Goal: Answer question/provide support: Share knowledge or assist other users

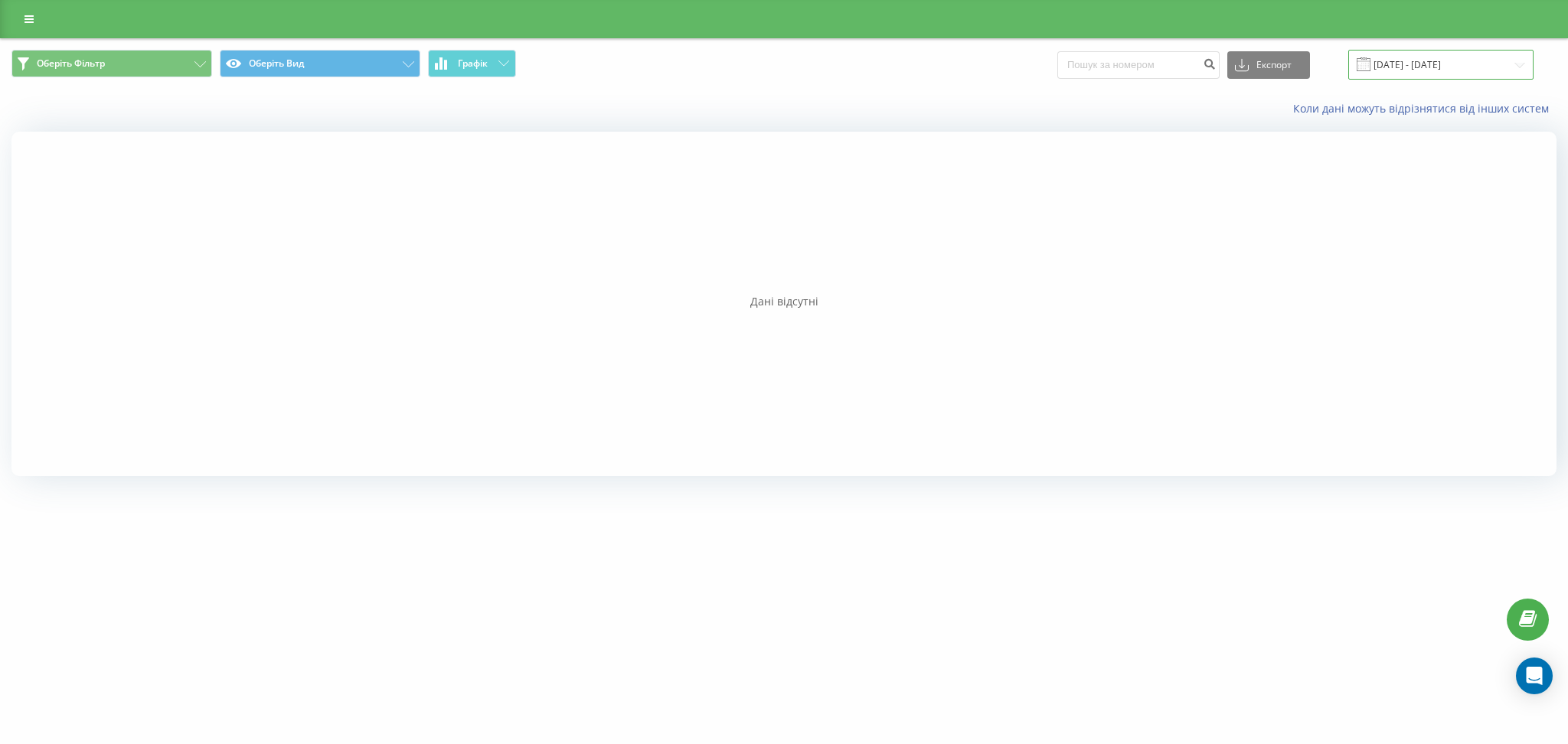
click at [1452, 60] on input "13.05.2025 - 13.08.2025" at bounding box center [1441, 64] width 186 height 30
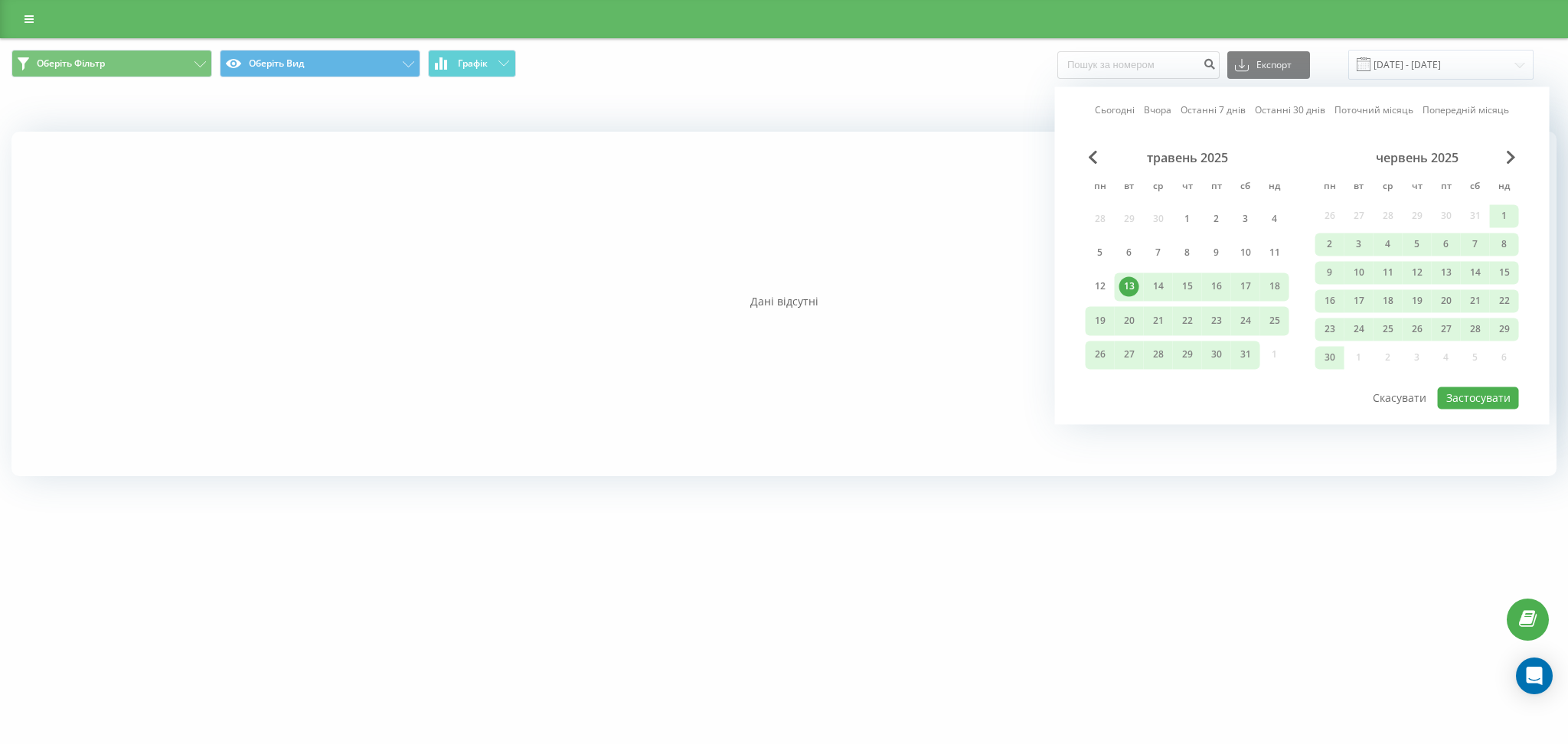
click at [1125, 283] on div "13" at bounding box center [1129, 287] width 20 height 20
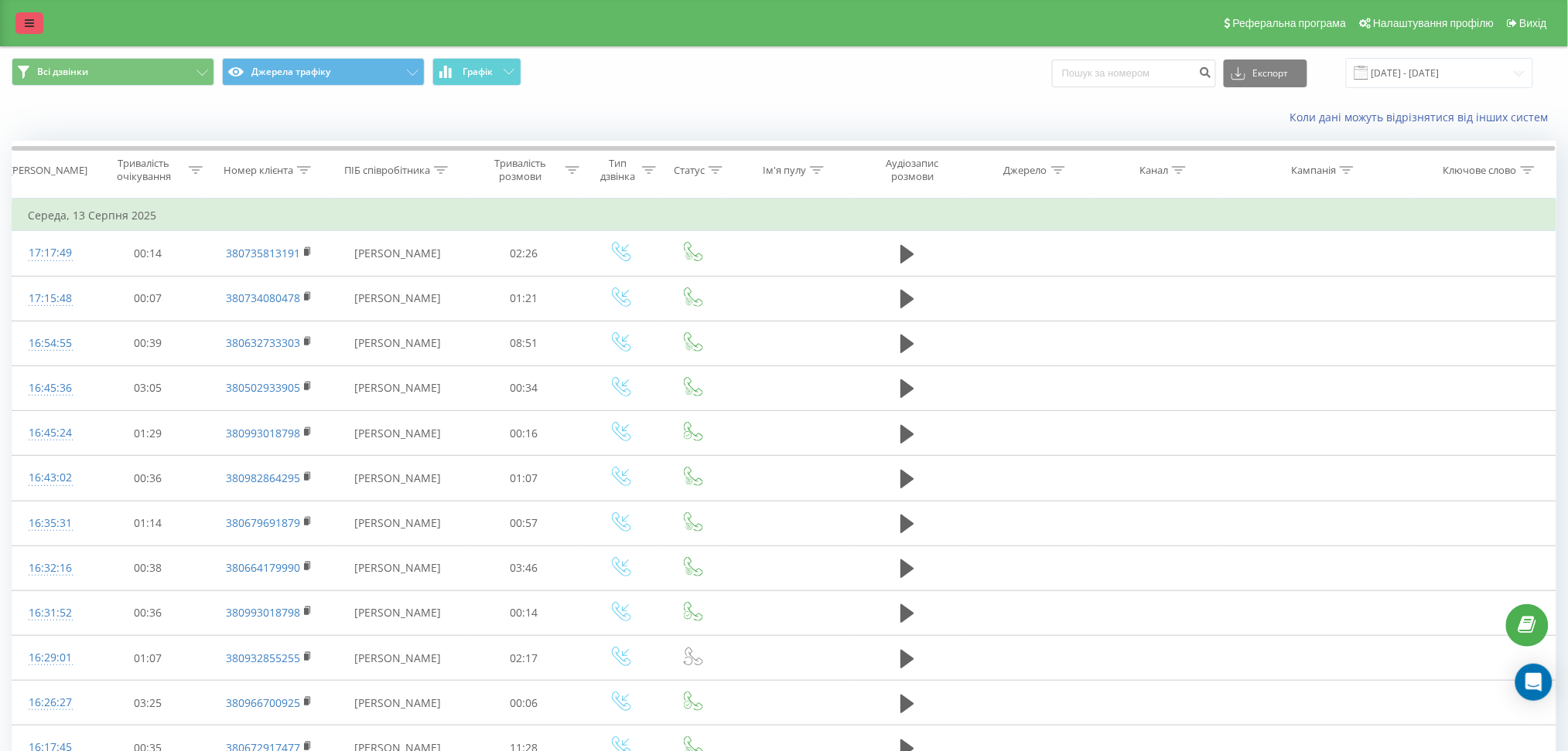
click at [28, 24] on icon at bounding box center [29, 23] width 9 height 11
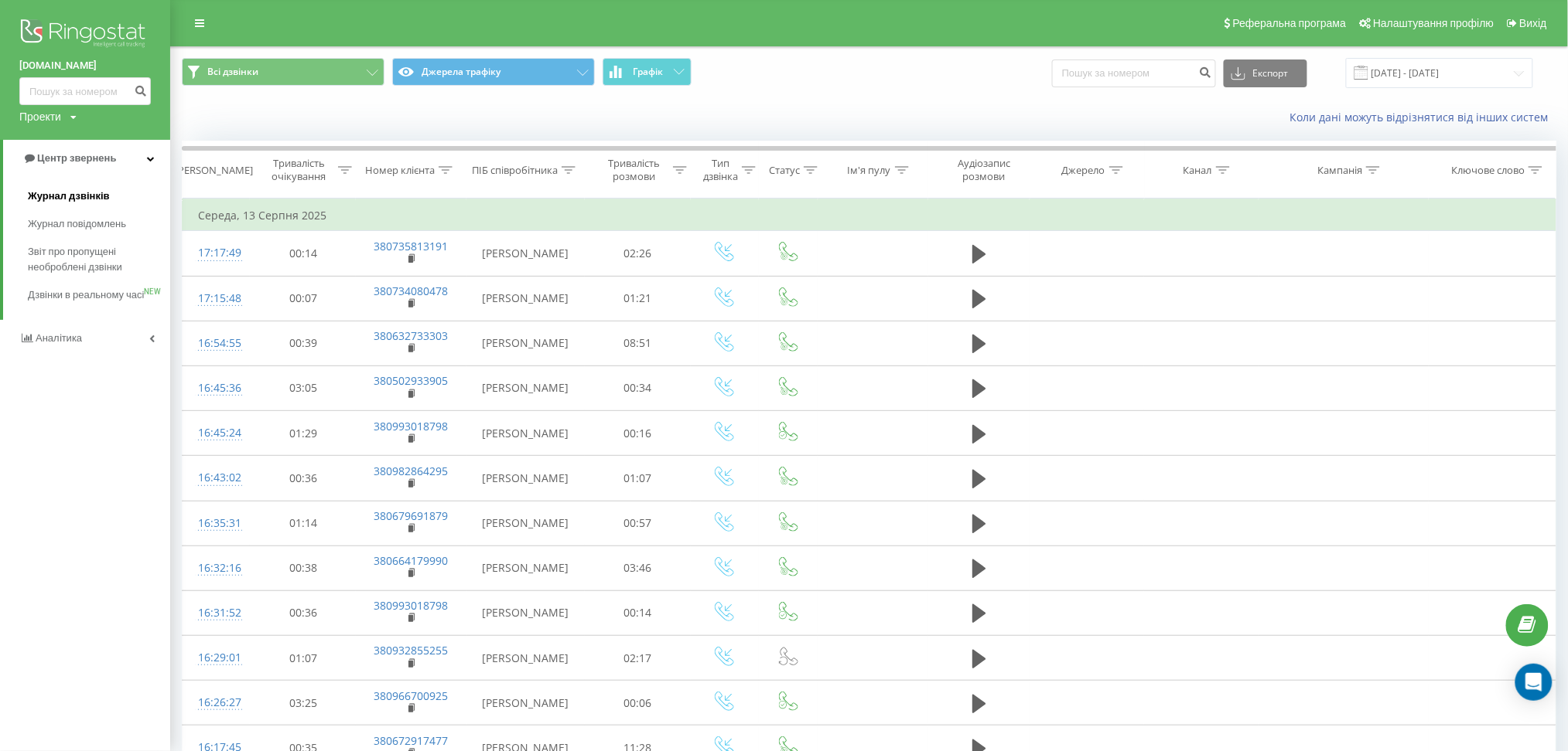
click at [95, 192] on span "Журнал дзвінків" at bounding box center [69, 197] width 82 height 15
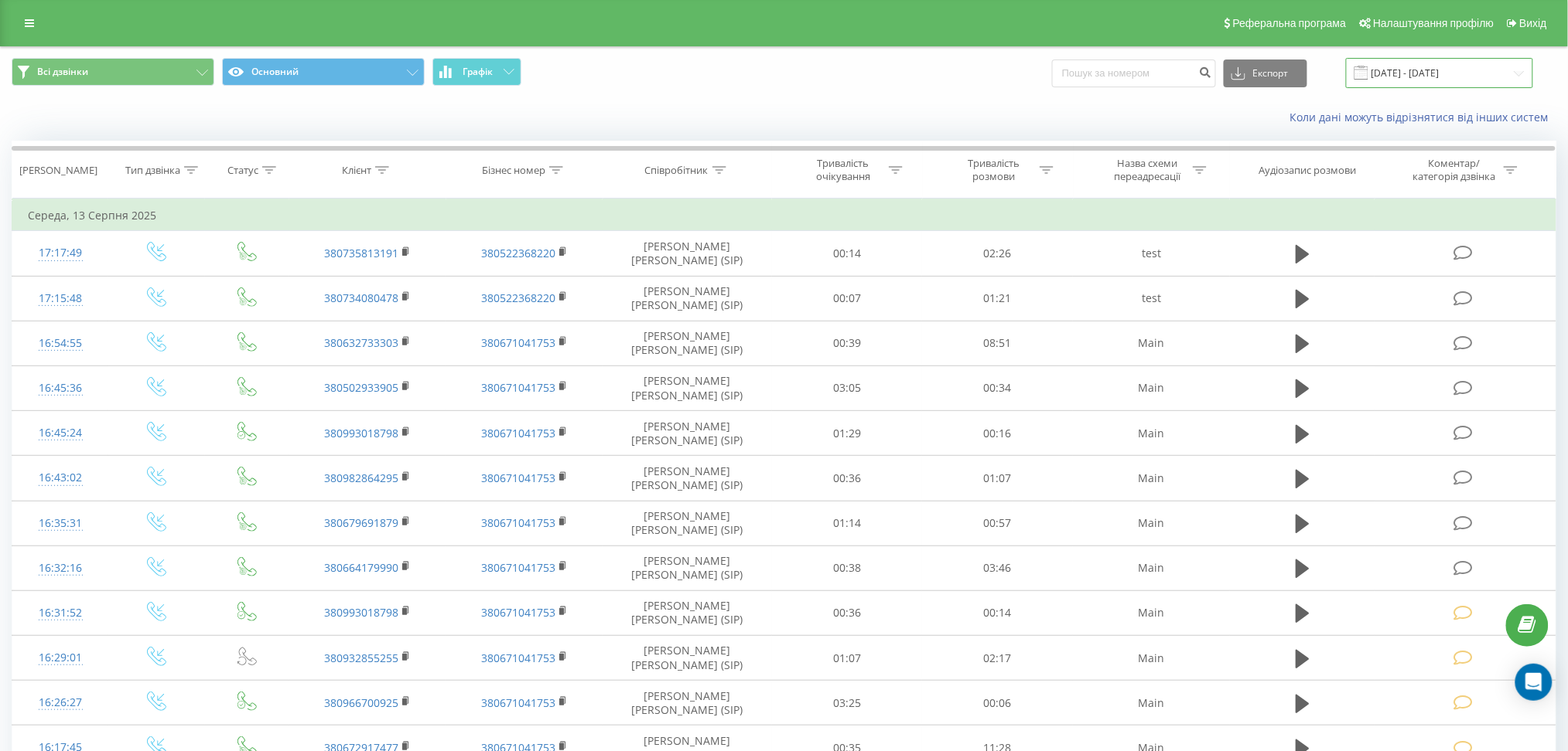
click at [1498, 81] on input "21.07.2025 - 21.08.2025" at bounding box center [1439, 73] width 187 height 30
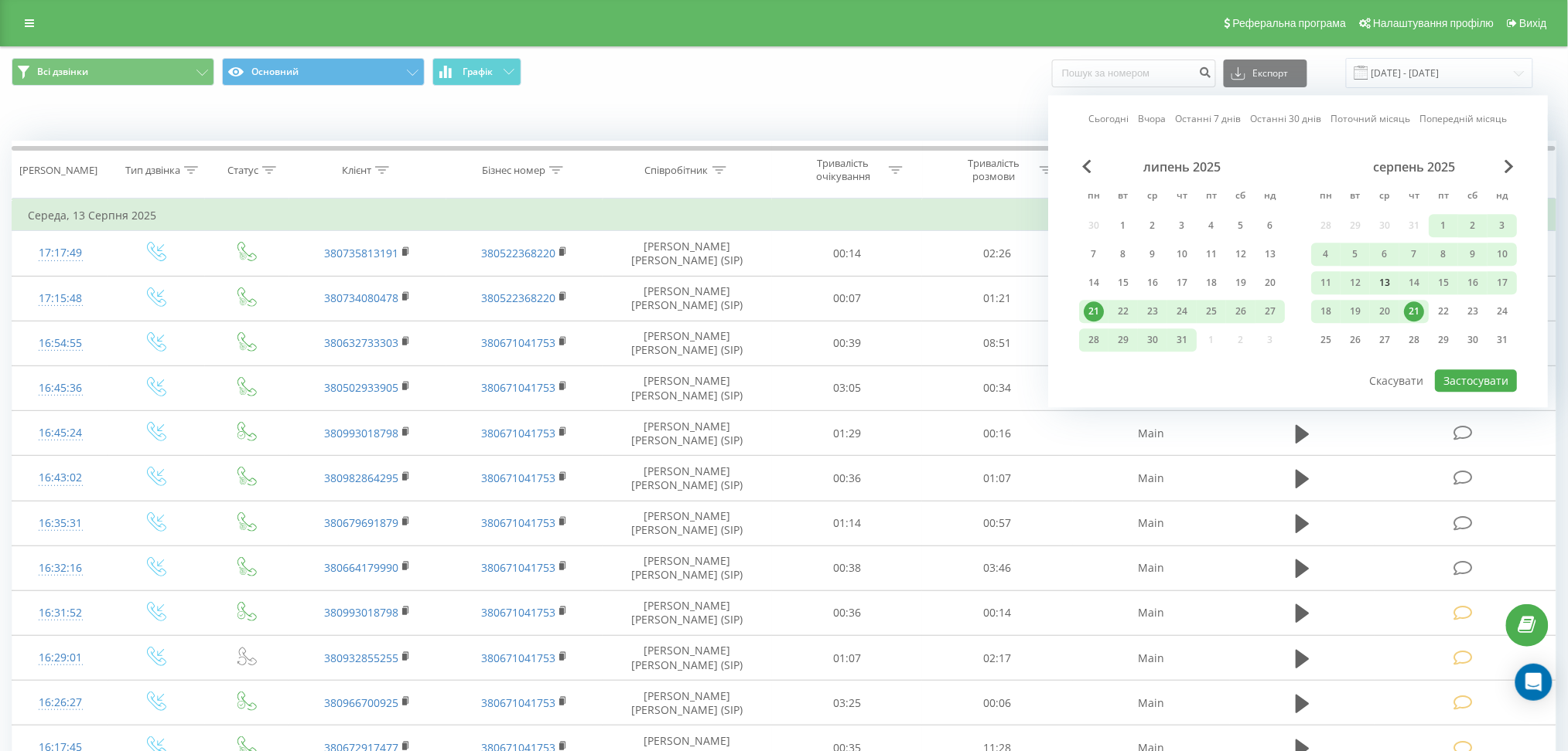
click at [1384, 286] on div "13" at bounding box center [1384, 283] width 20 height 20
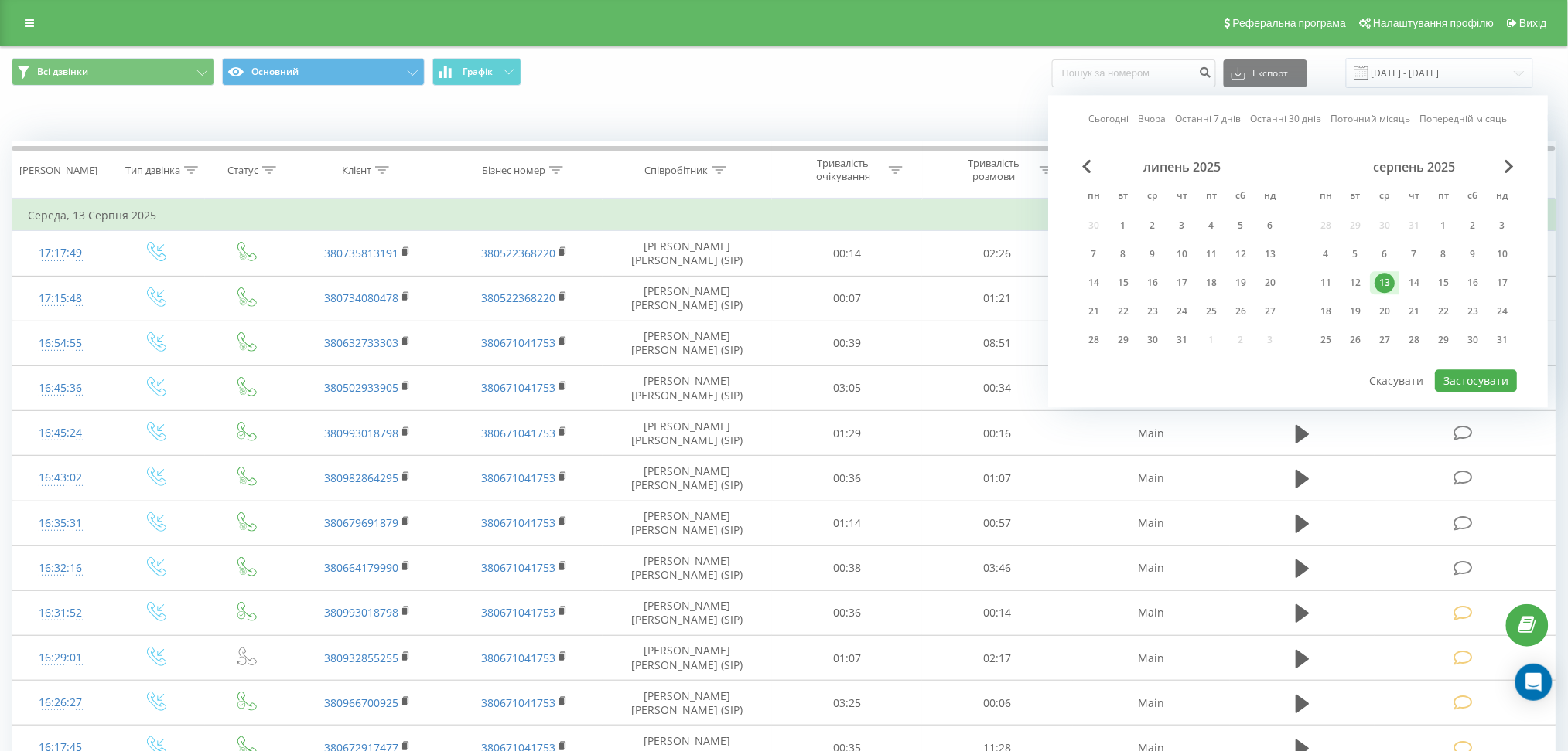
click at [1384, 286] on div "13" at bounding box center [1384, 283] width 20 height 20
click at [1468, 374] on button "Застосувати" at bounding box center [1476, 380] width 82 height 22
type input "13.08.2025 - 13.08.2025"
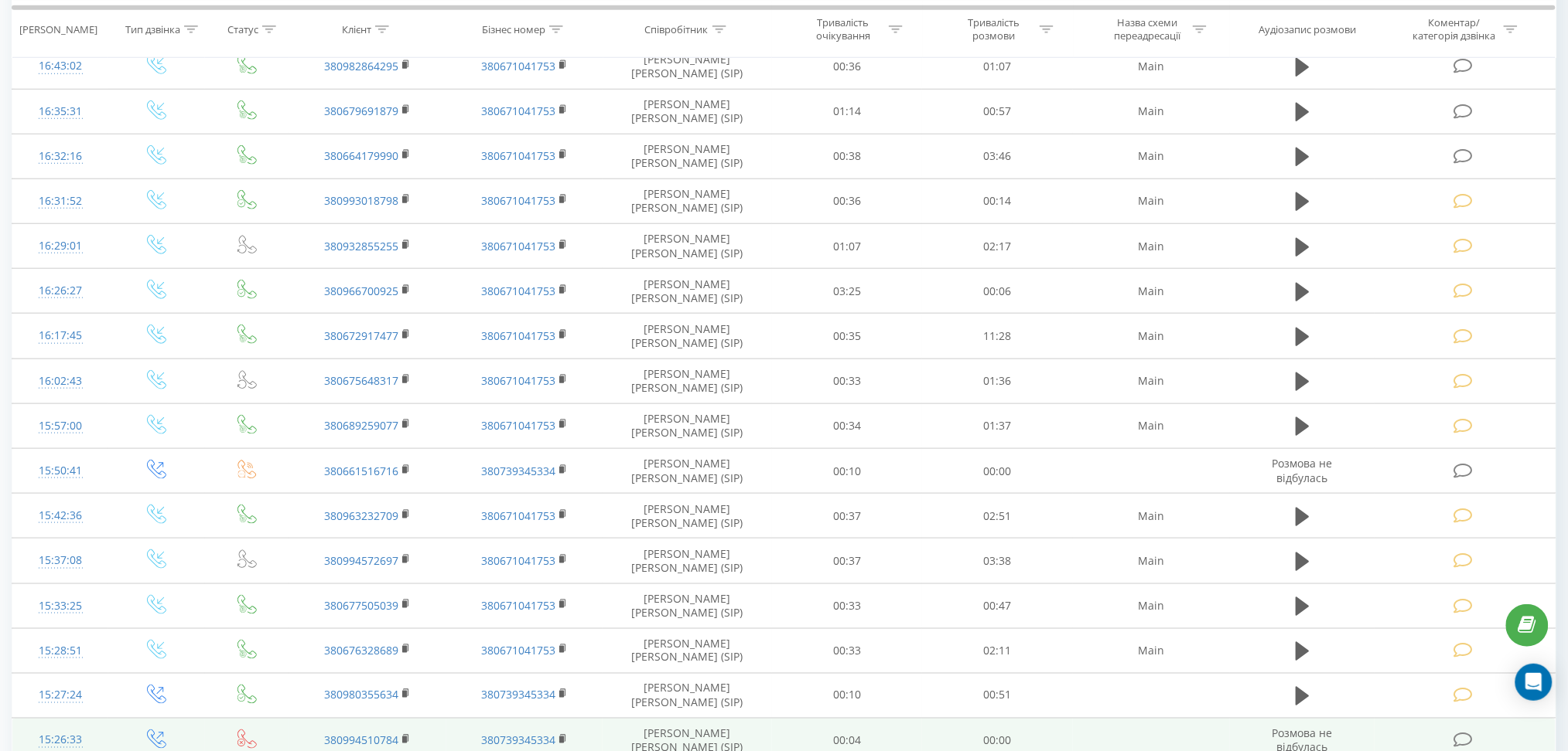
scroll to position [663, 0]
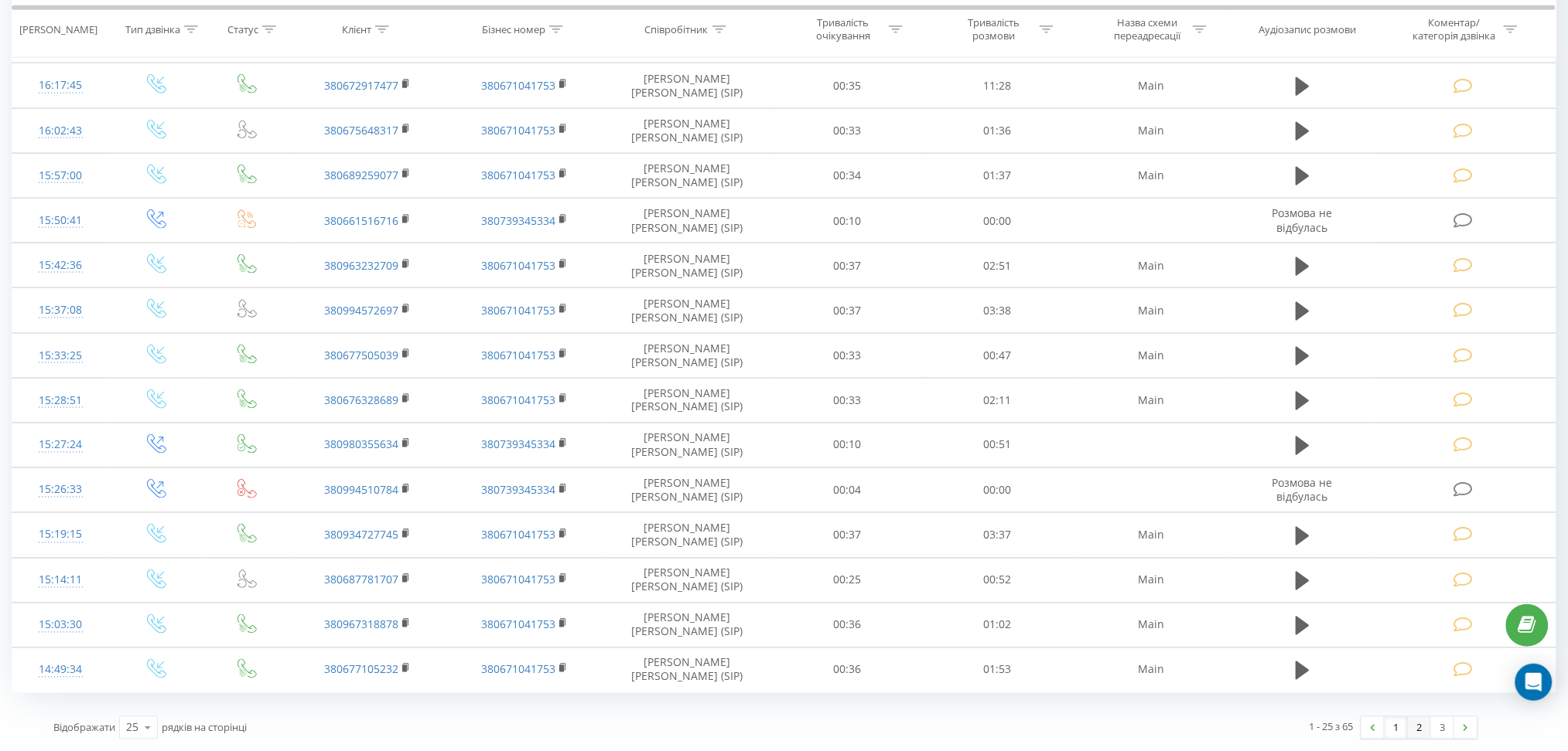
click at [1424, 730] on link "2" at bounding box center [1419, 728] width 23 height 22
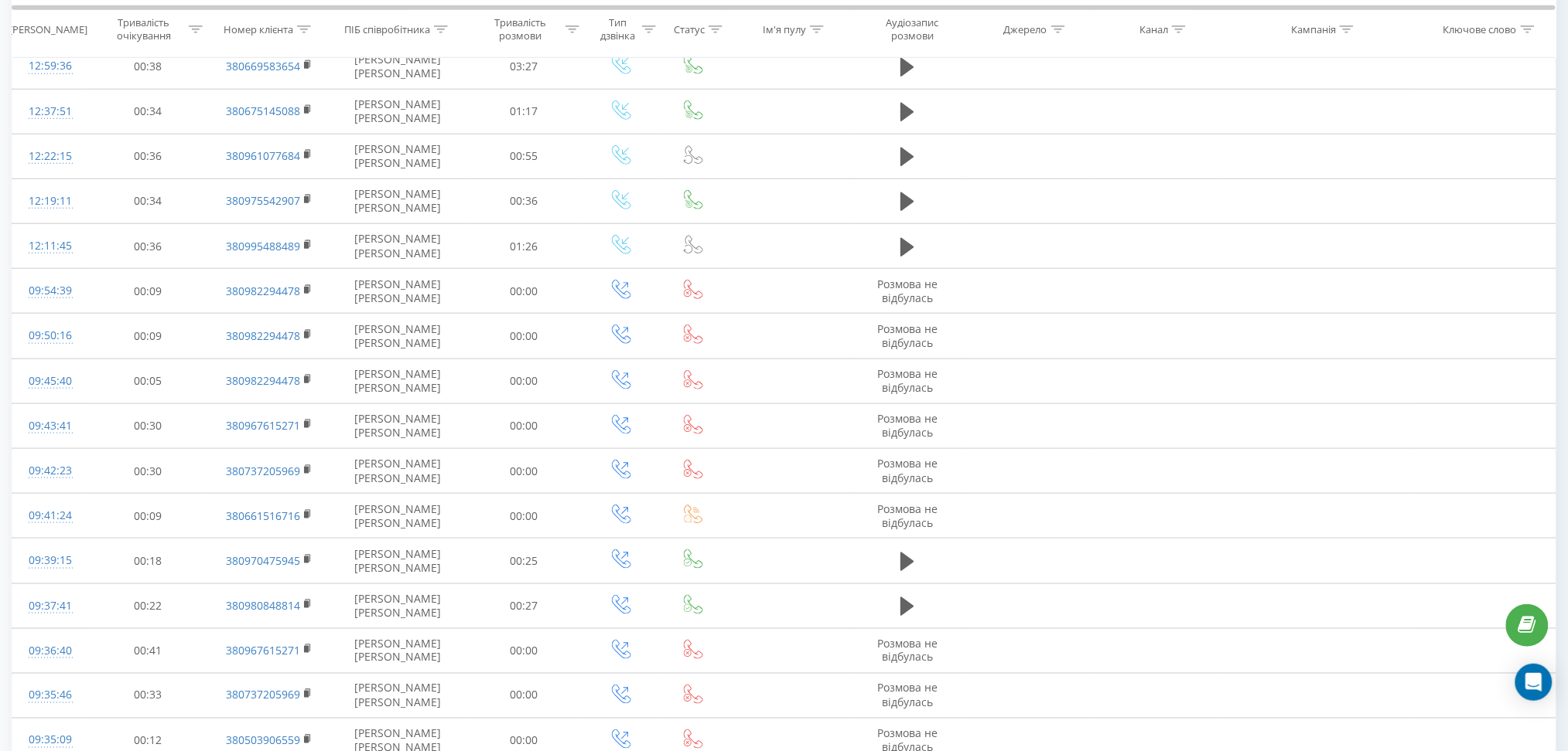
scroll to position [960, 0]
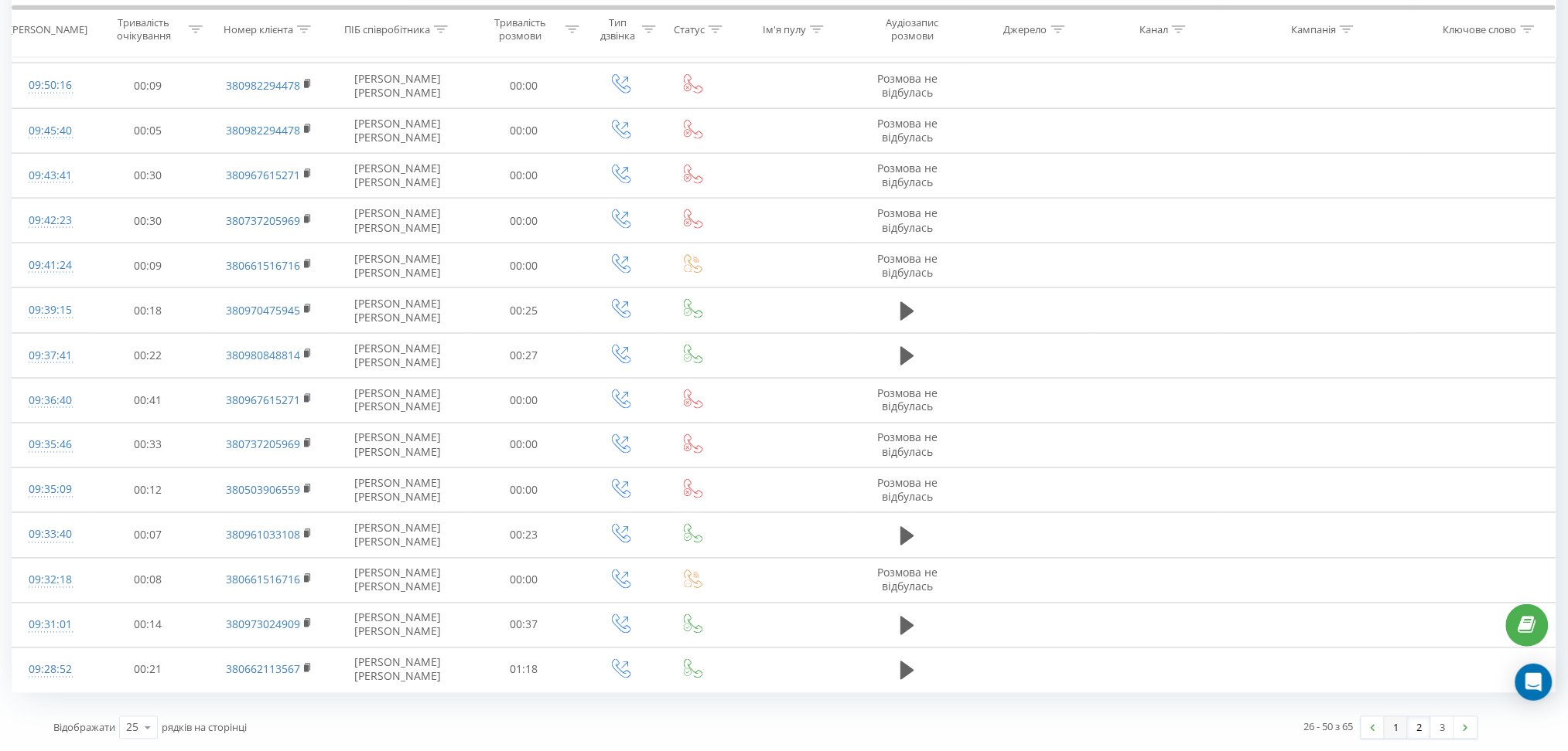
click at [1399, 732] on link "1" at bounding box center [1396, 728] width 23 height 22
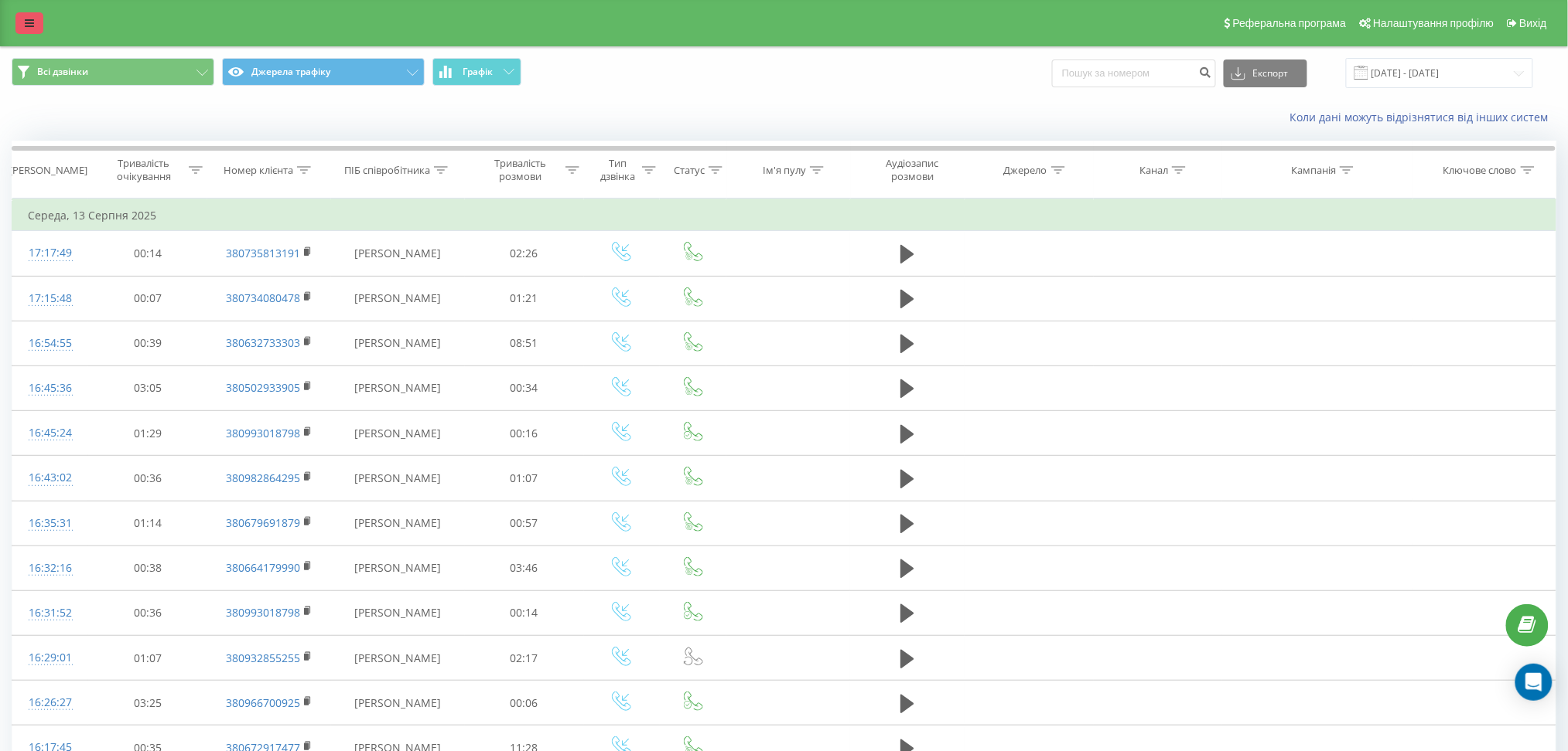
click at [40, 22] on link at bounding box center [29, 23] width 28 height 22
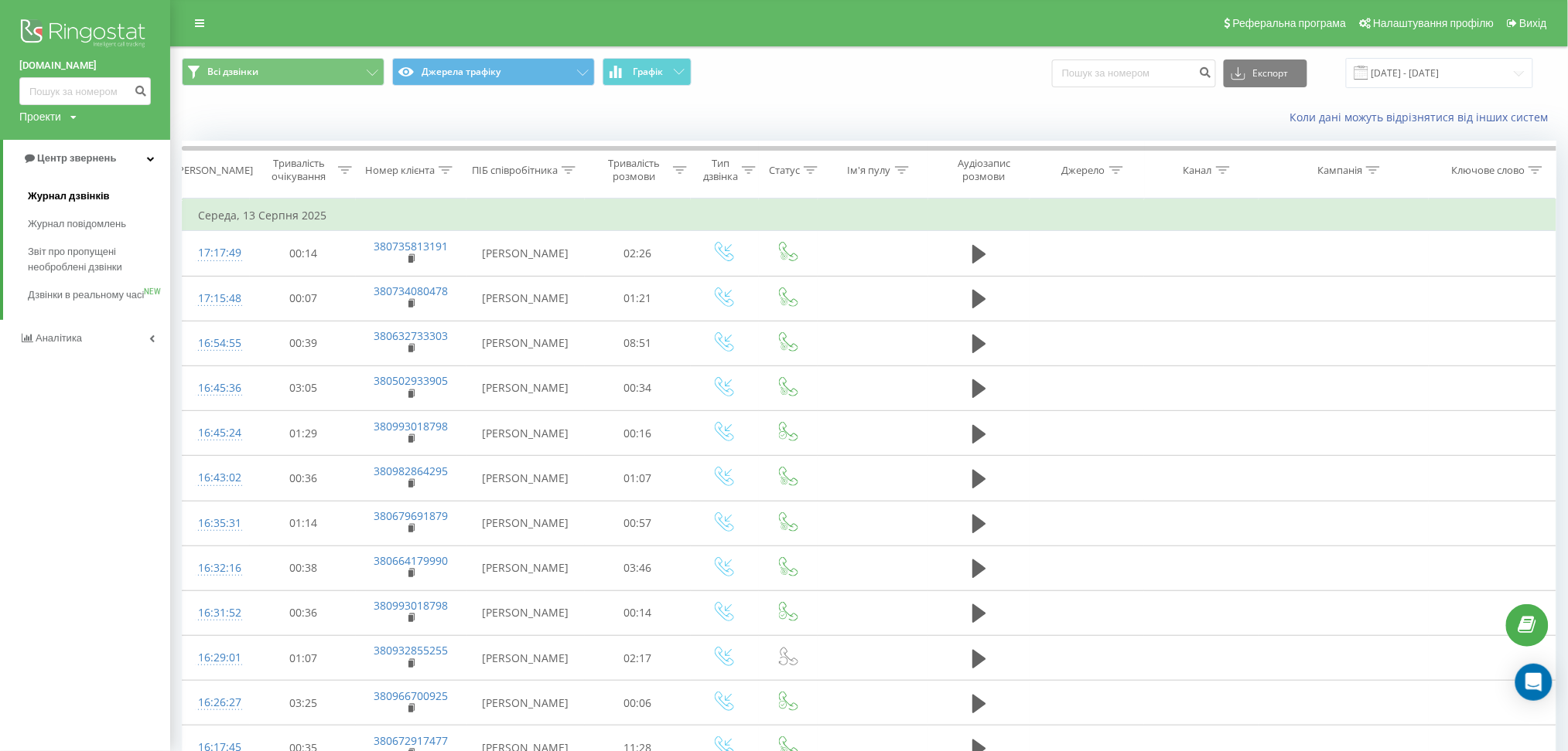
click at [102, 197] on span "Журнал дзвінків" at bounding box center [69, 197] width 82 height 15
click at [64, 197] on span "Журнал дзвінків" at bounding box center [69, 197] width 82 height 15
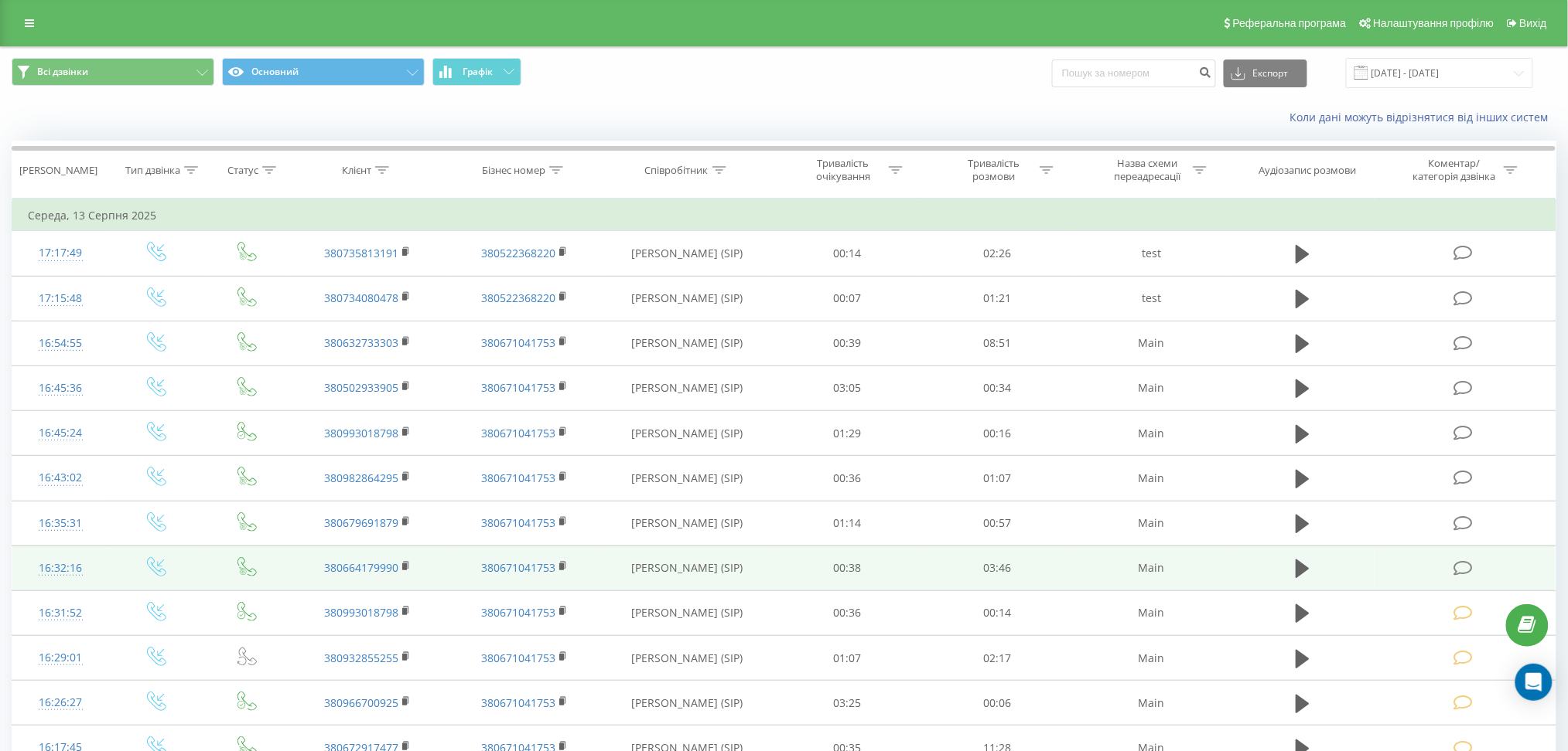
click at [1453, 572] on td at bounding box center [1465, 568] width 181 height 45
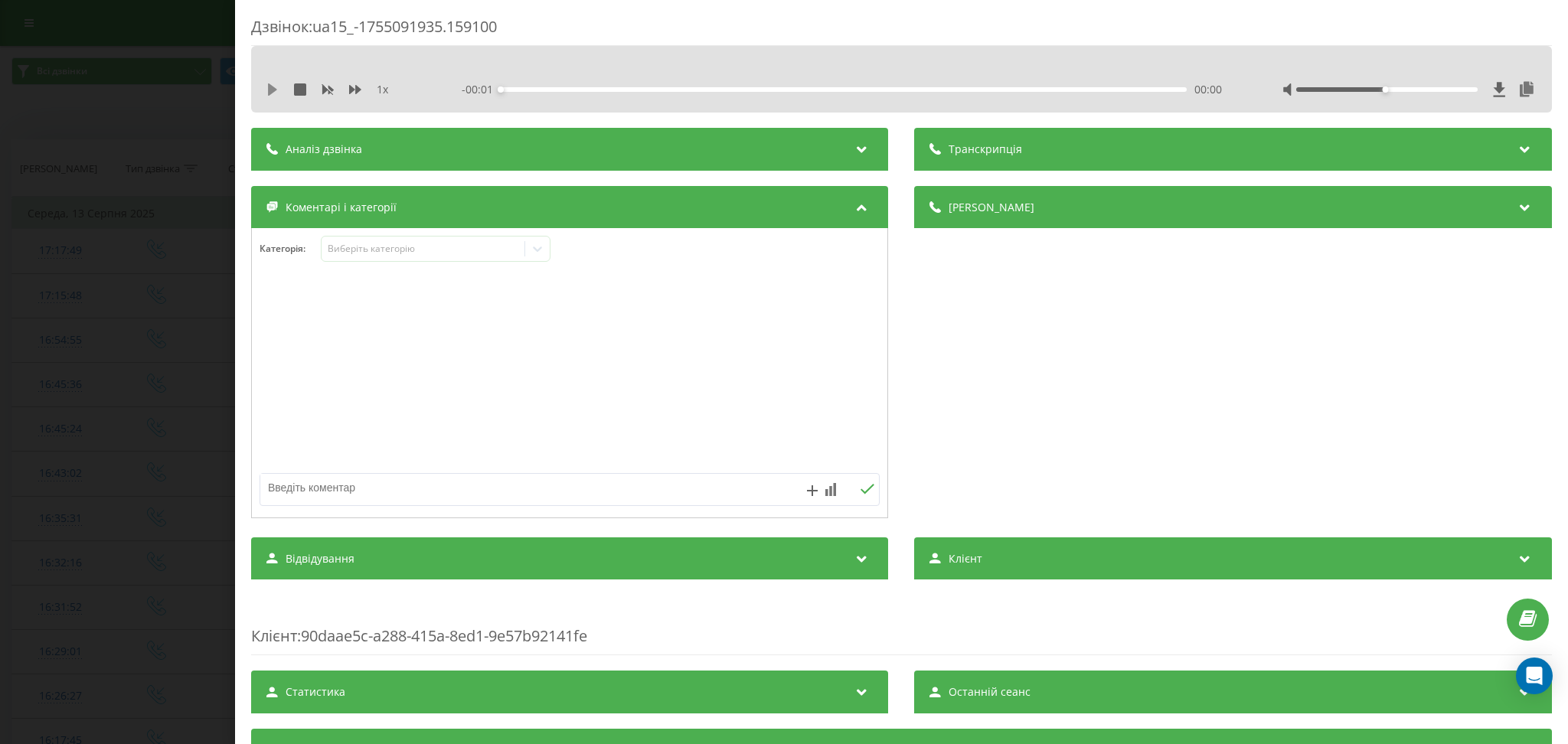
click at [276, 85] on icon at bounding box center [272, 90] width 12 height 12
click at [350, 91] on icon at bounding box center [355, 90] width 12 height 9
click at [276, 94] on icon at bounding box center [275, 90] width 3 height 12
click at [475, 370] on div at bounding box center [569, 374] width 636 height 184
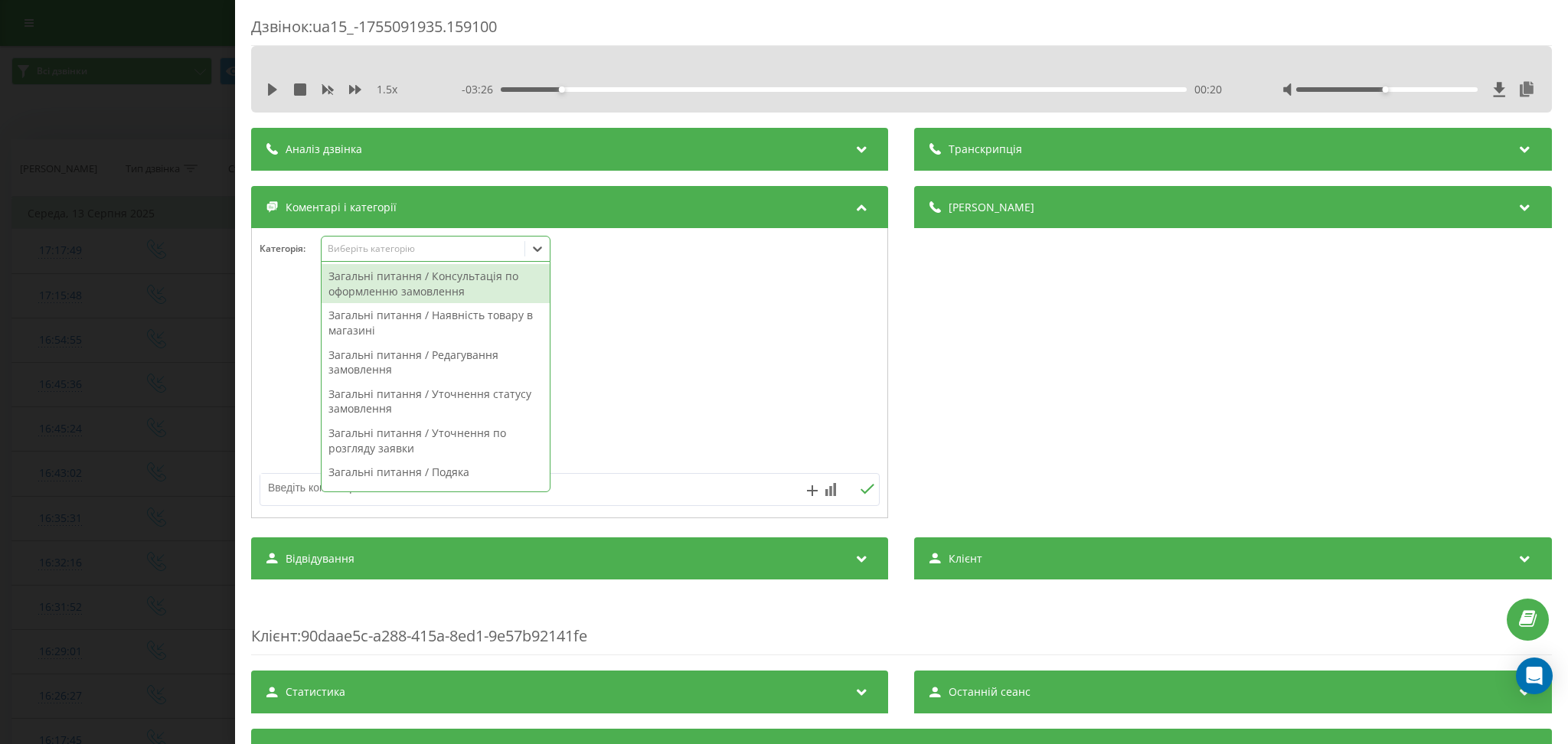
click at [461, 243] on div "Виберіть категорію" at bounding box center [423, 249] width 192 height 12
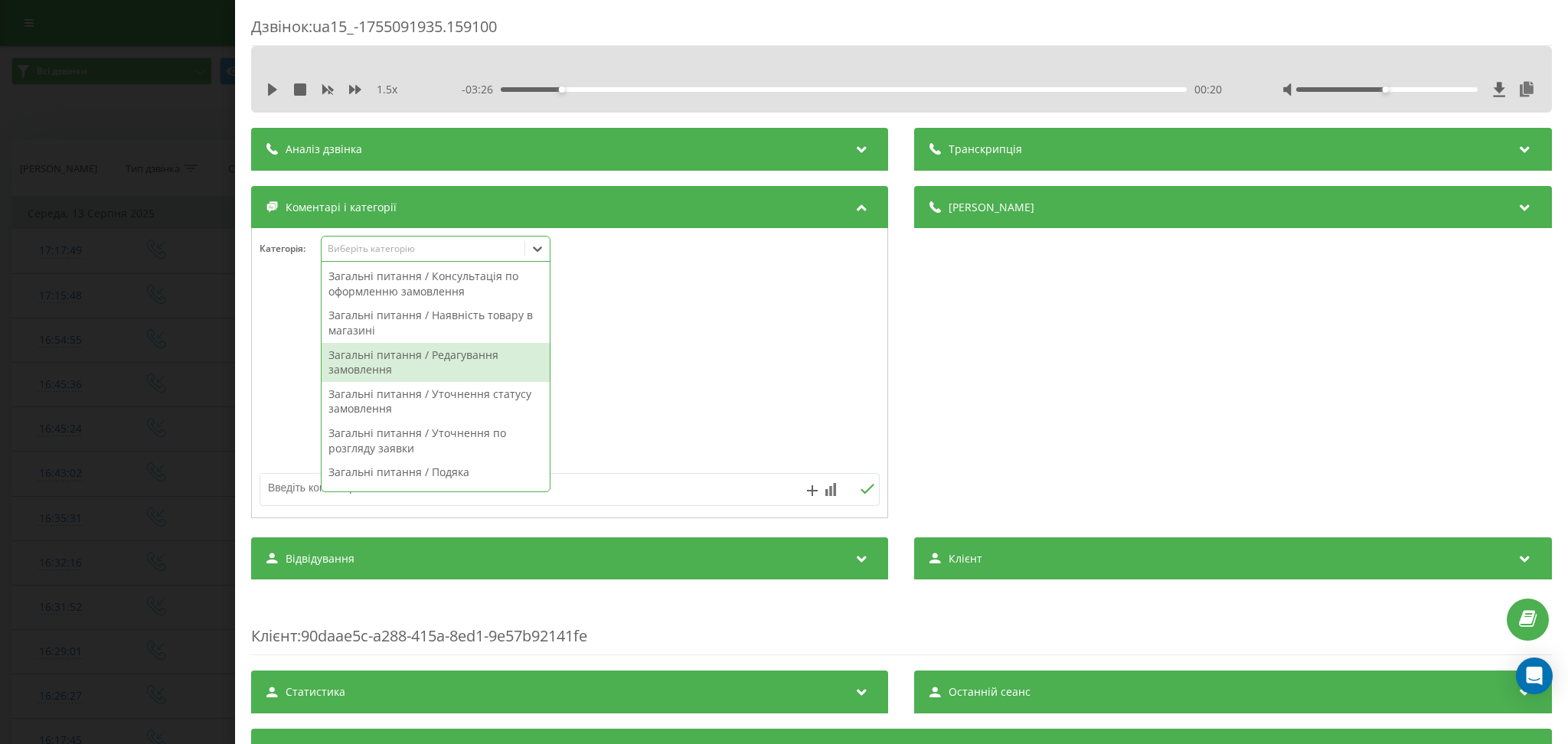
scroll to position [408, 0]
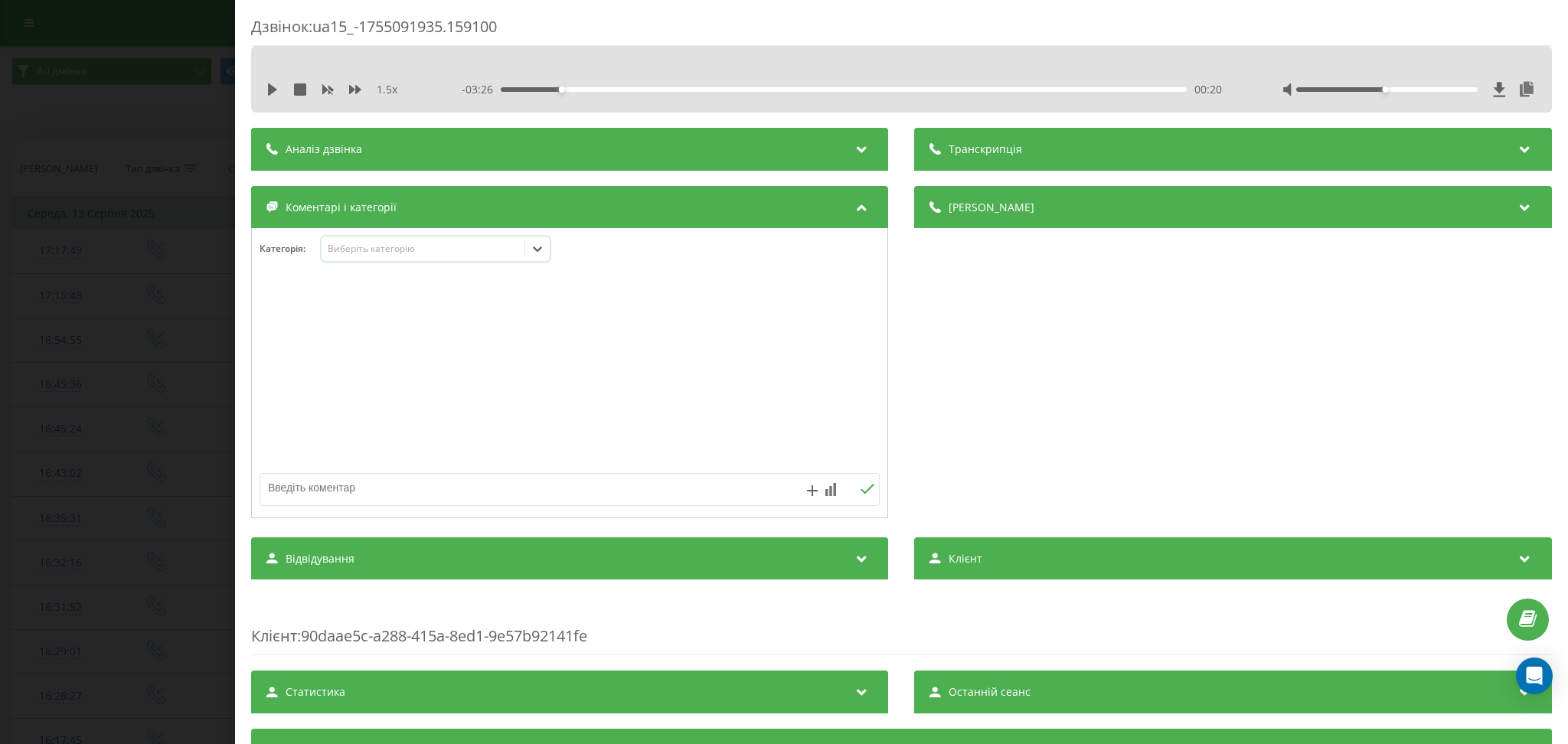
click at [512, 245] on div "Виберіть категорію" at bounding box center [423, 249] width 203 height 15
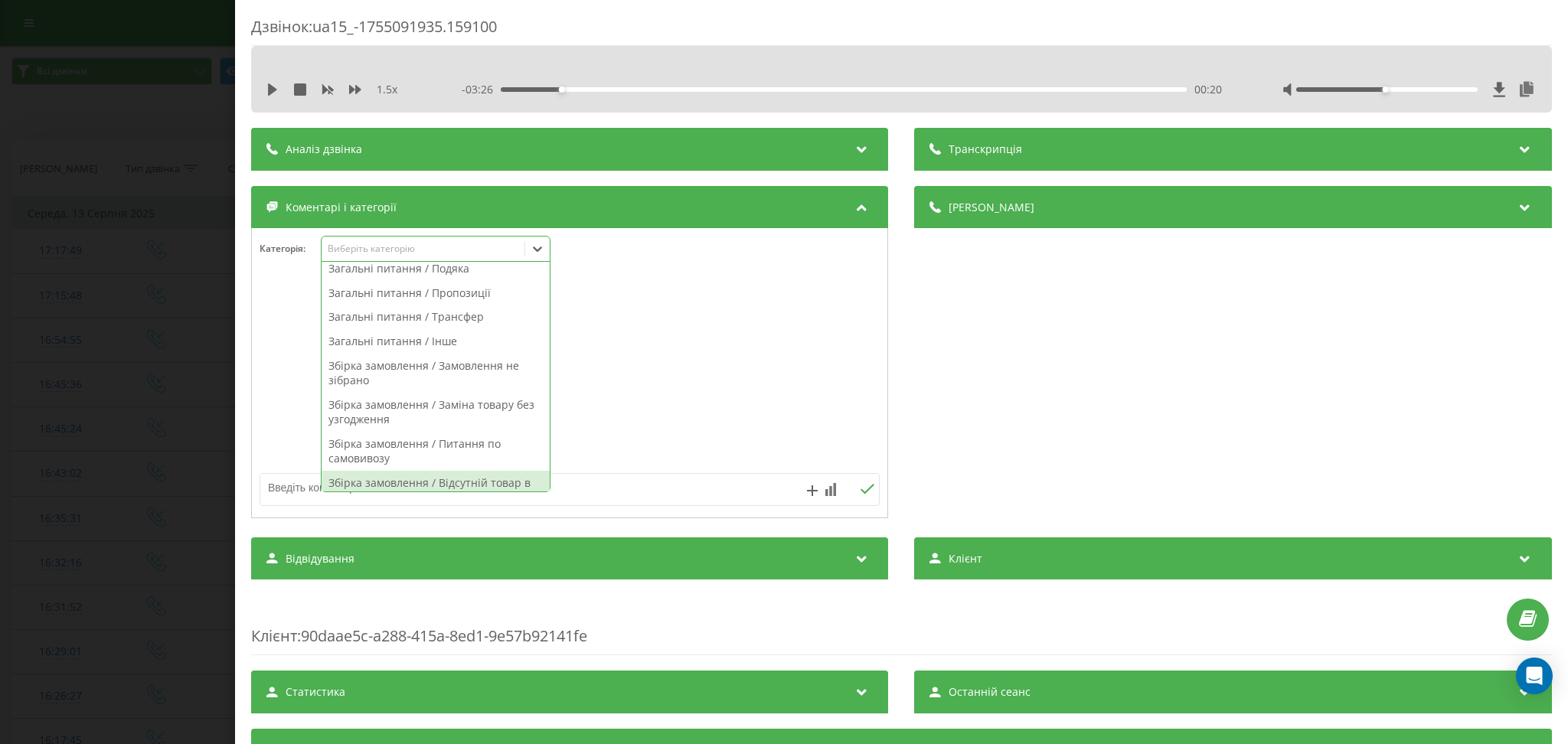
scroll to position [306, 0]
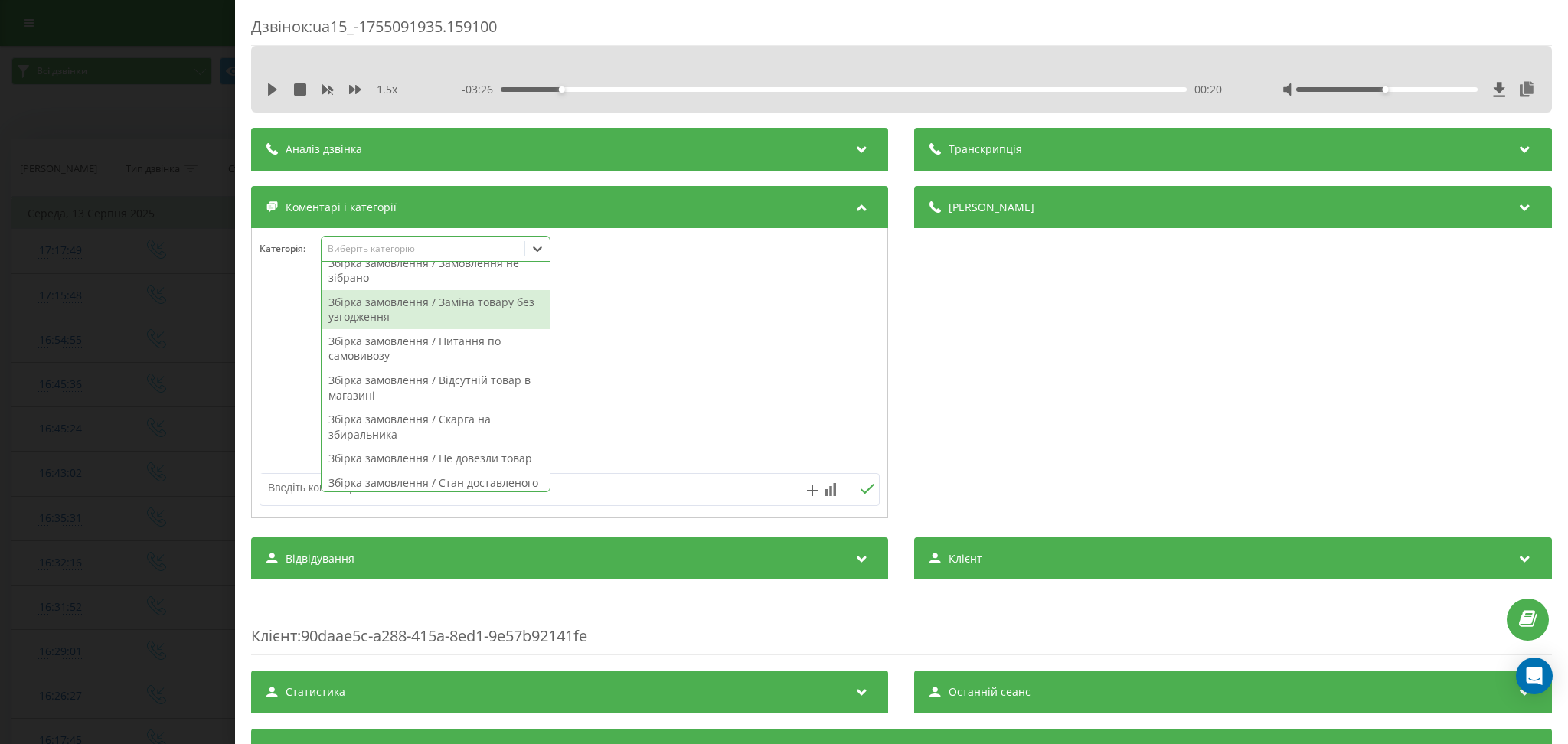
click at [496, 312] on div "Збірка замовлення / Заміна товару без узгодження" at bounding box center [435, 309] width 228 height 39
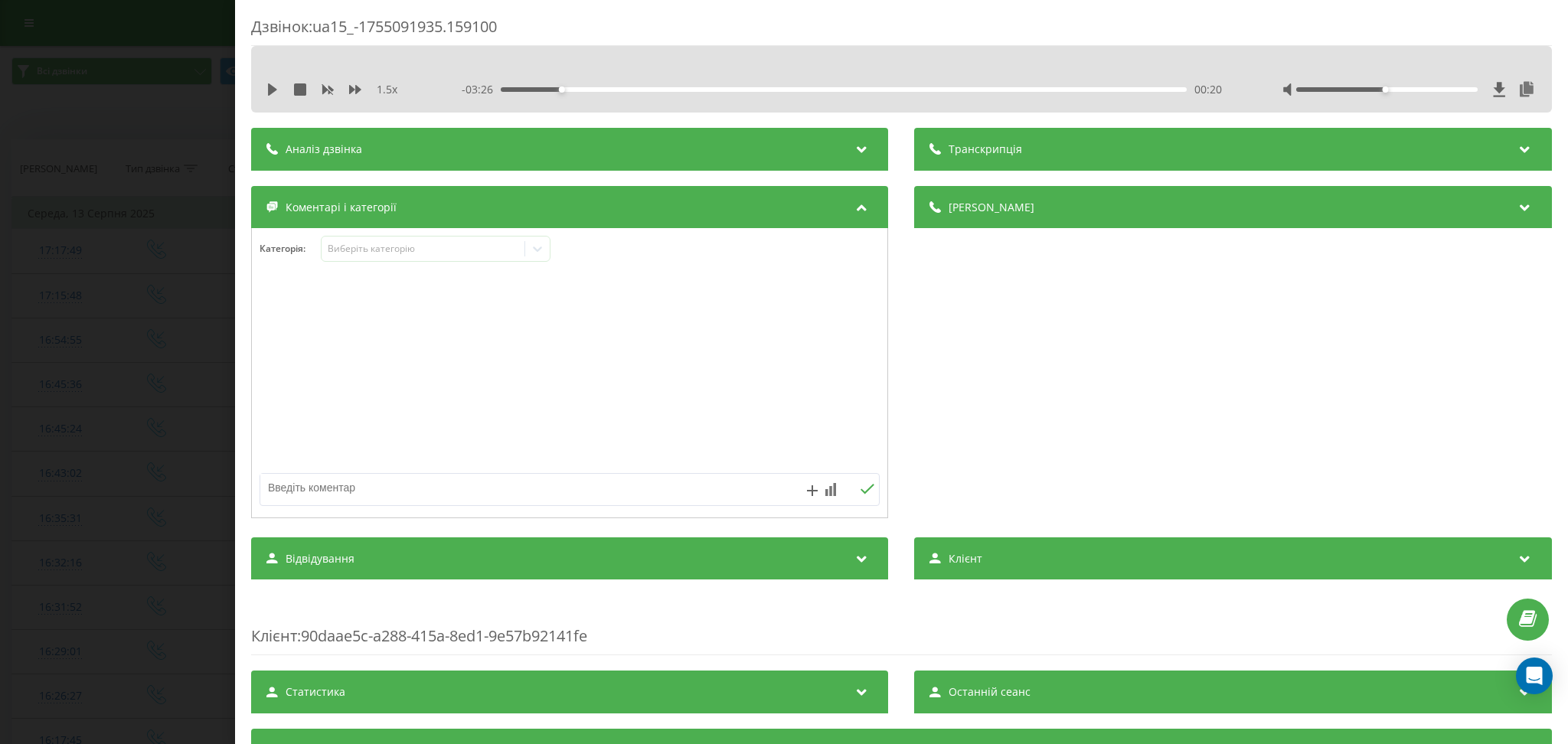
click at [636, 502] on textarea at bounding box center [508, 488] width 496 height 28
type textarea "замына без узгодження"
click at [868, 298] on icon at bounding box center [875, 301] width 12 height 13
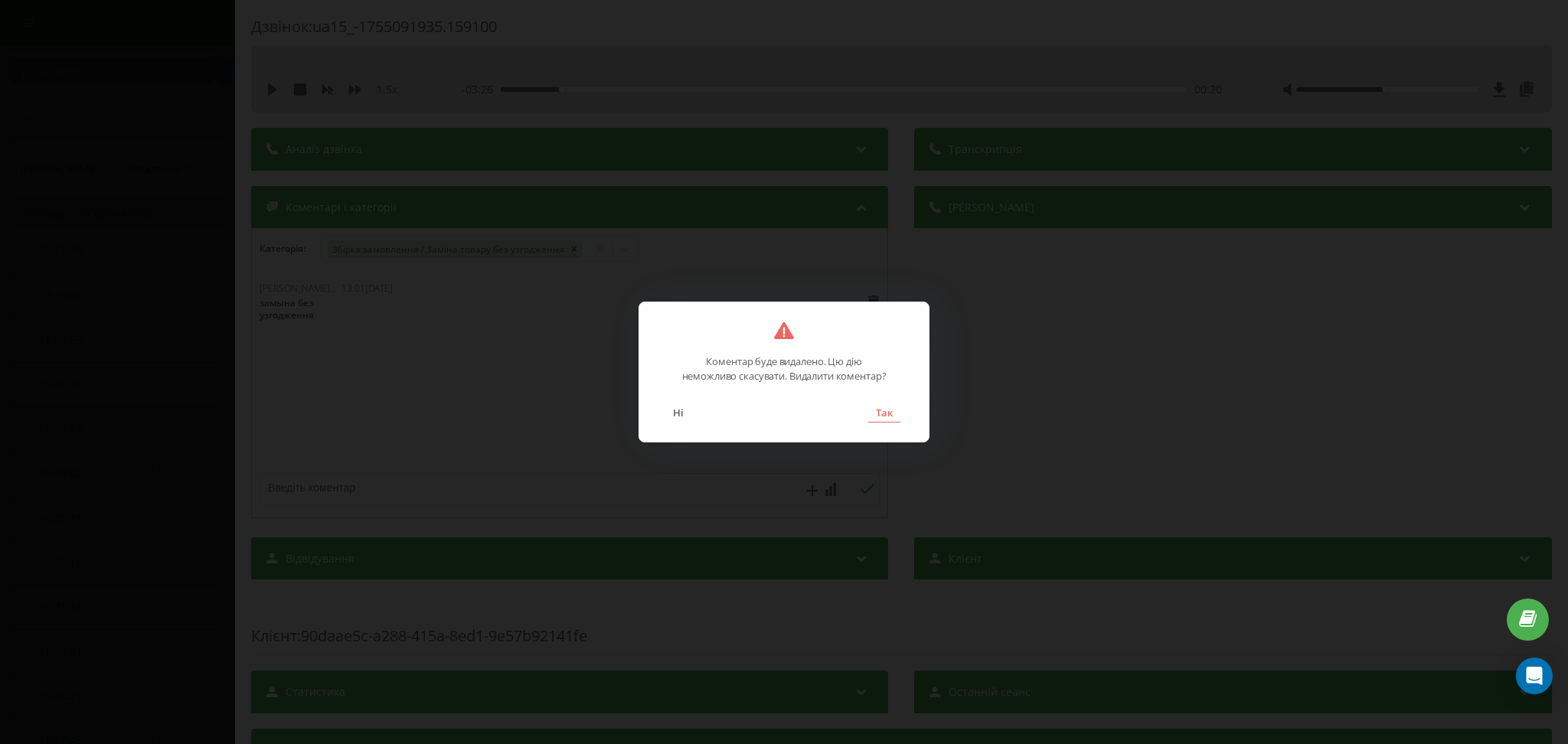
click at [885, 420] on button "Так" at bounding box center [884, 413] width 32 height 20
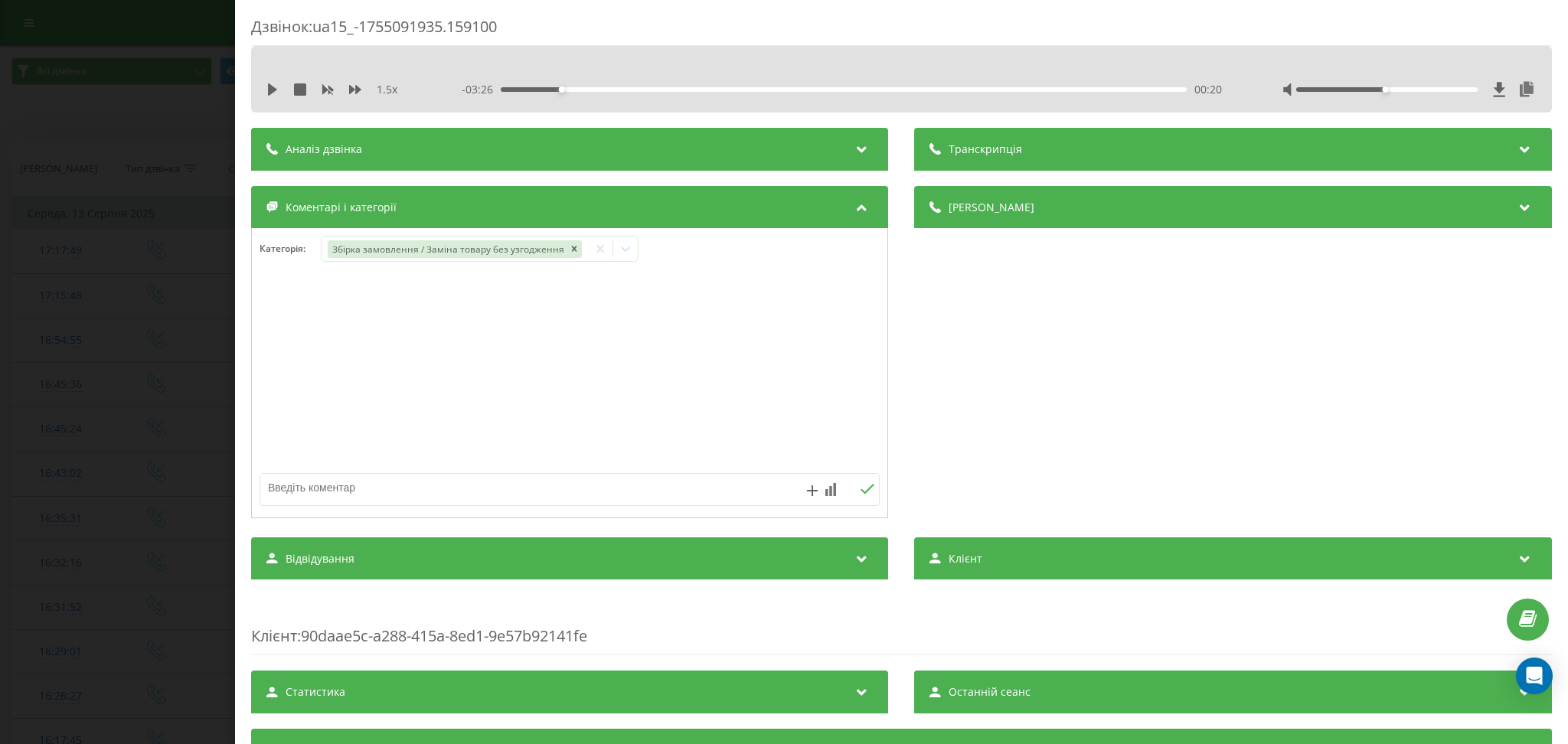
click at [641, 495] on textarea at bounding box center [508, 488] width 496 height 28
type textarea "заміна без узгодження"
click at [856, 492] on button at bounding box center [868, 489] width 24 height 13
click at [143, 295] on div "Дзвінок : ua15_-1755091935.159100 1.5 x - 03:26 00:20 00:20 Транскрипція Для AI…" at bounding box center [784, 372] width 1568 height 744
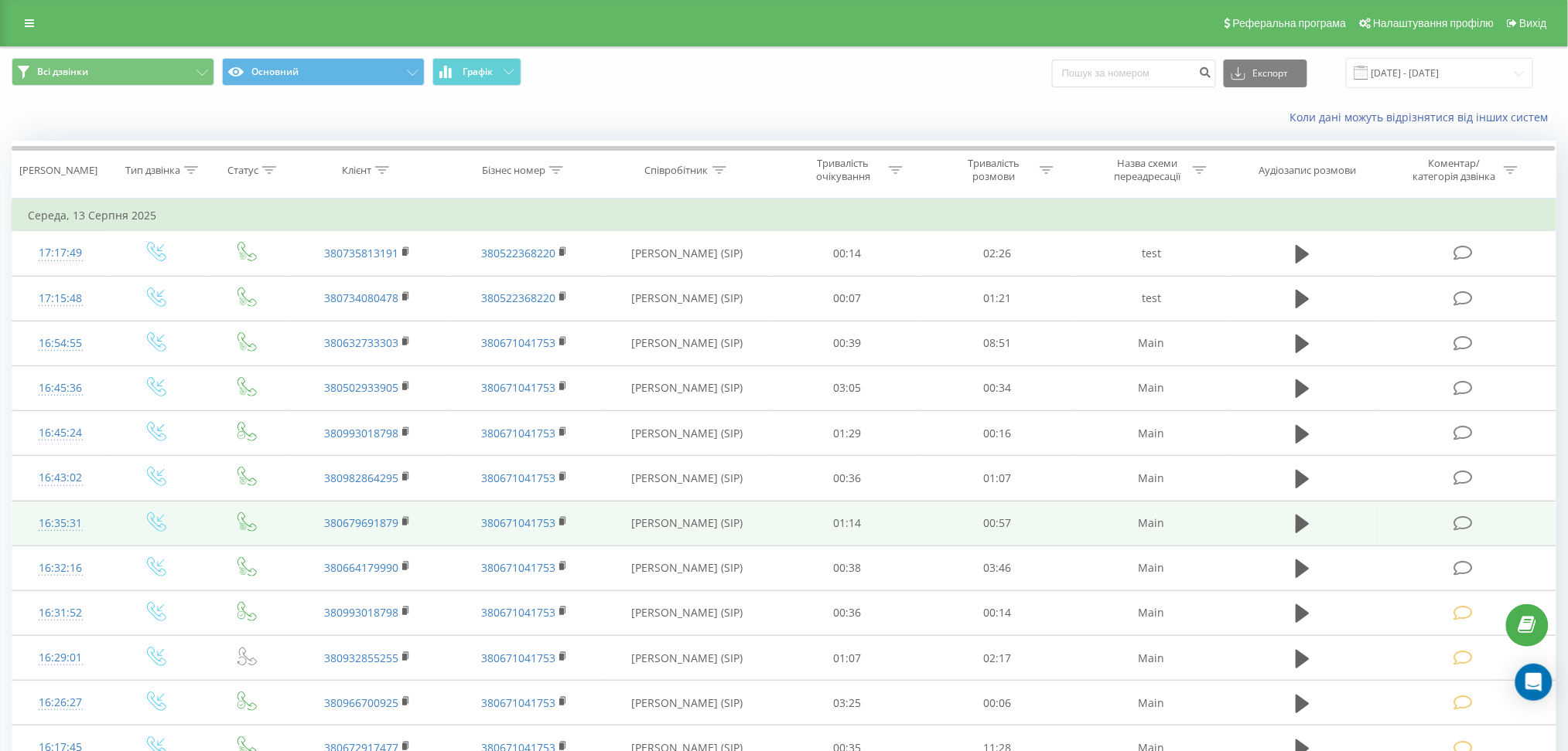
click at [1470, 521] on icon at bounding box center [1463, 523] width 19 height 16
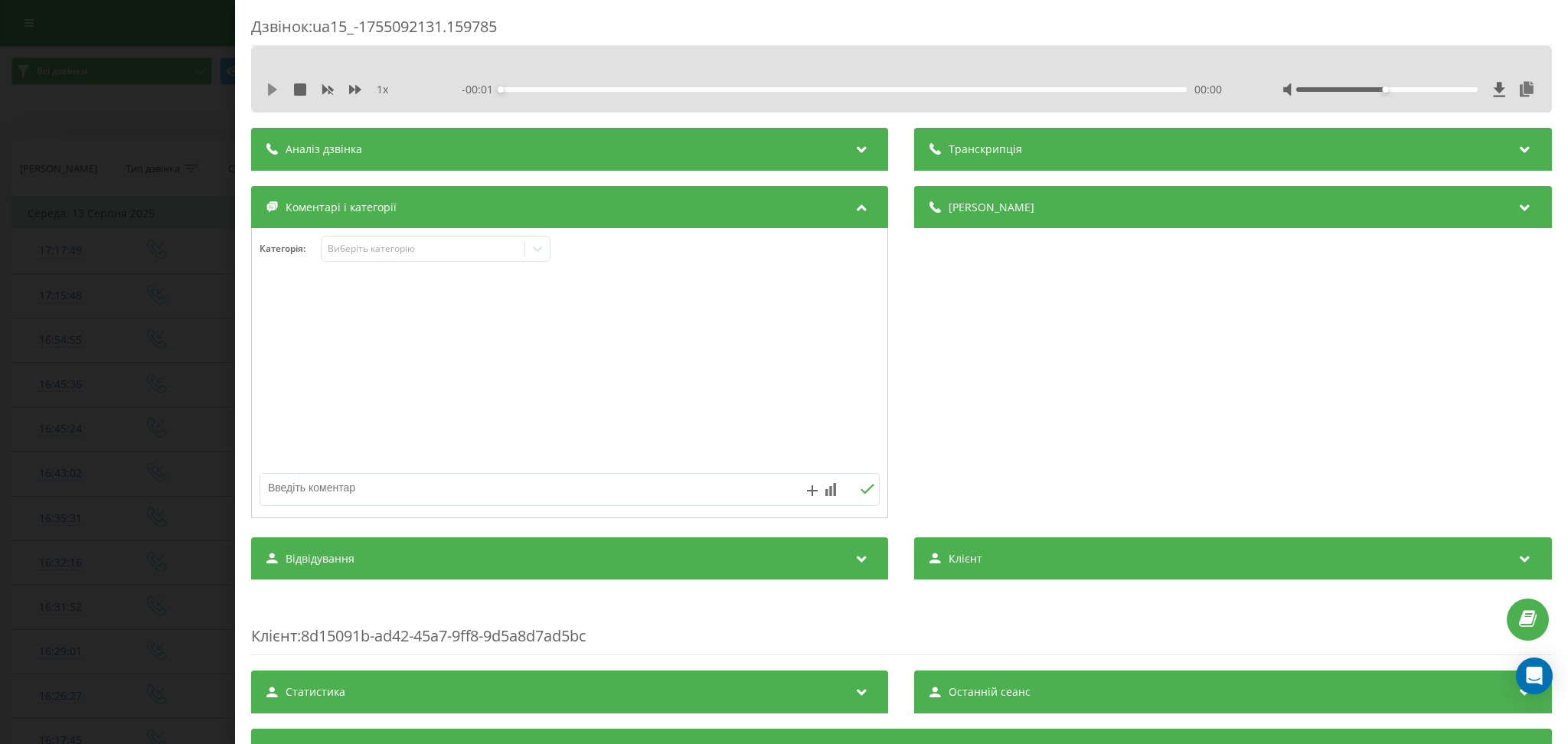
click at [272, 87] on icon at bounding box center [272, 90] width 9 height 12
click at [356, 91] on icon at bounding box center [355, 90] width 12 height 9
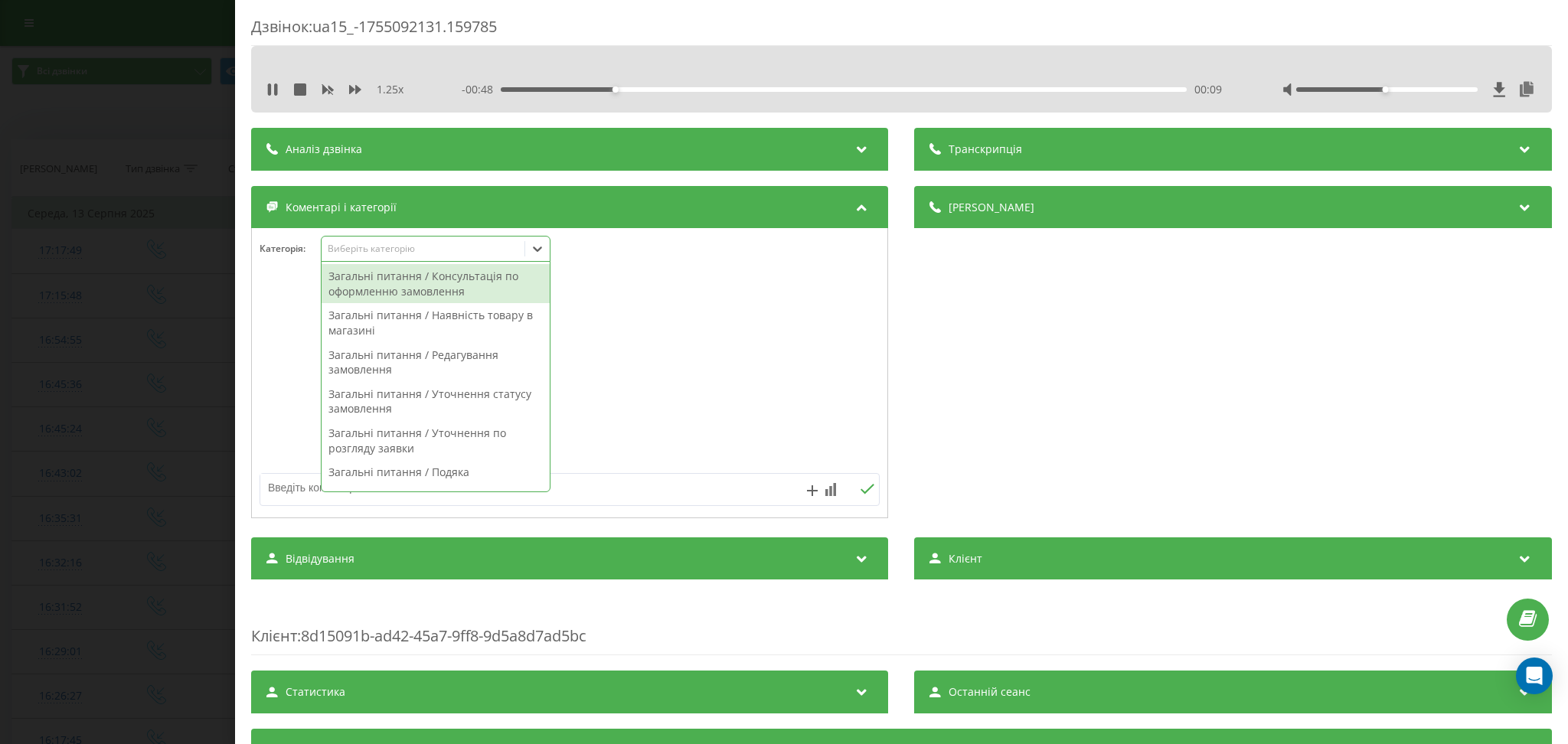
click at [533, 248] on icon at bounding box center [538, 249] width 15 height 15
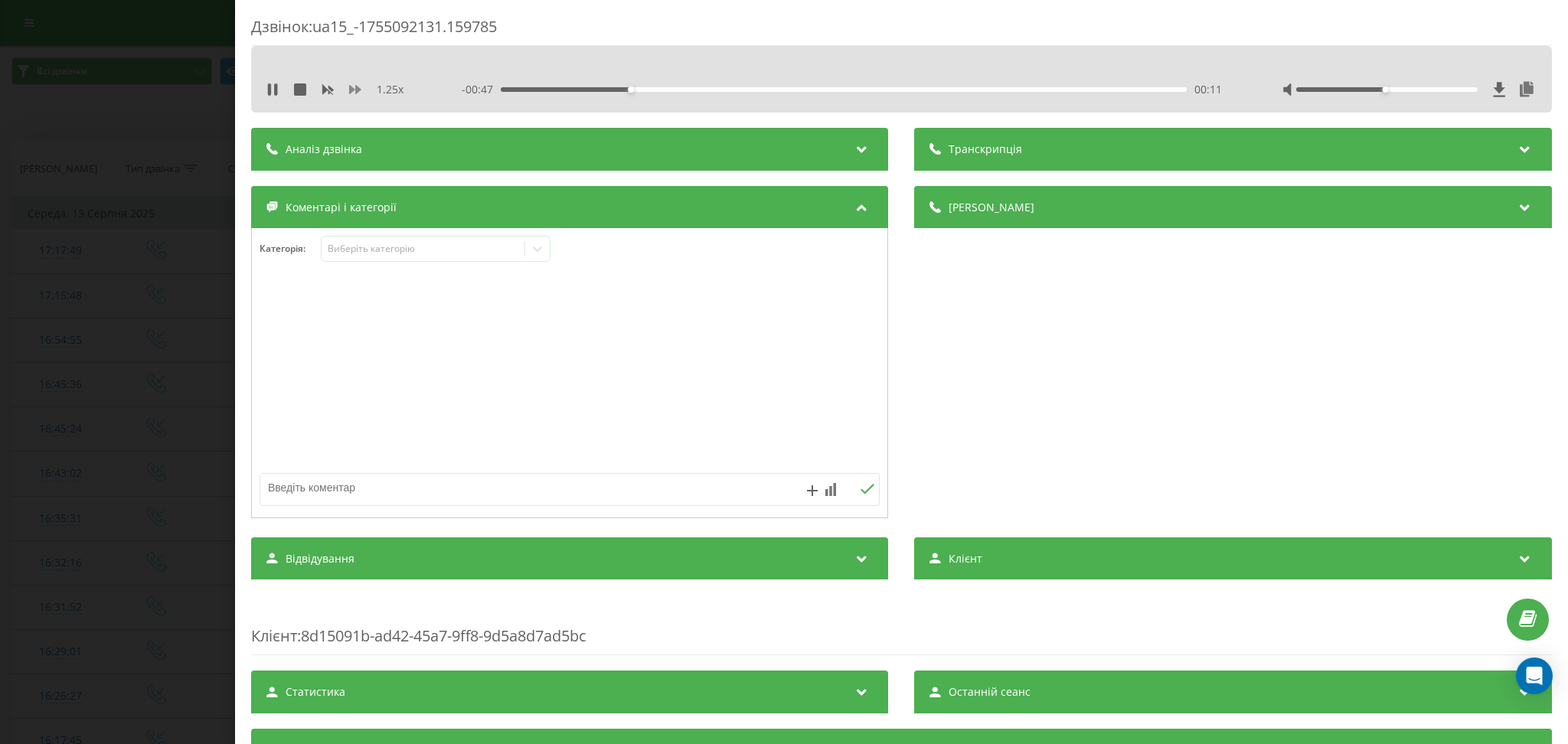
click at [356, 85] on icon at bounding box center [355, 90] width 12 height 9
click at [507, 257] on div "Виберіть категорію" at bounding box center [435, 249] width 229 height 26
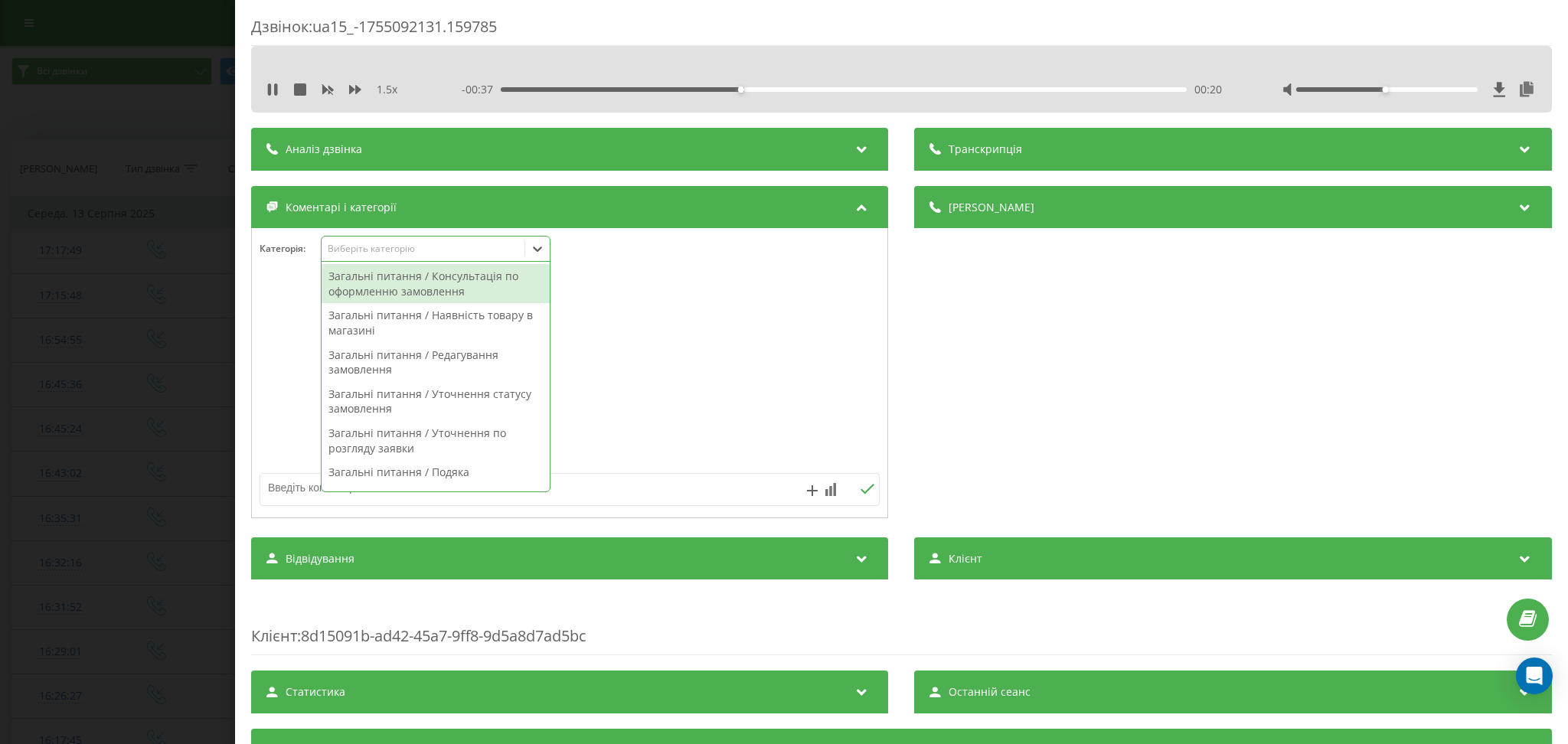
click at [500, 398] on div "Загальні питання / Уточнення статусу замовлення" at bounding box center [435, 401] width 228 height 39
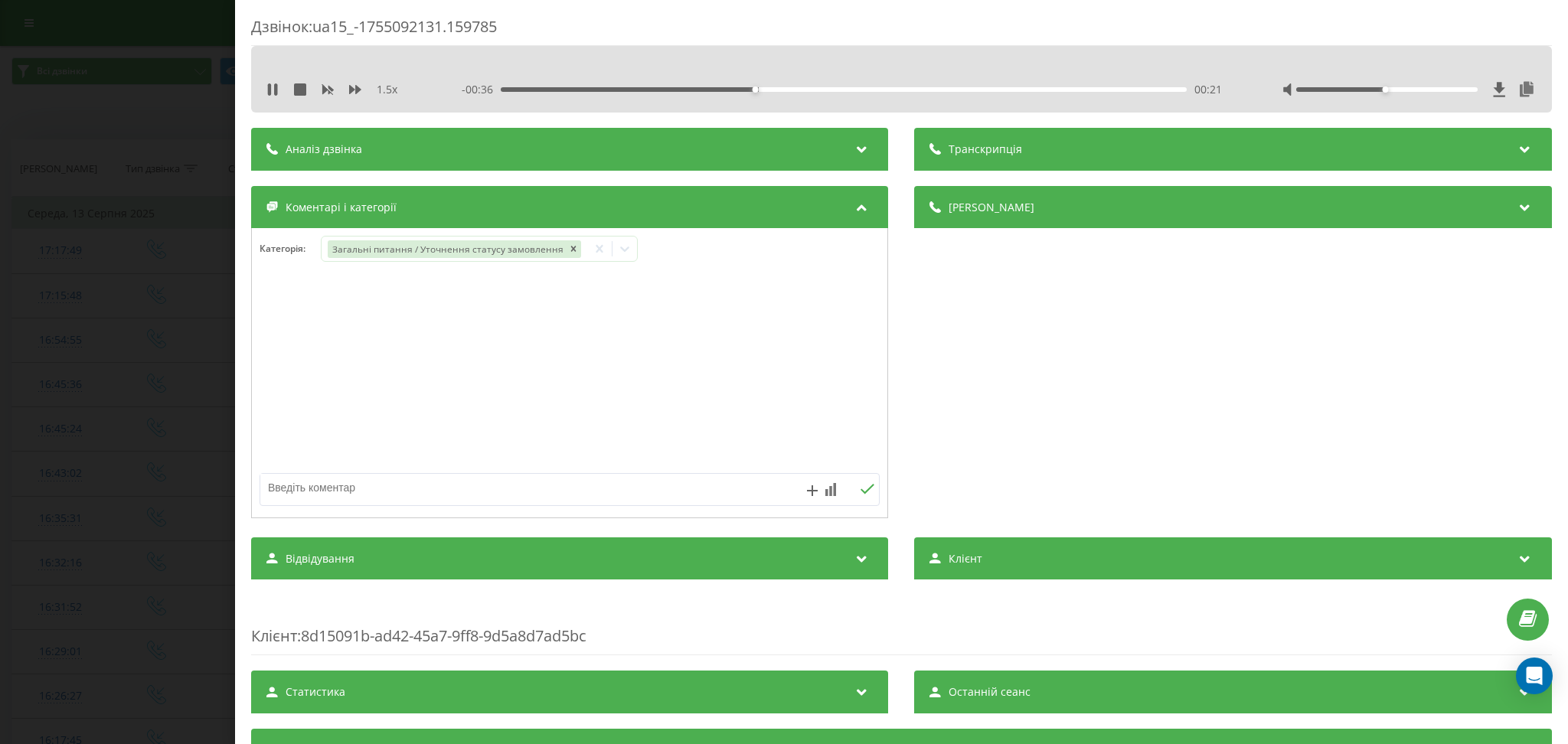
click at [262, 90] on div "1.5 x - 00:36 00:21 00:21" at bounding box center [901, 90] width 1278 height 23
click at [276, 88] on icon at bounding box center [275, 90] width 3 height 12
click at [529, 502] on textarea at bounding box center [508, 488] width 496 height 28
type textarea "уточнення статусу"
click at [110, 132] on div "Дзвінок : ua15_-1755092131.159785 1.5 x - 00:35 00:23 00:23 Транскрипція Для AI…" at bounding box center [784, 372] width 1568 height 744
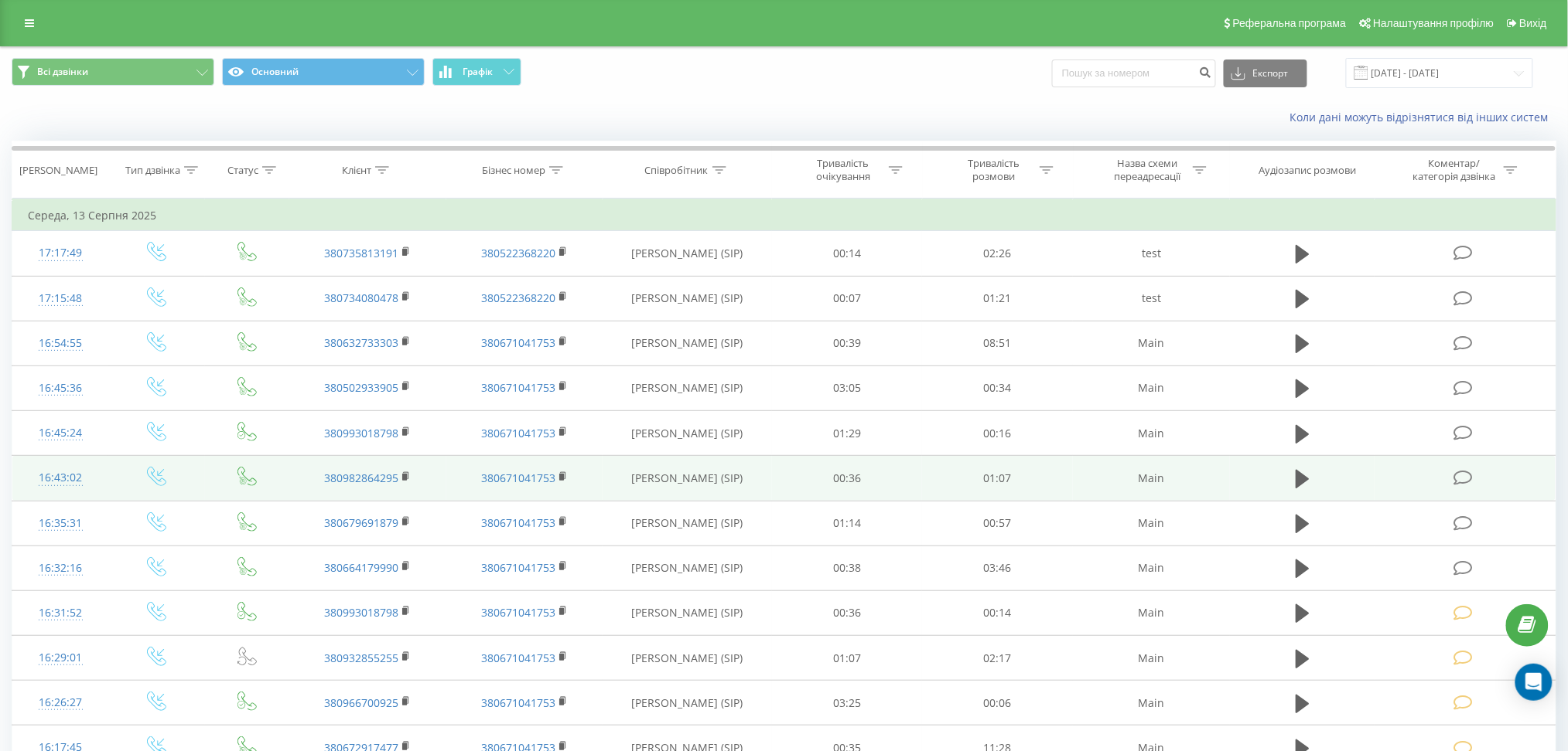
click at [1463, 479] on icon at bounding box center [1463, 478] width 19 height 16
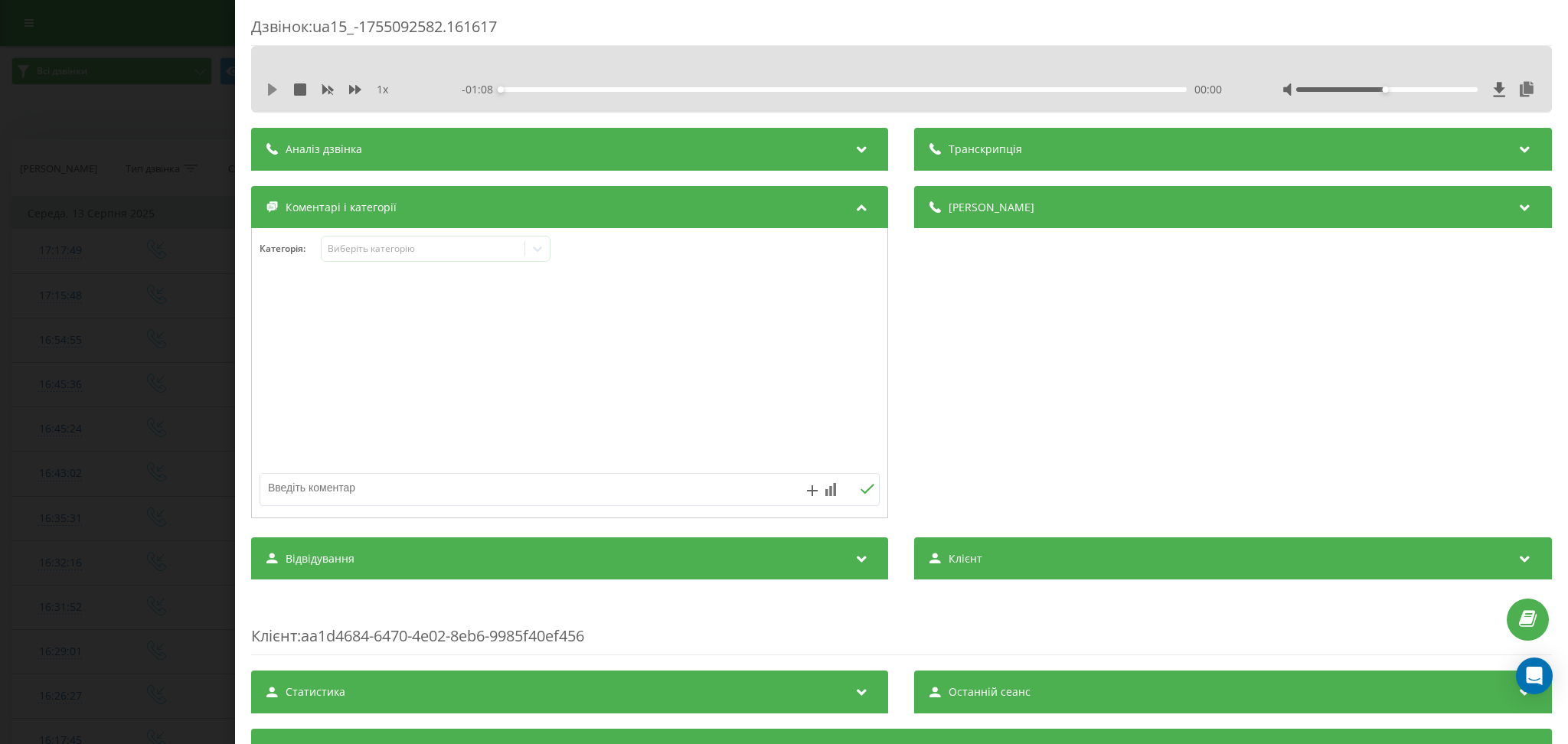
click at [275, 94] on icon at bounding box center [272, 90] width 12 height 12
click at [508, 242] on div "Виберіть категорію" at bounding box center [423, 249] width 203 height 15
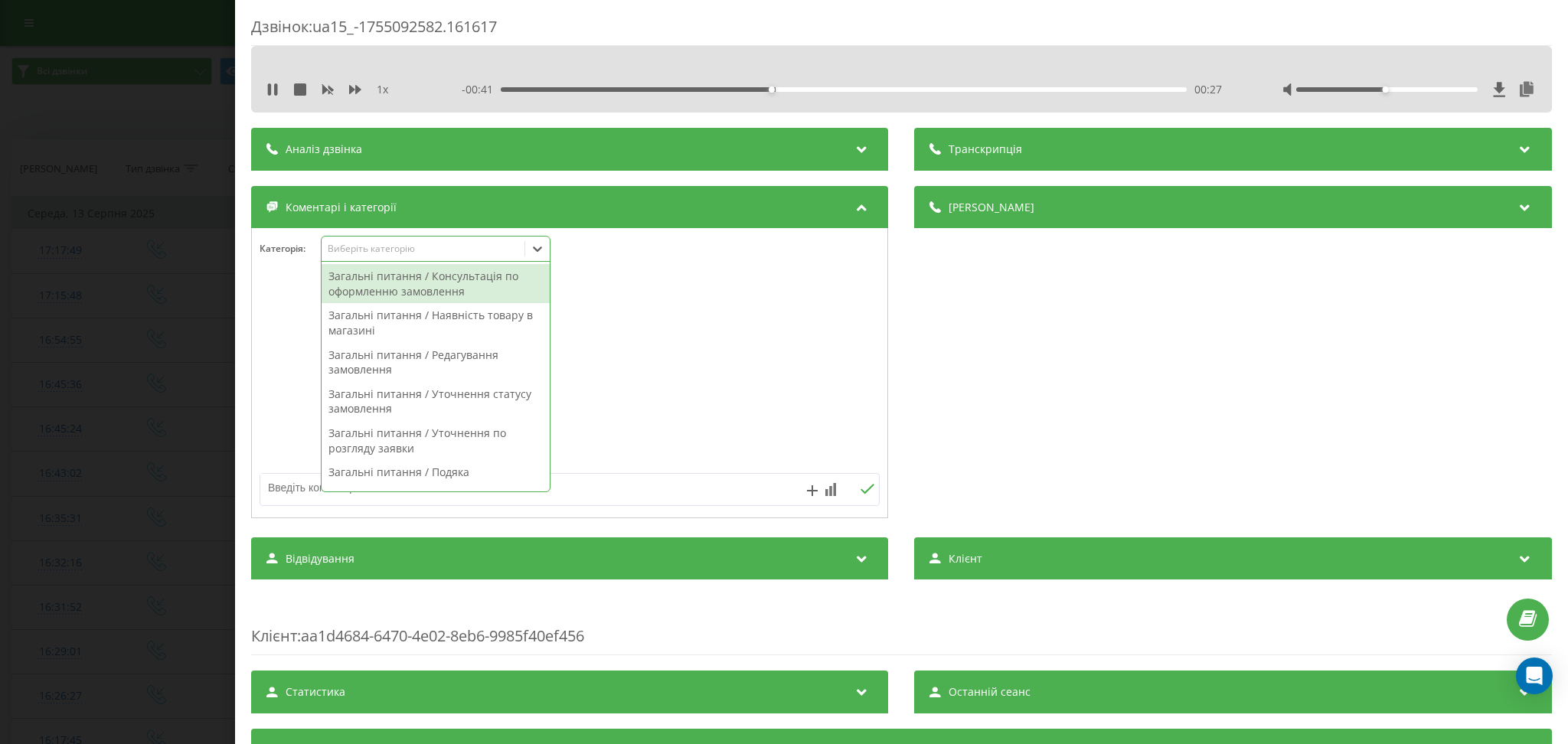
scroll to position [204, 0]
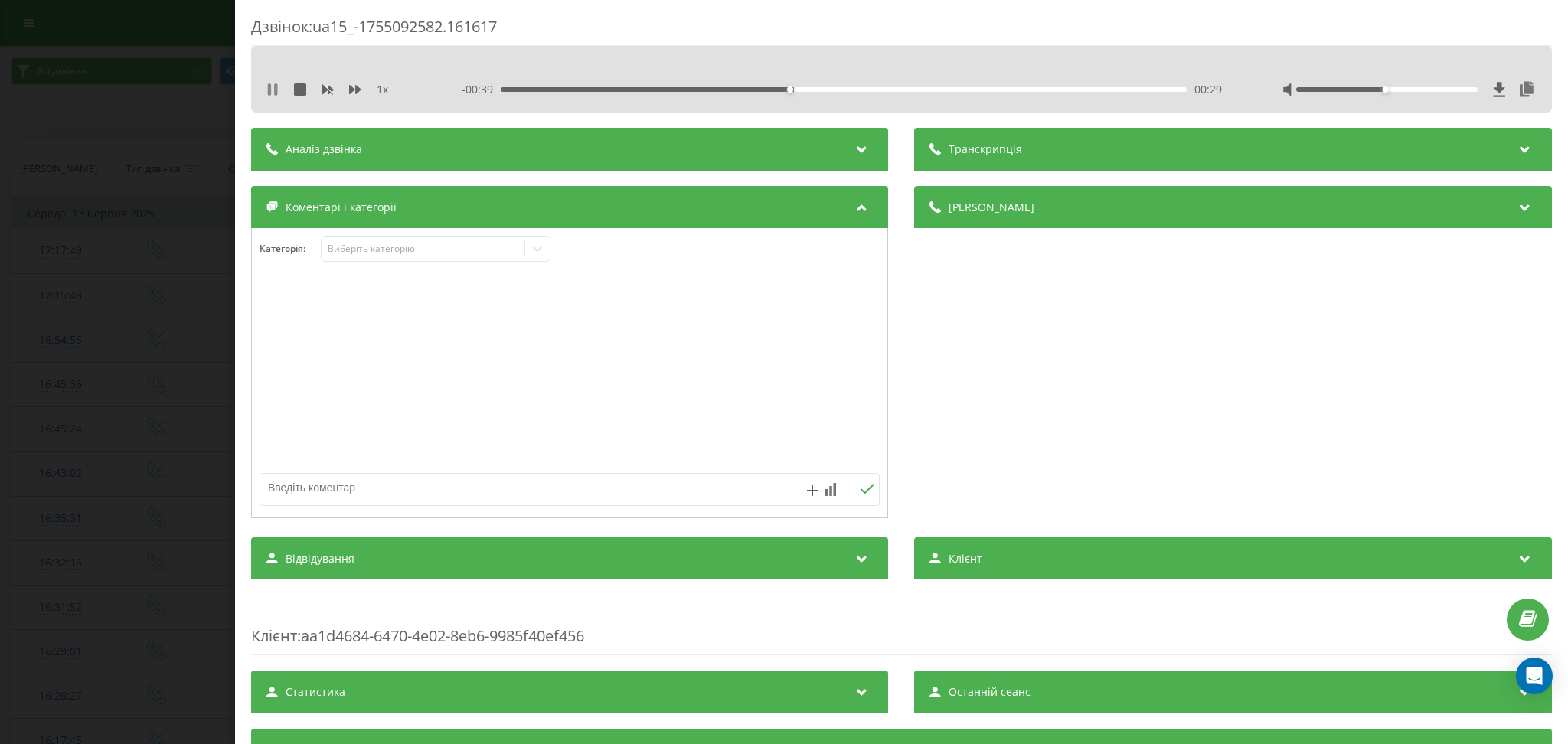
click at [269, 86] on icon at bounding box center [269, 90] width 3 height 12
click at [444, 256] on div "Виберіть категорію" at bounding box center [423, 249] width 203 height 15
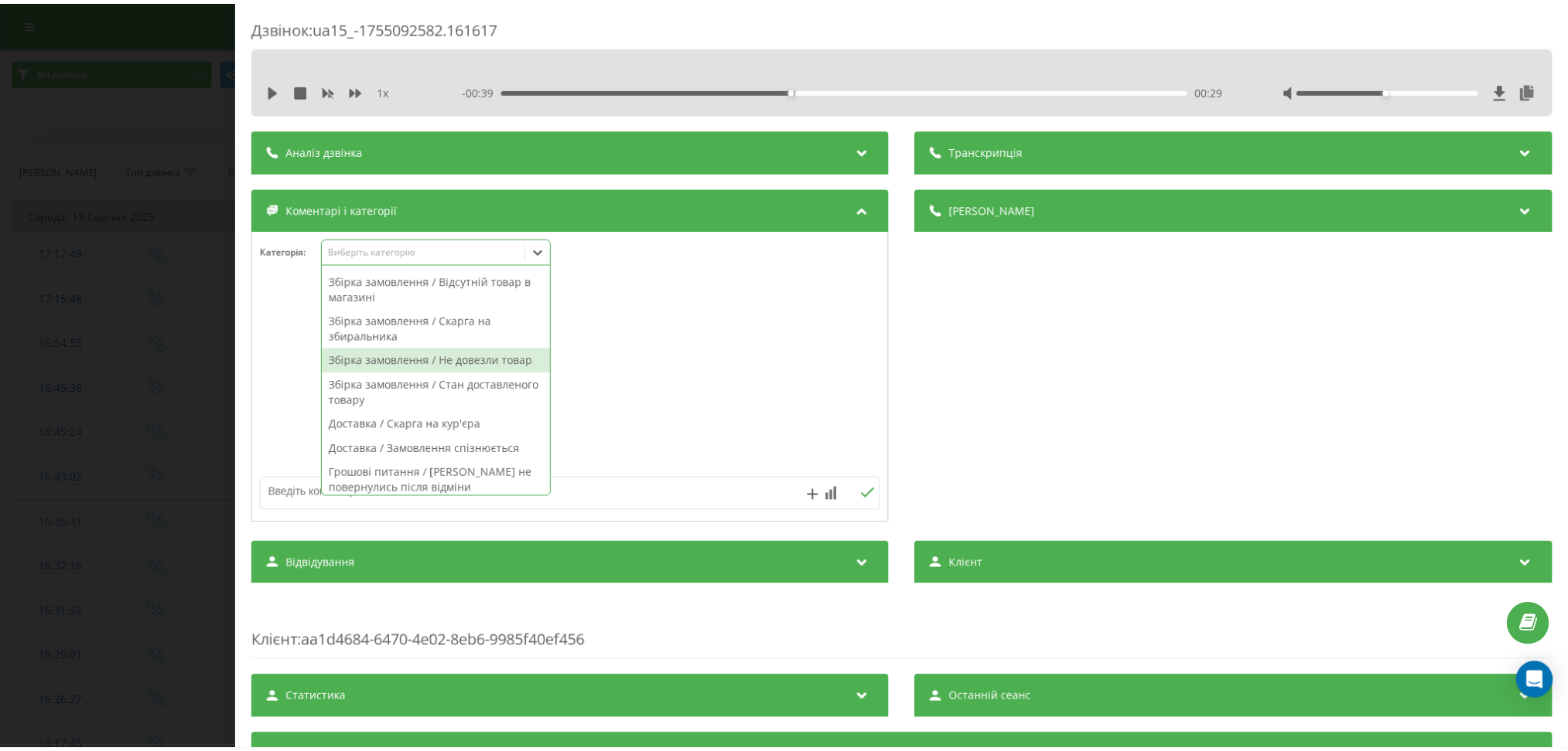
scroll to position [619, 0]
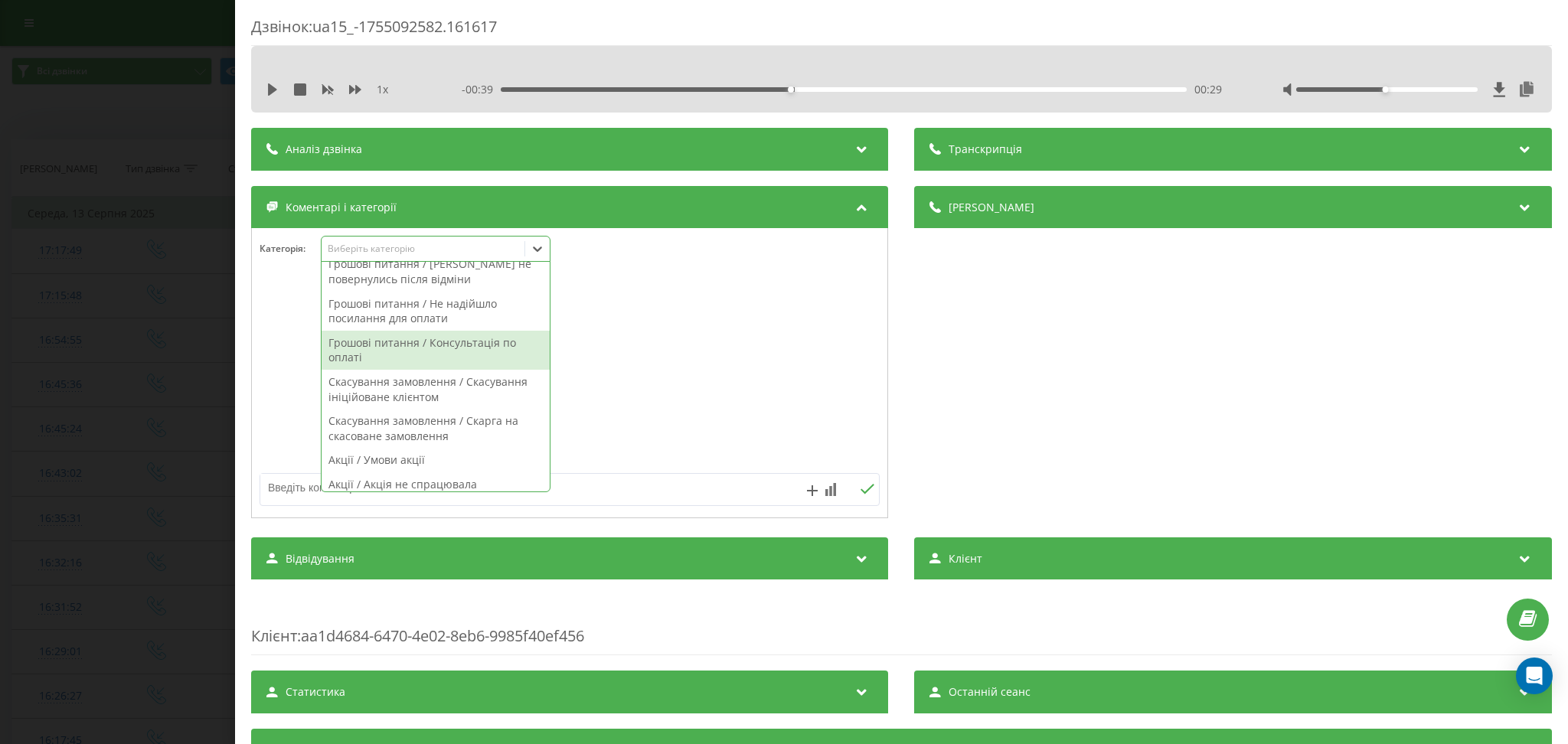
click at [488, 360] on div "Грошові питання / Консультація по оплаті" at bounding box center [435, 350] width 228 height 39
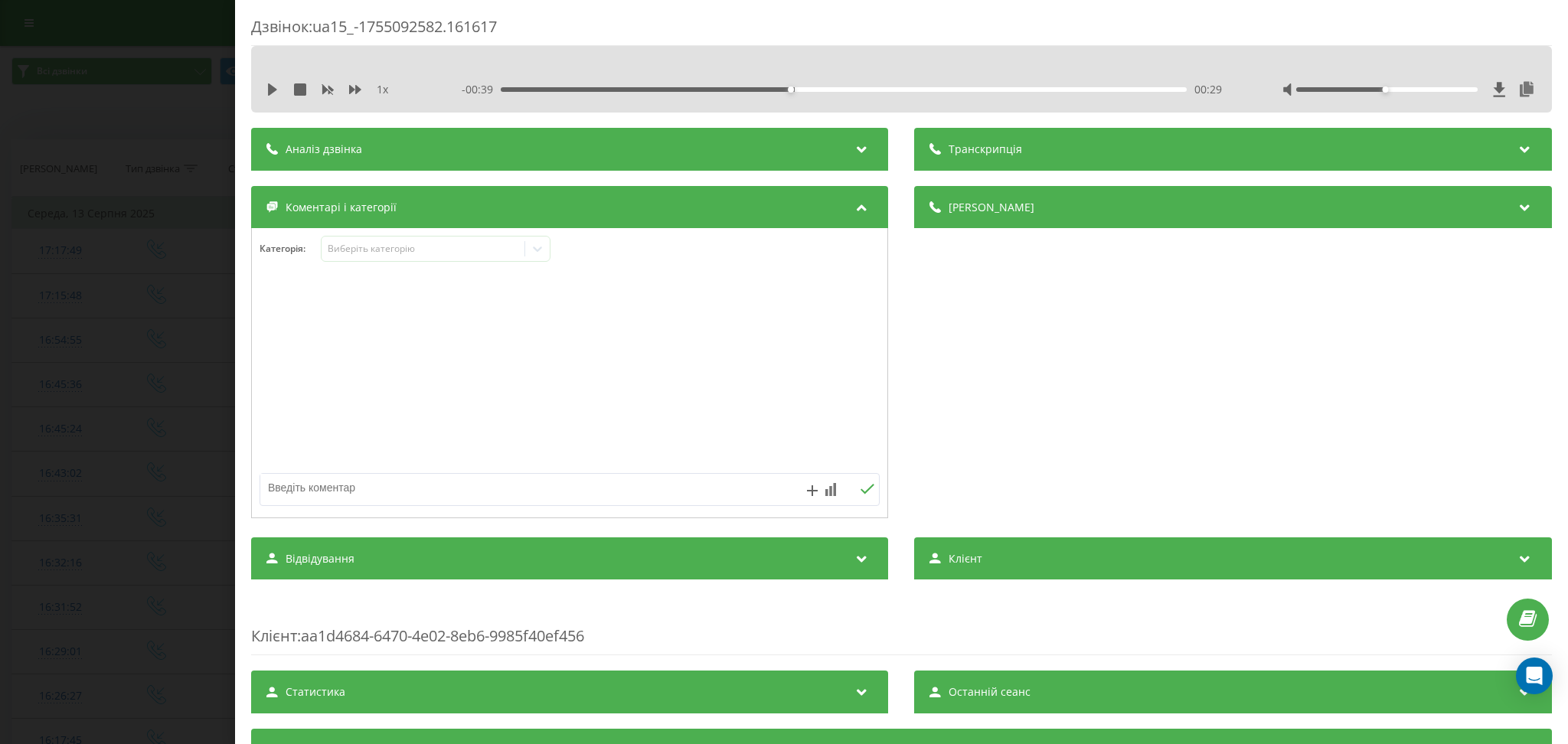
click at [677, 471] on div at bounding box center [569, 397] width 636 height 232
click at [630, 489] on textarea at bounding box center [508, 488] width 496 height 28
type textarea "зменшилася сума"
drag, startPoint x: 116, startPoint y: 120, endPoint x: 130, endPoint y: 120, distance: 14.0
click at [116, 120] on div "Дзвінок : ua15_-1755092582.161617 1 x - 00:39 00:29 00:29 Транскрипція Для AI-а…" at bounding box center [784, 372] width 1568 height 744
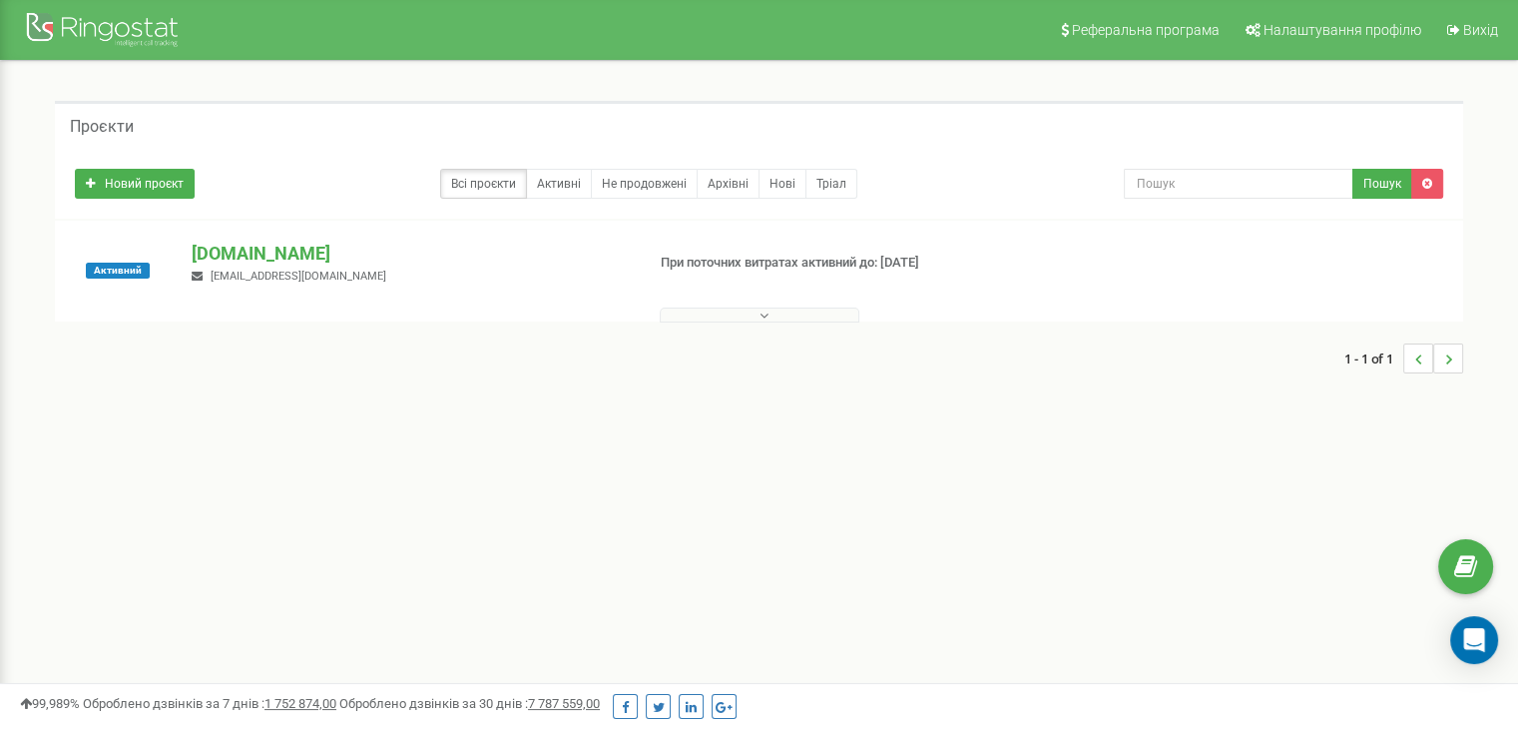
click at [712, 319] on button at bounding box center [760, 314] width 200 height 15
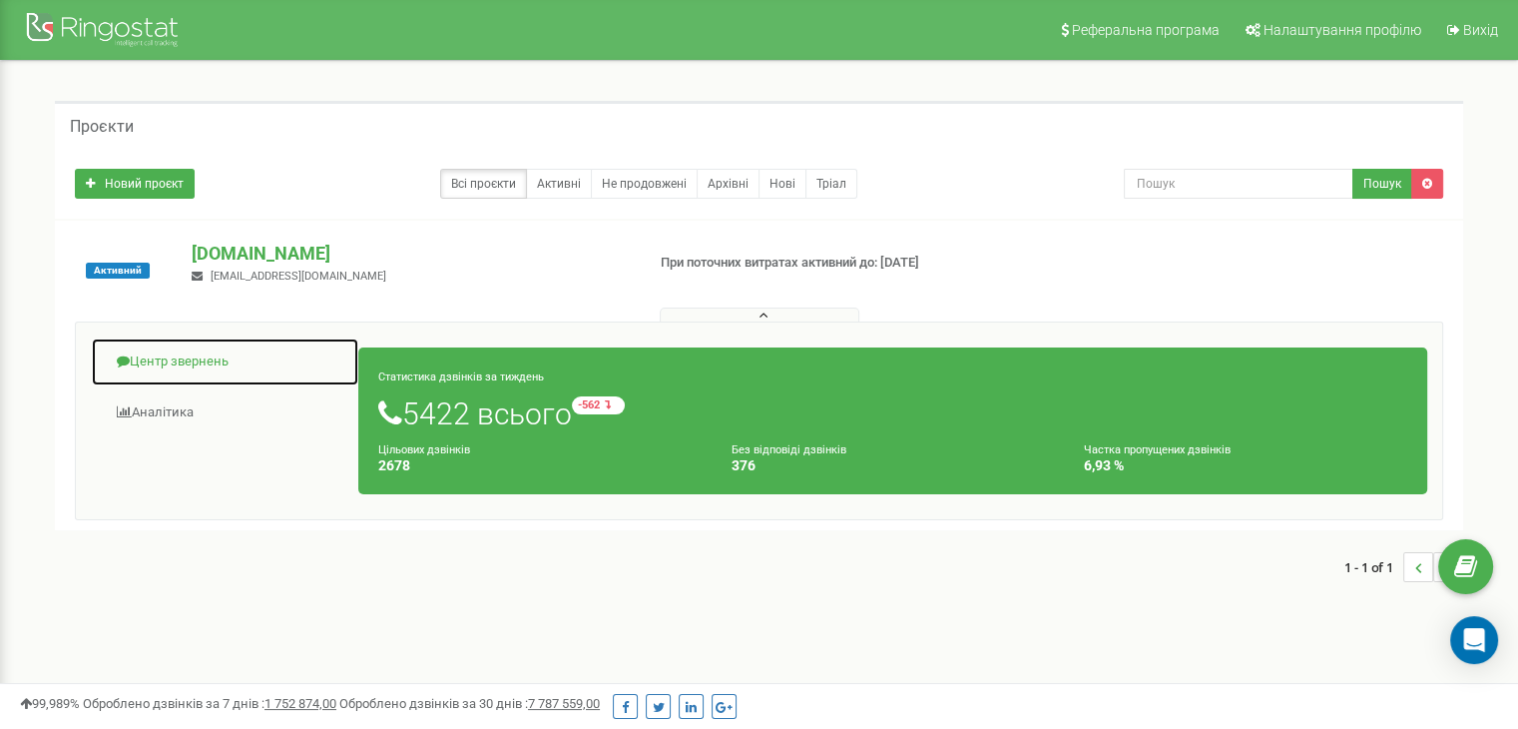
click at [163, 365] on link "Центр звернень" at bounding box center [225, 361] width 269 height 49
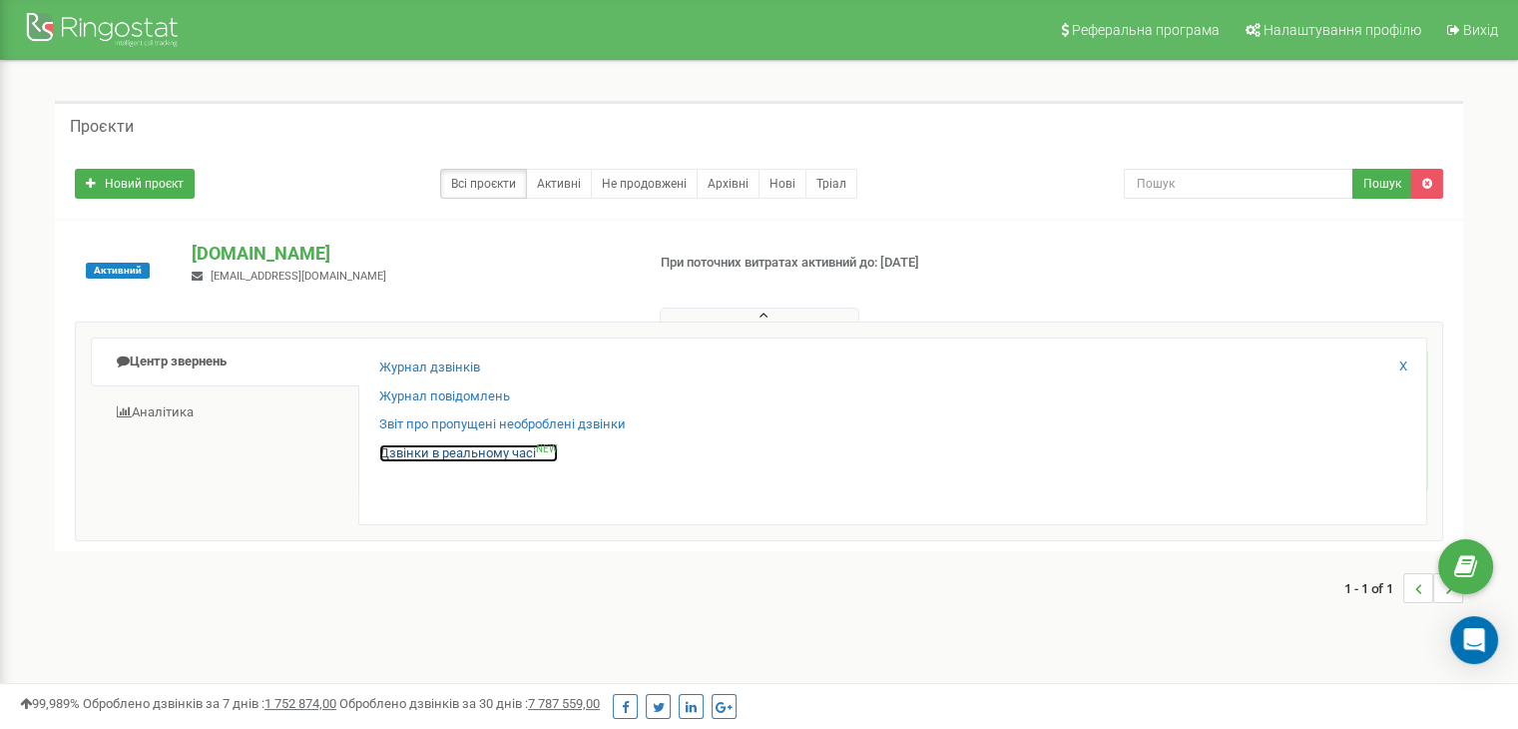
click at [456, 453] on link "Дзвінки в реальному часі NEW" at bounding box center [468, 453] width 179 height 19
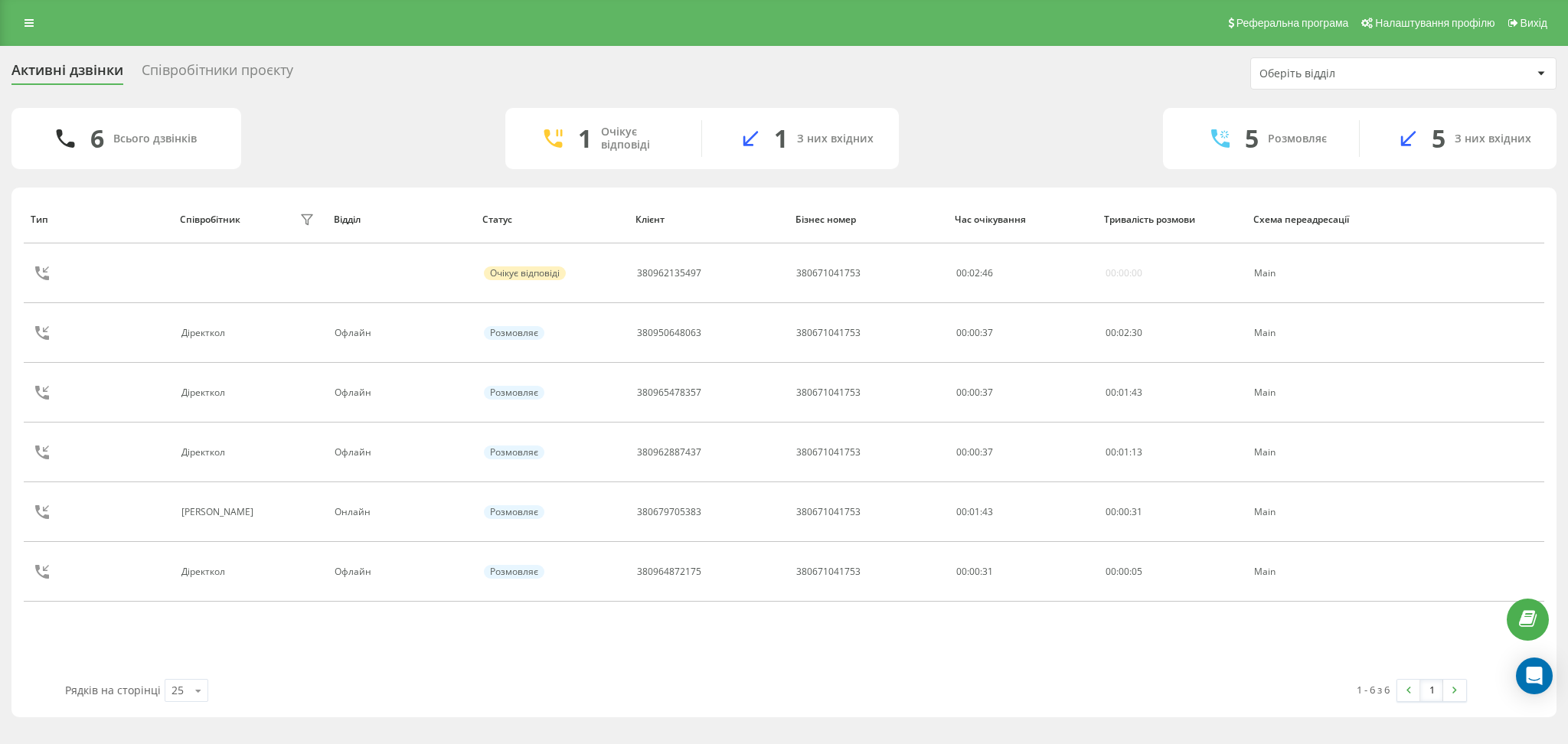
click at [248, 80] on div "Співробітники проєкту" at bounding box center [218, 74] width 152 height 24
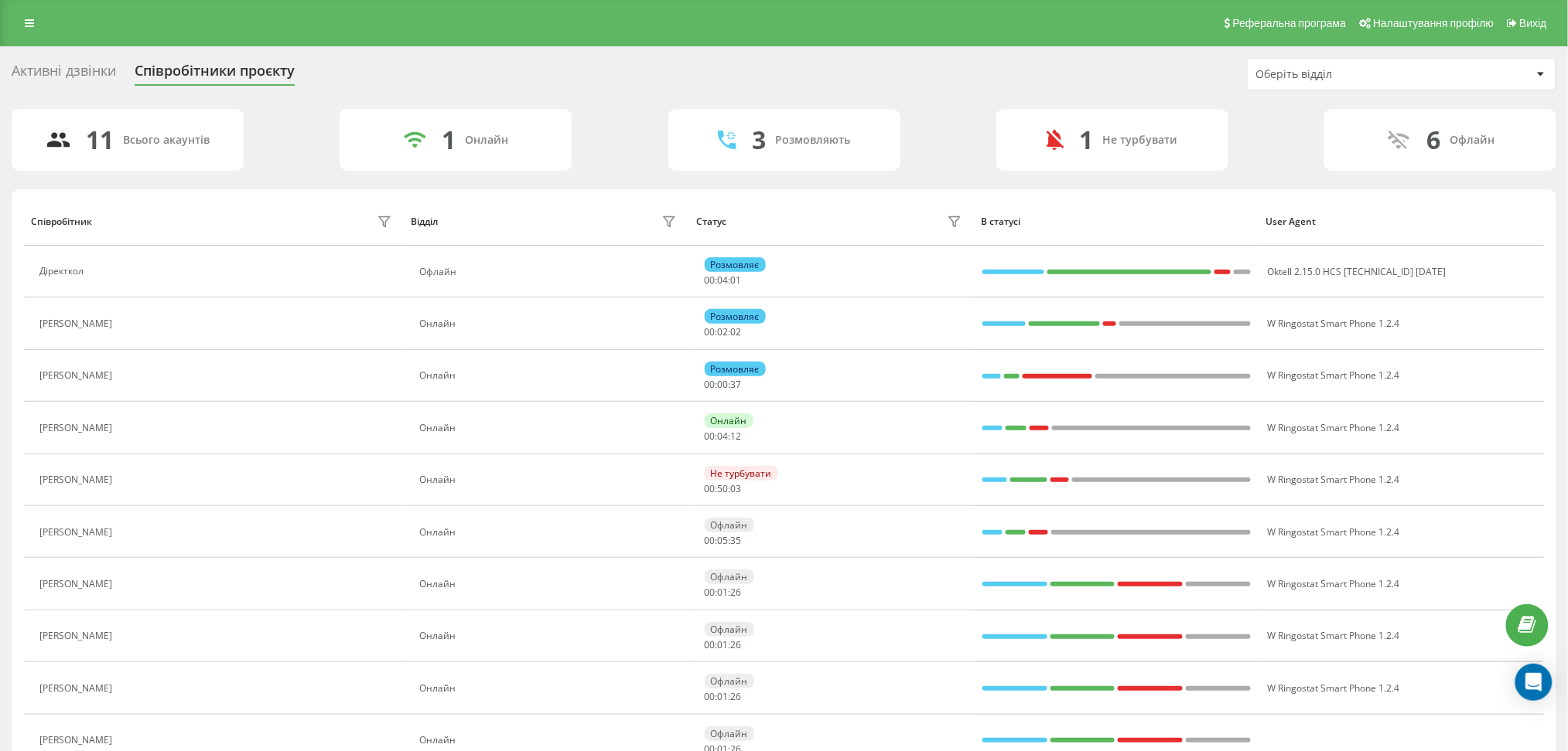
click at [417, 81] on div "Активні дзвінки Співробітники проєкту Оберіть відділ" at bounding box center [784, 74] width 1545 height 33
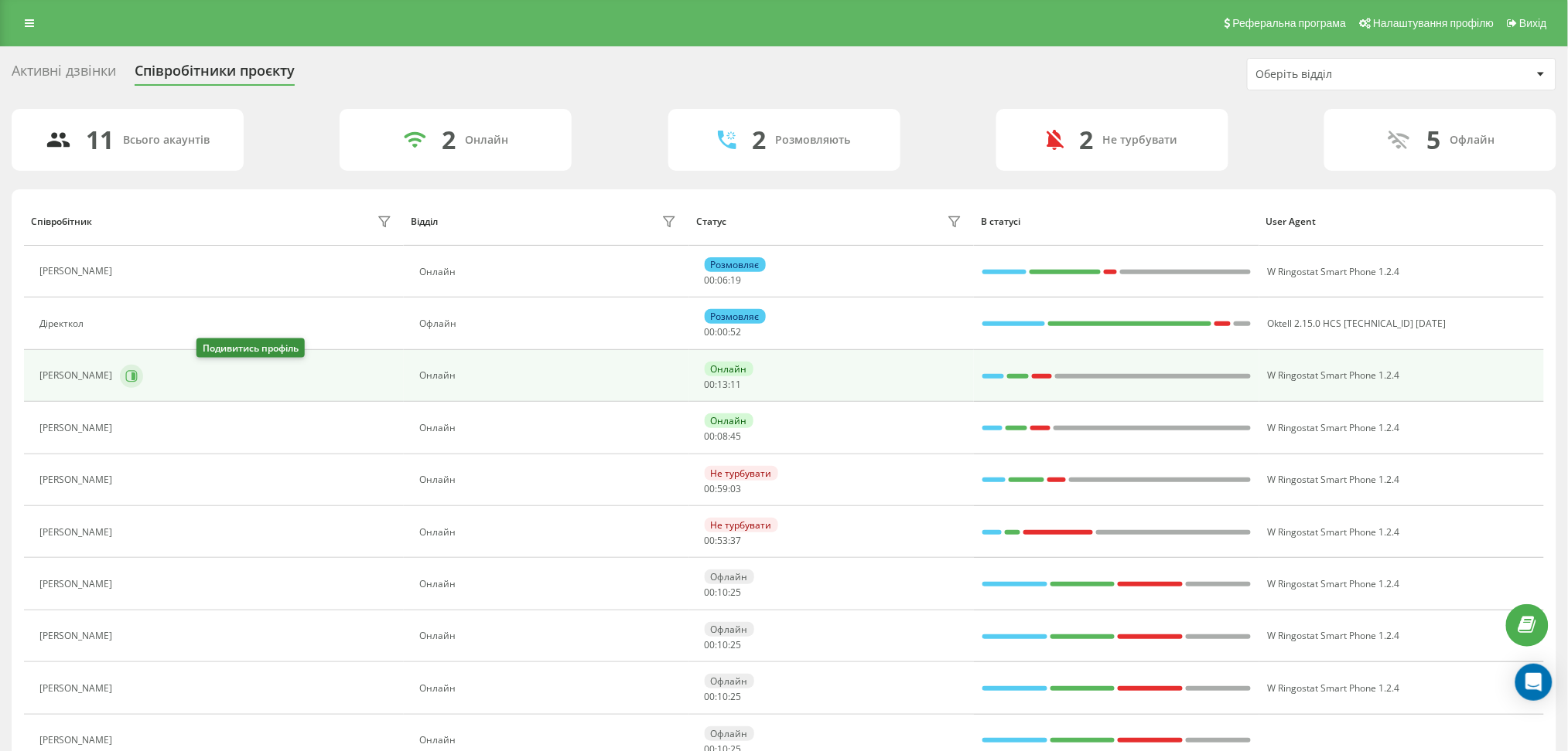
click at [138, 376] on icon at bounding box center [132, 376] width 12 height 12
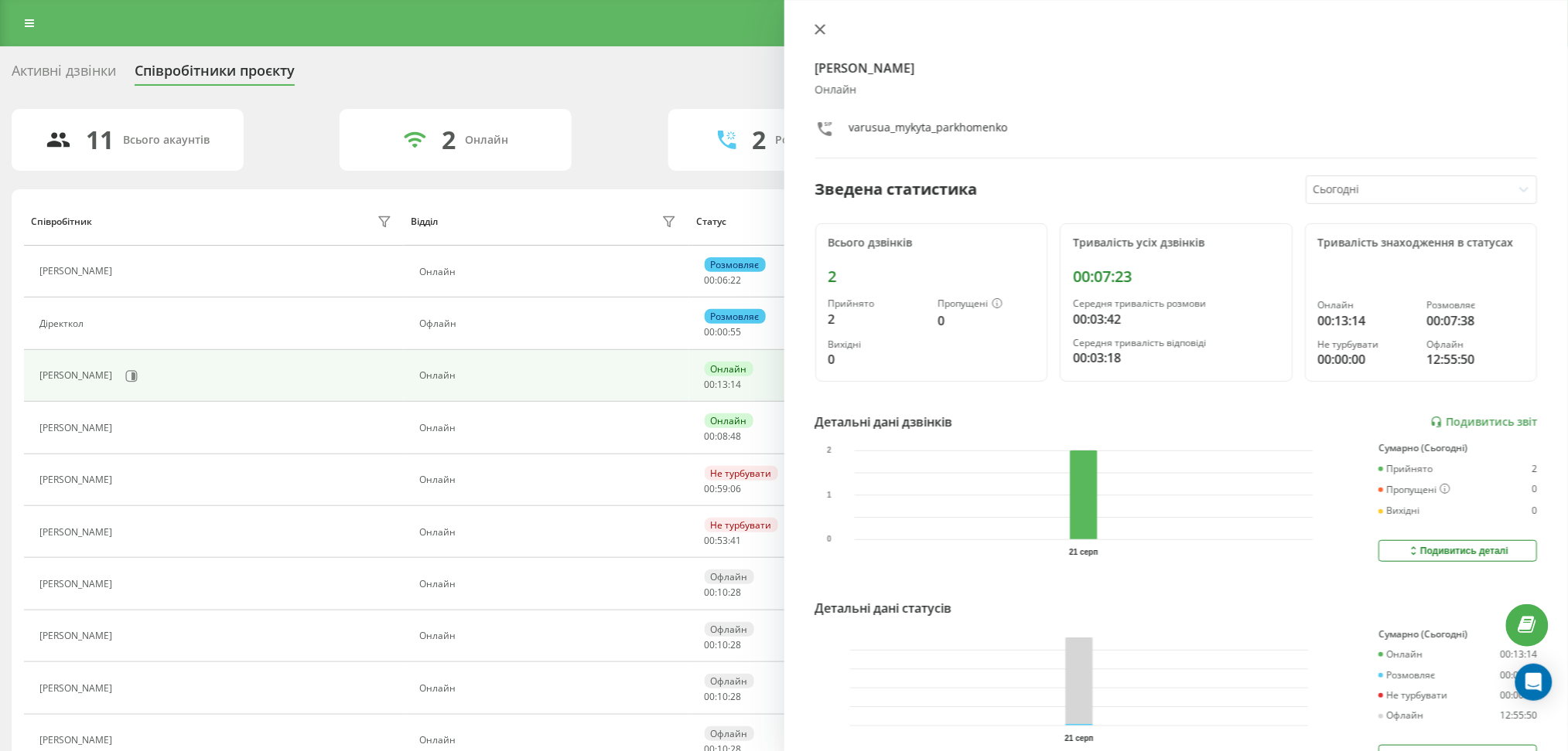
click at [817, 25] on icon at bounding box center [820, 29] width 11 height 11
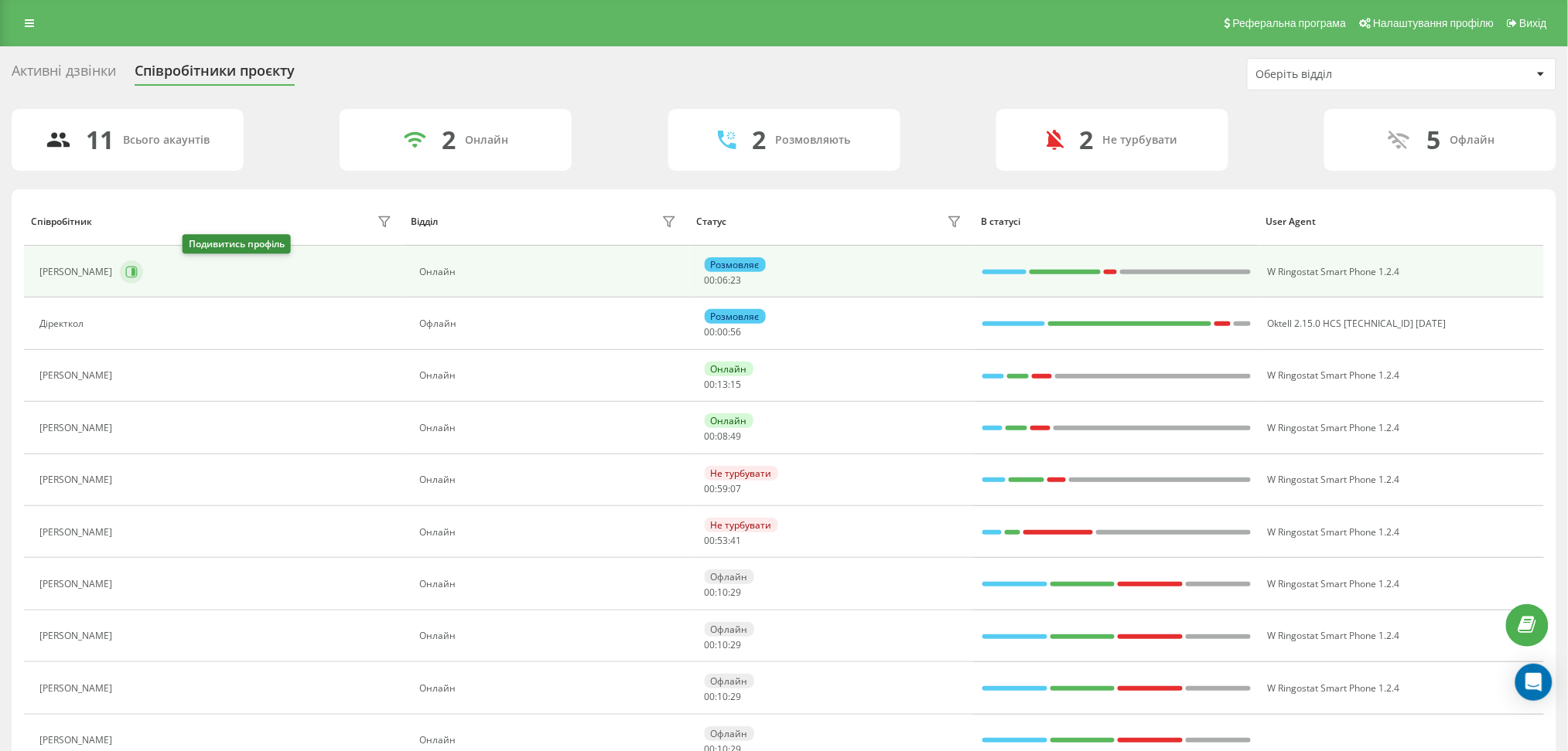
click at [138, 269] on icon at bounding box center [132, 272] width 12 height 12
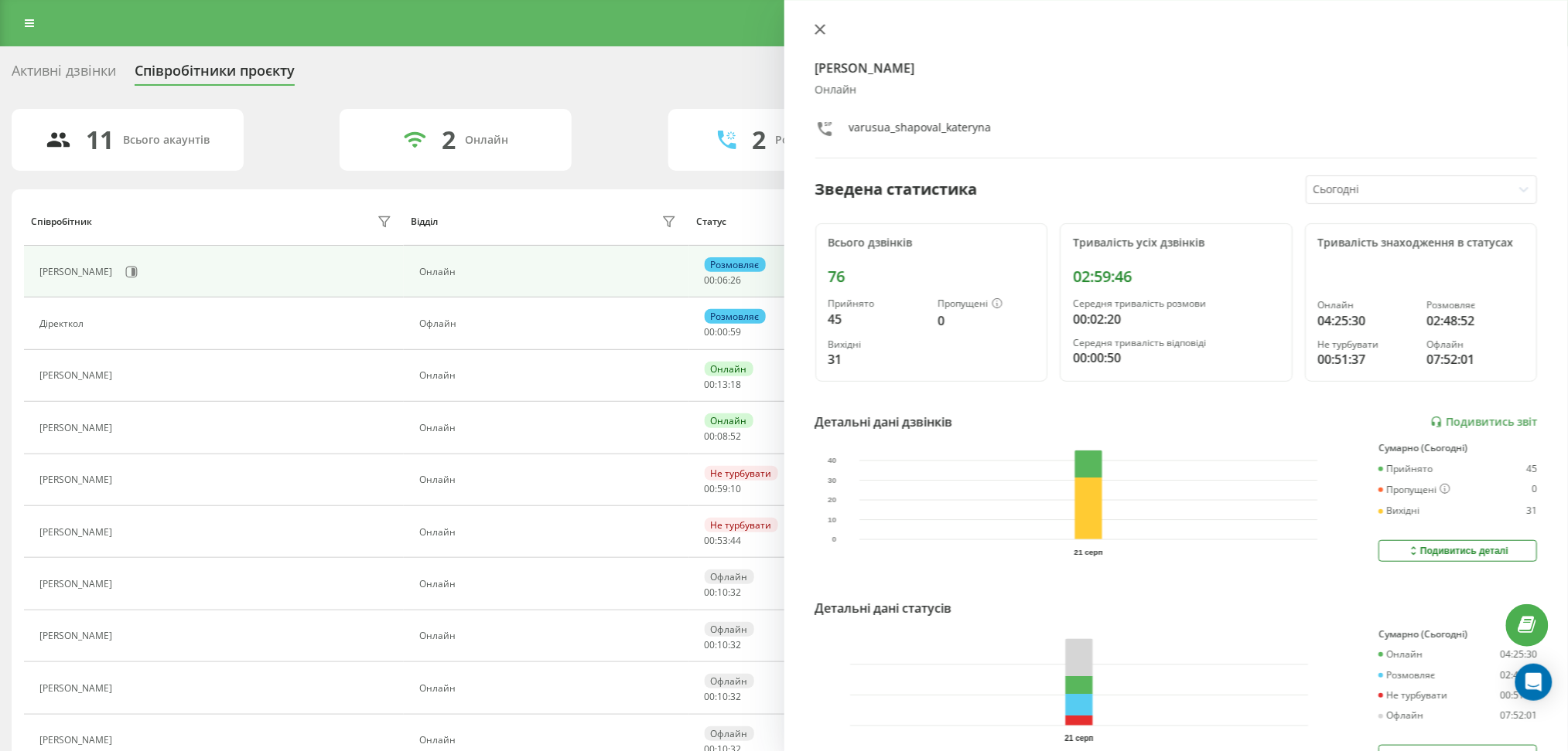
click at [824, 29] on icon at bounding box center [820, 29] width 11 height 11
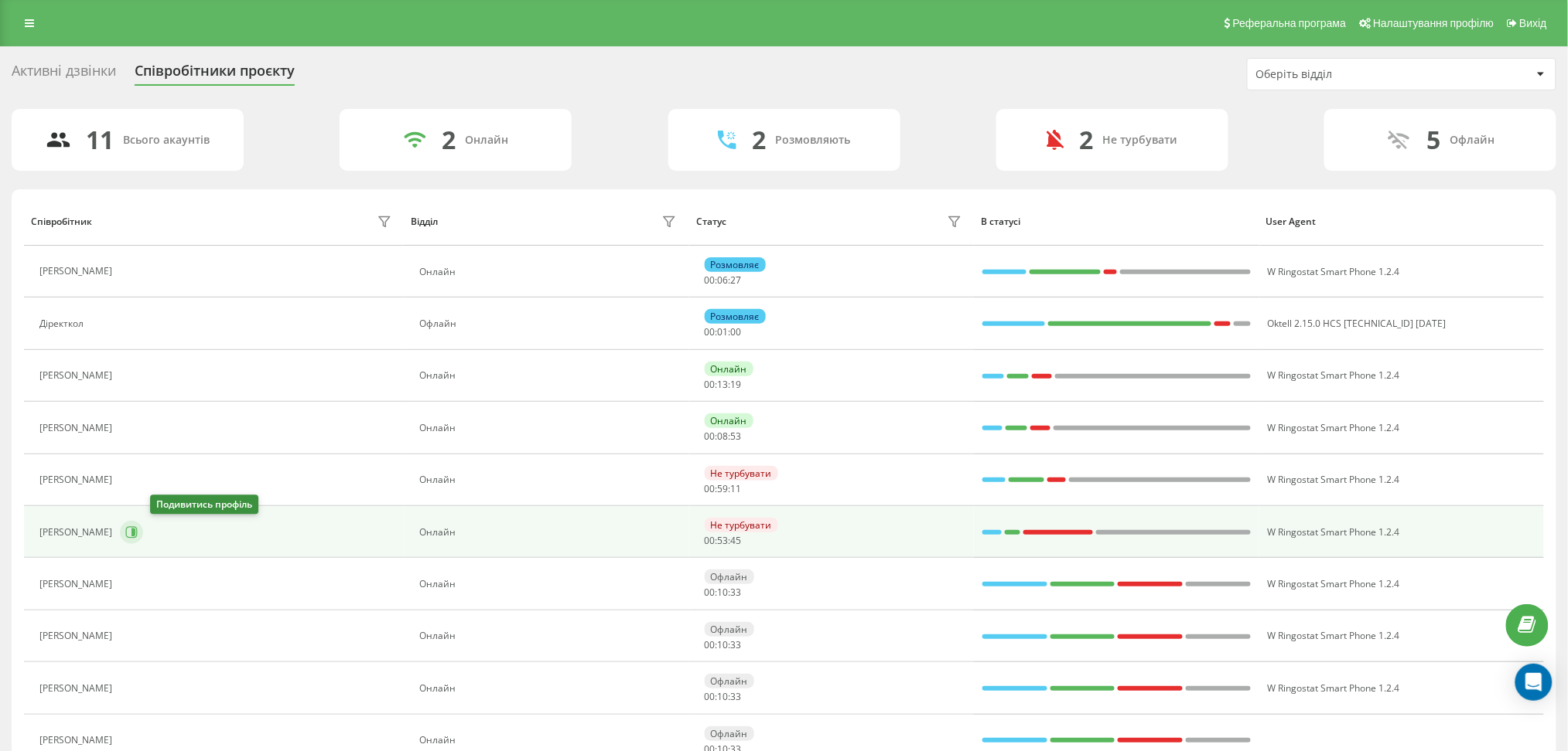
click at [138, 532] on icon at bounding box center [132, 533] width 12 height 12
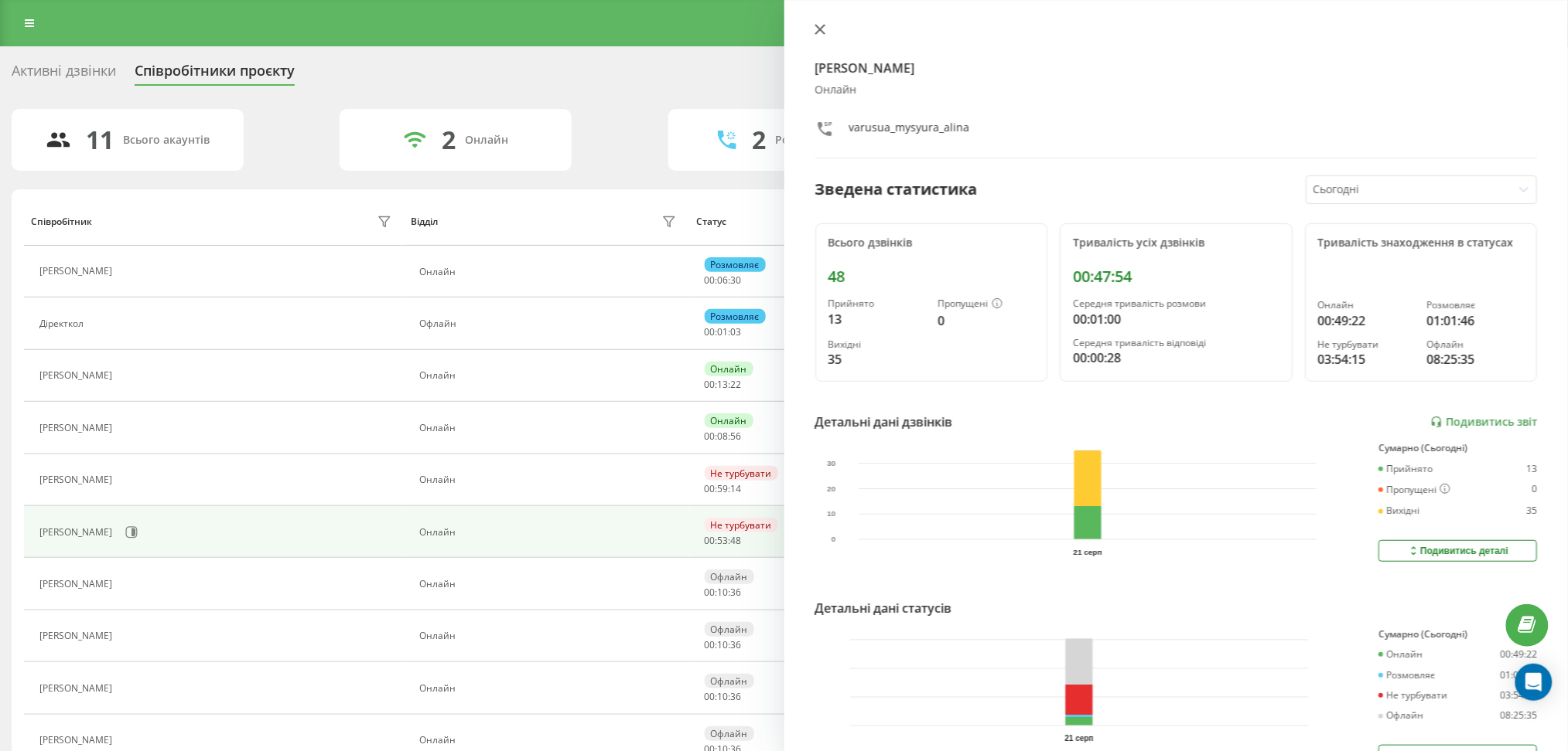
click at [819, 30] on icon at bounding box center [819, 29] width 9 height 9
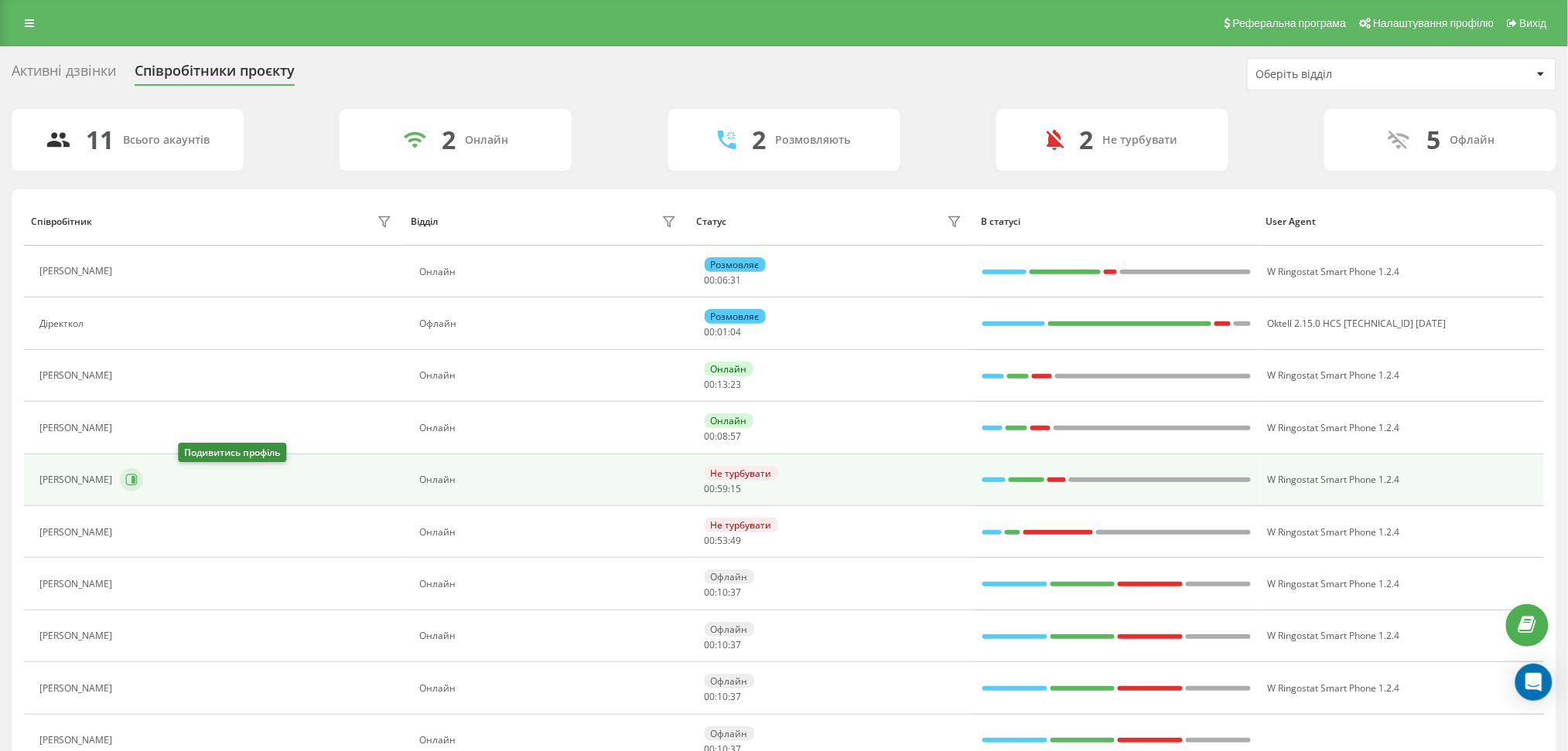
click at [138, 481] on icon at bounding box center [132, 480] width 12 height 12
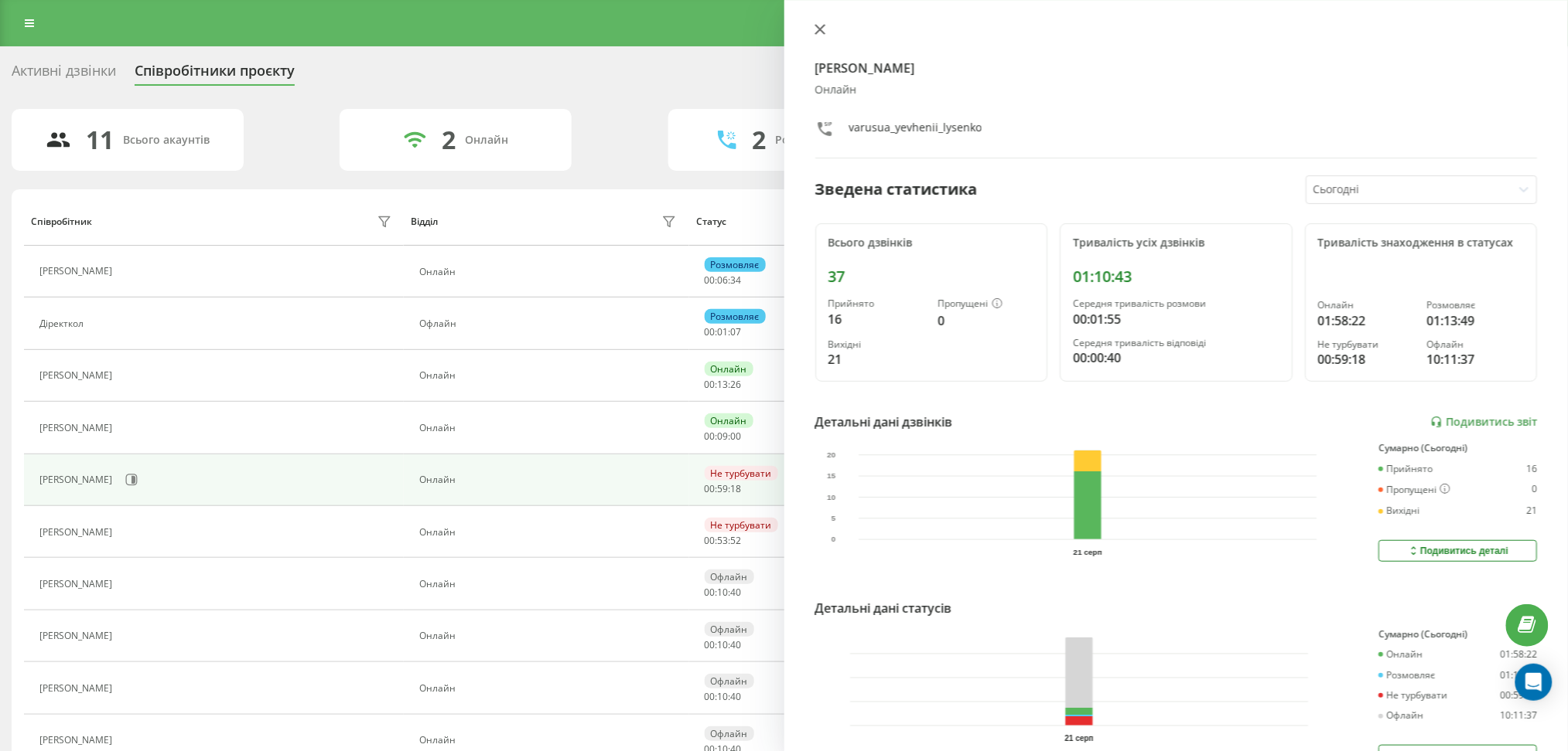
click at [820, 26] on icon at bounding box center [820, 29] width 11 height 11
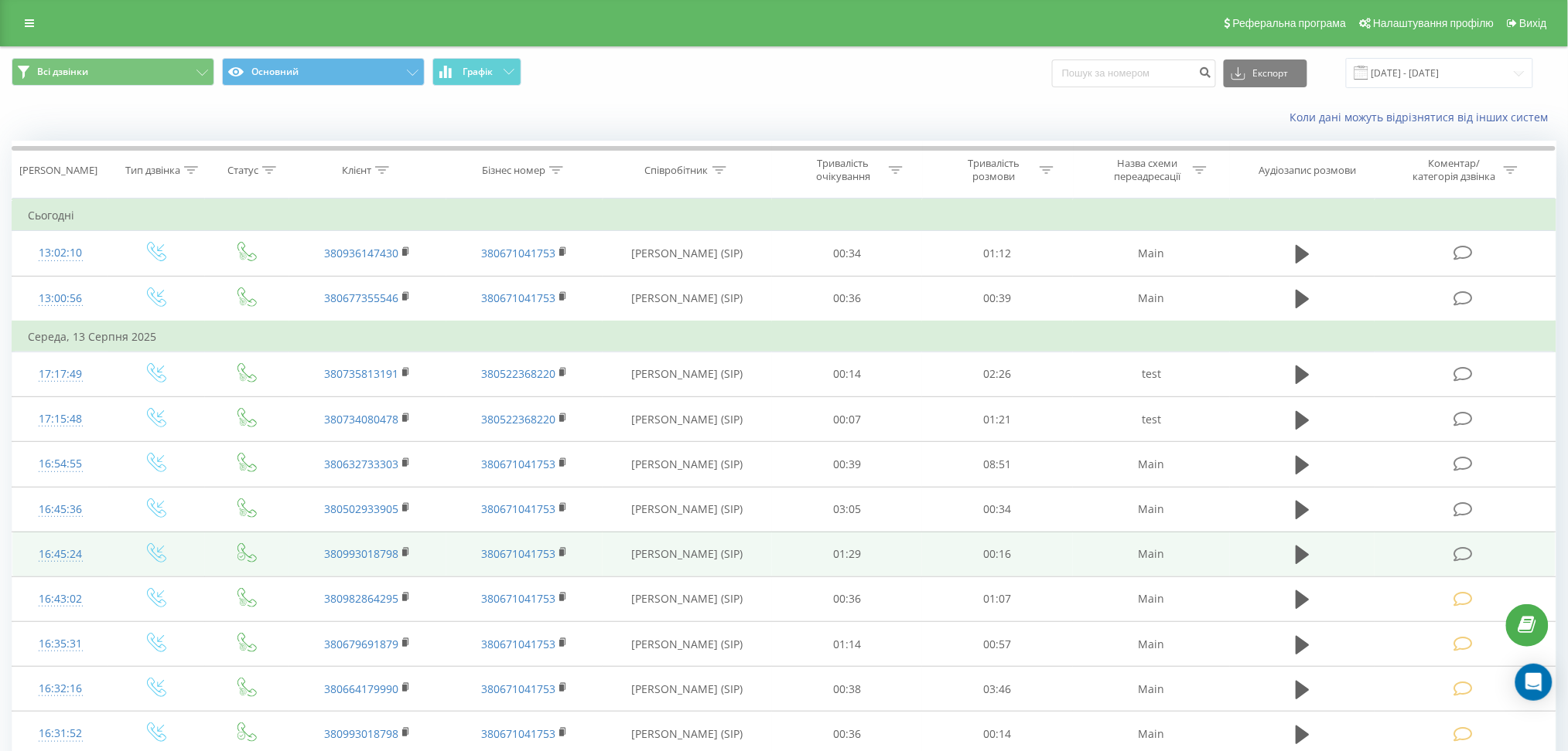
click at [1463, 548] on icon at bounding box center [1463, 554] width 19 height 16
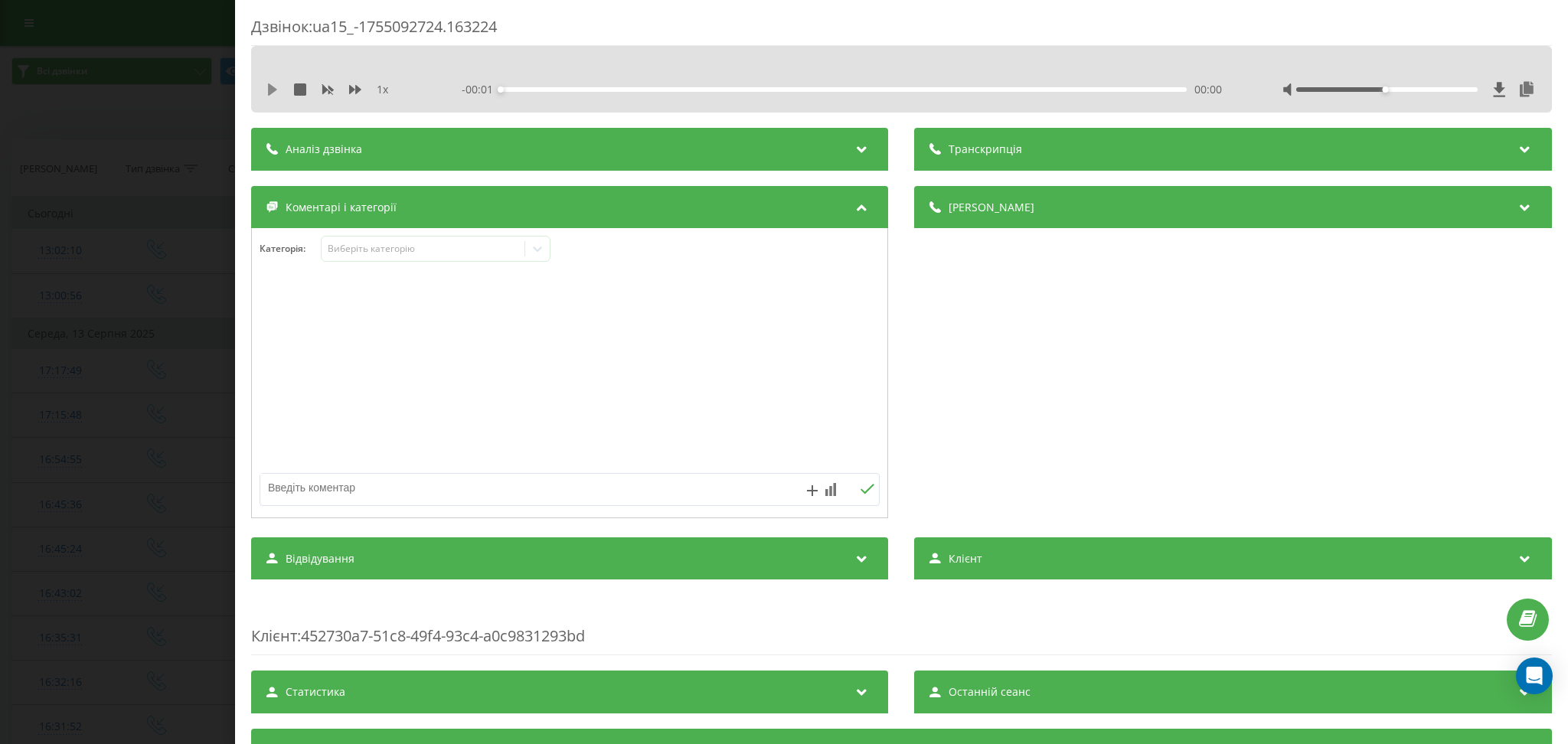
click at [272, 84] on icon at bounding box center [272, 90] width 12 height 12
click at [525, 250] on div at bounding box center [538, 249] width 25 height 25
click at [520, 250] on div "Виберіть категорію" at bounding box center [423, 249] width 203 height 15
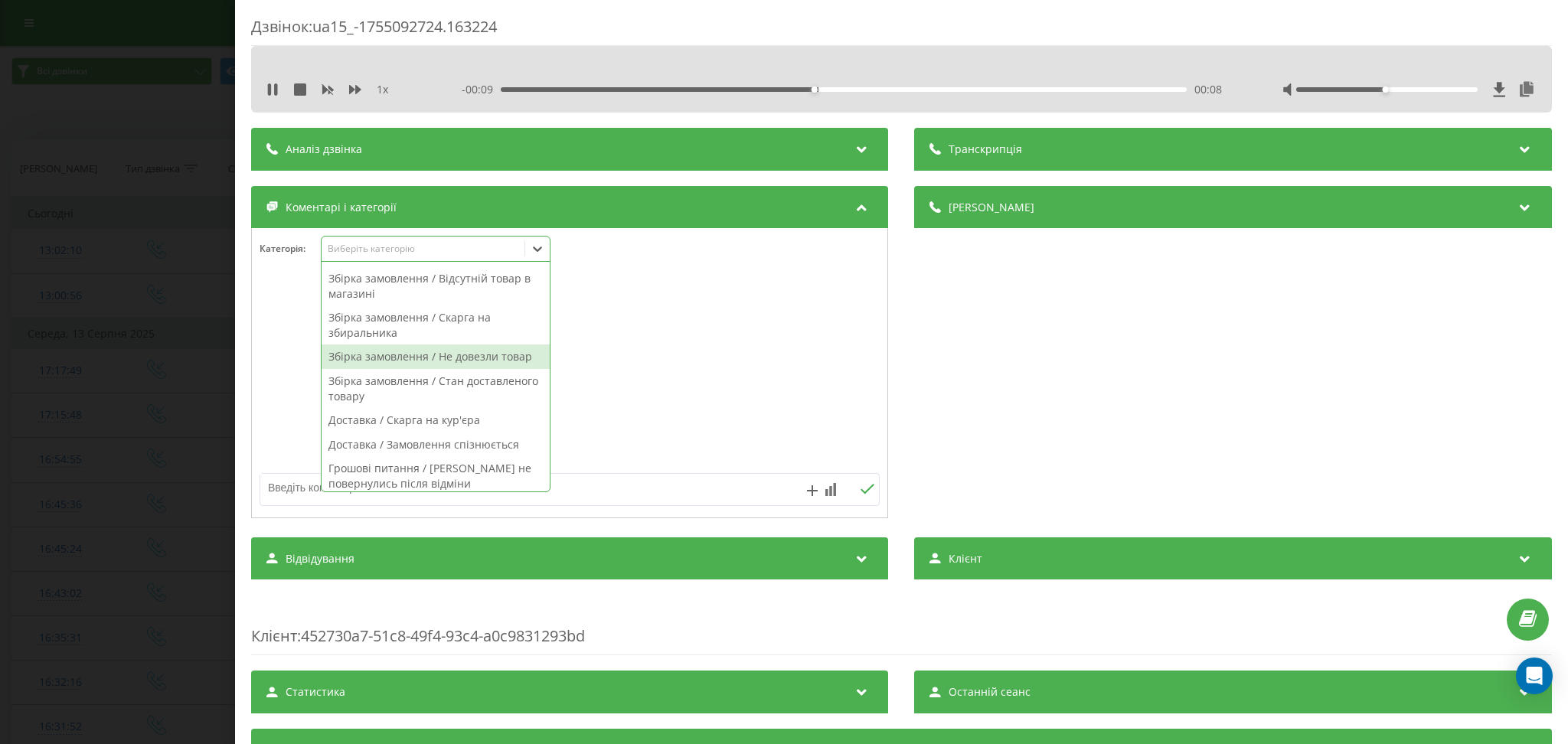
scroll to position [204, 0]
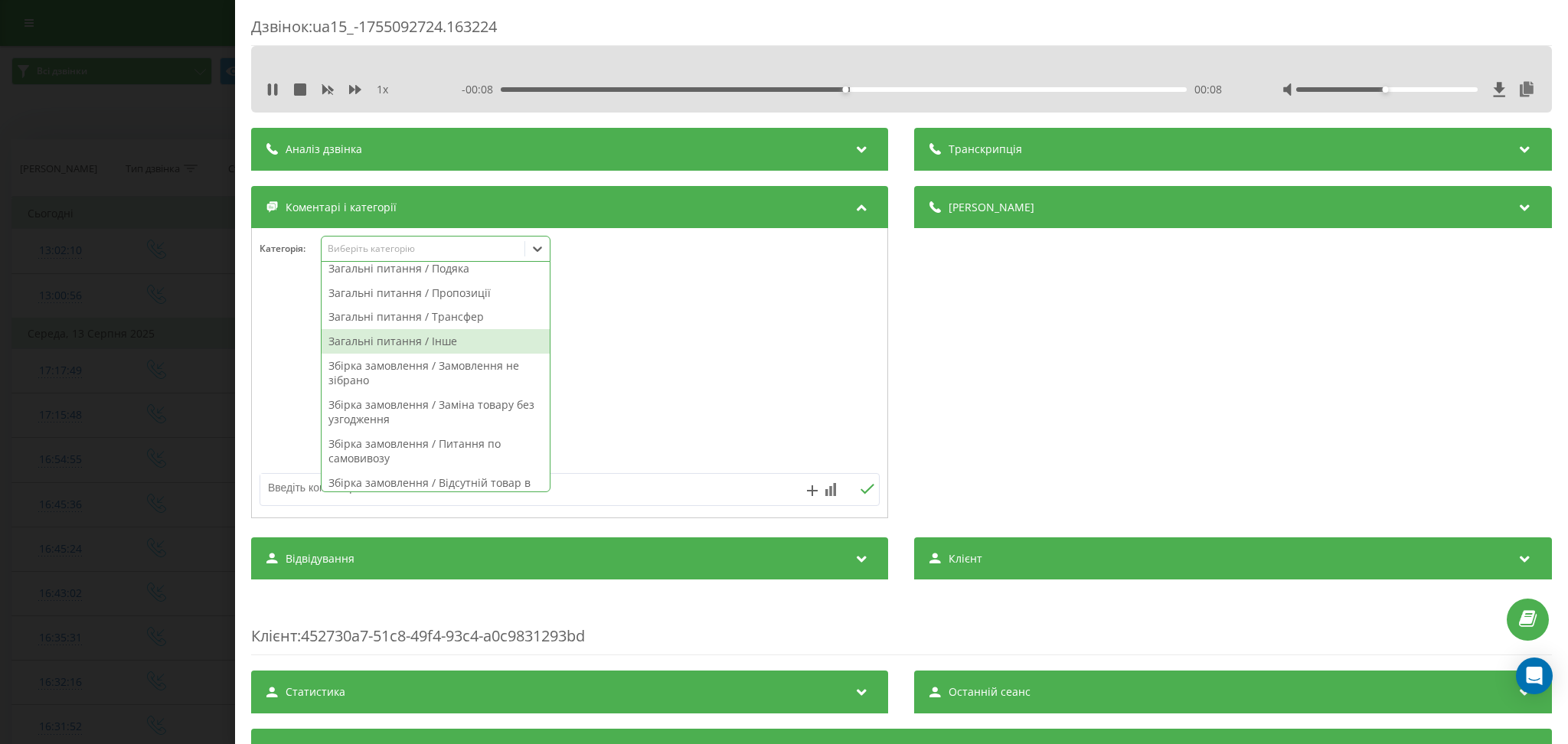
click at [457, 334] on div "Загальні питання / Інше" at bounding box center [435, 341] width 228 height 25
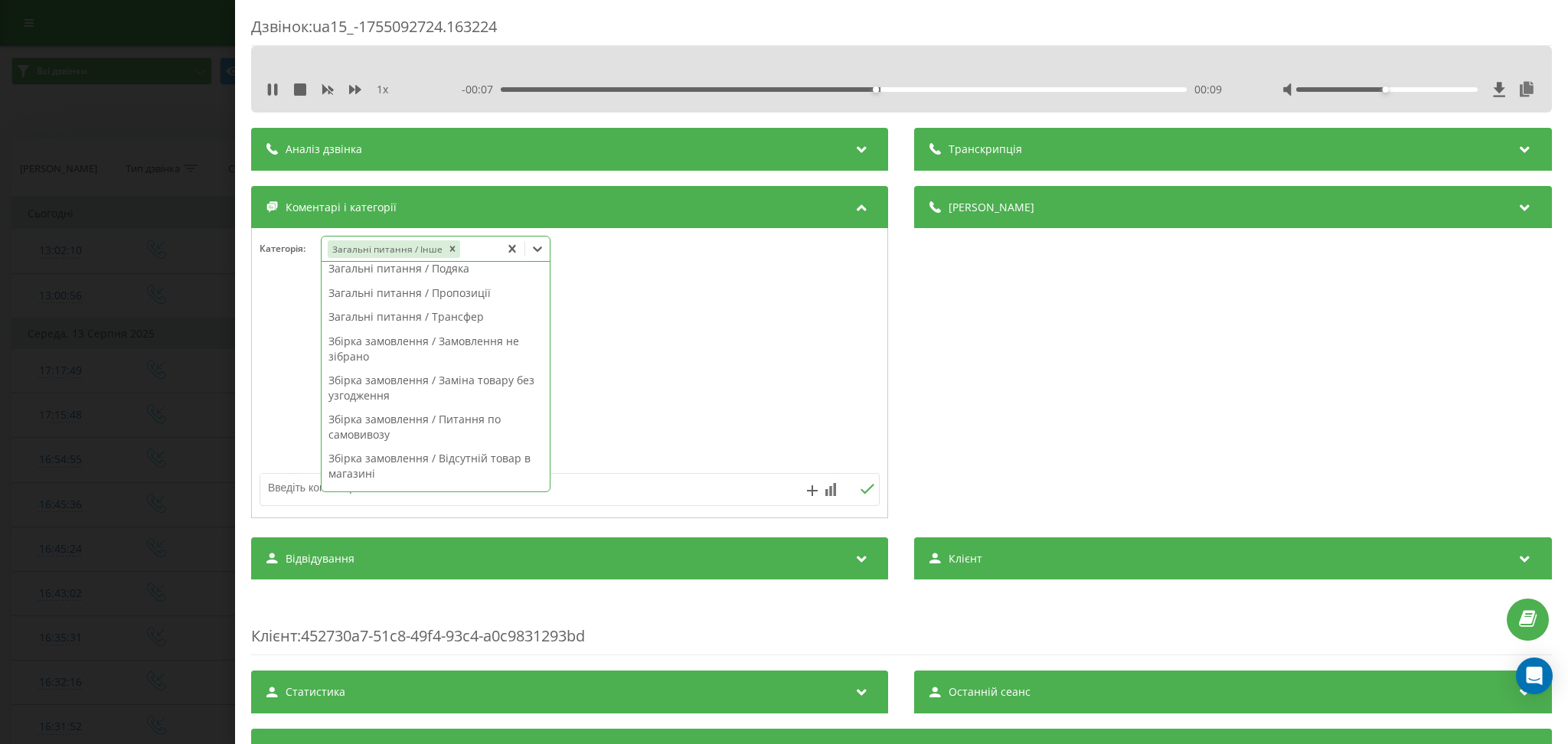
click at [674, 496] on textarea at bounding box center [508, 488] width 496 height 28
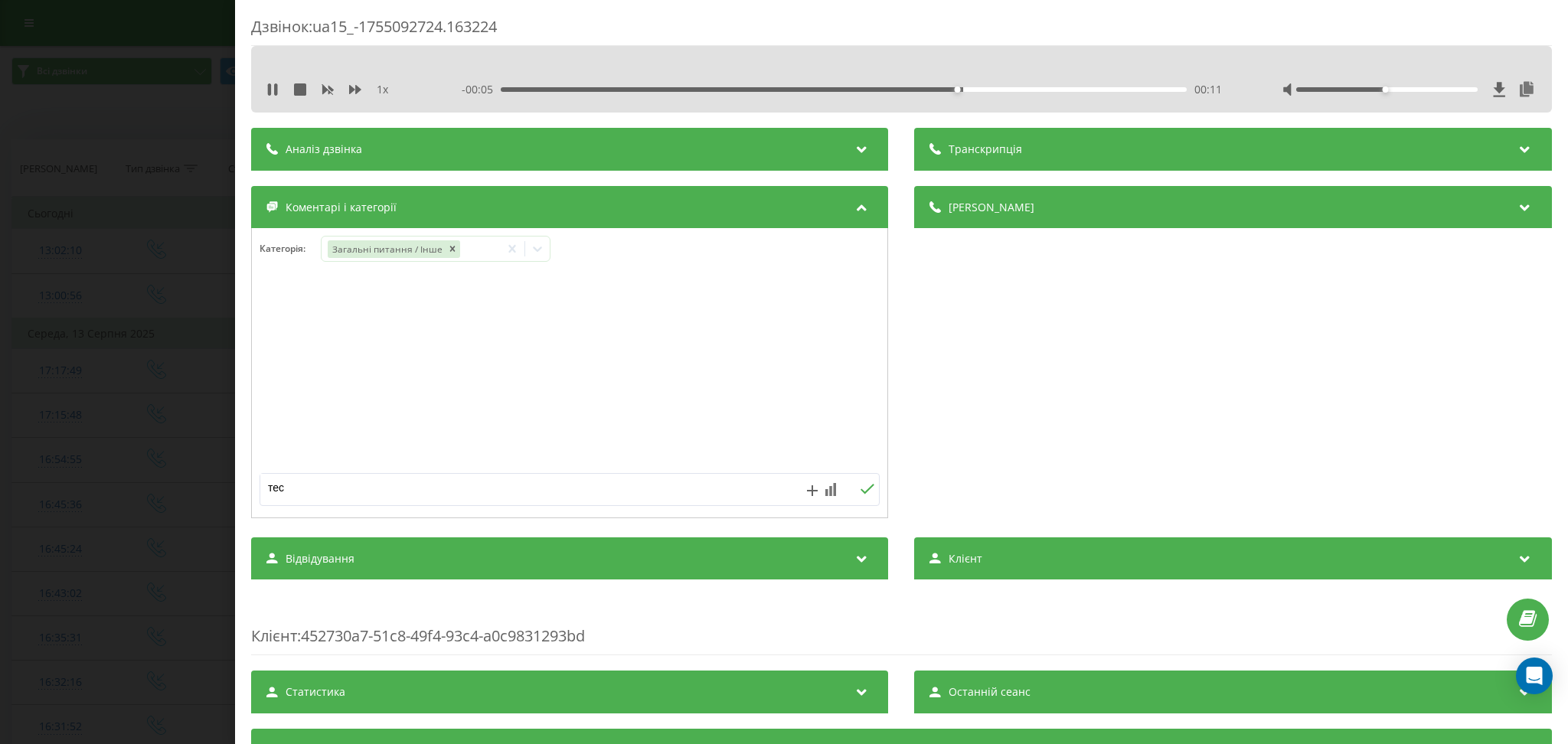
type textarea "тест"
click at [181, 117] on div "Дзвінок : ua15_-1755092724.163224 1 x - 00:04 00:13 00:13 Транскрипція Для AI-а…" at bounding box center [784, 372] width 1568 height 744
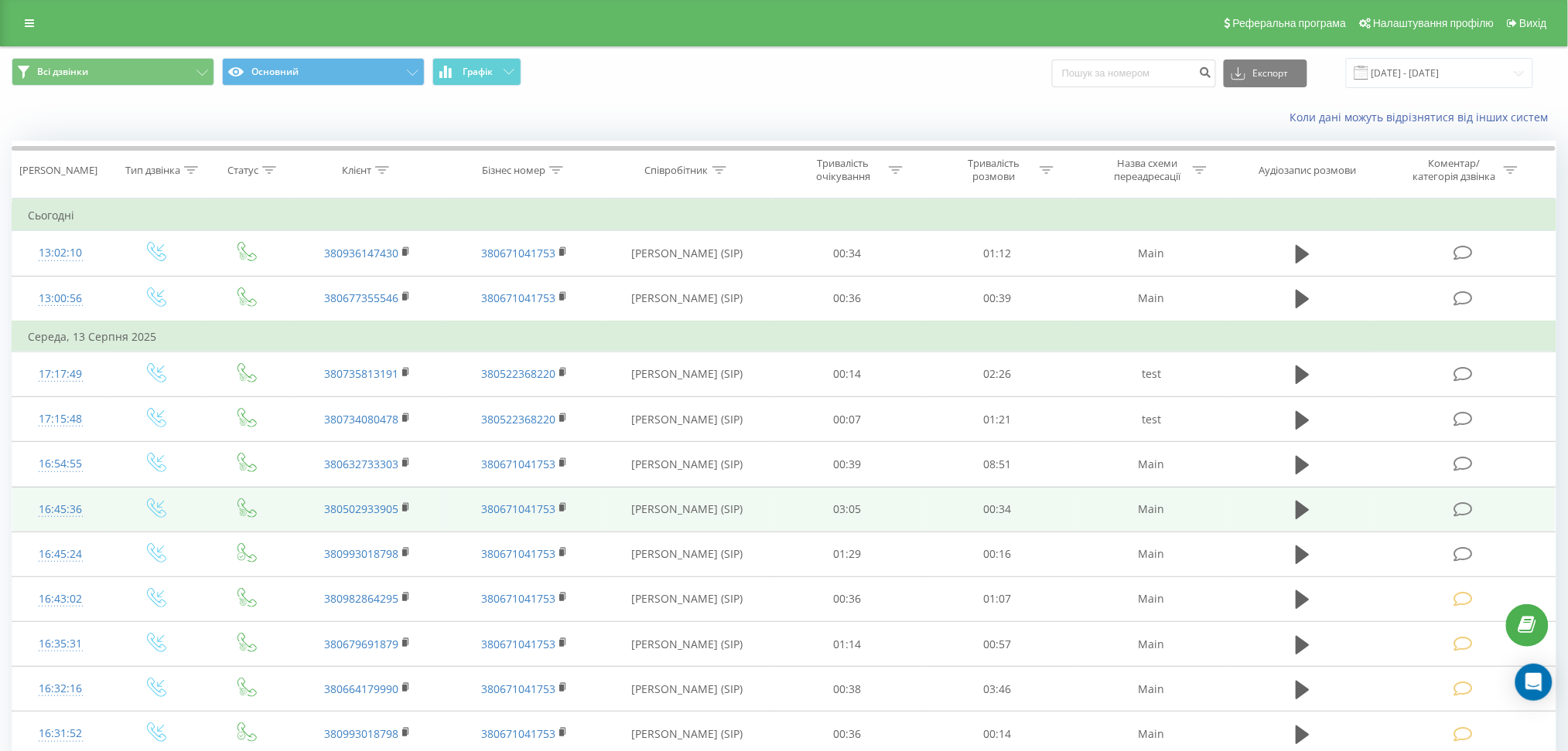
click at [1459, 496] on td at bounding box center [1465, 509] width 181 height 45
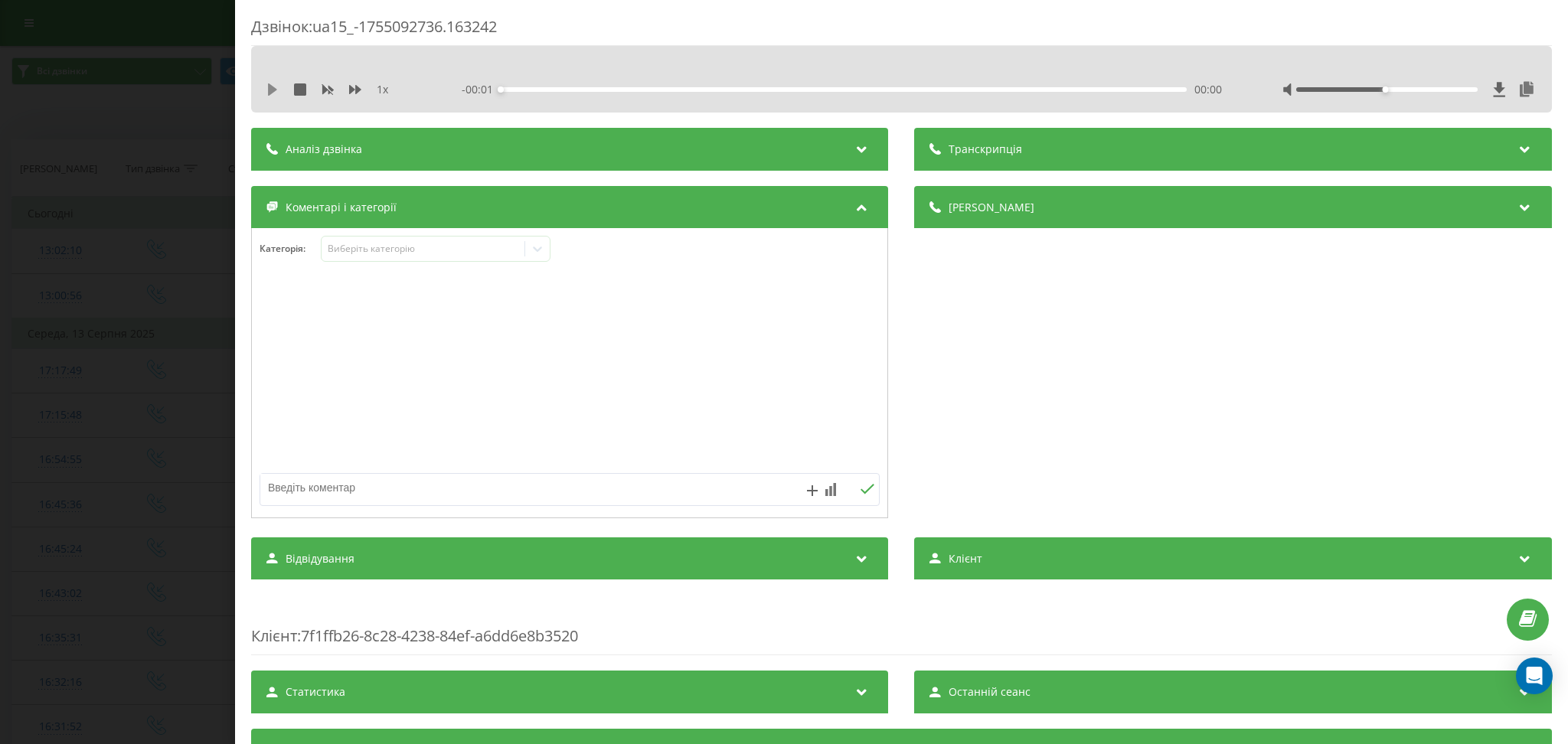
click at [271, 85] on icon at bounding box center [272, 90] width 9 height 12
click at [510, 257] on div "Виберіть категорію" at bounding box center [435, 249] width 229 height 26
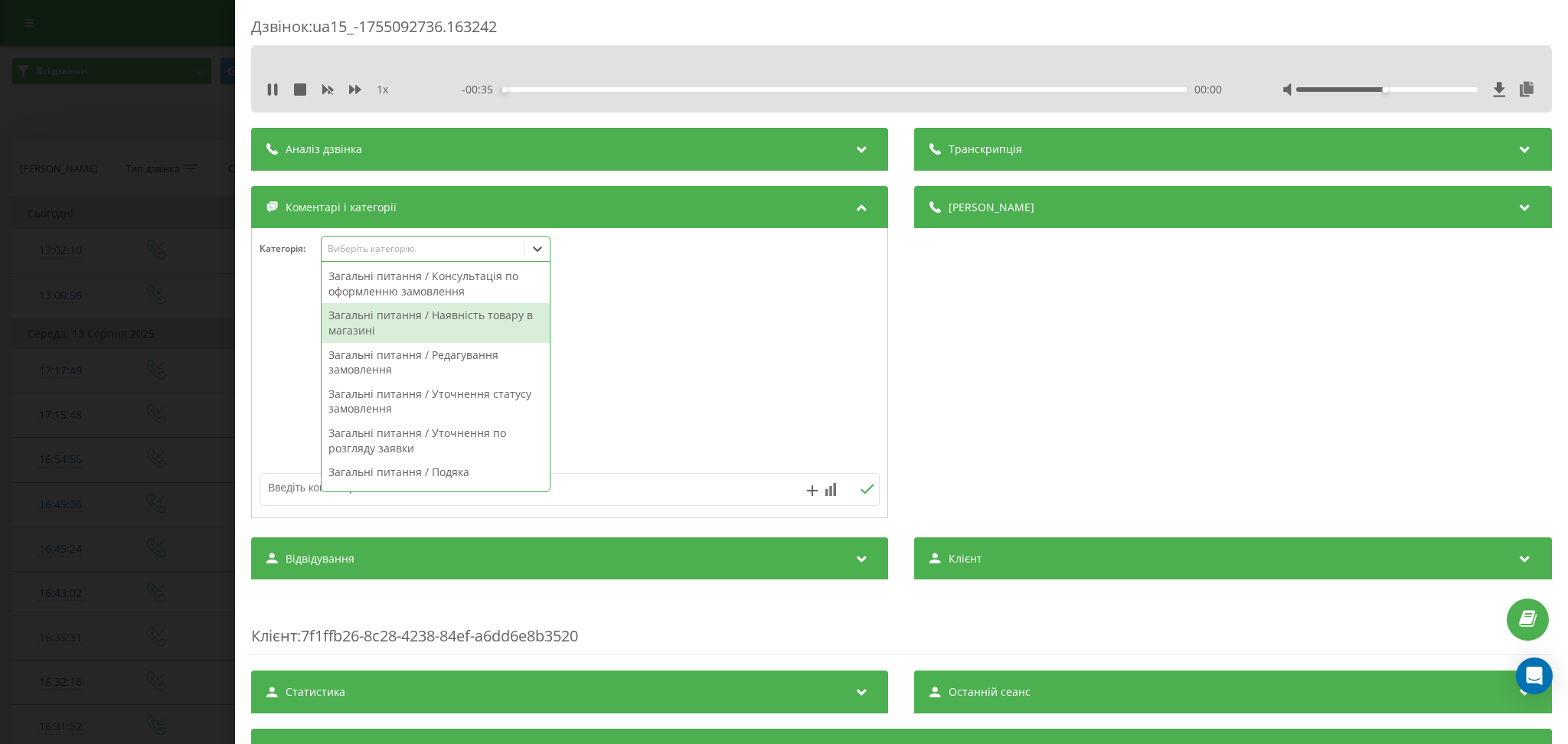
scroll to position [204, 0]
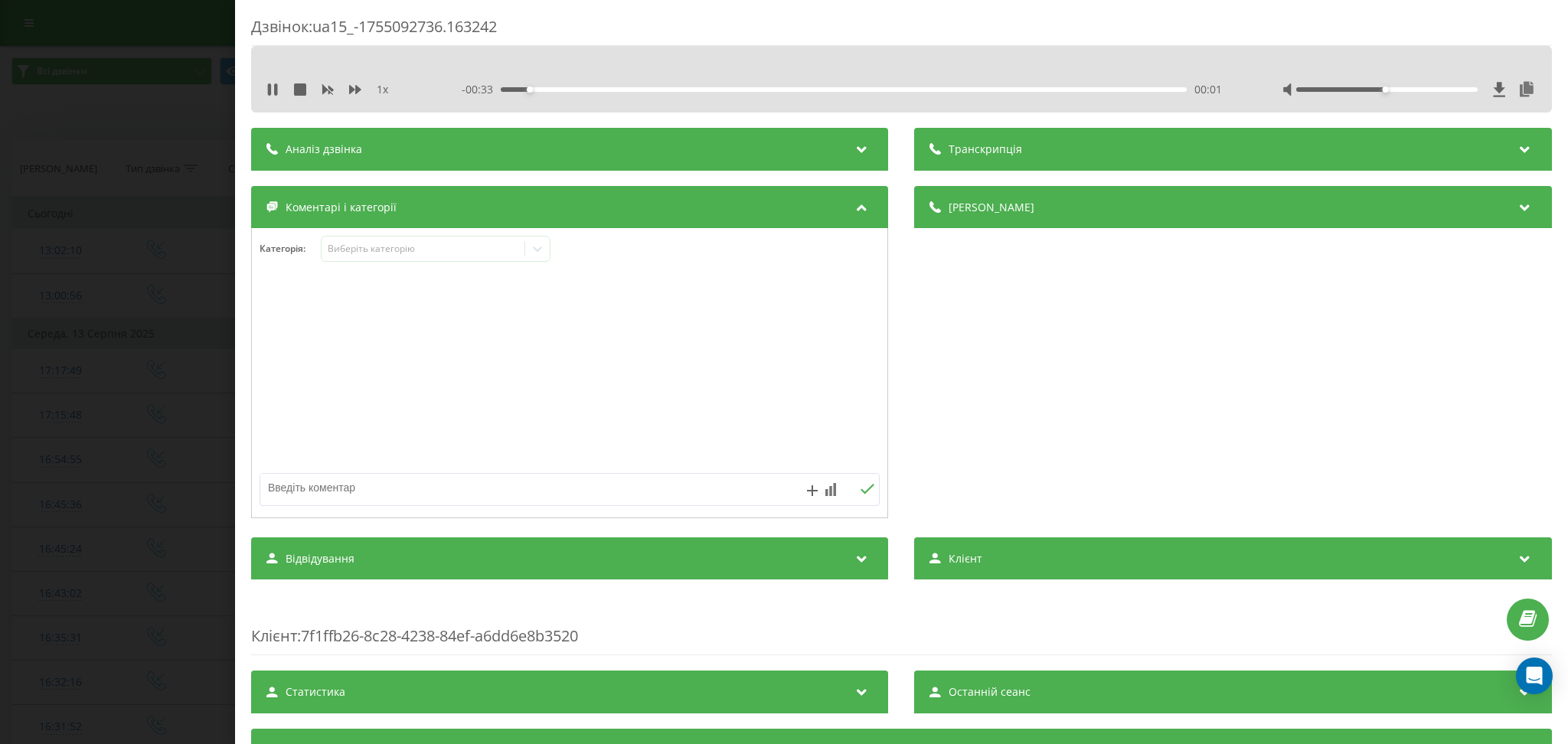
click at [346, 96] on div "1 x" at bounding box center [342, 90] width 153 height 15
click at [352, 86] on icon at bounding box center [355, 90] width 12 height 12
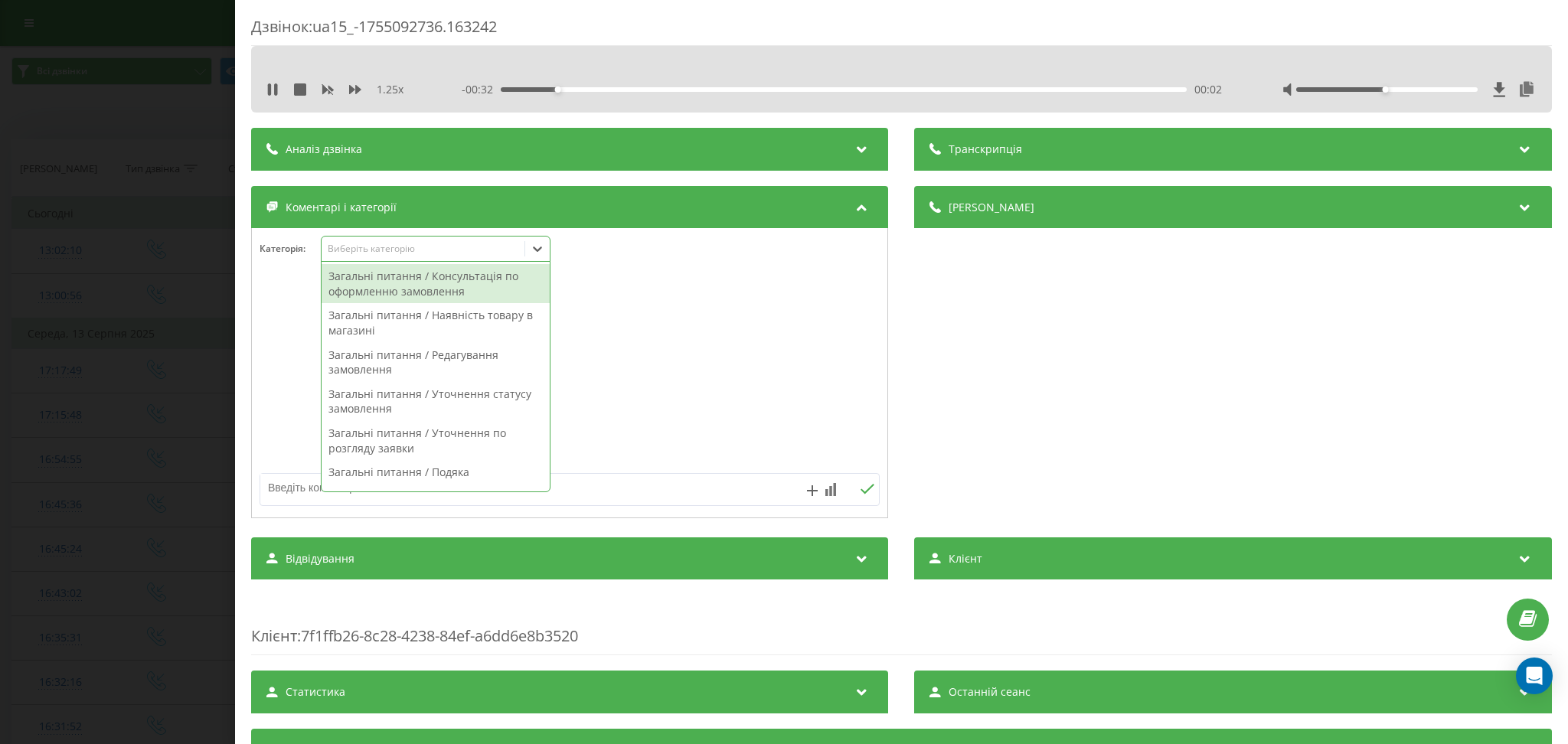
click at [513, 260] on div "Виберіть категорію" at bounding box center [435, 249] width 229 height 26
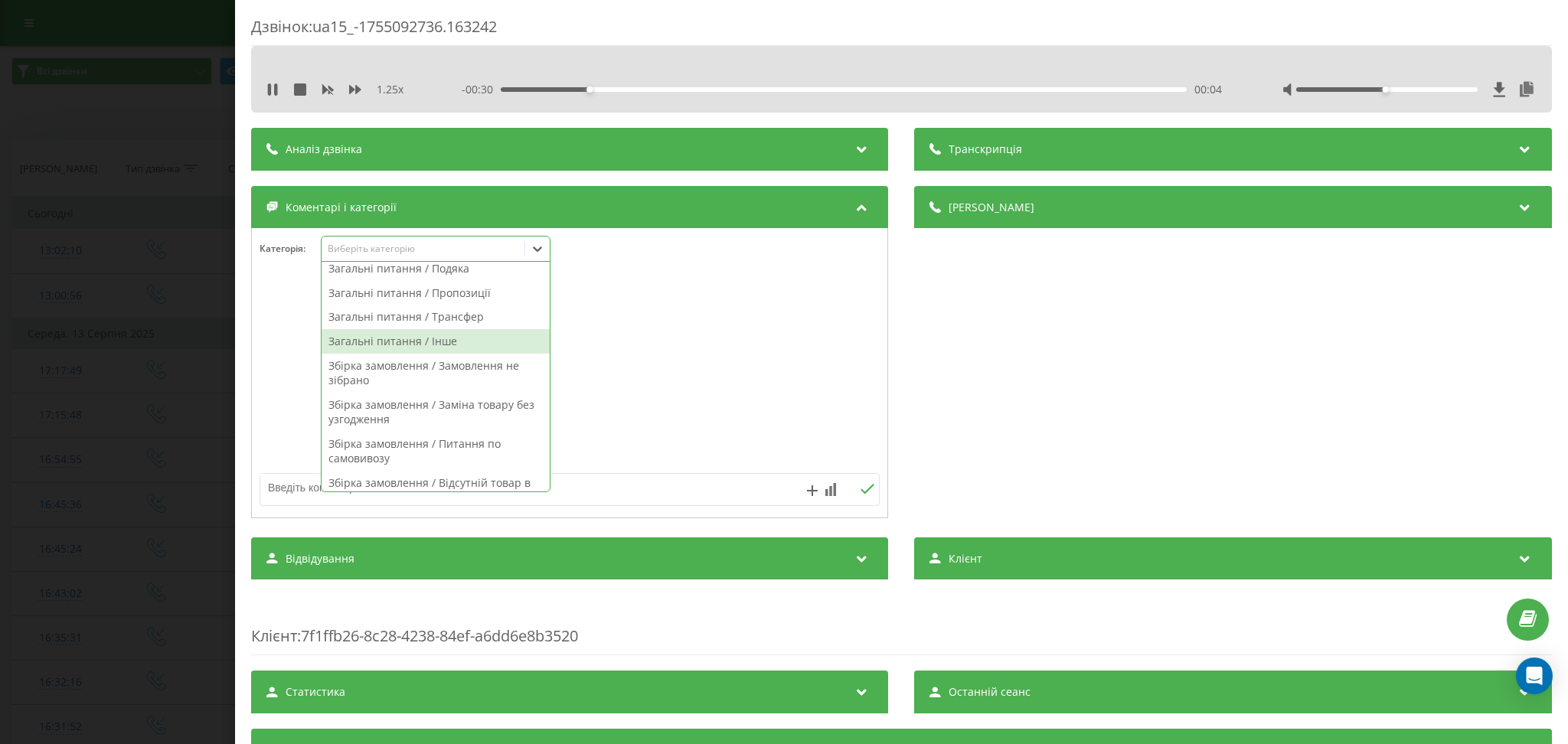
click at [460, 344] on div "Загальні питання / Інше" at bounding box center [435, 341] width 228 height 25
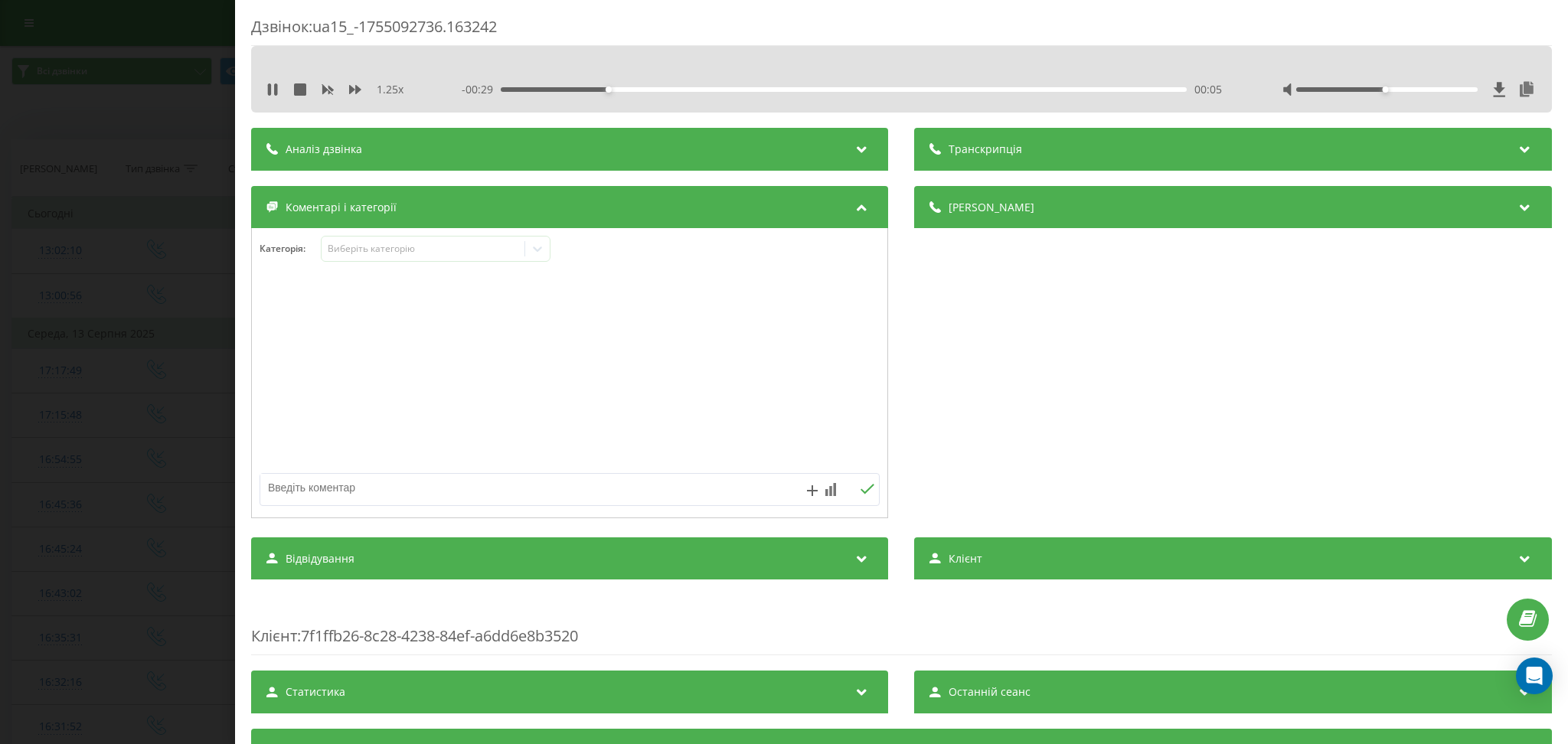
click at [694, 499] on textarea at bounding box center [508, 488] width 496 height 28
type textarea "тест"
click at [192, 128] on div "Дзвінок : ua15_-1755092736.163242 1.25 x - 00:26 00:09 00:09 Транскрипція Для A…" at bounding box center [784, 372] width 1568 height 744
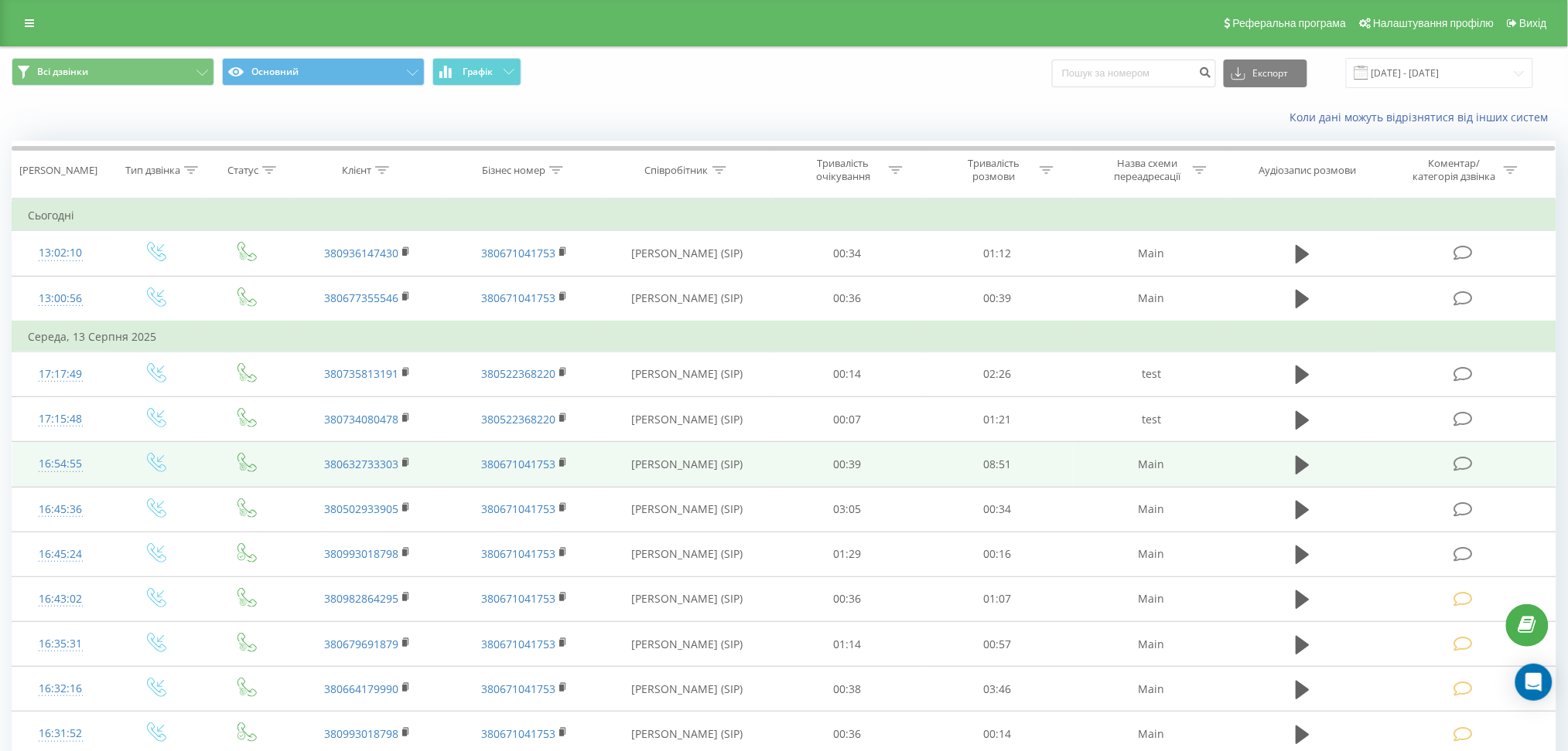
click at [1463, 451] on td at bounding box center [1465, 465] width 181 height 45
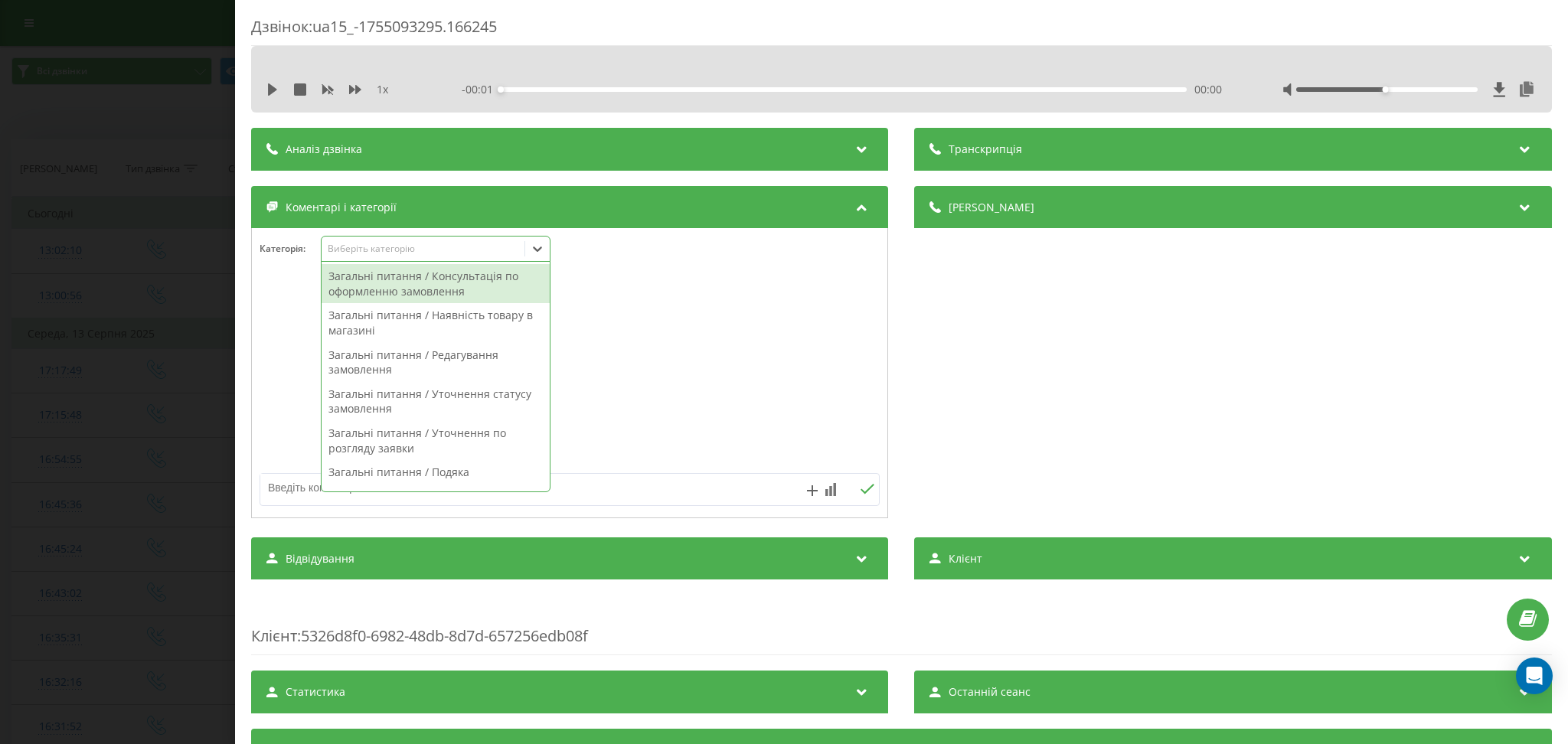
click at [460, 252] on div "Виберіть категорію" at bounding box center [423, 249] width 192 height 12
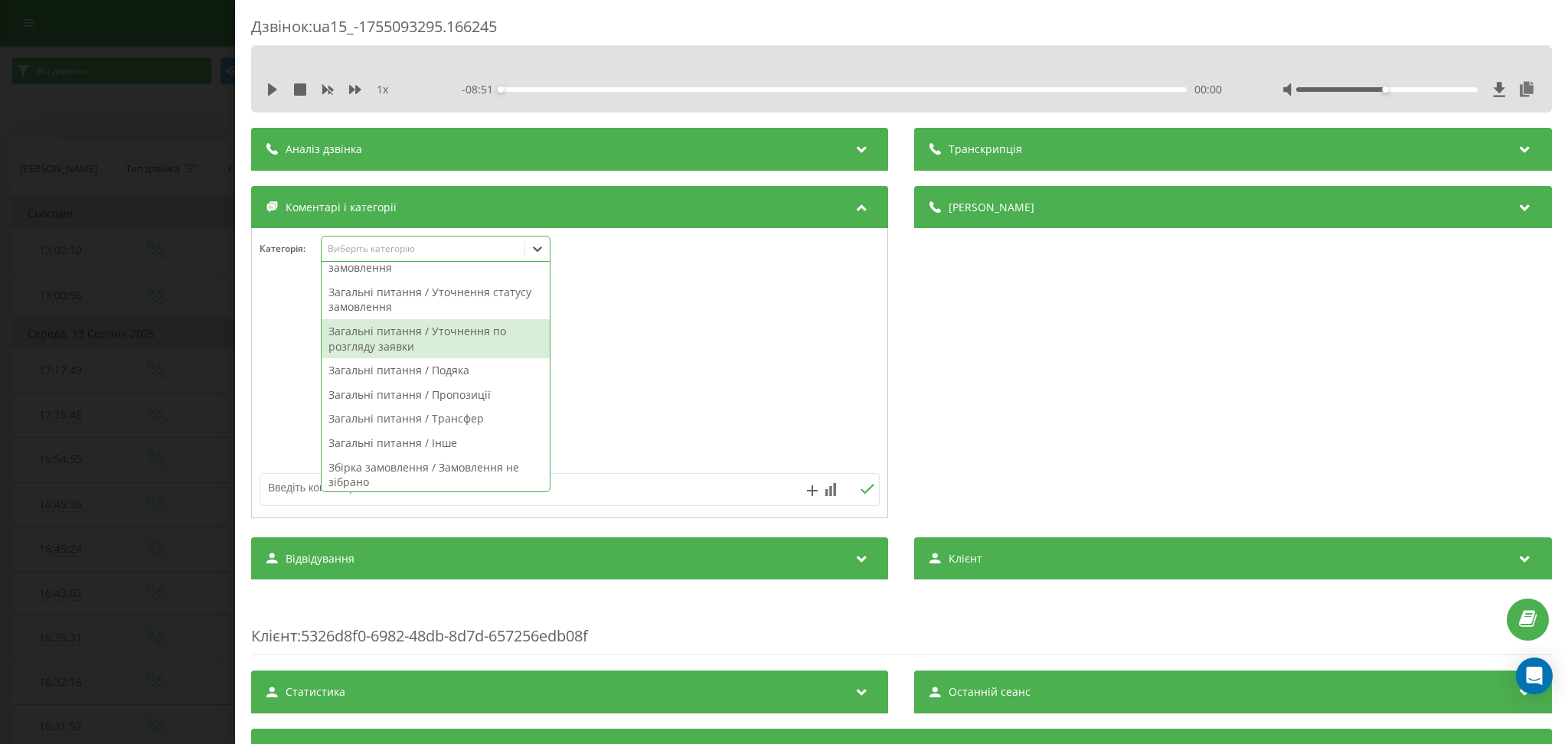
click at [476, 335] on div "Загальні питання / Уточнення по розгляду заявки" at bounding box center [435, 338] width 228 height 39
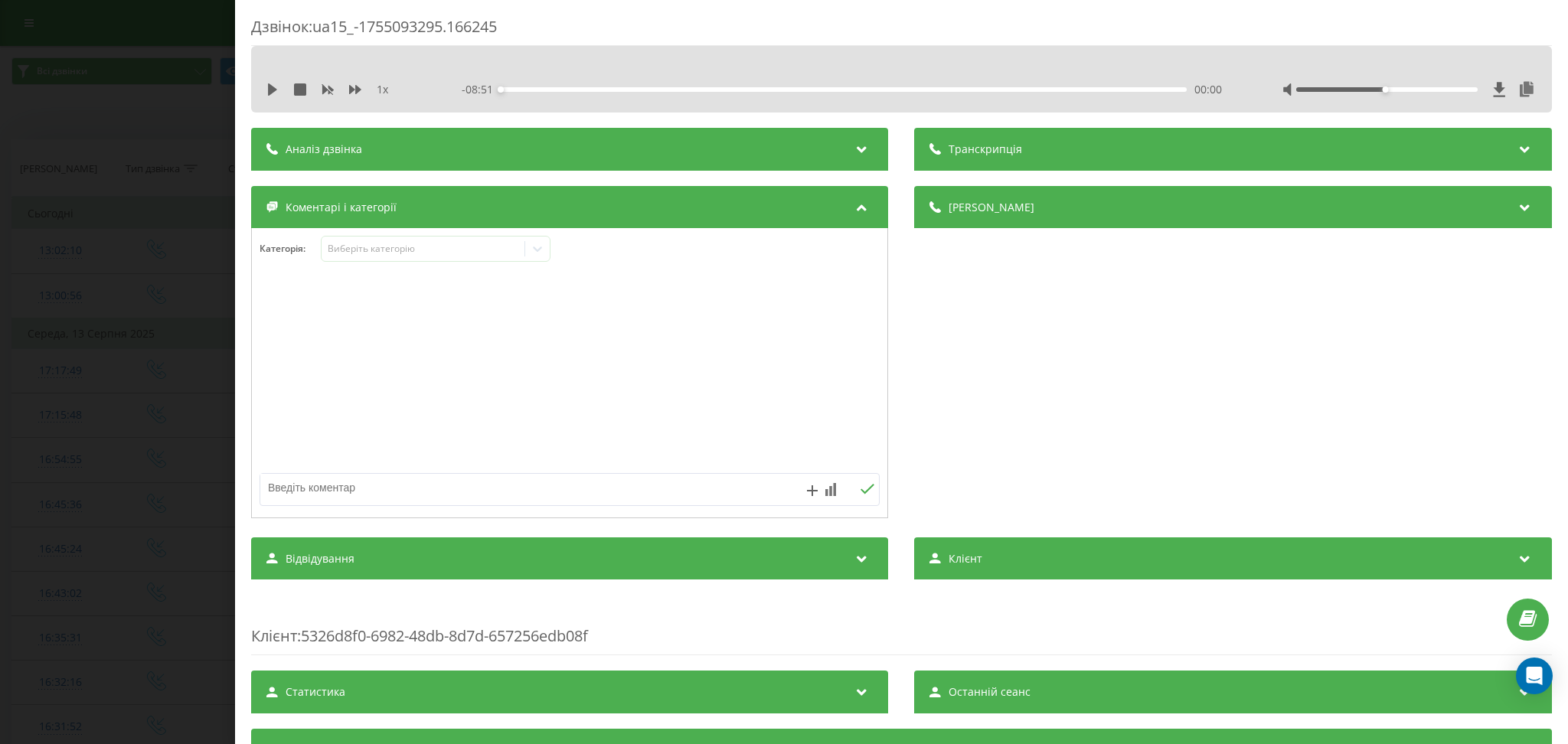
click at [691, 489] on textarea at bounding box center [508, 488] width 496 height 28
type textarea "уточнення по скарзі"
click at [179, 117] on div "Дзвінок : ua15_-1755093295.166245 1 x - 08:51 00:00 00:00 Транскрипція Для AI-а…" at bounding box center [784, 372] width 1568 height 744
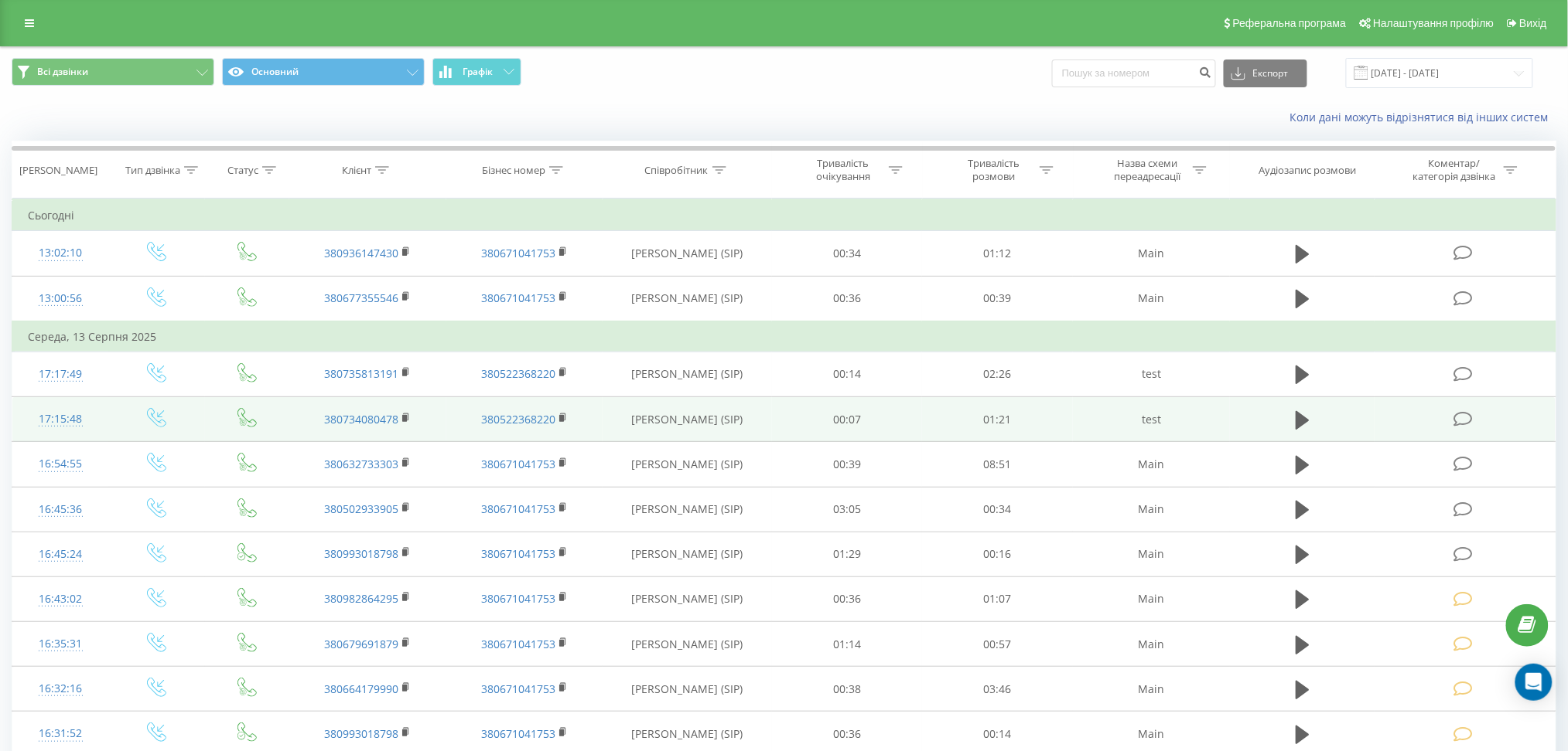
click at [1468, 421] on icon at bounding box center [1463, 419] width 19 height 16
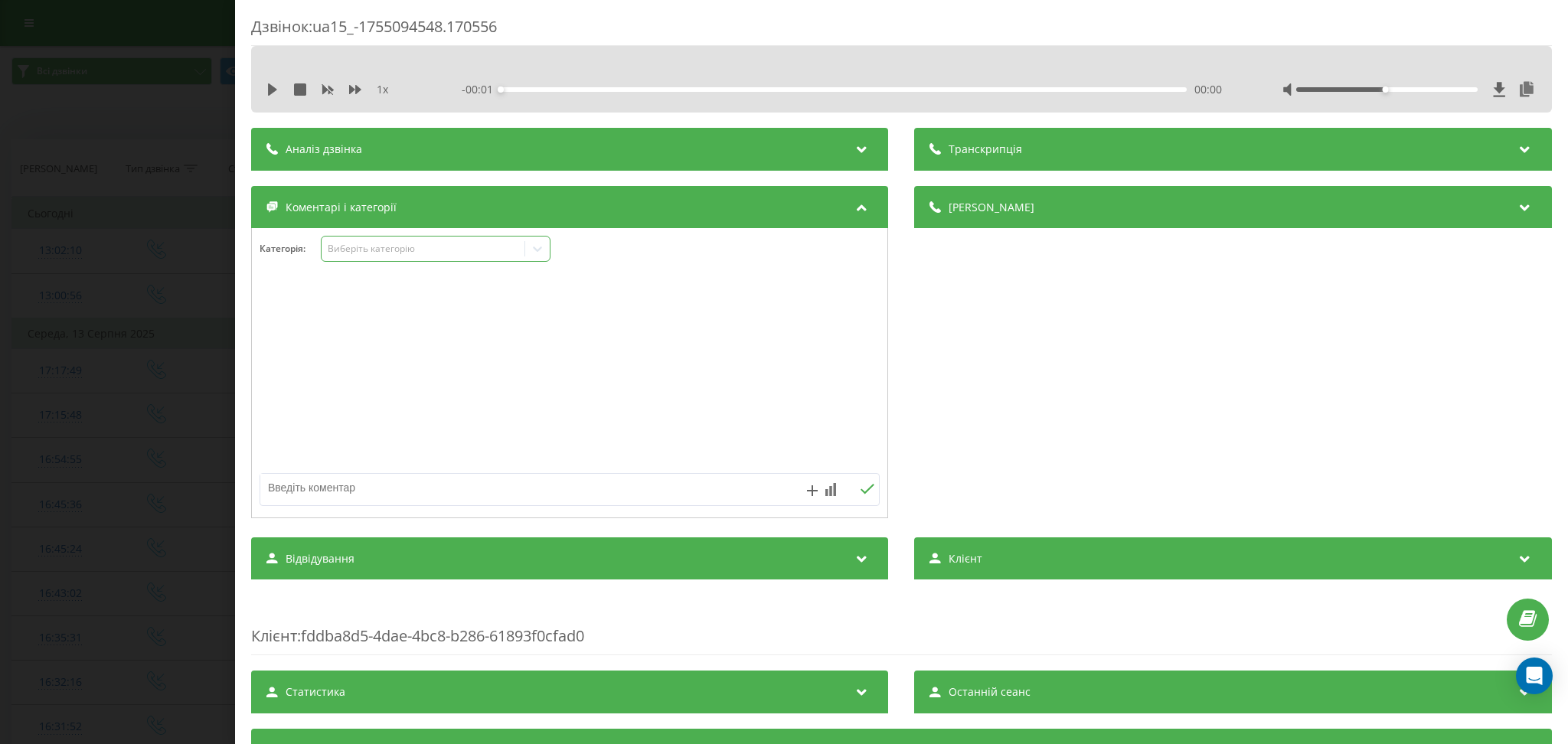
click at [460, 259] on div "Виберіть категорію" at bounding box center [435, 249] width 229 height 26
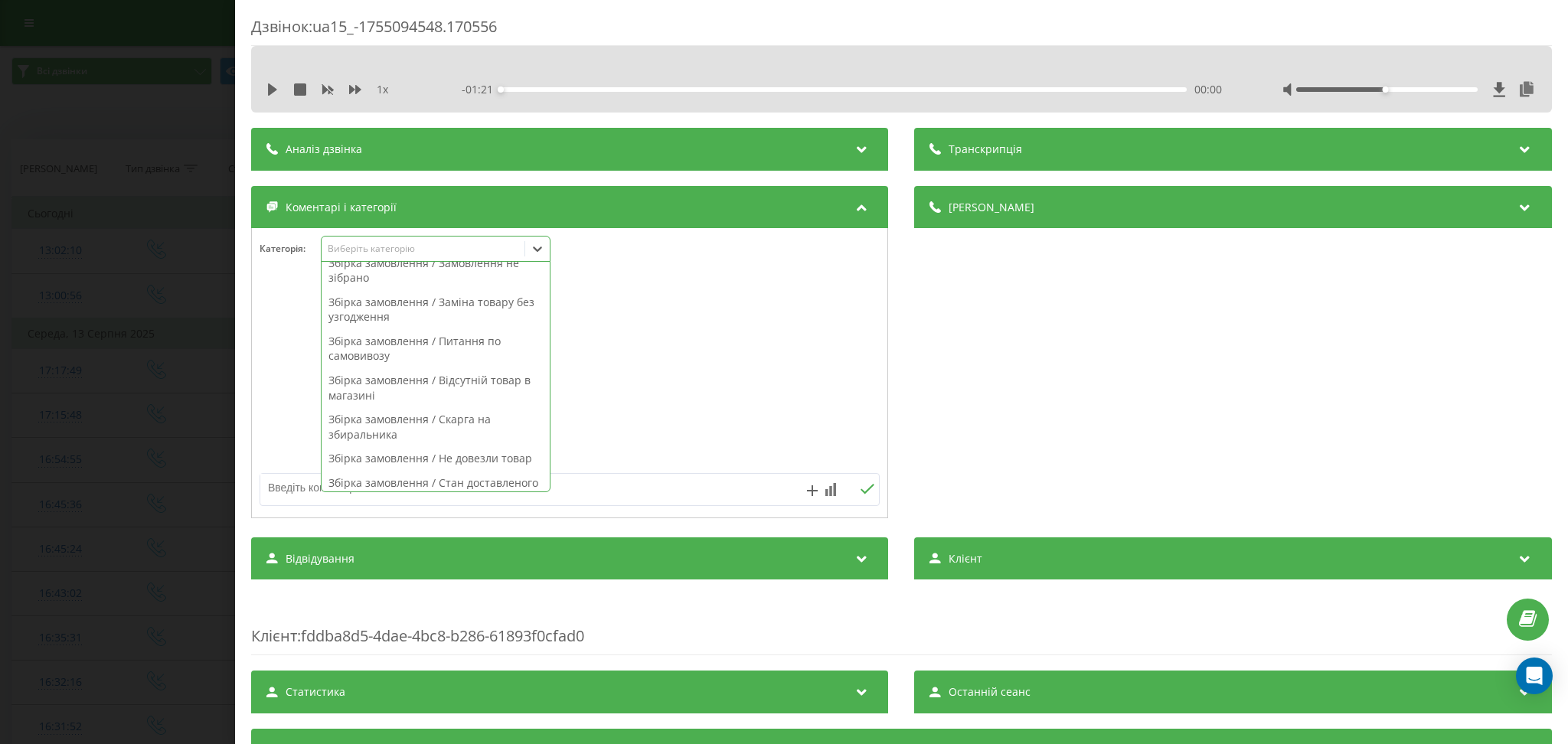
scroll to position [204, 0]
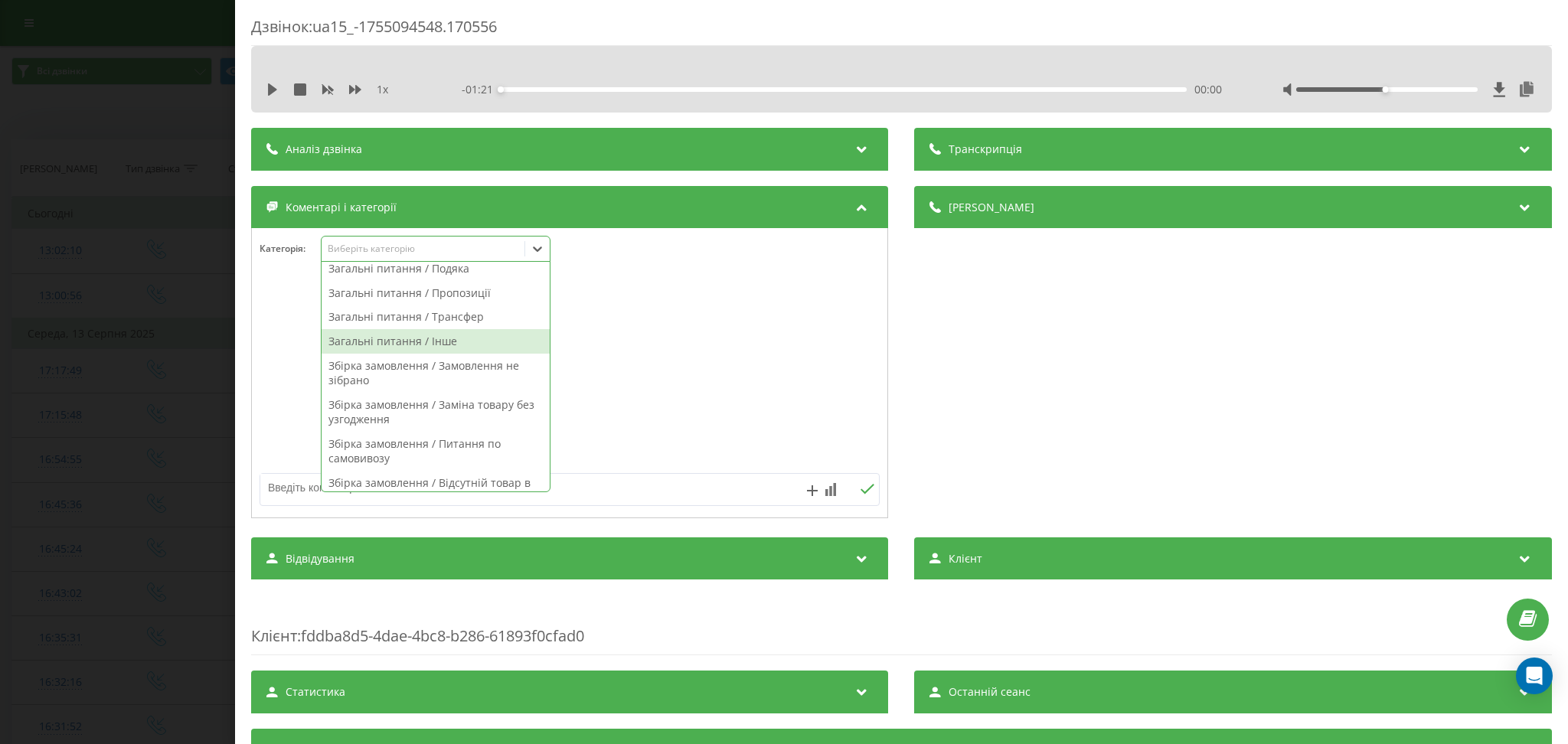
click at [467, 341] on div "Загальні питання / Інше" at bounding box center [435, 341] width 228 height 25
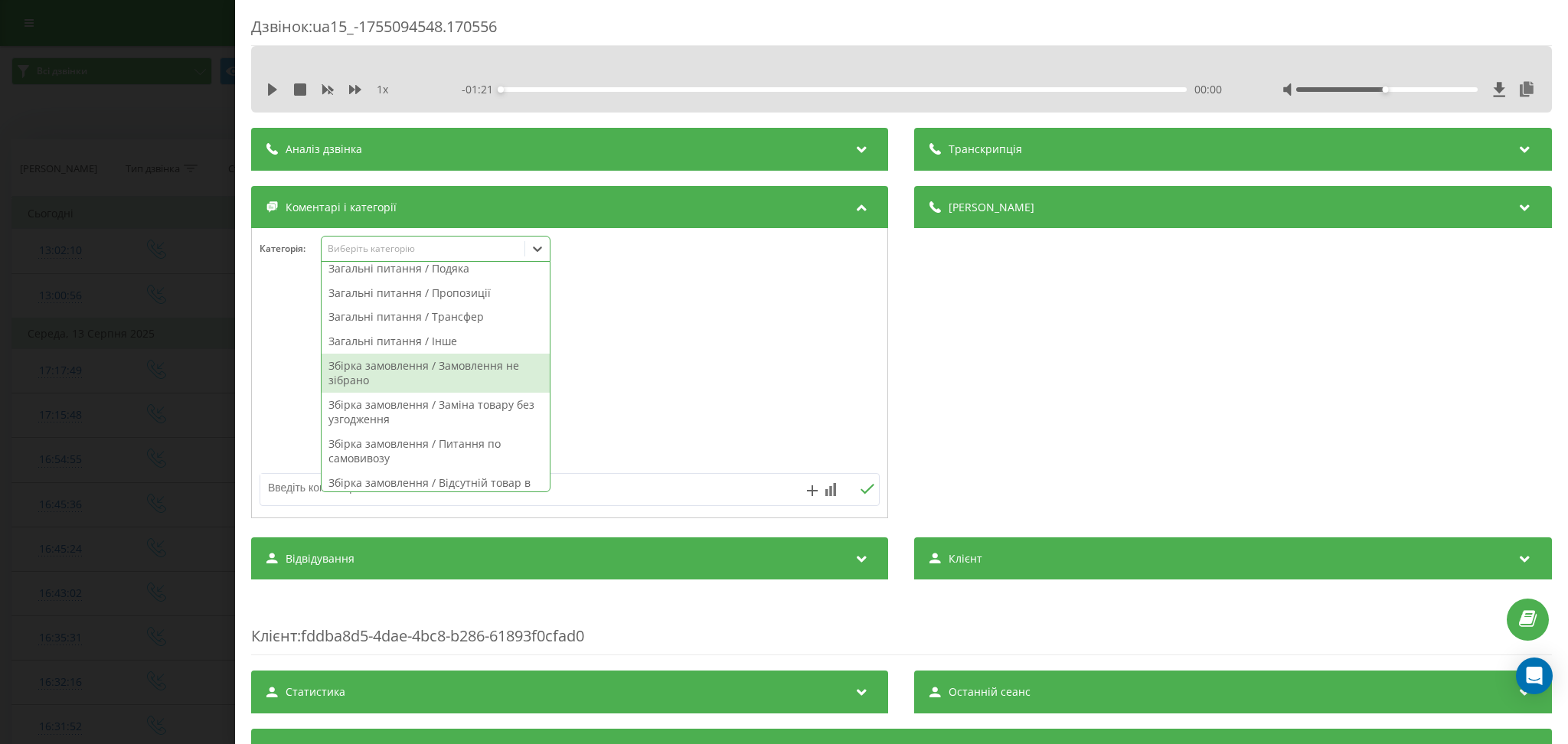
drag, startPoint x: 745, startPoint y: 405, endPoint x: 725, endPoint y: 436, distance: 36.9
click at [744, 405] on div at bounding box center [569, 374] width 636 height 184
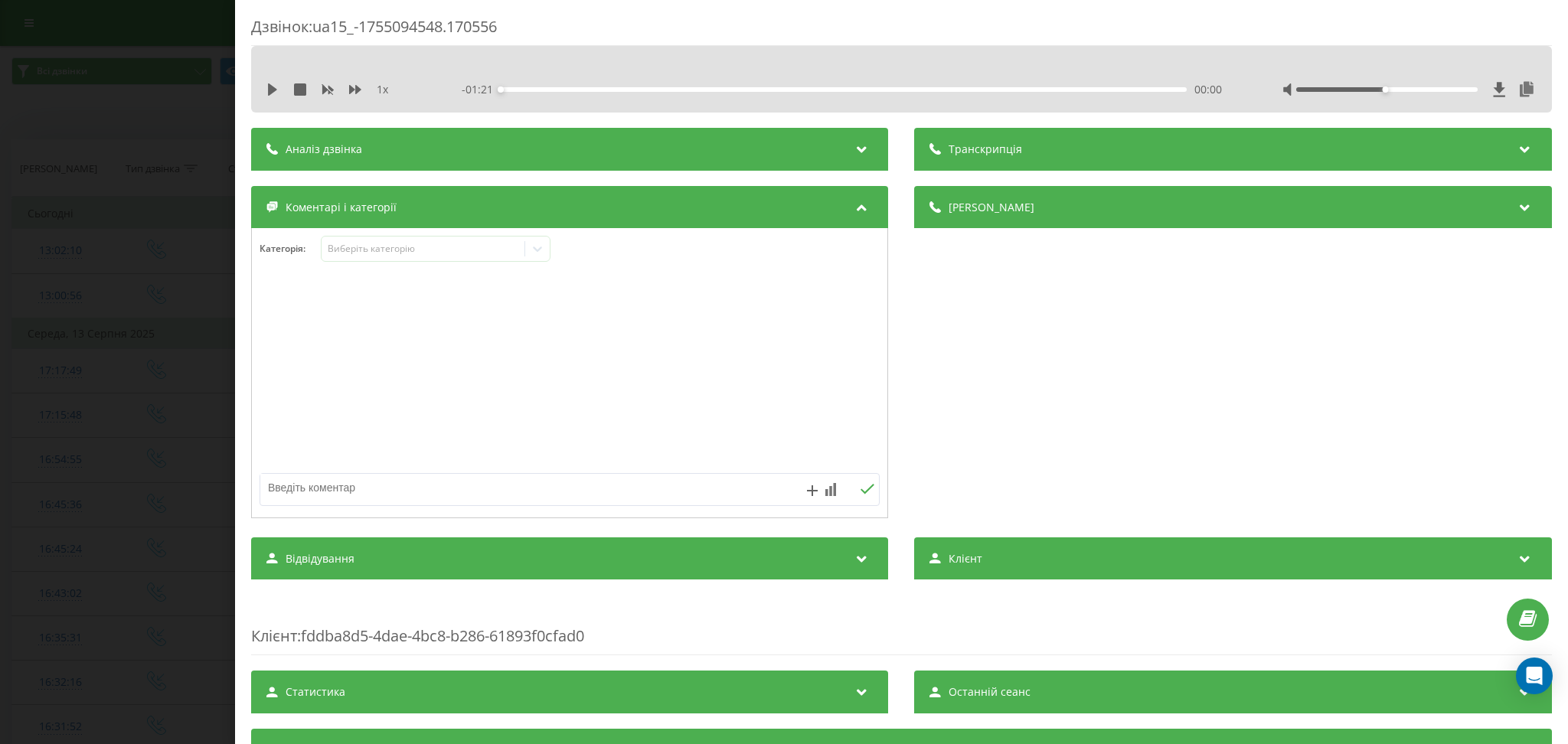
click at [676, 486] on textarea at bounding box center [508, 488] width 496 height 28
type textarea "тест"
click at [139, 118] on div "Дзвінок : ua15_-1755094548.170556 1 x - 01:21 00:00 00:00 Транскрипція Для AI-а…" at bounding box center [784, 372] width 1568 height 744
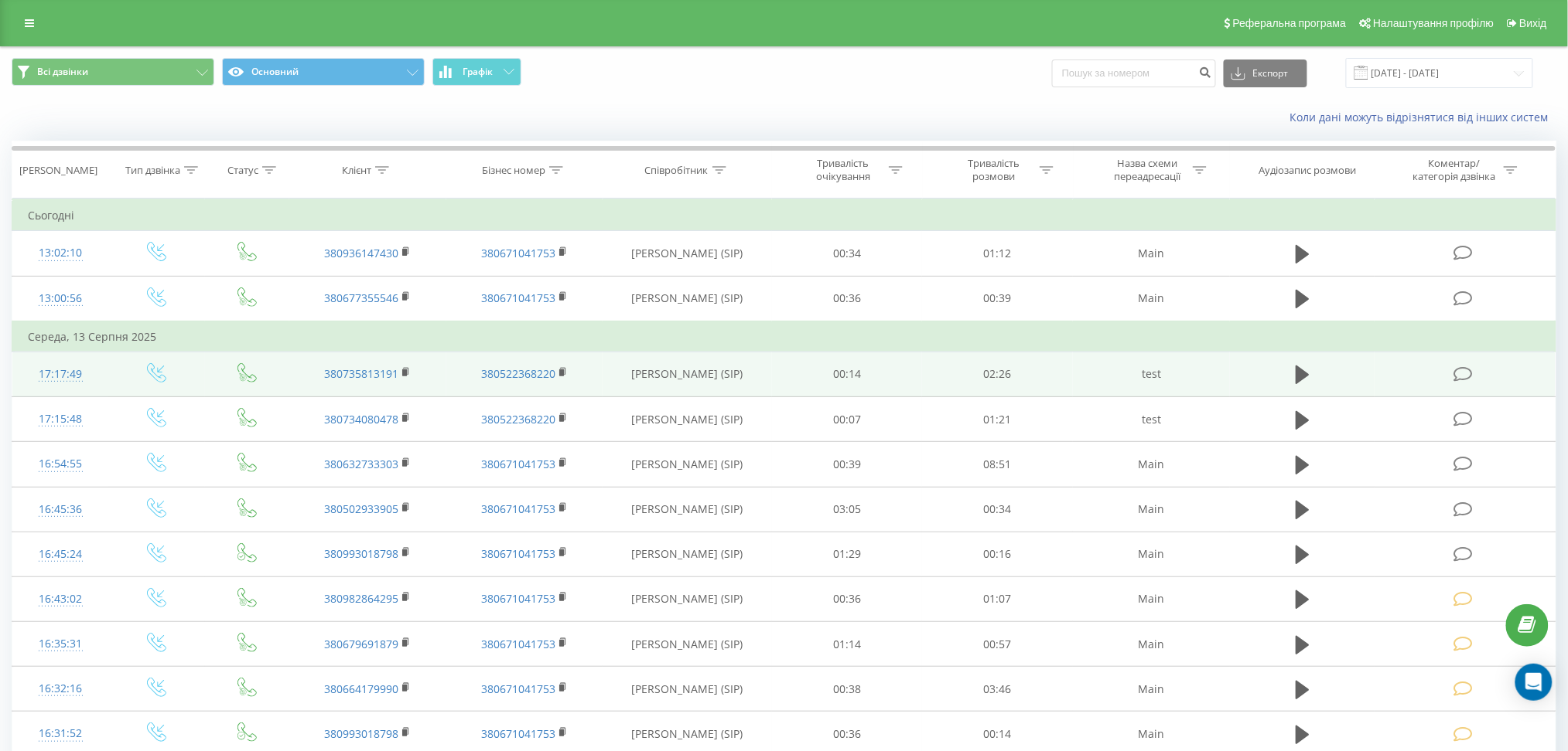
click at [1466, 372] on icon at bounding box center [1463, 374] width 19 height 16
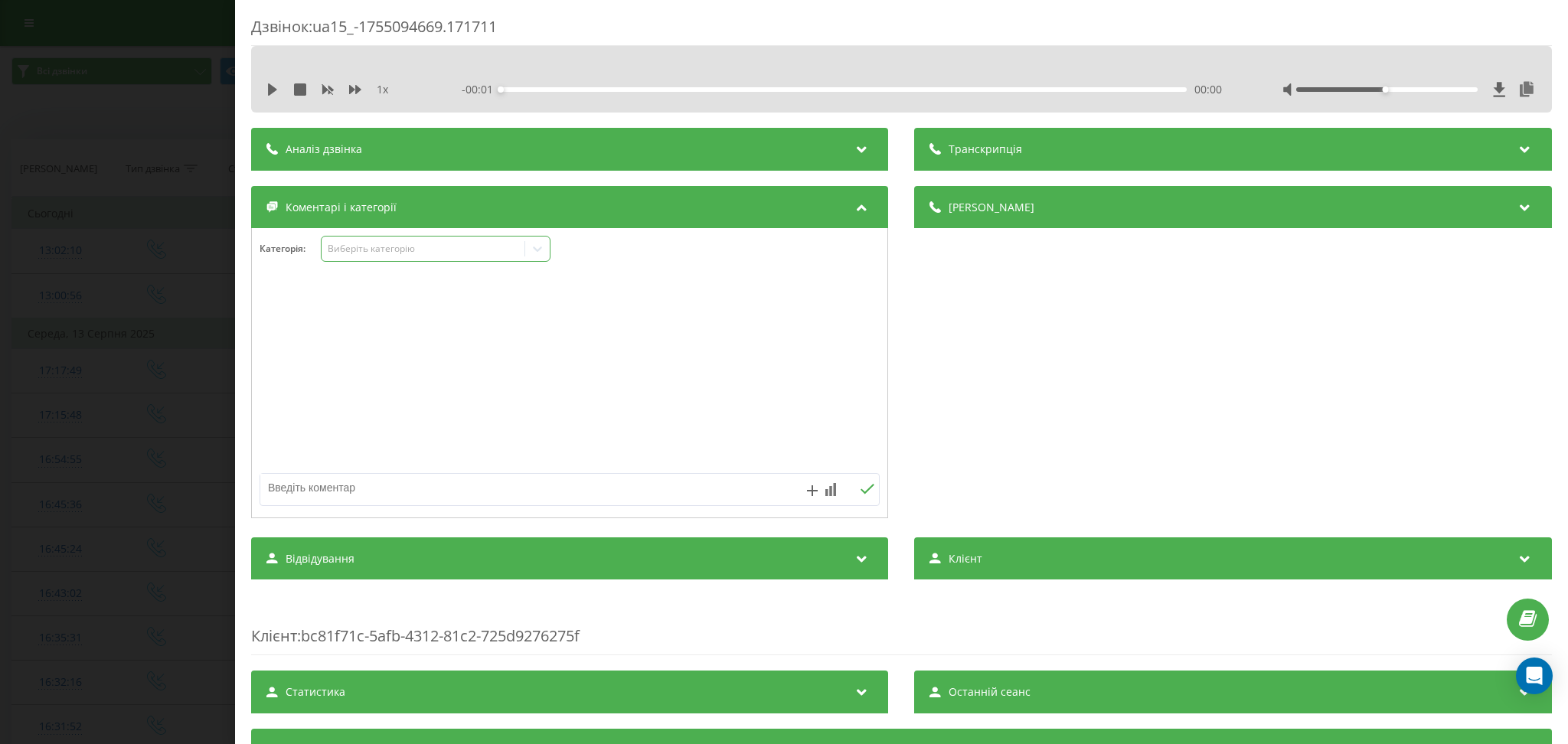
click at [476, 245] on div "Виберіть категорію" at bounding box center [423, 249] width 203 height 15
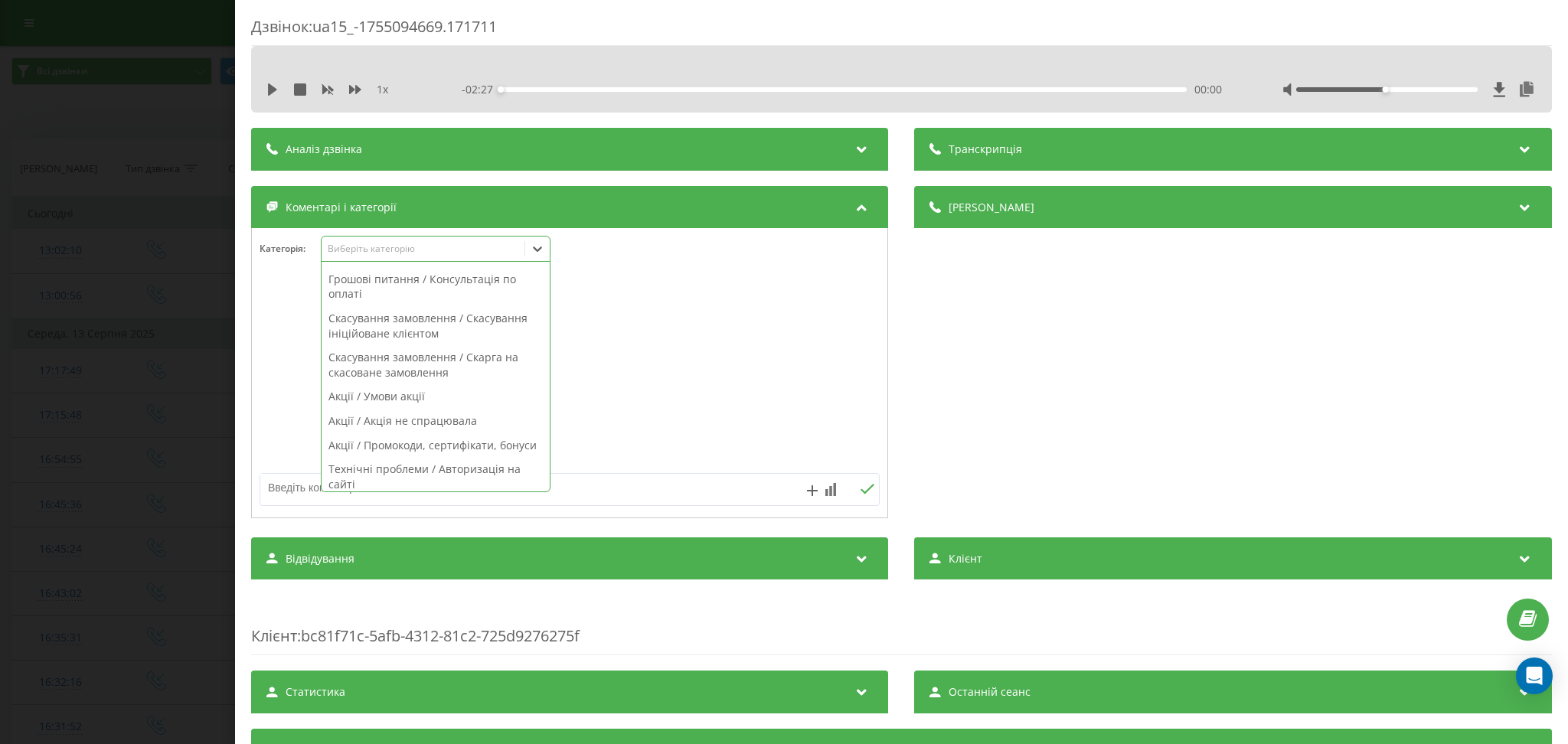
scroll to position [574, 0]
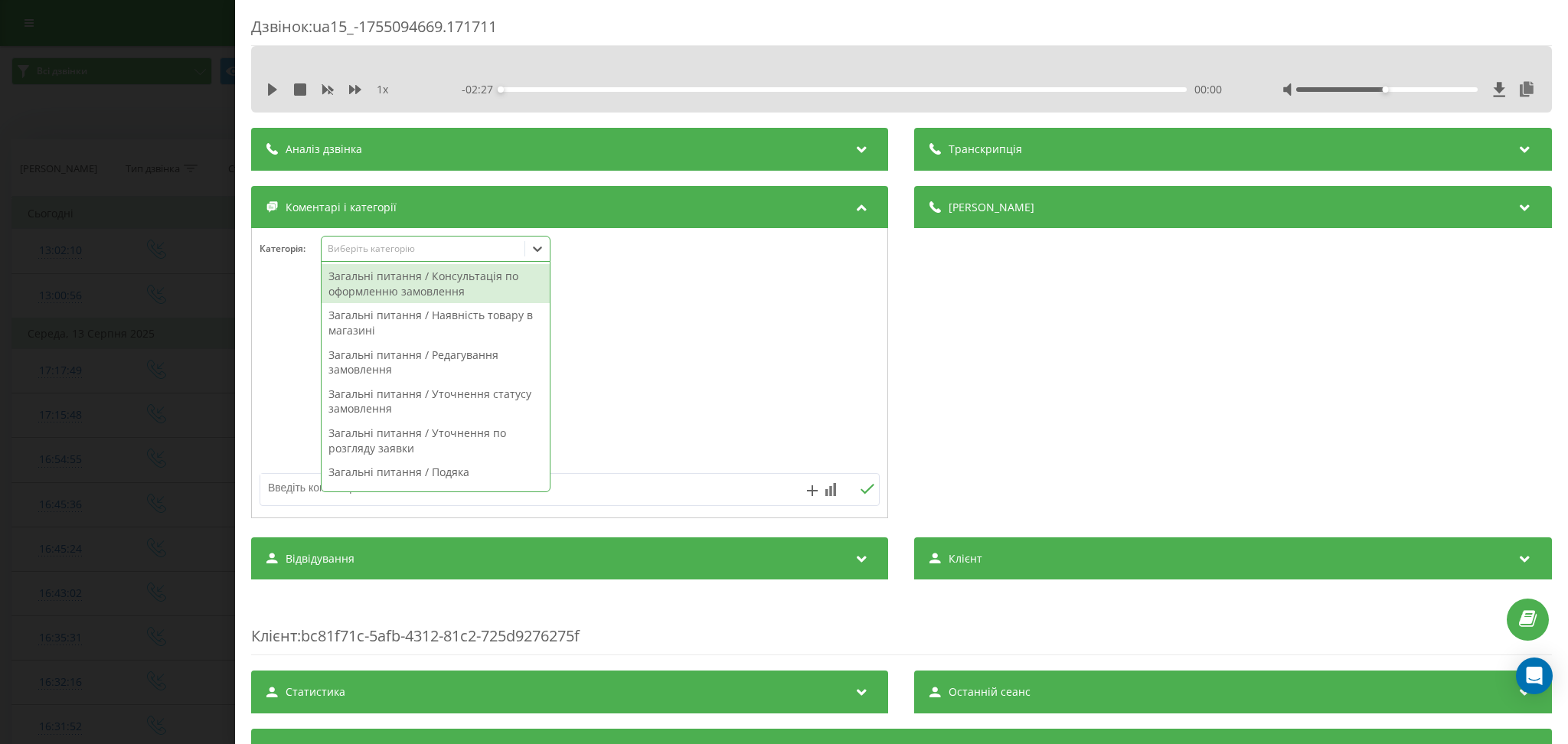
click at [529, 246] on div at bounding box center [538, 249] width 25 height 25
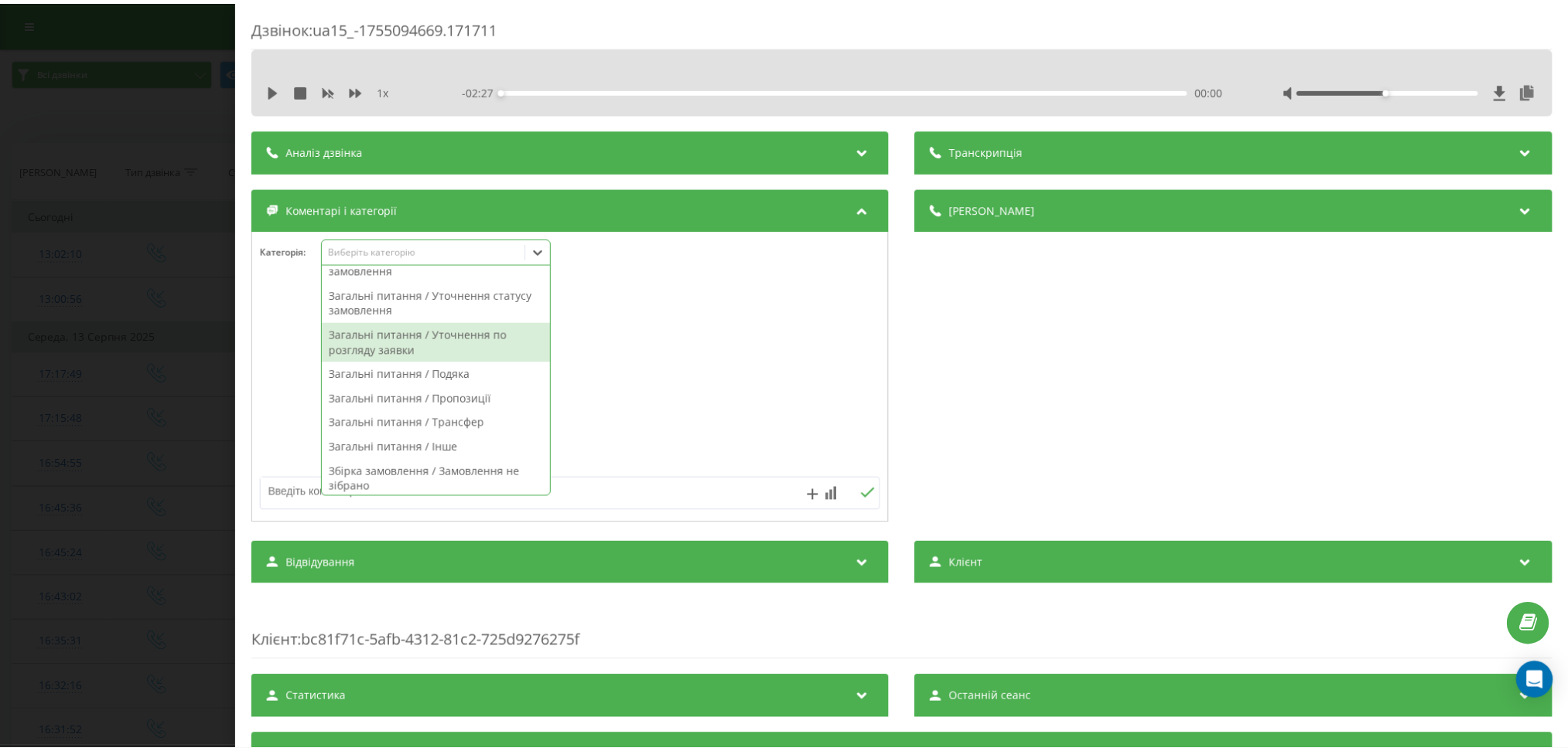
scroll to position [206, 0]
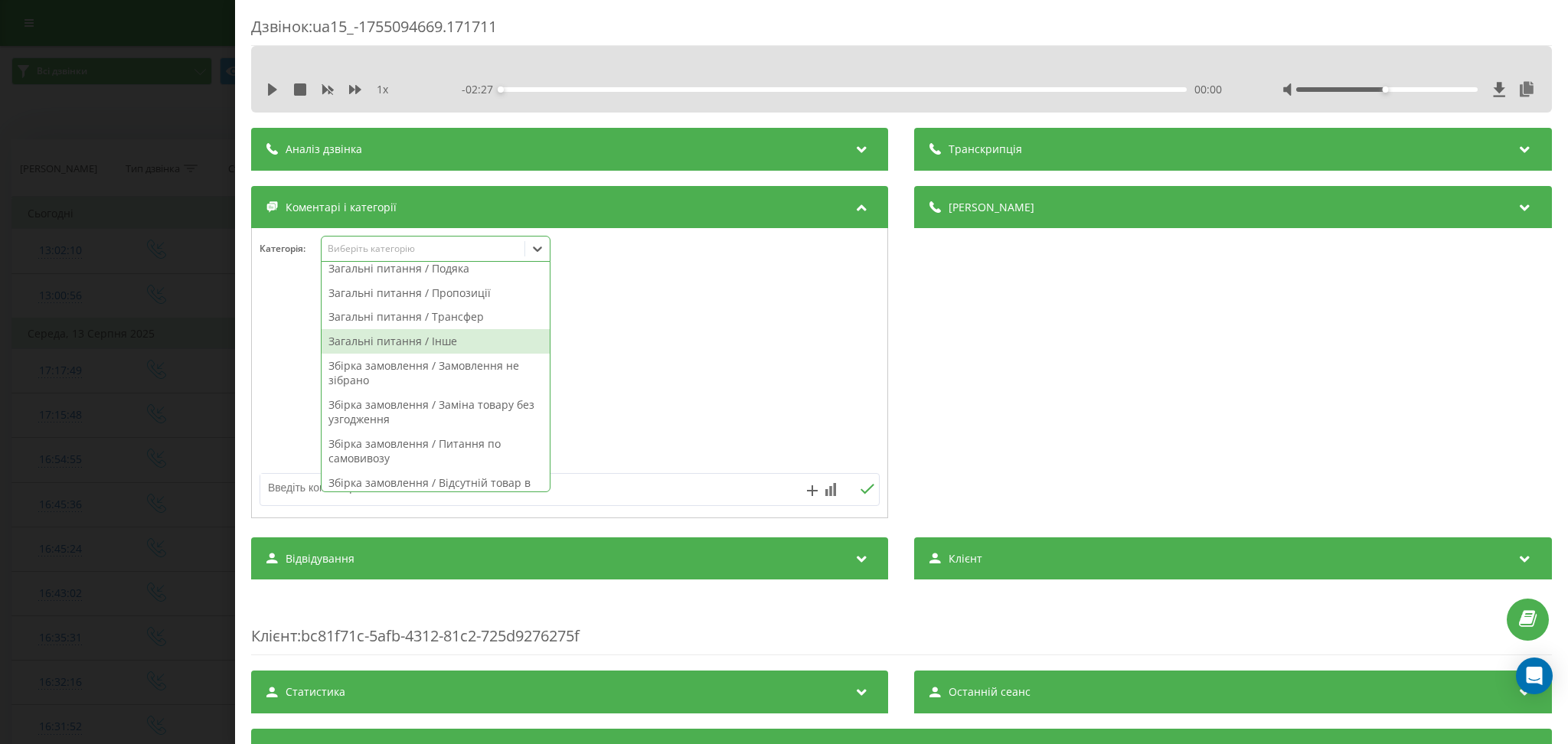
click at [454, 347] on div "Загальні питання / Інше" at bounding box center [435, 341] width 228 height 25
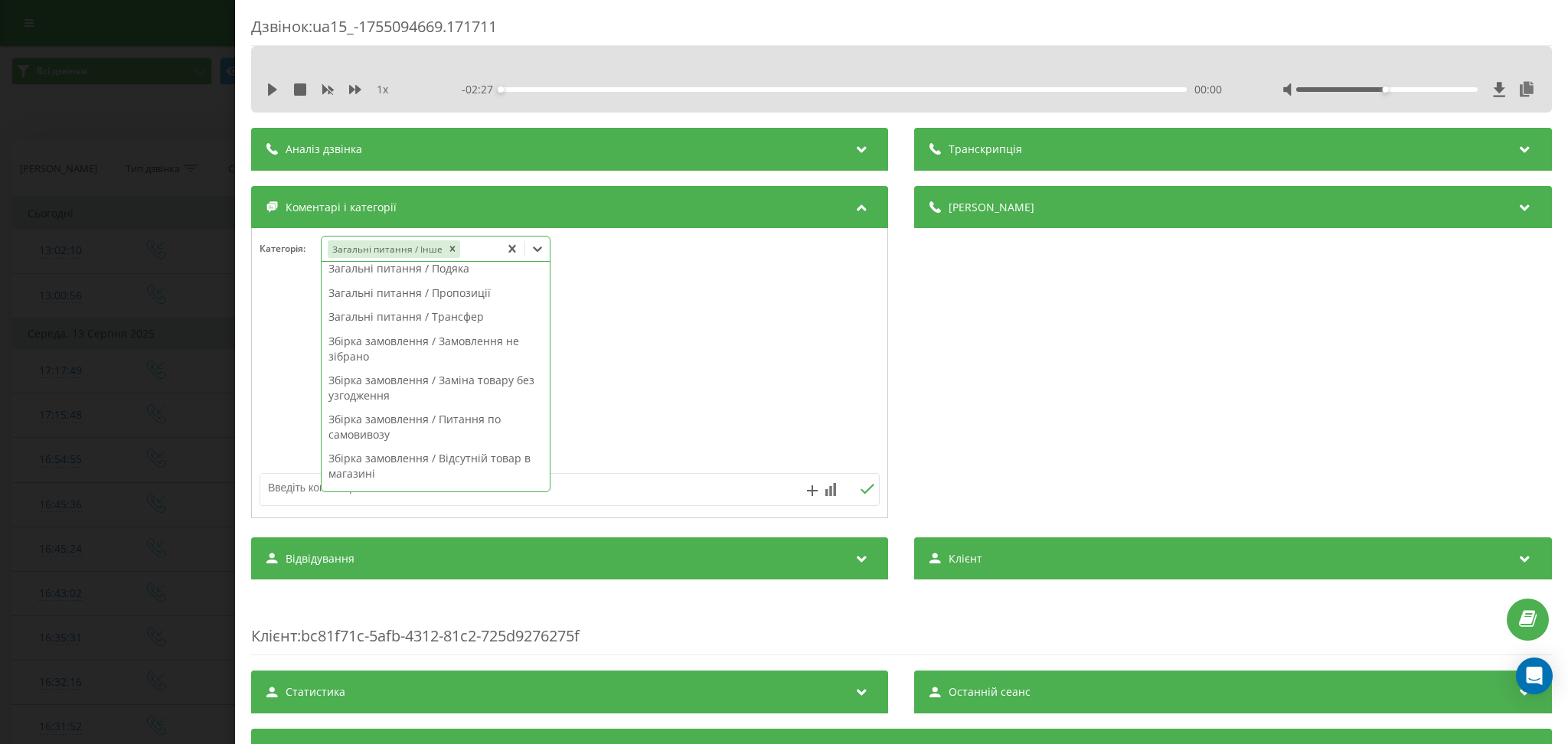
click at [700, 492] on textarea at bounding box center [508, 488] width 496 height 28
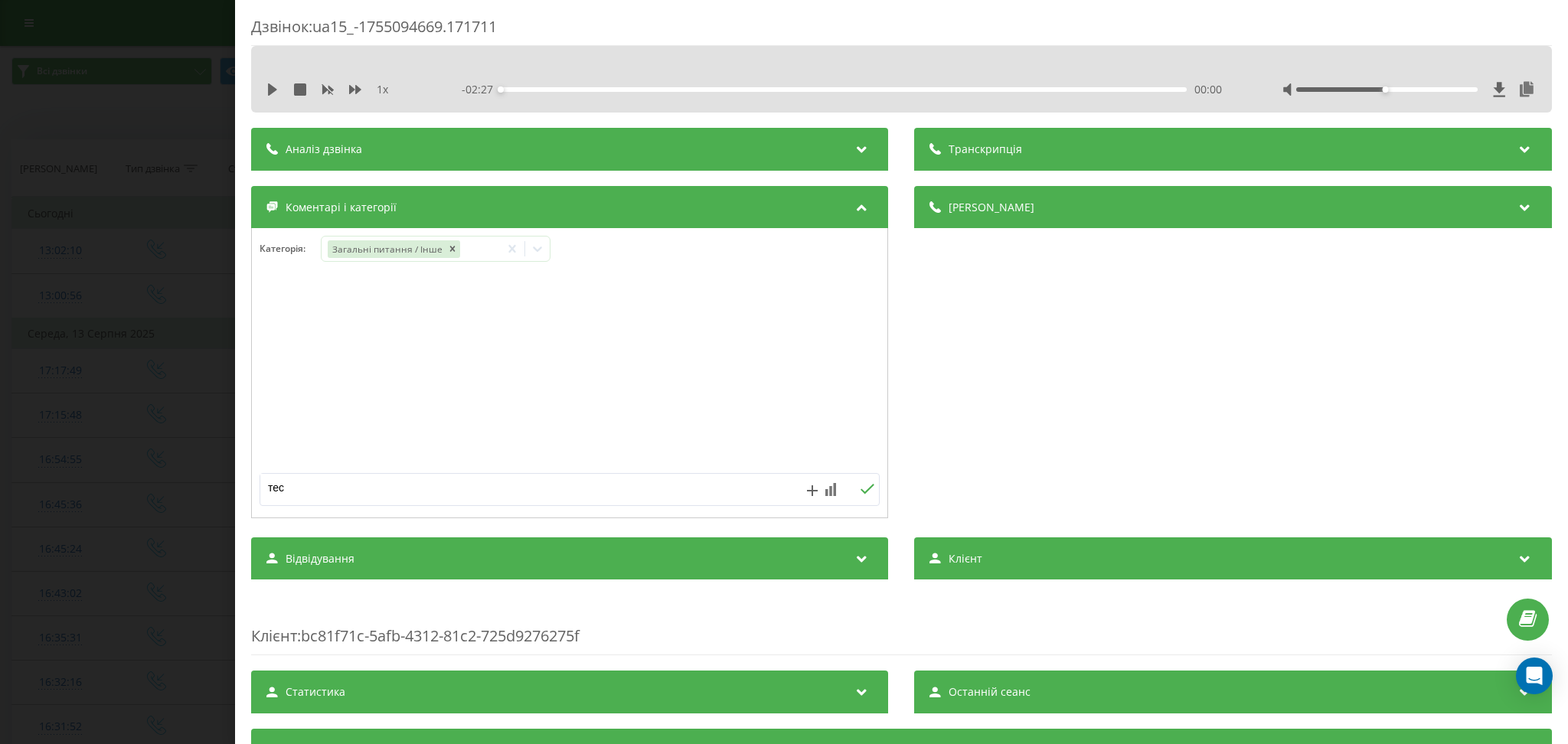
type textarea "тест"
click at [169, 120] on div "Дзвінок : ua15_-1755094669.171711 1 x - 02:27 00:00 00:00 Транскрипція Для AI-а…" at bounding box center [784, 372] width 1568 height 744
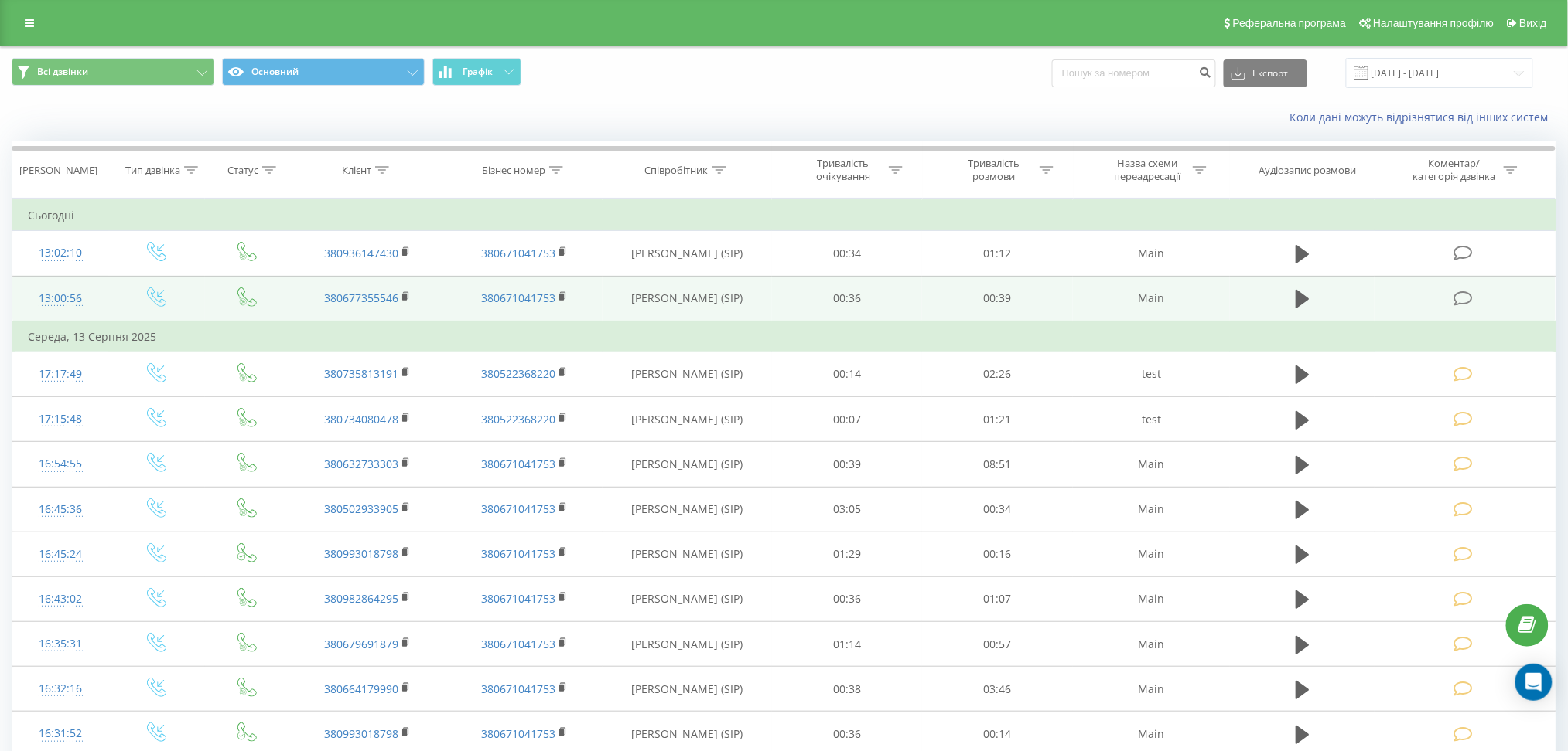
click at [1463, 295] on icon at bounding box center [1463, 298] width 19 height 16
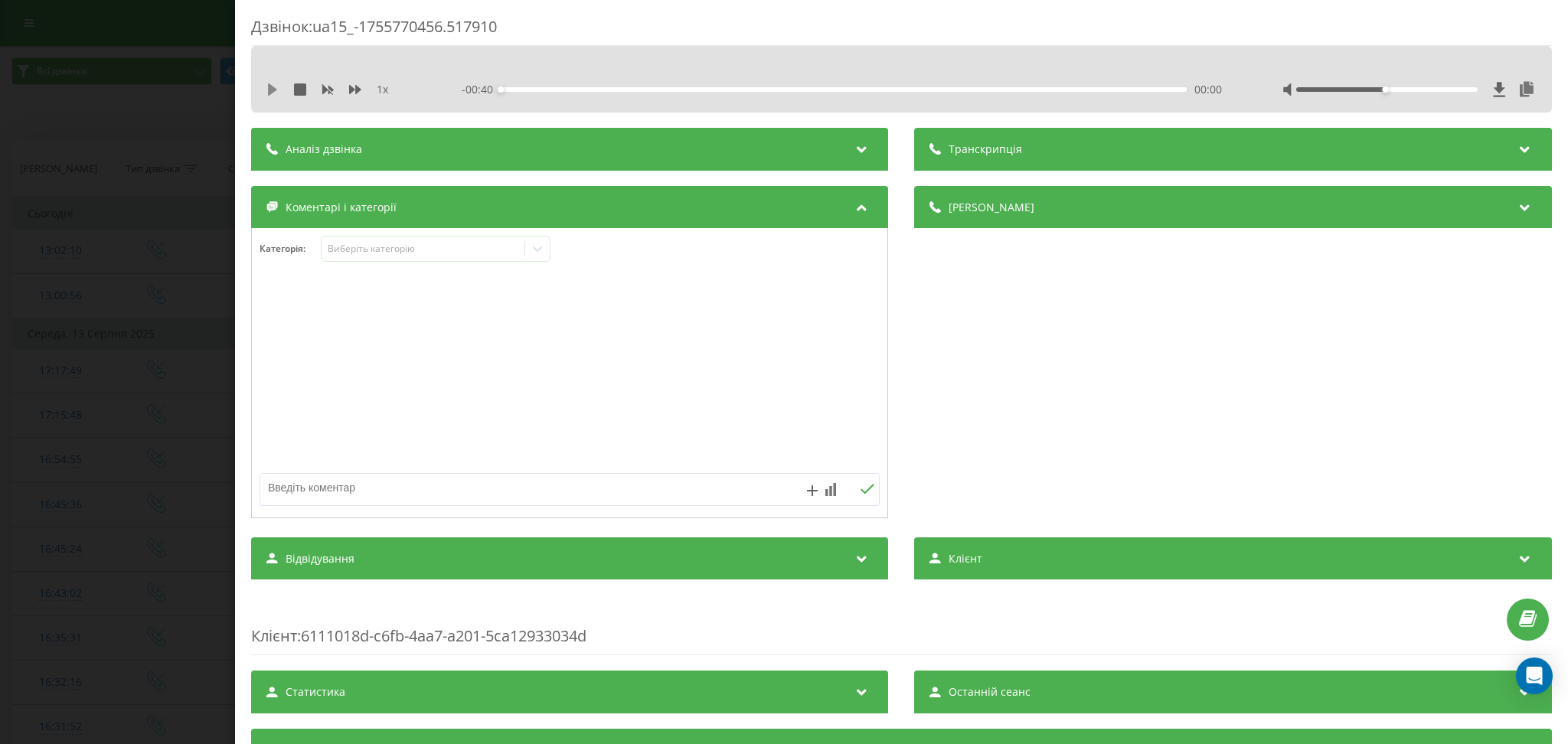
click at [272, 88] on icon at bounding box center [272, 90] width 9 height 12
click at [466, 242] on div "Виберіть категорію" at bounding box center [423, 249] width 203 height 15
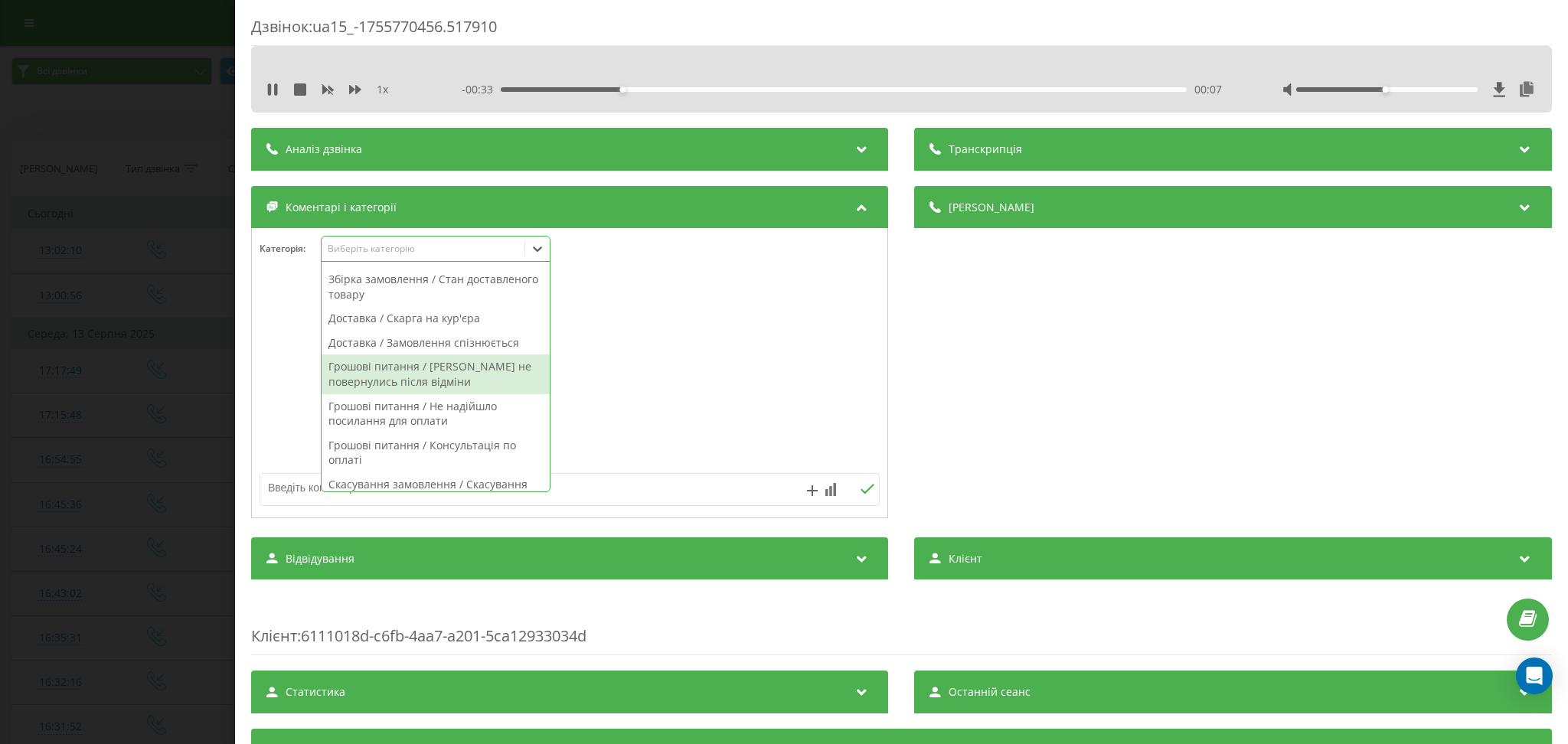
scroll to position [613, 0]
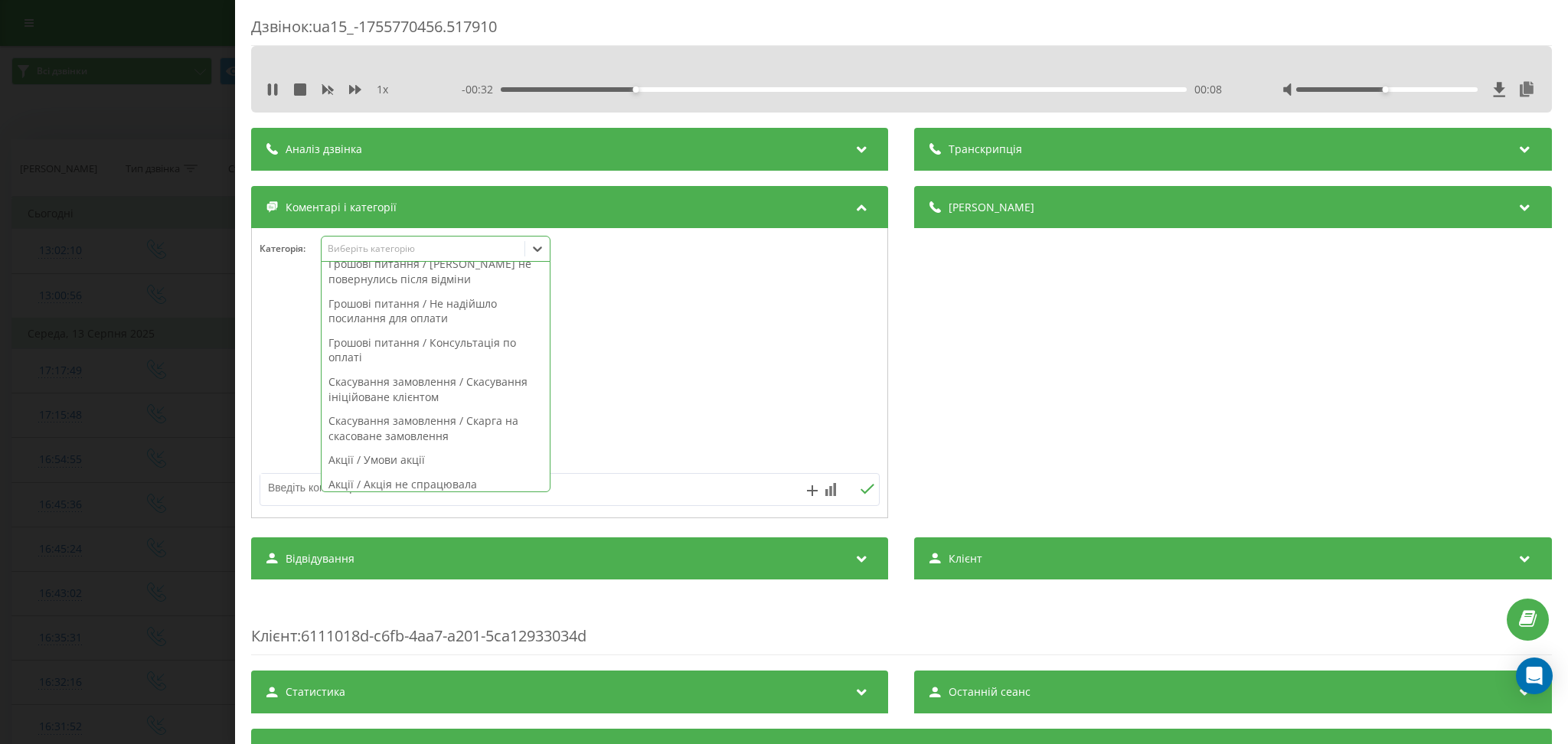
click at [509, 395] on div "Скасування замовлення / Скасування ініційоване клієнтом" at bounding box center [435, 389] width 228 height 39
click at [266, 87] on icon at bounding box center [272, 90] width 12 height 12
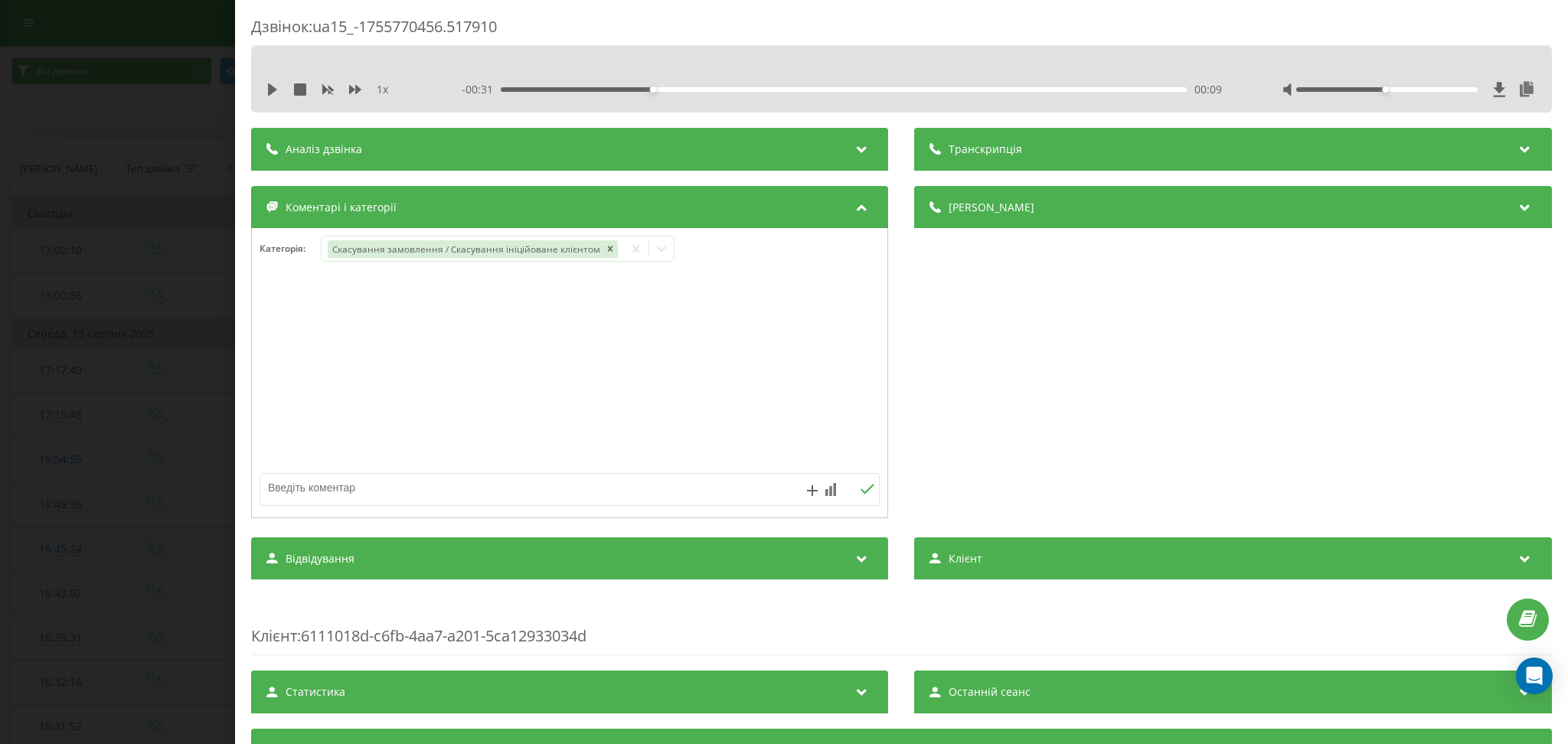
click at [442, 488] on textarea at bounding box center [508, 488] width 496 height 28
type textarea "скас замовлення"
click at [123, 133] on div "Дзвінок : ua15_-1755770456.517910 1 x - 00:31 00:09 00:09 Транскрипція Для AI-а…" at bounding box center [784, 372] width 1568 height 744
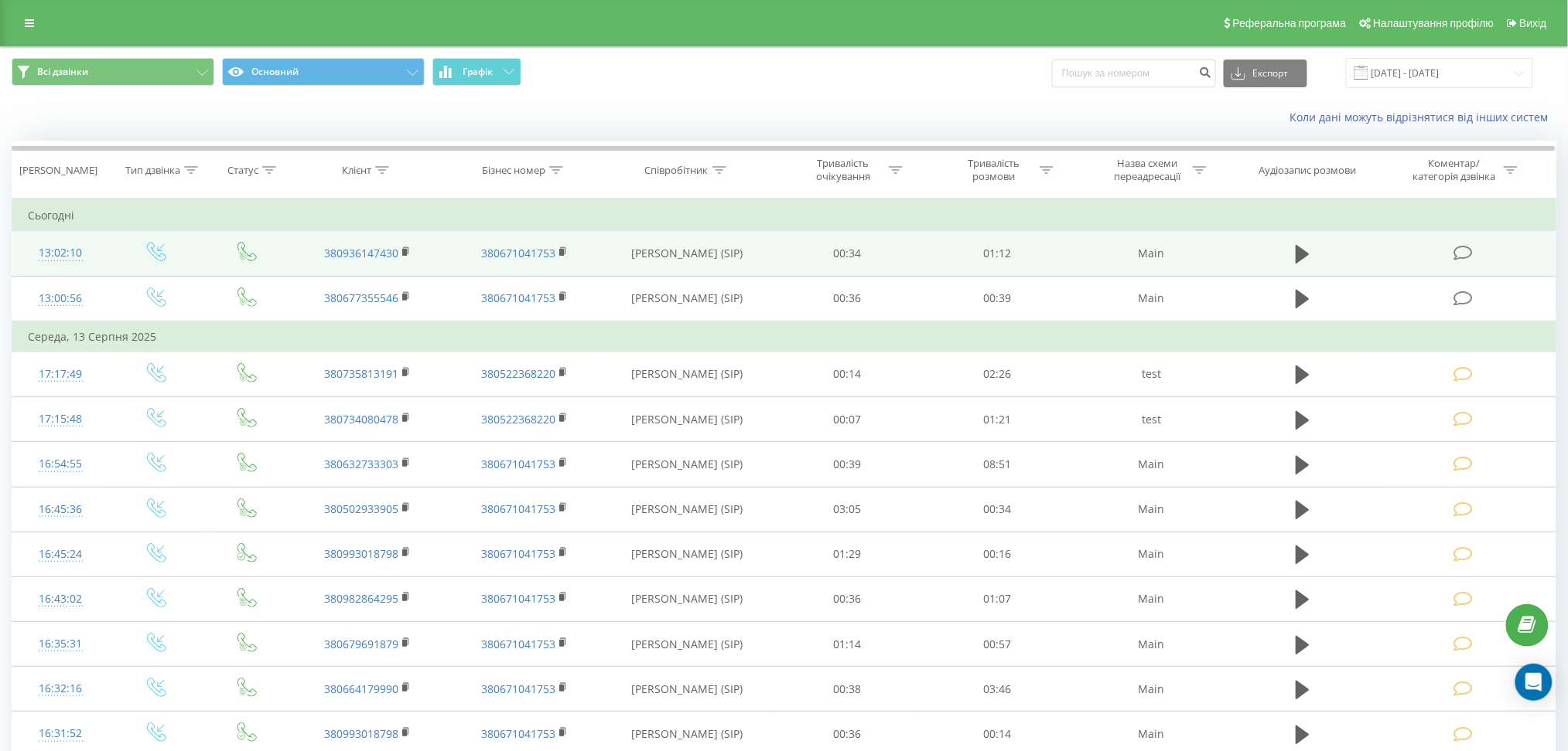
click at [1467, 253] on icon at bounding box center [1463, 252] width 19 height 16
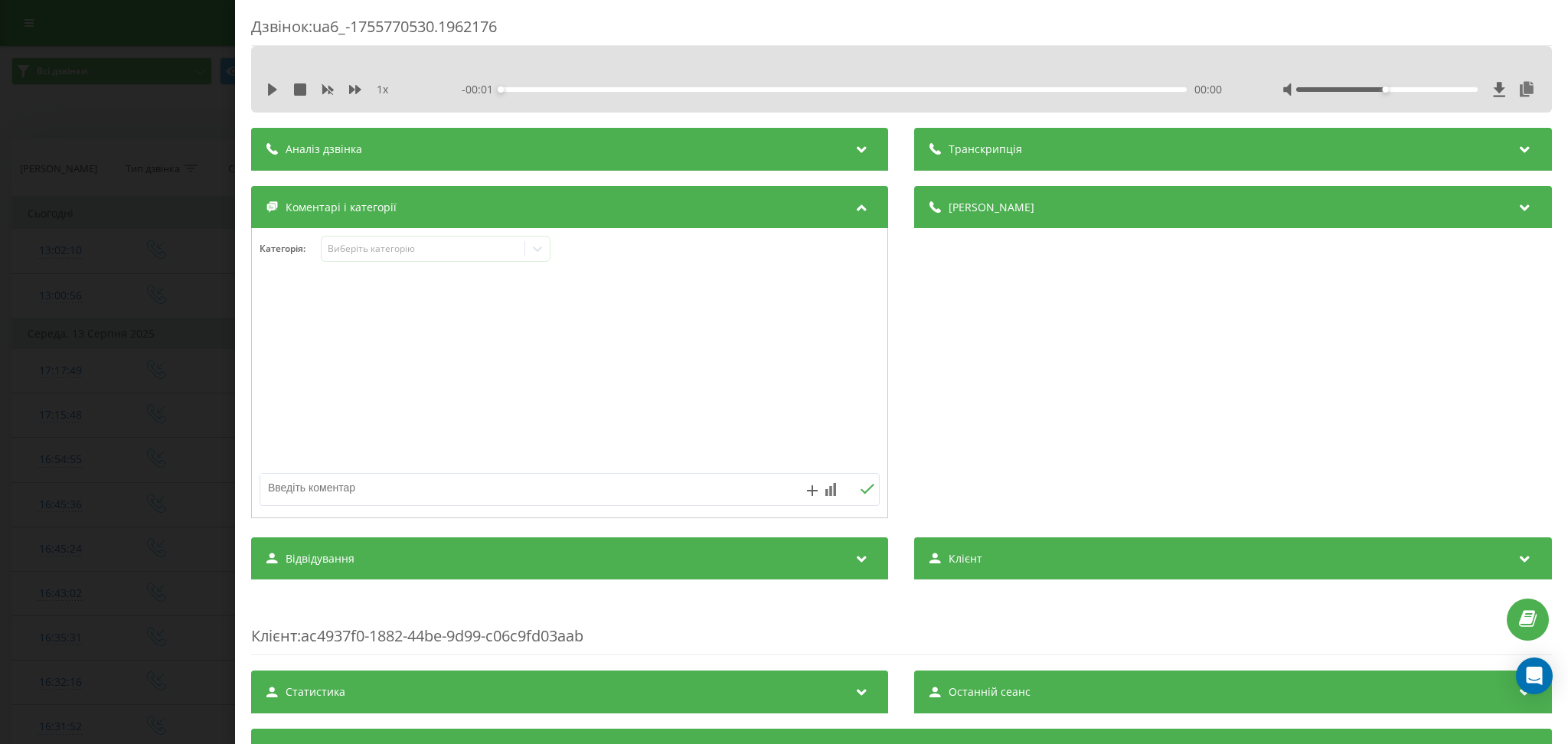
click at [262, 91] on div "1 x - 00:01 00:00 00:00" at bounding box center [901, 90] width 1278 height 23
click at [266, 89] on icon at bounding box center [272, 90] width 12 height 12
click at [478, 256] on div "Виберіть категорію" at bounding box center [423, 249] width 203 height 15
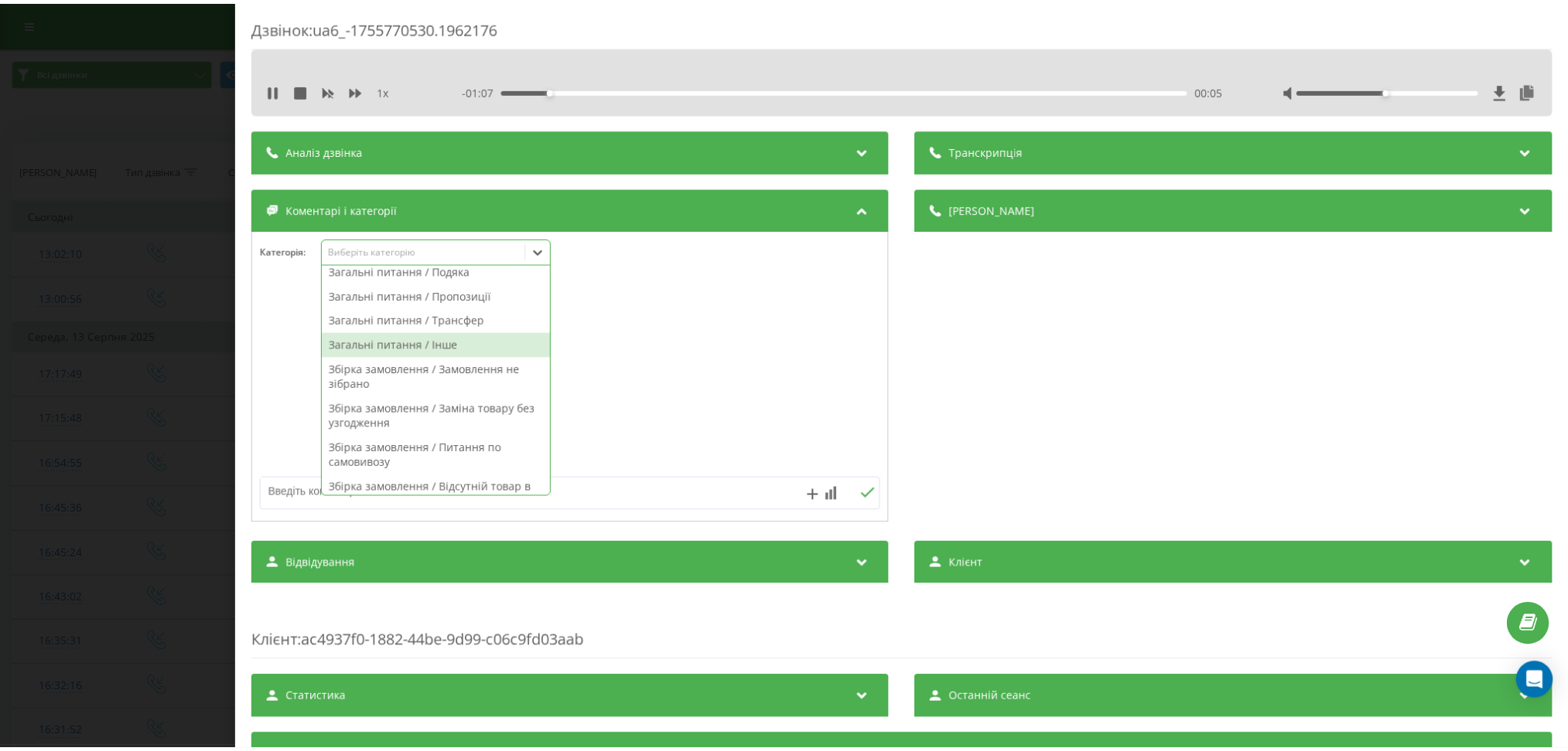
scroll to position [103, 0]
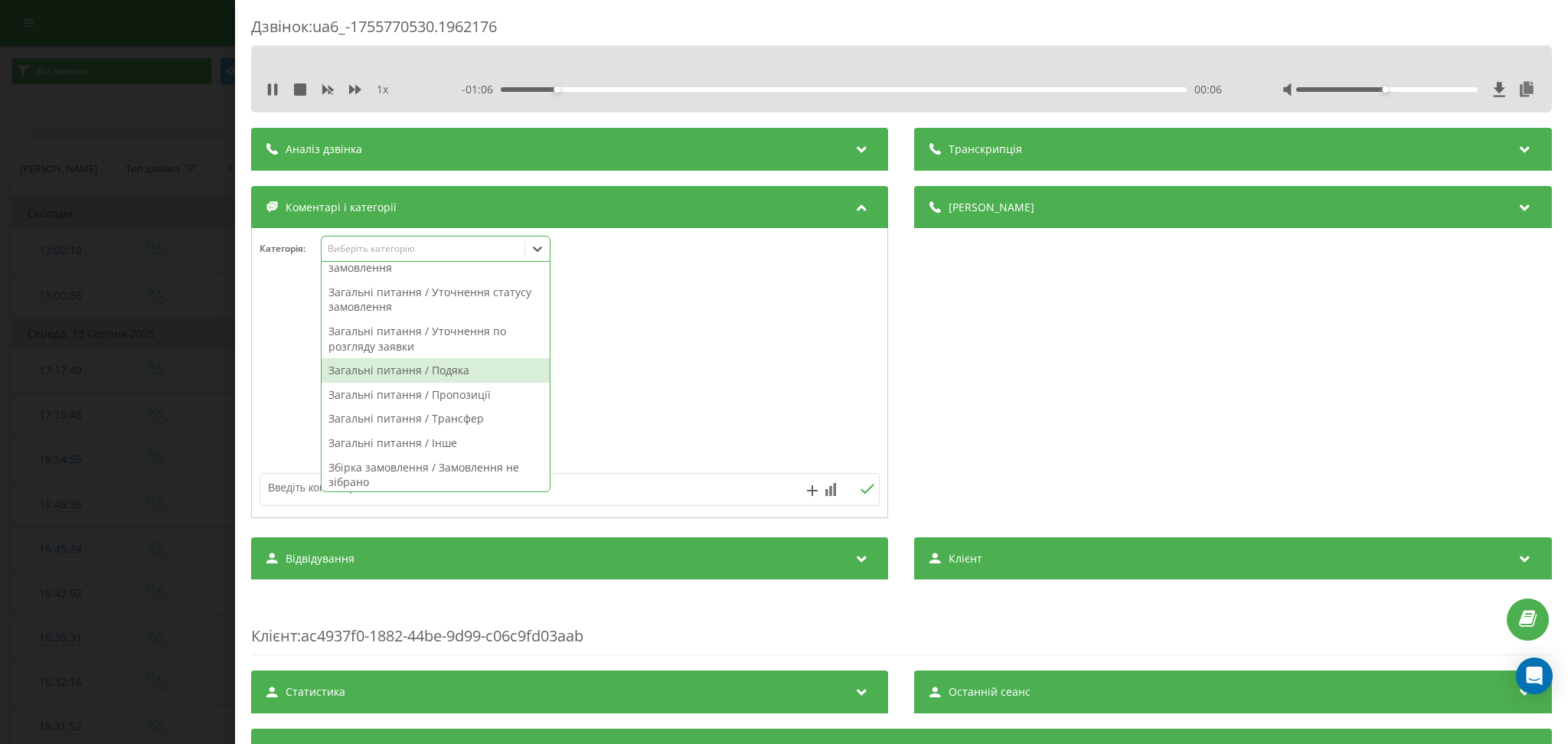
click at [459, 369] on div "Загальні питання / Подяка" at bounding box center [435, 370] width 228 height 25
click at [676, 488] on textarea at bounding box center [508, 488] width 496 height 28
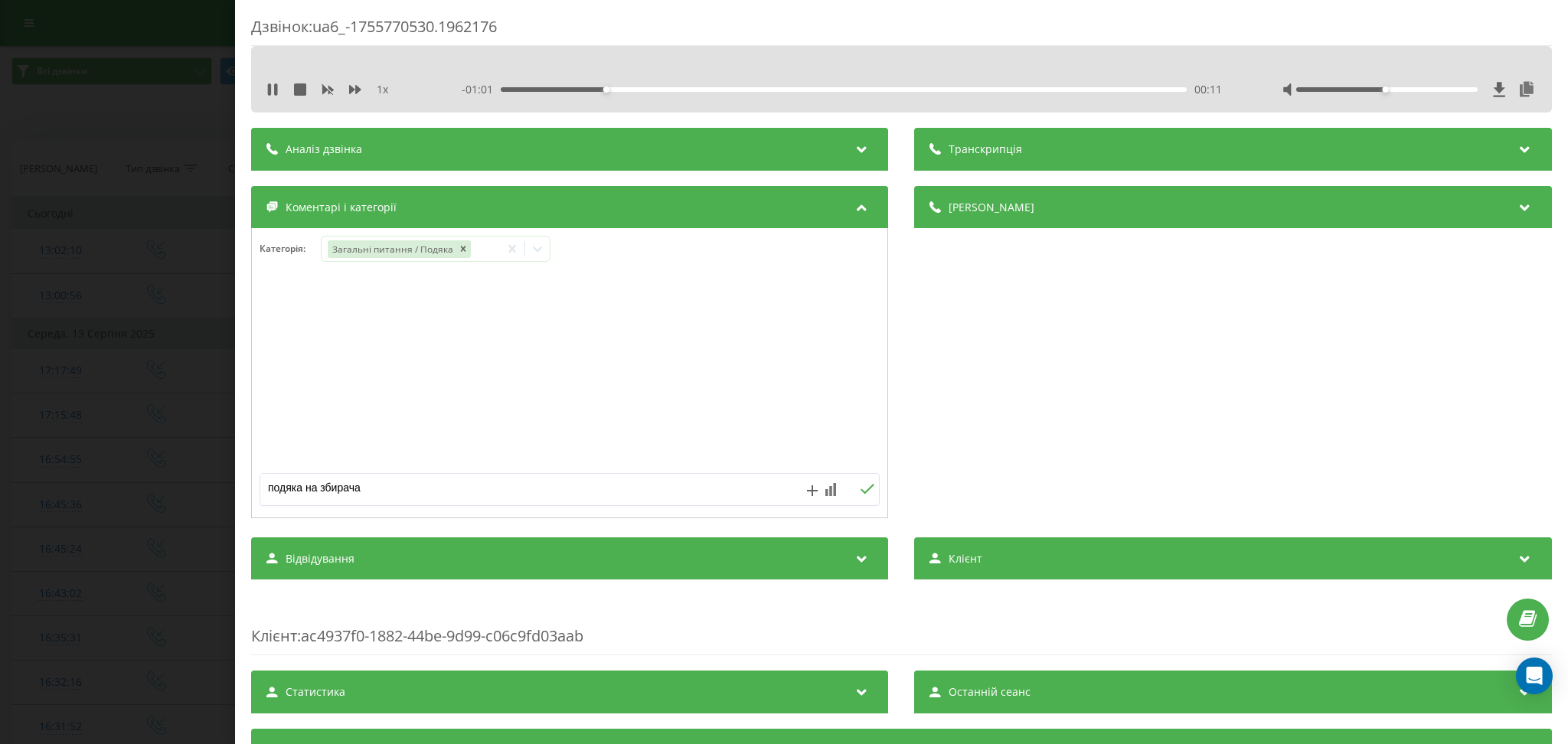
type textarea "подяка на збирача"
click at [128, 116] on div "Дзвінок : ua6_-1755770530.1962176 1 x - 01:00 00:12 00:12 Транскрипція Для AI-а…" at bounding box center [784, 372] width 1568 height 744
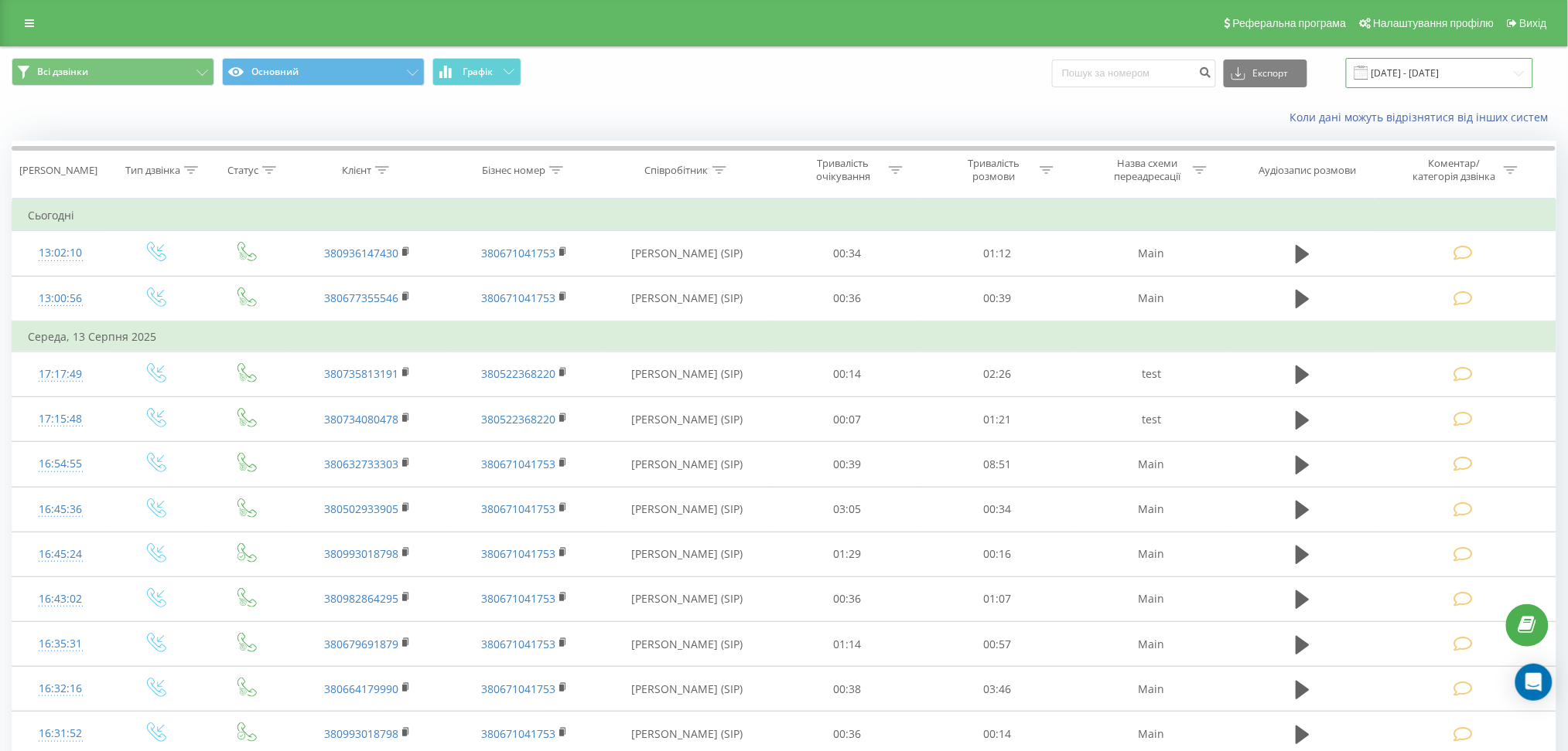
click at [1499, 74] on input "[DATE] - [DATE]" at bounding box center [1439, 73] width 187 height 30
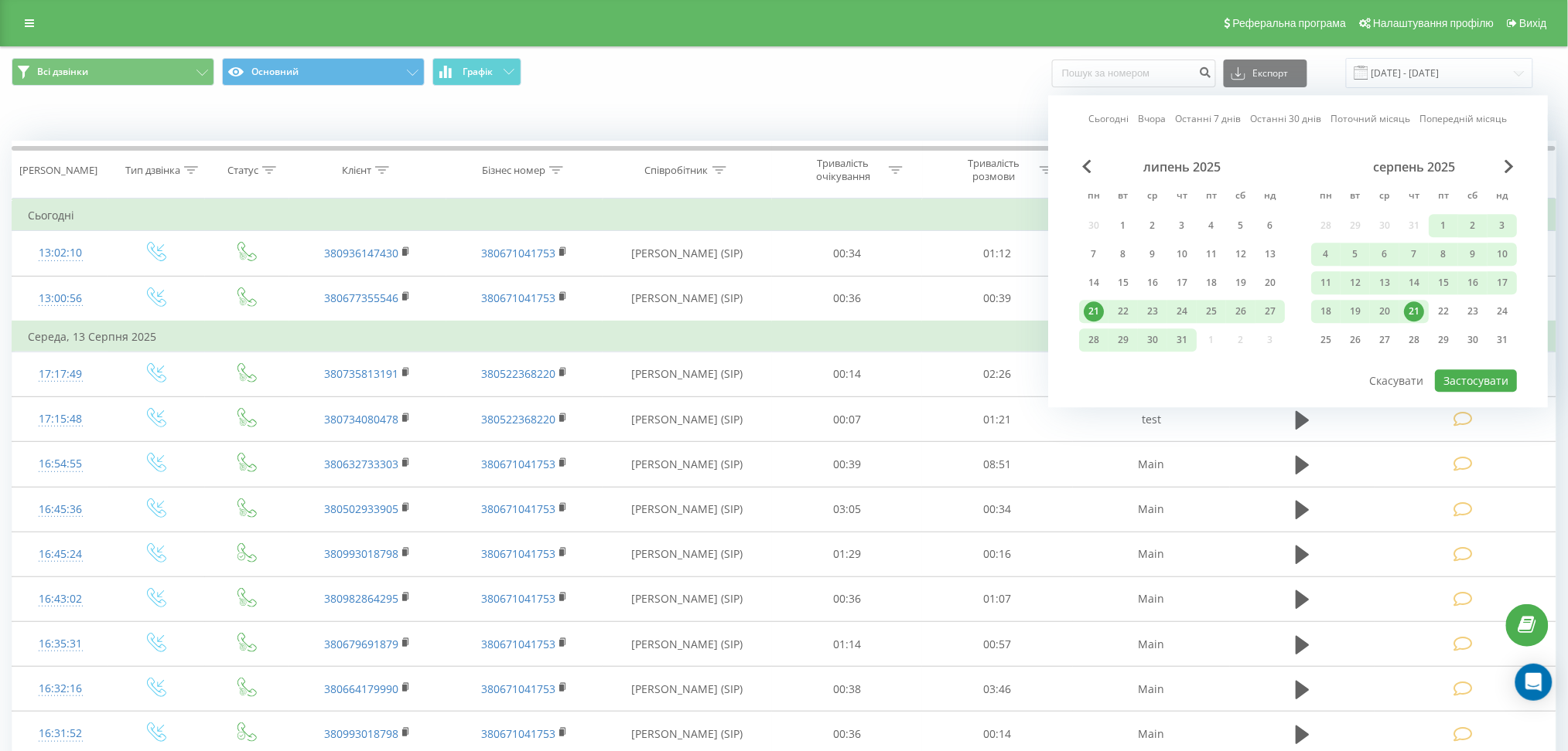
click at [1097, 121] on link "Сьогодні" at bounding box center [1109, 119] width 40 height 15
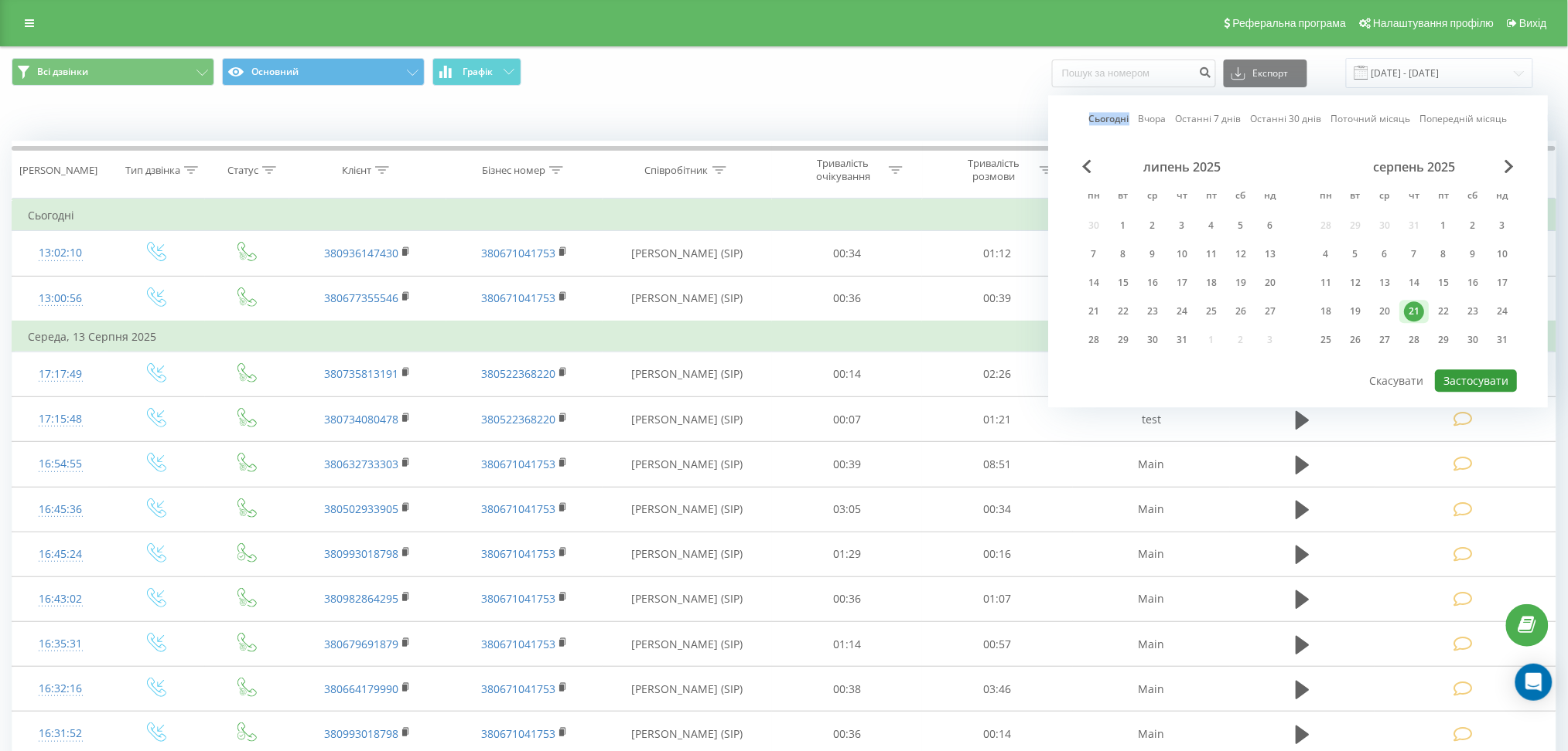
click at [1477, 374] on button "Застосувати" at bounding box center [1476, 380] width 82 height 22
type input "[DATE] - [DATE]"
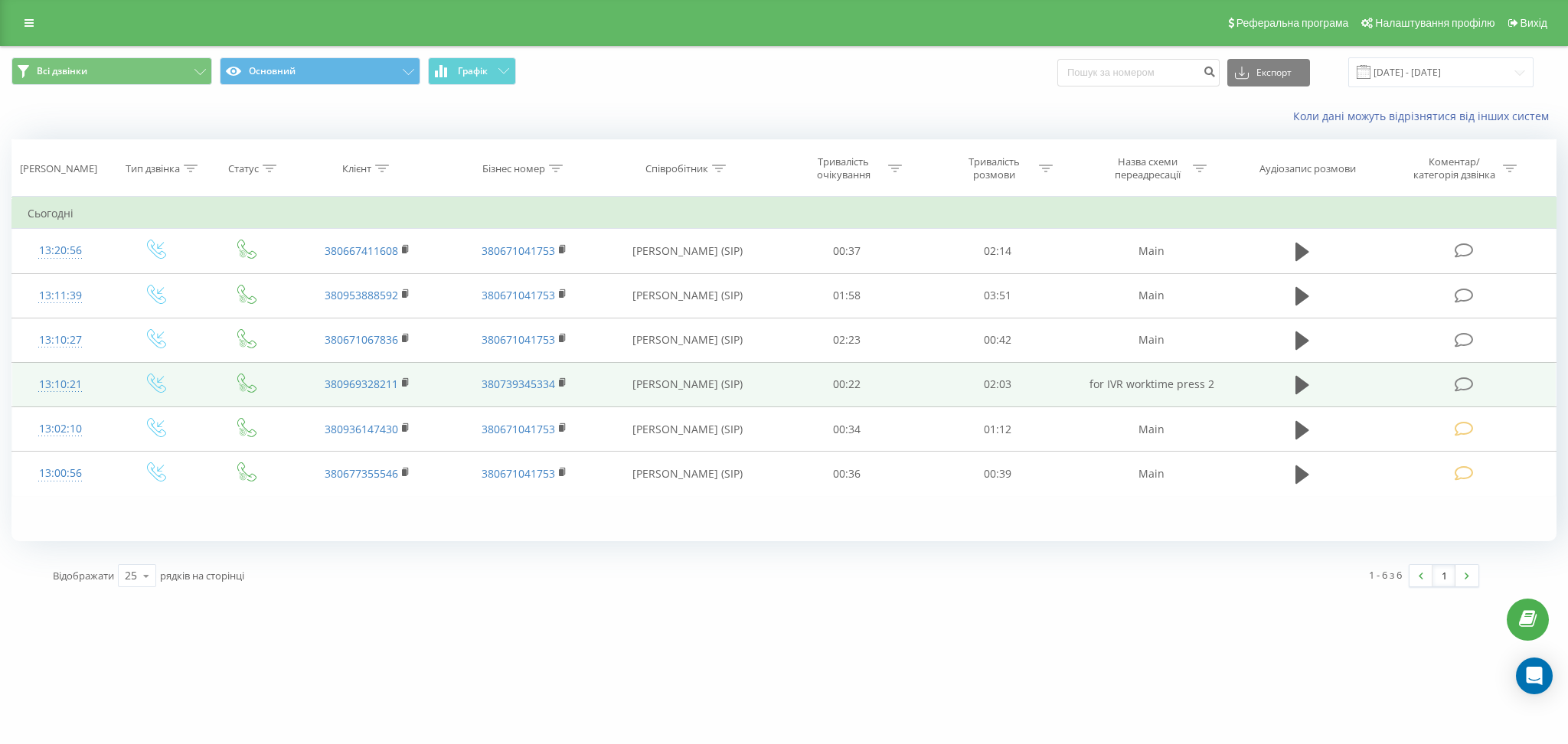
click at [1468, 372] on td at bounding box center [1466, 384] width 181 height 44
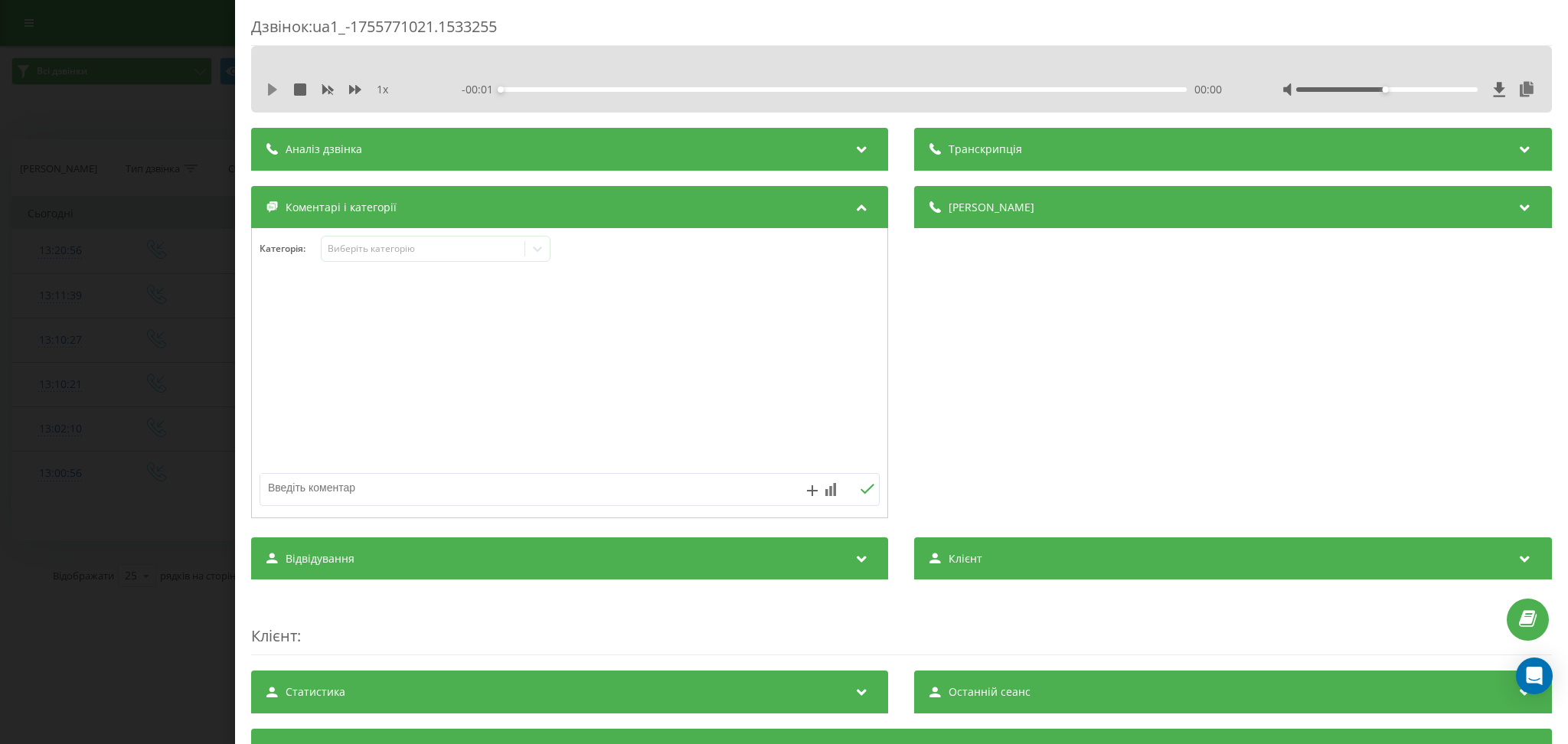
click at [275, 90] on icon at bounding box center [272, 90] width 9 height 12
click at [351, 84] on icon at bounding box center [355, 90] width 12 height 12
click at [483, 250] on div "Виберіть категорію" at bounding box center [423, 249] width 192 height 12
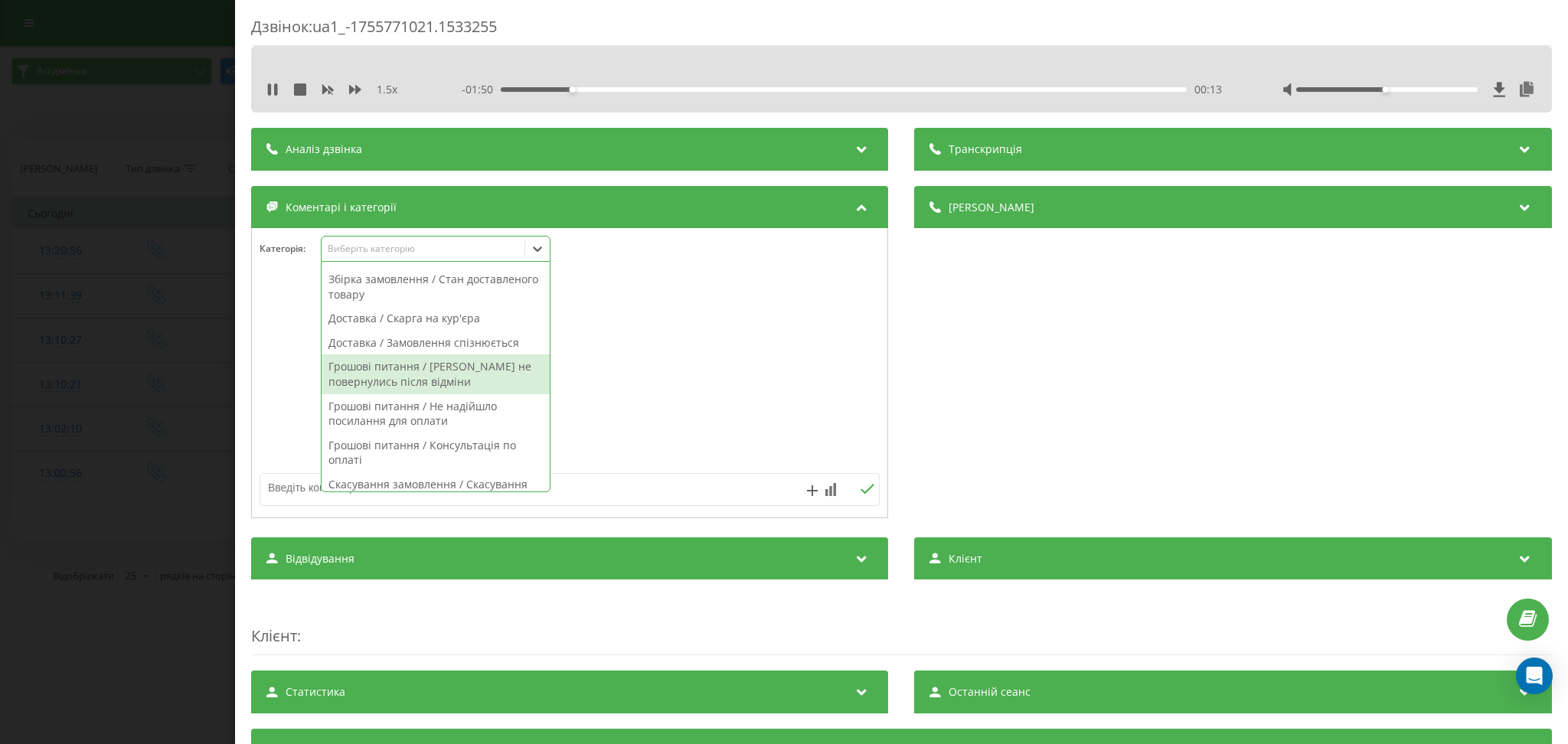
scroll to position [613, 0]
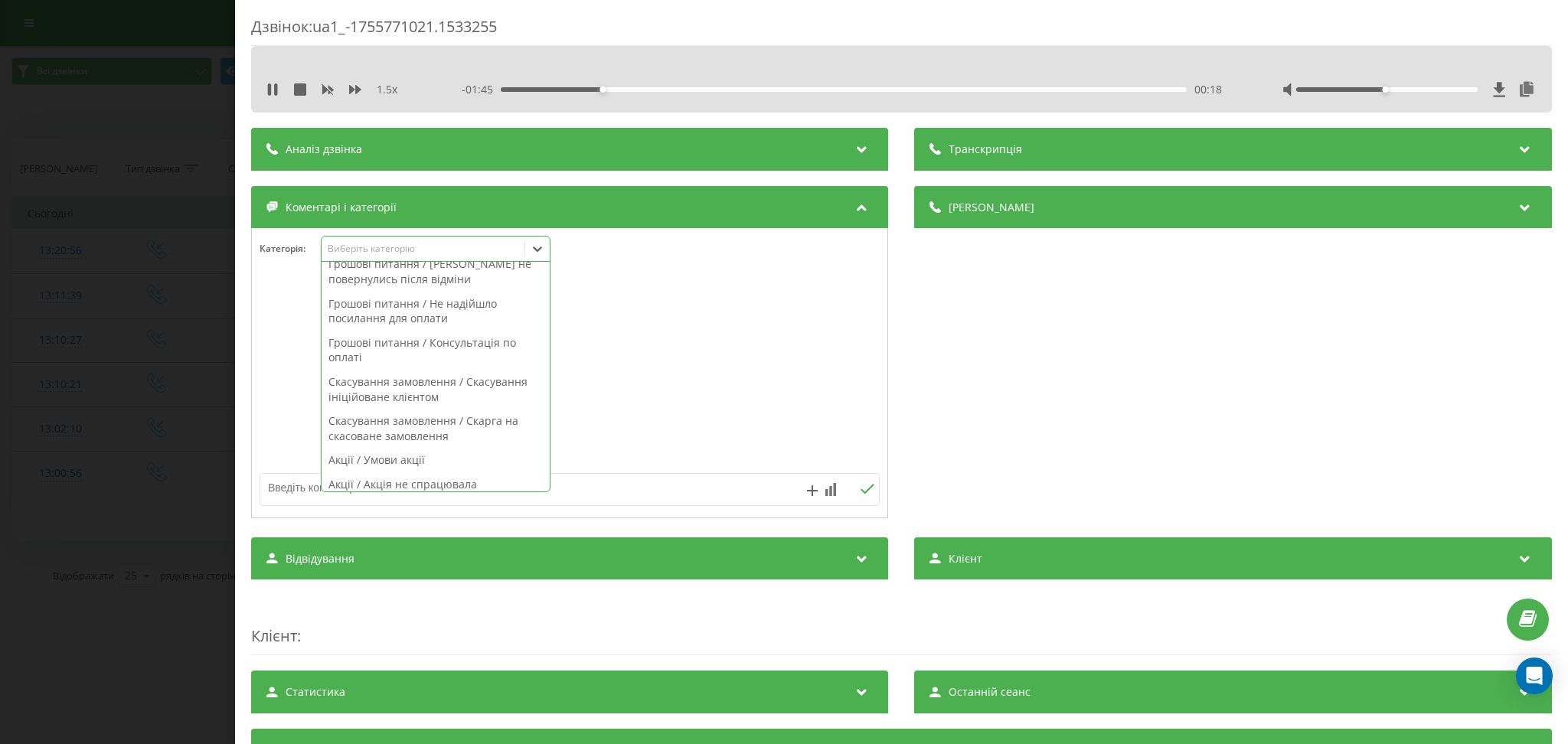
click at [482, 367] on div "Грошові питання / Консультація по оплаті" at bounding box center [435, 350] width 228 height 39
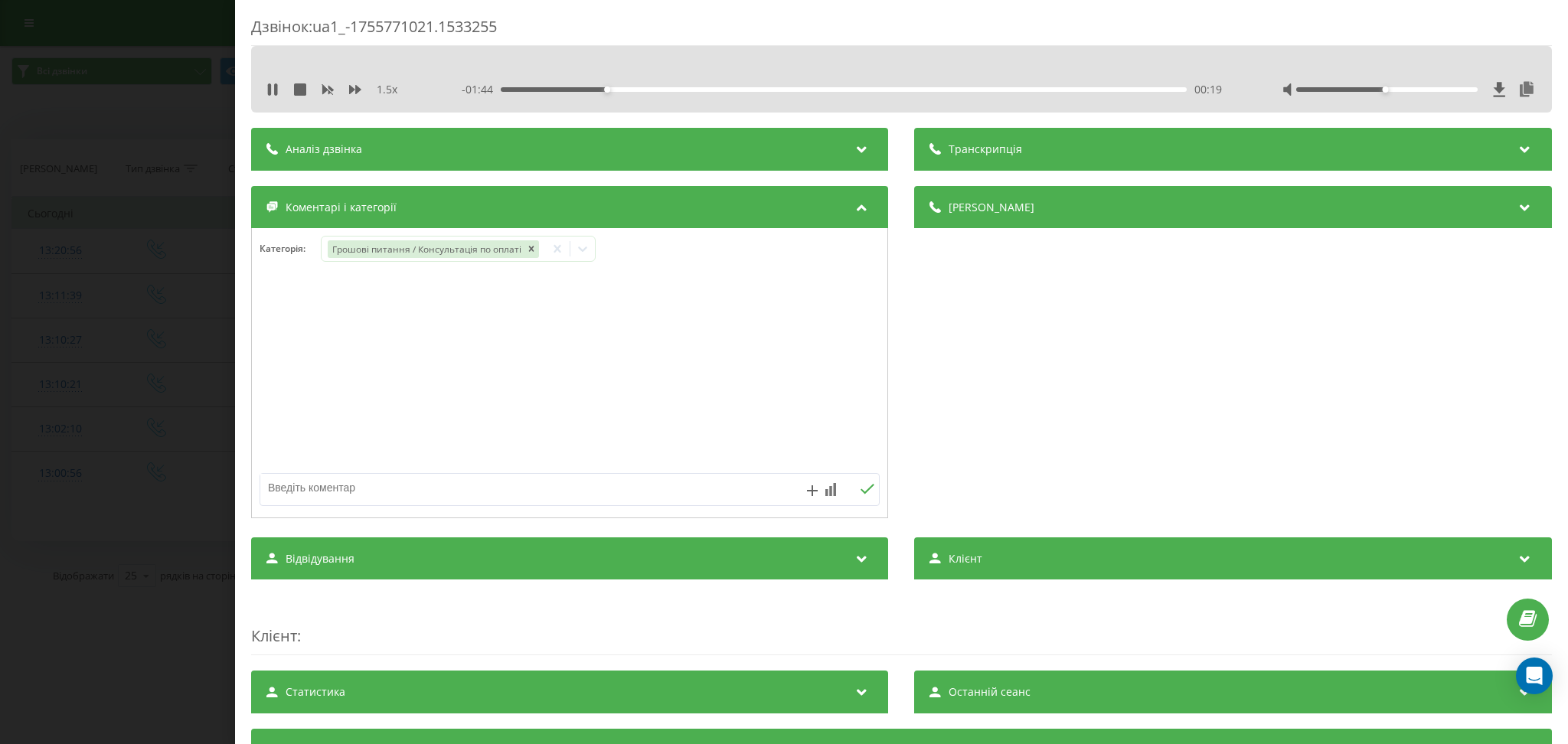
click at [641, 495] on textarea at bounding box center [508, 488] width 496 height 28
type textarea "конс по оплаті"
click at [117, 108] on div "Дзвінок : ua1_-1755771021.1533255 1.5 x - 01:35 00:28 00:28 Транскрипція Для AI…" at bounding box center [784, 372] width 1568 height 744
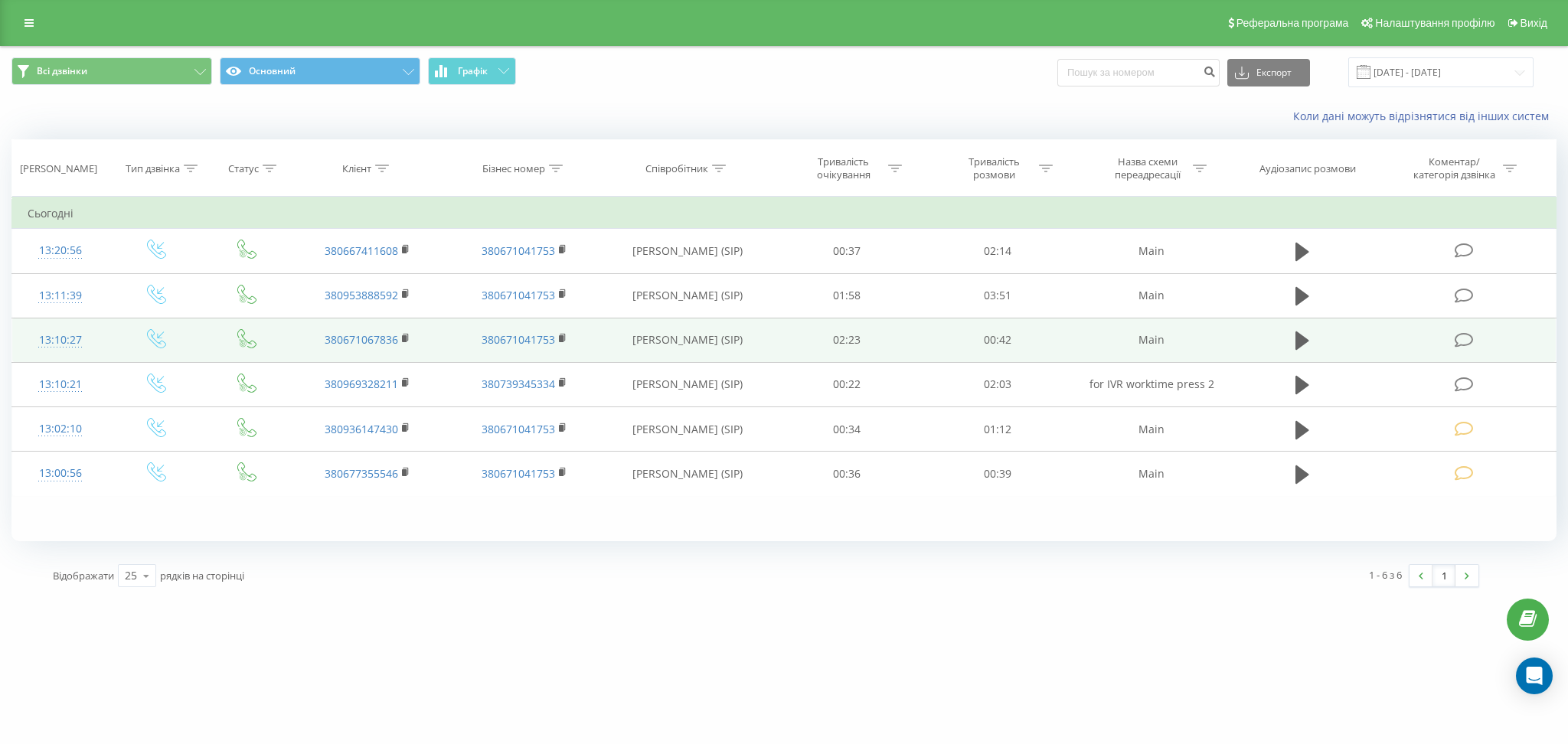
click at [1460, 325] on td at bounding box center [1466, 340] width 181 height 44
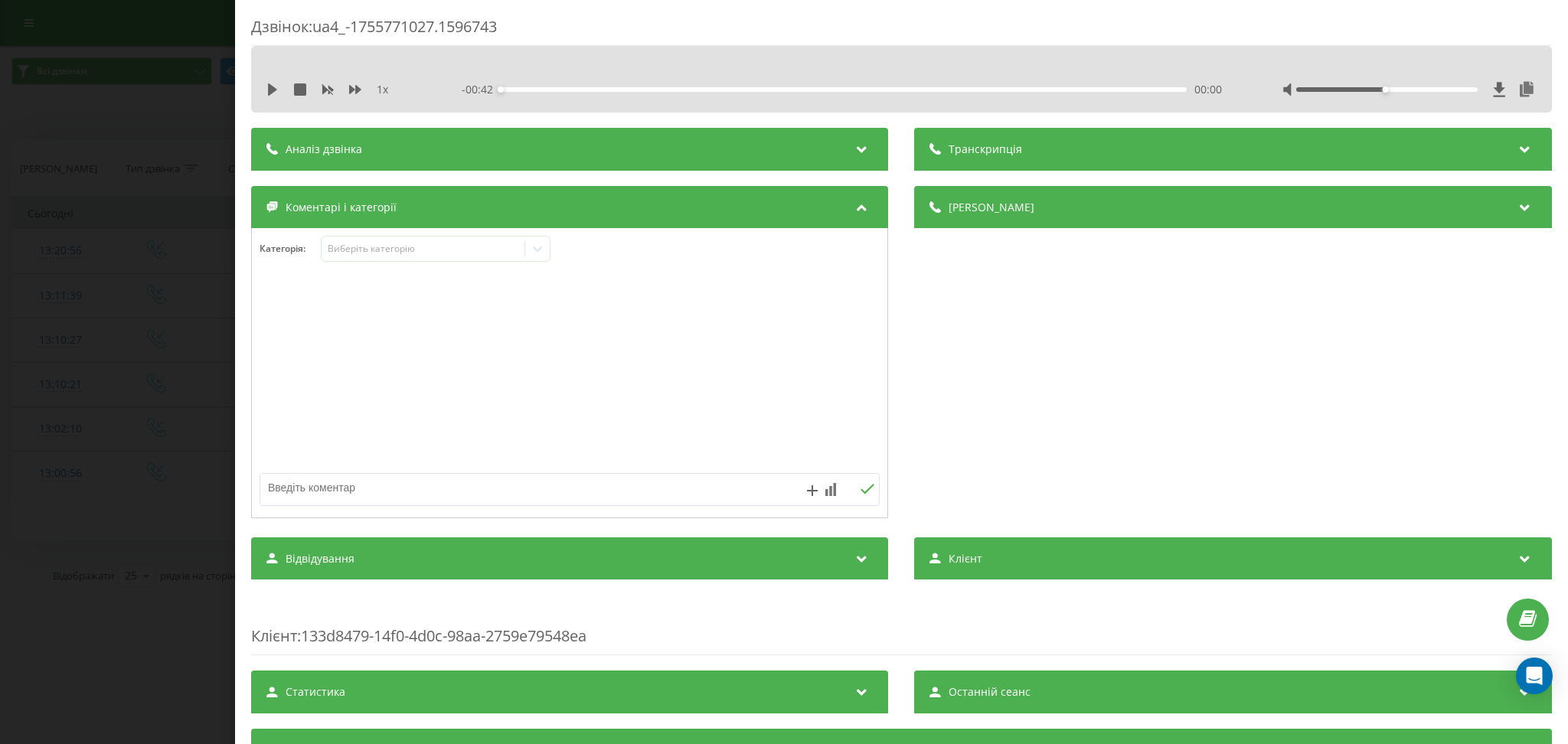
click at [265, 87] on div "1 x - 00:42 00:00 00:00" at bounding box center [901, 90] width 1278 height 23
click at [267, 89] on icon at bounding box center [272, 90] width 12 height 12
click at [357, 91] on icon at bounding box center [355, 90] width 12 height 9
click at [464, 252] on div "Виберіть категорію" at bounding box center [423, 249] width 192 height 12
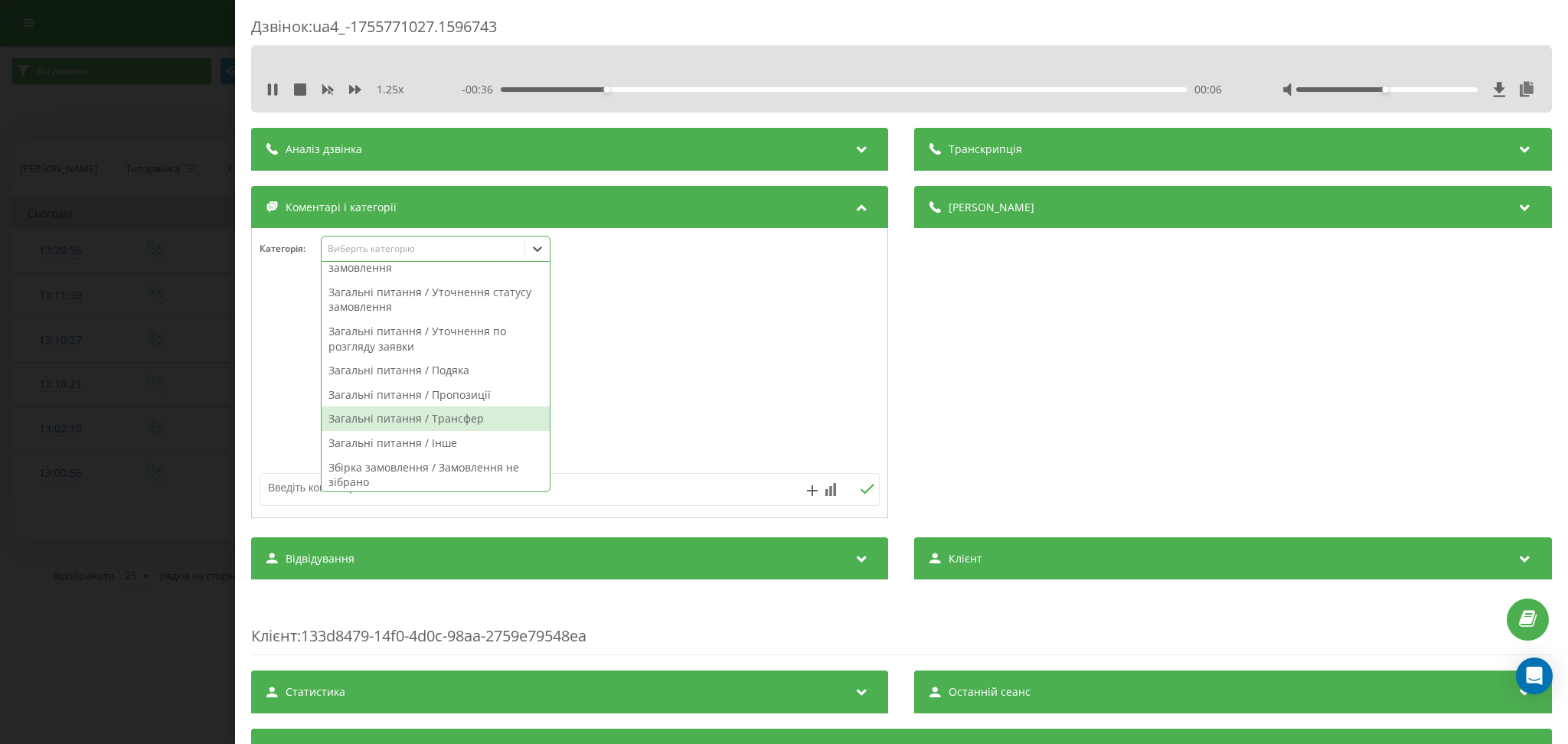
scroll to position [204, 0]
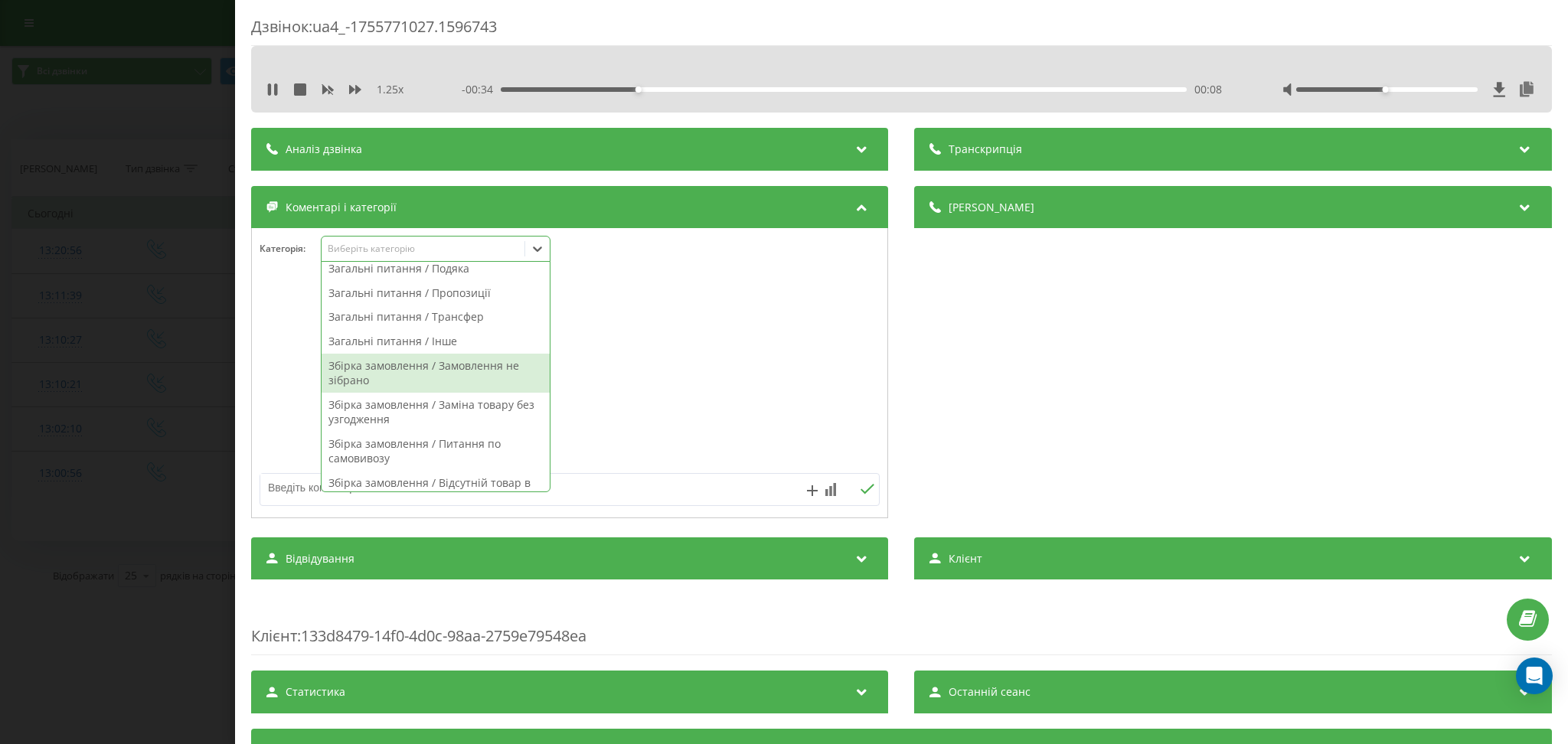
click at [486, 372] on div "Збірка замовлення / Замовлення не зібрано" at bounding box center [435, 373] width 228 height 39
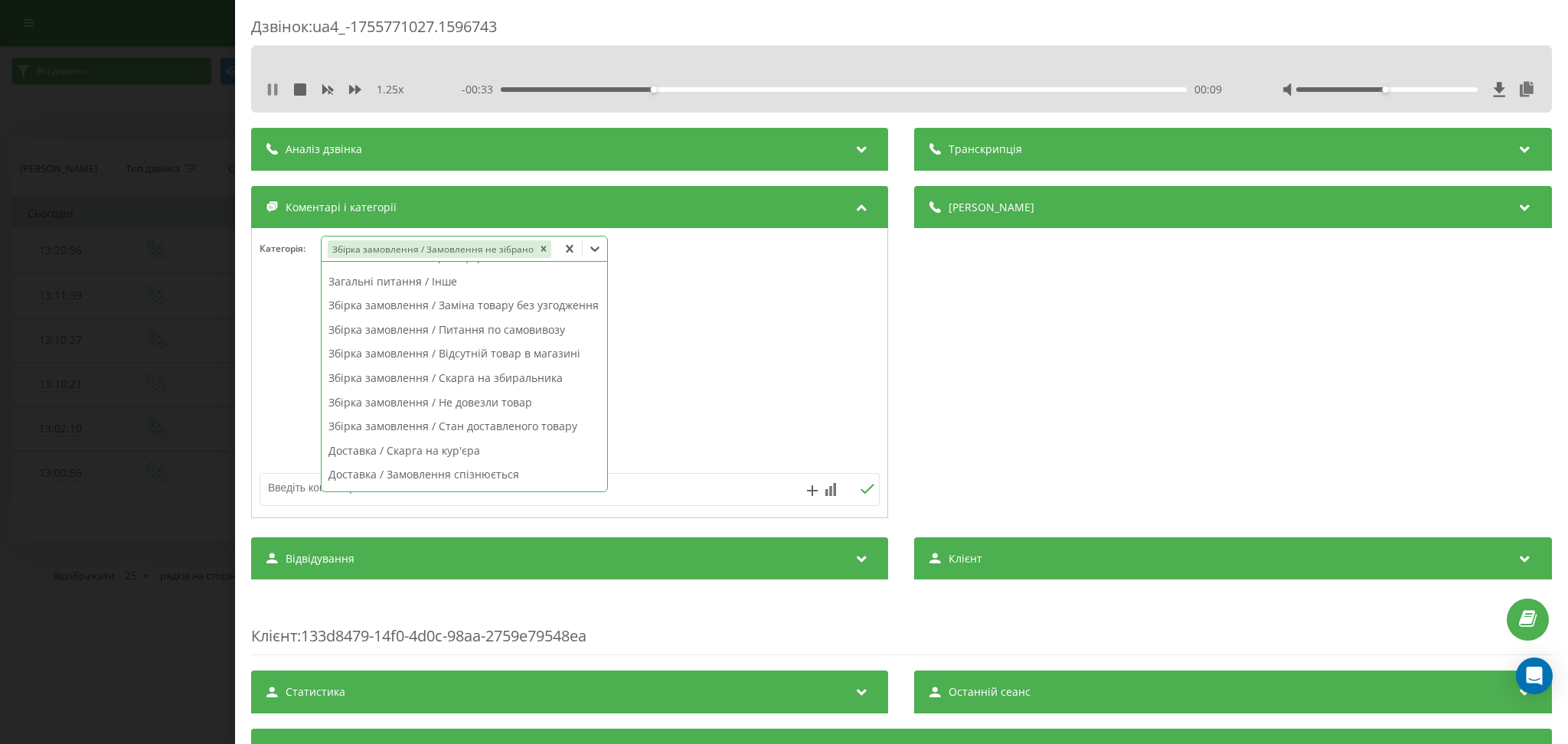
scroll to position [175, 0]
click at [275, 88] on icon at bounding box center [275, 90] width 3 height 12
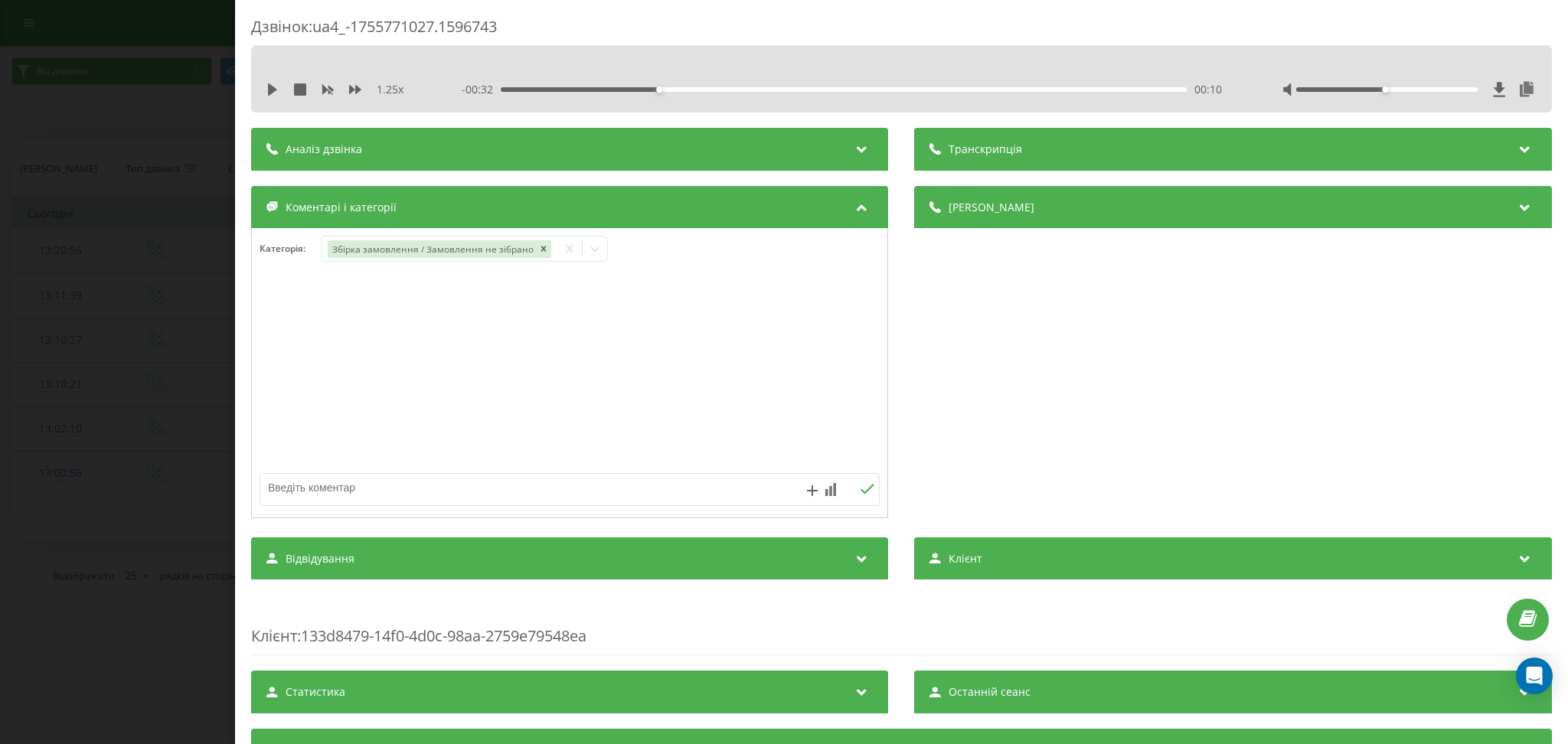
click at [494, 493] on textarea at bounding box center [508, 488] width 496 height 28
type textarea "не зібрали"
drag, startPoint x: 1412, startPoint y: 318, endPoint x: 1398, endPoint y: 318, distance: 14.0
click at [1412, 318] on div "Деталі дзвінка Загальне Дата дзвінка 2025-08-21 13:10:27 Тип дзвінка Вхідний Ст…" at bounding box center [1234, 354] width 637 height 336
click at [64, 257] on div "Дзвінок : ua4_-1755771027.1596743 1.25 x - 00:32 00:10 00:10 Транскрипція Для A…" at bounding box center [784, 372] width 1568 height 744
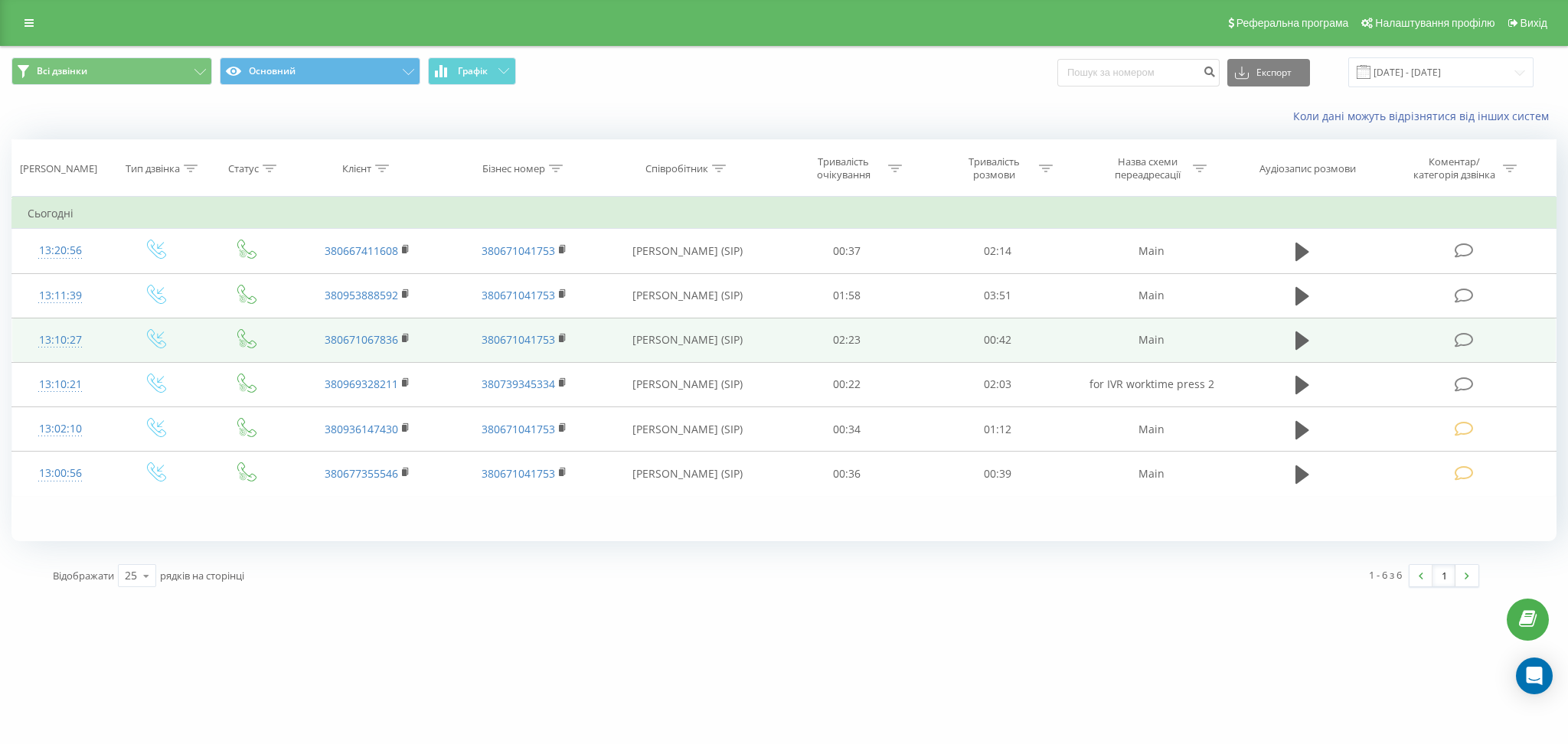
click at [1468, 324] on td at bounding box center [1466, 340] width 181 height 44
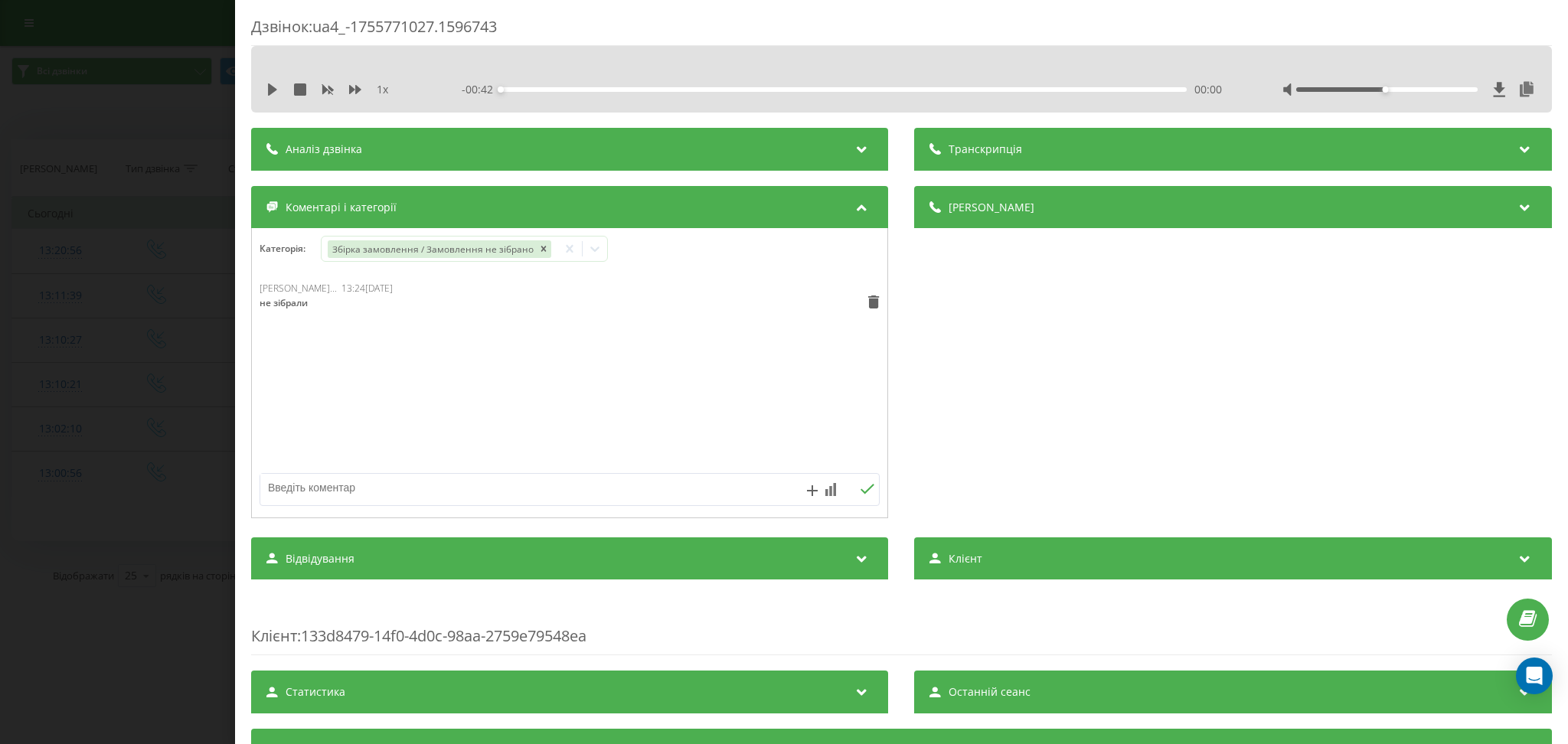
click at [150, 107] on div "Дзвінок : ua4_-1755771027.1596743 1 x - 00:42 00:00 00:00 Транскрипція Для AI-а…" at bounding box center [784, 372] width 1568 height 744
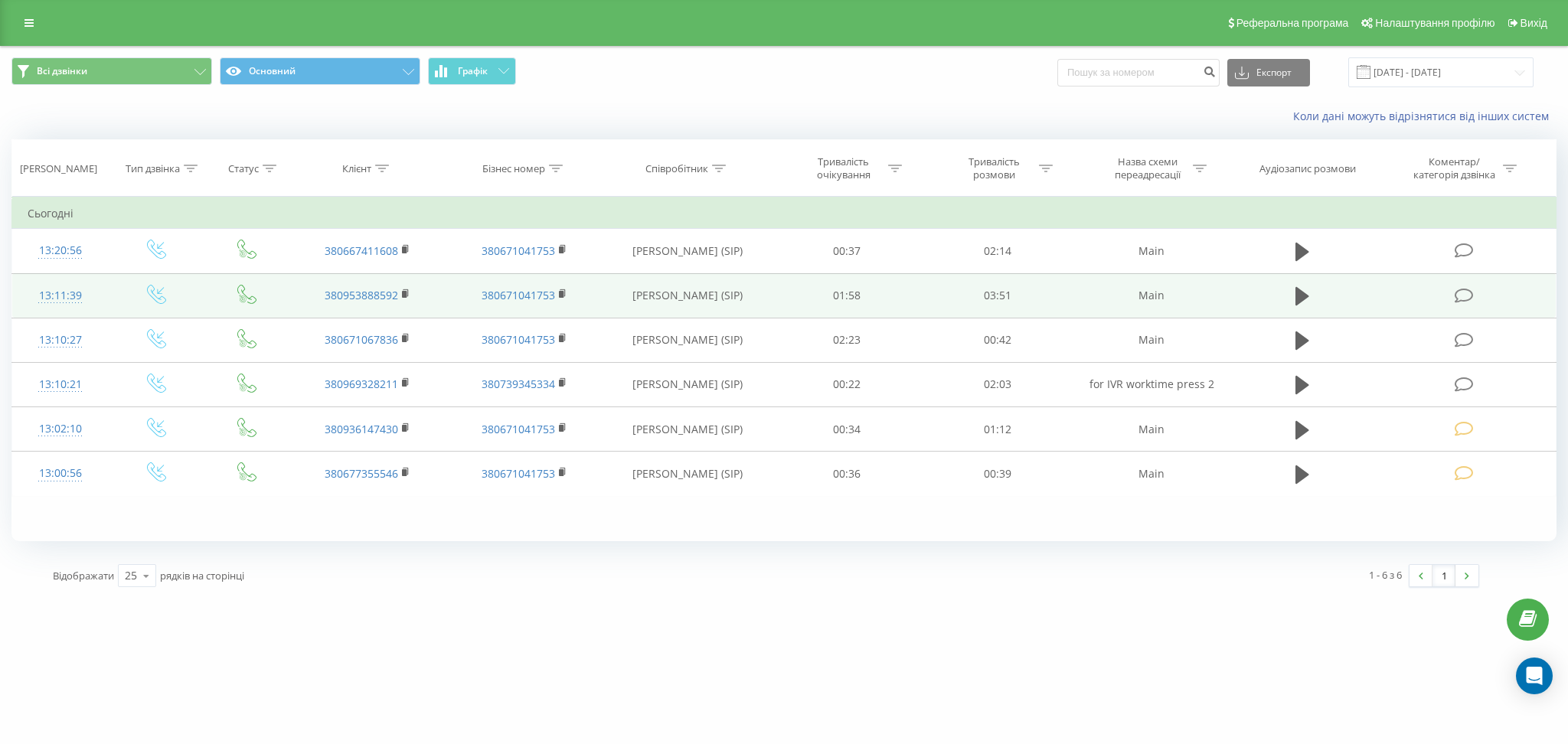
click at [1461, 288] on icon at bounding box center [1464, 295] width 19 height 16
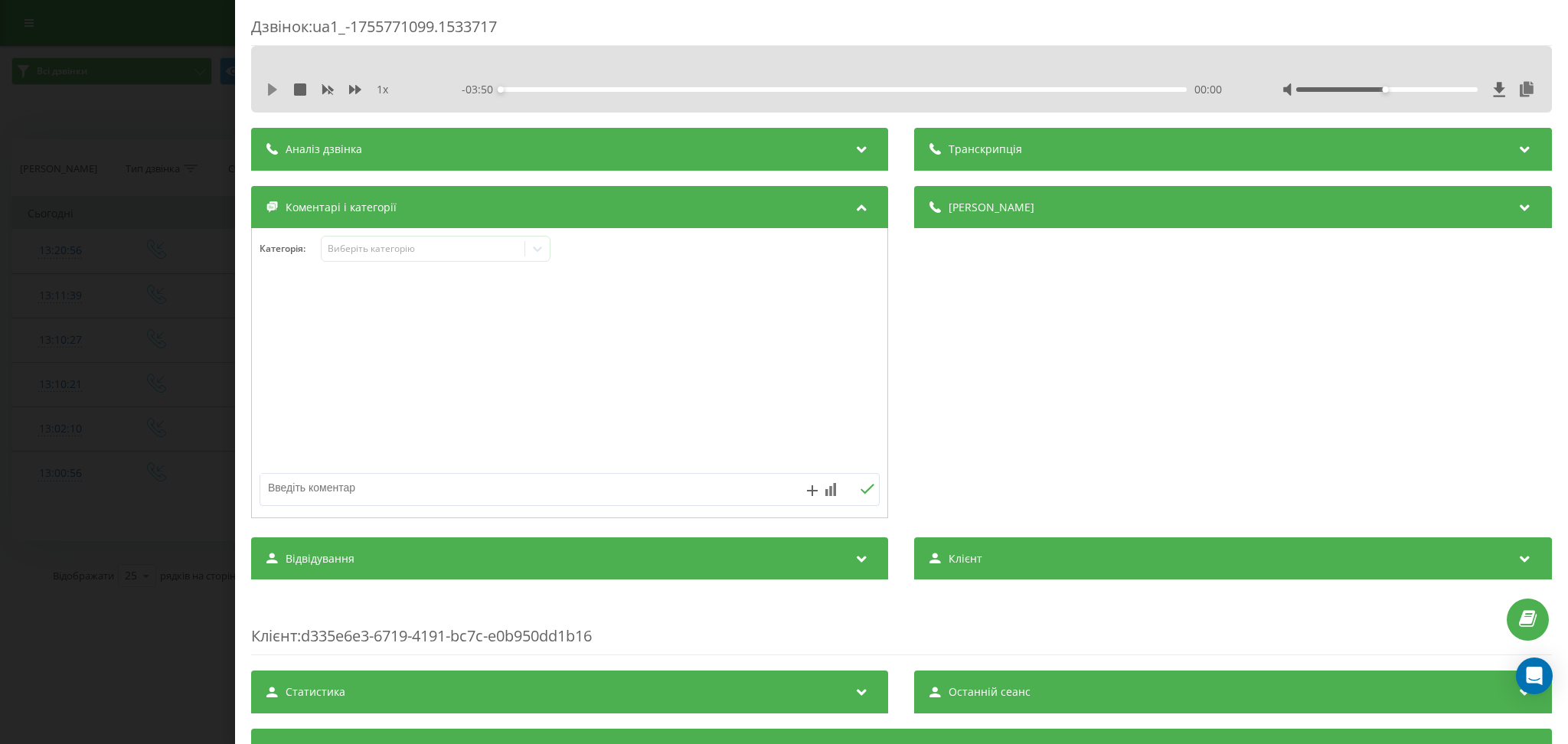
click at [272, 88] on icon at bounding box center [272, 90] width 9 height 12
click at [445, 248] on div "Виберіть категорію" at bounding box center [423, 249] width 192 height 12
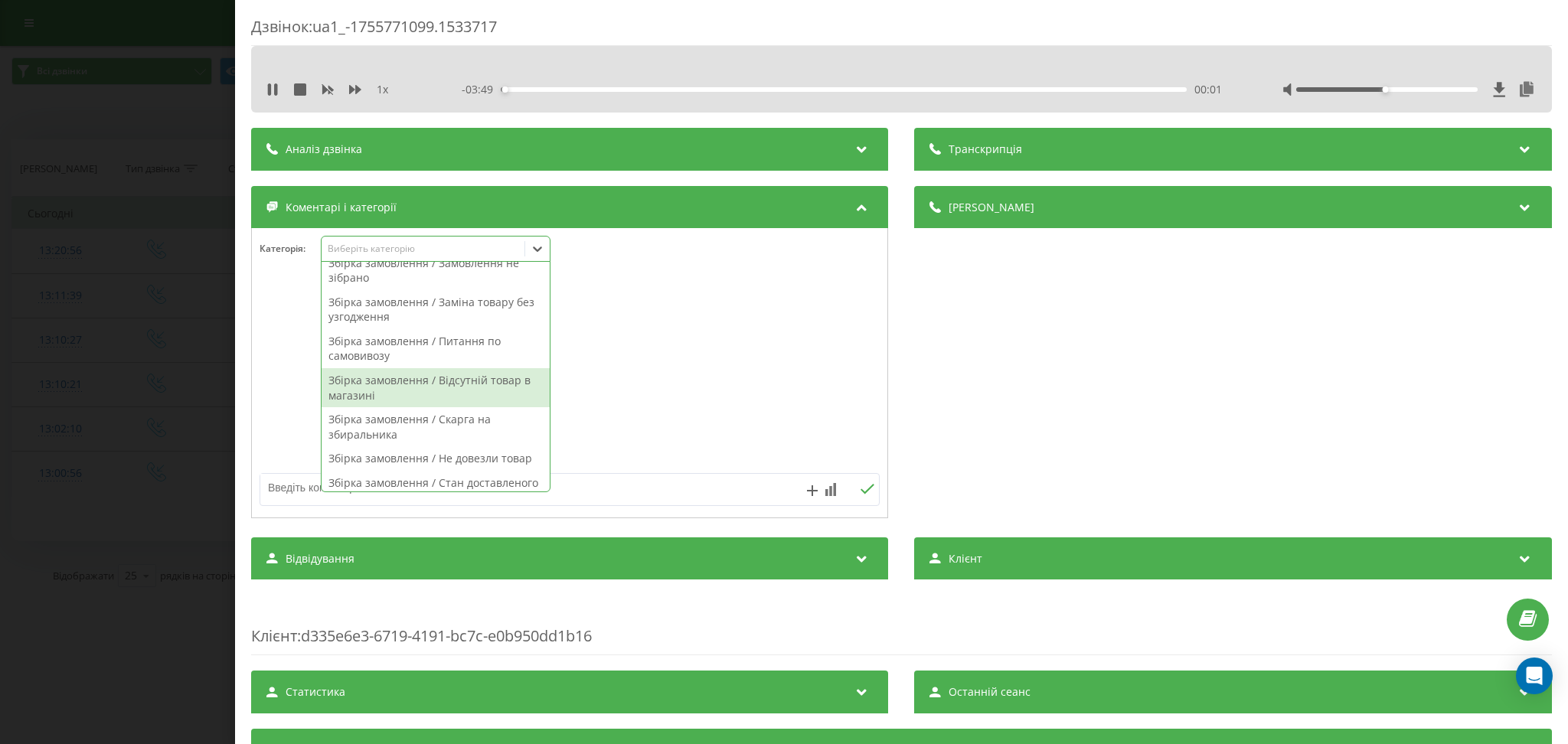
scroll to position [510, 0]
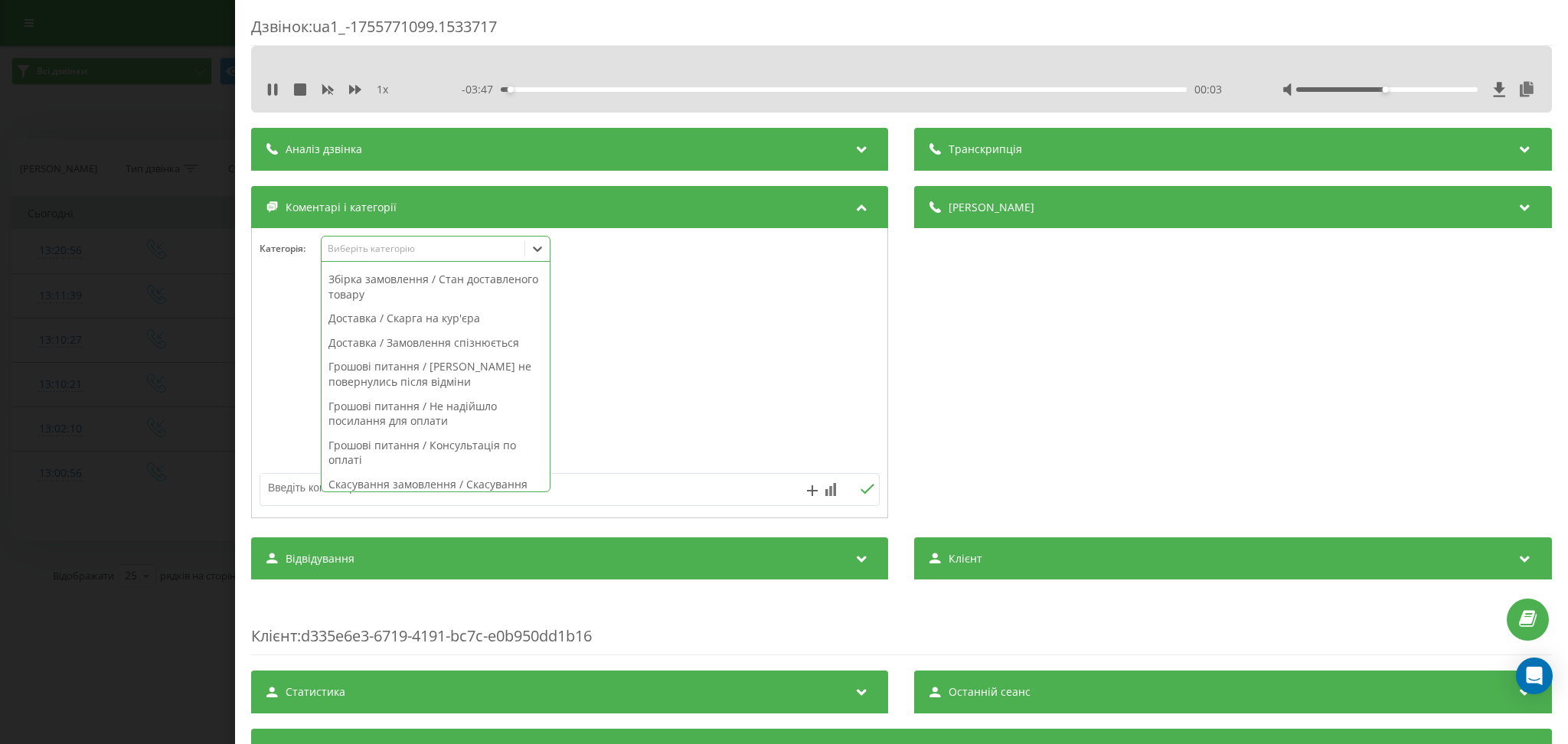
click at [488, 466] on div "Грошові питання / Консультація по оплаті" at bounding box center [435, 453] width 228 height 39
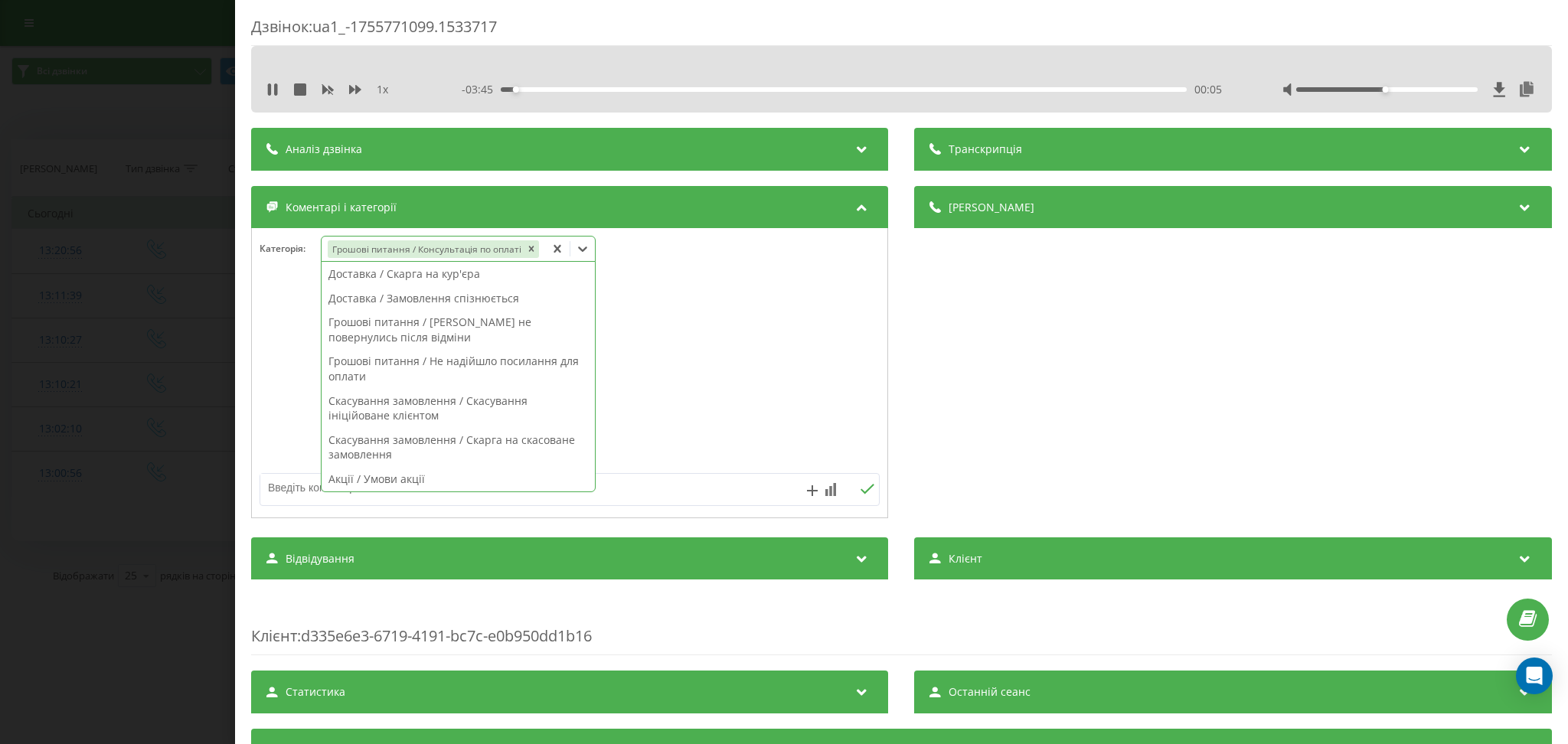
drag, startPoint x: 272, startPoint y: 90, endPoint x: 285, endPoint y: 117, distance: 30.0
click at [272, 90] on icon at bounding box center [272, 90] width 12 height 12
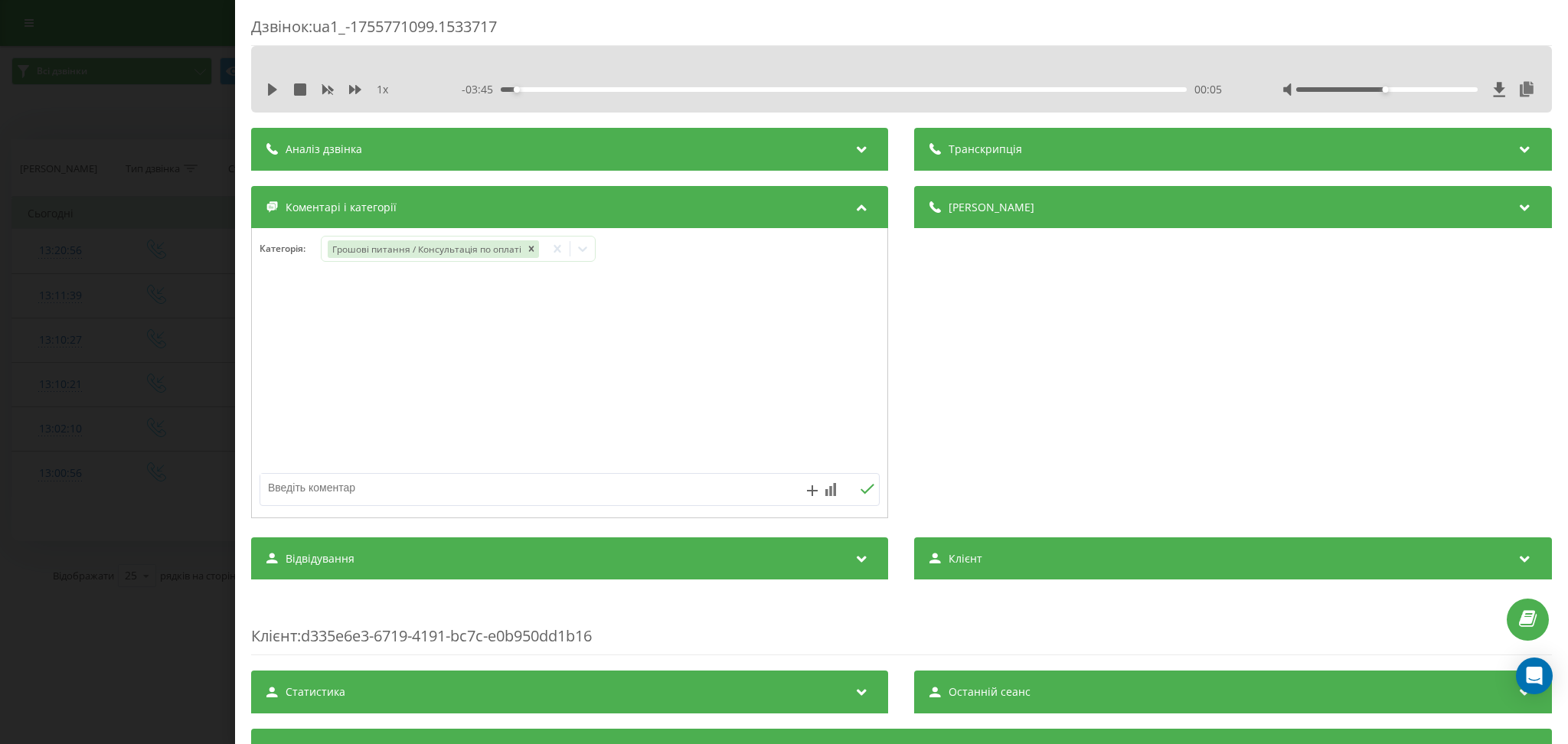
click at [479, 495] on textarea at bounding box center [508, 488] width 496 height 28
type textarea "конс по оплаті"
click at [145, 125] on div "Дзвінок : ua1_-1755771099.1533717 1 x - 03:45 00:05 00:05 Транскрипція Для AI-а…" at bounding box center [784, 372] width 1568 height 744
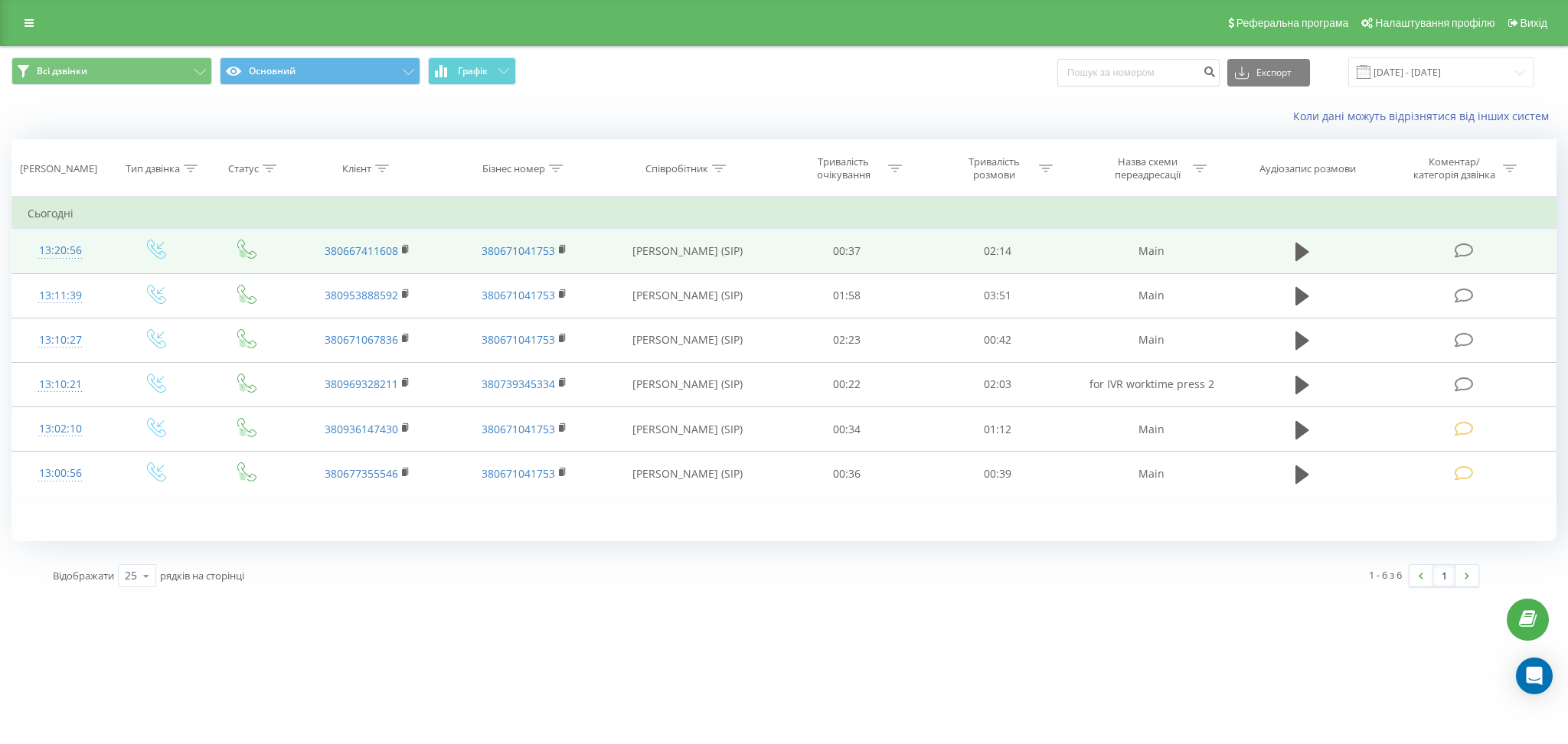
click at [1471, 246] on icon at bounding box center [1464, 250] width 19 height 16
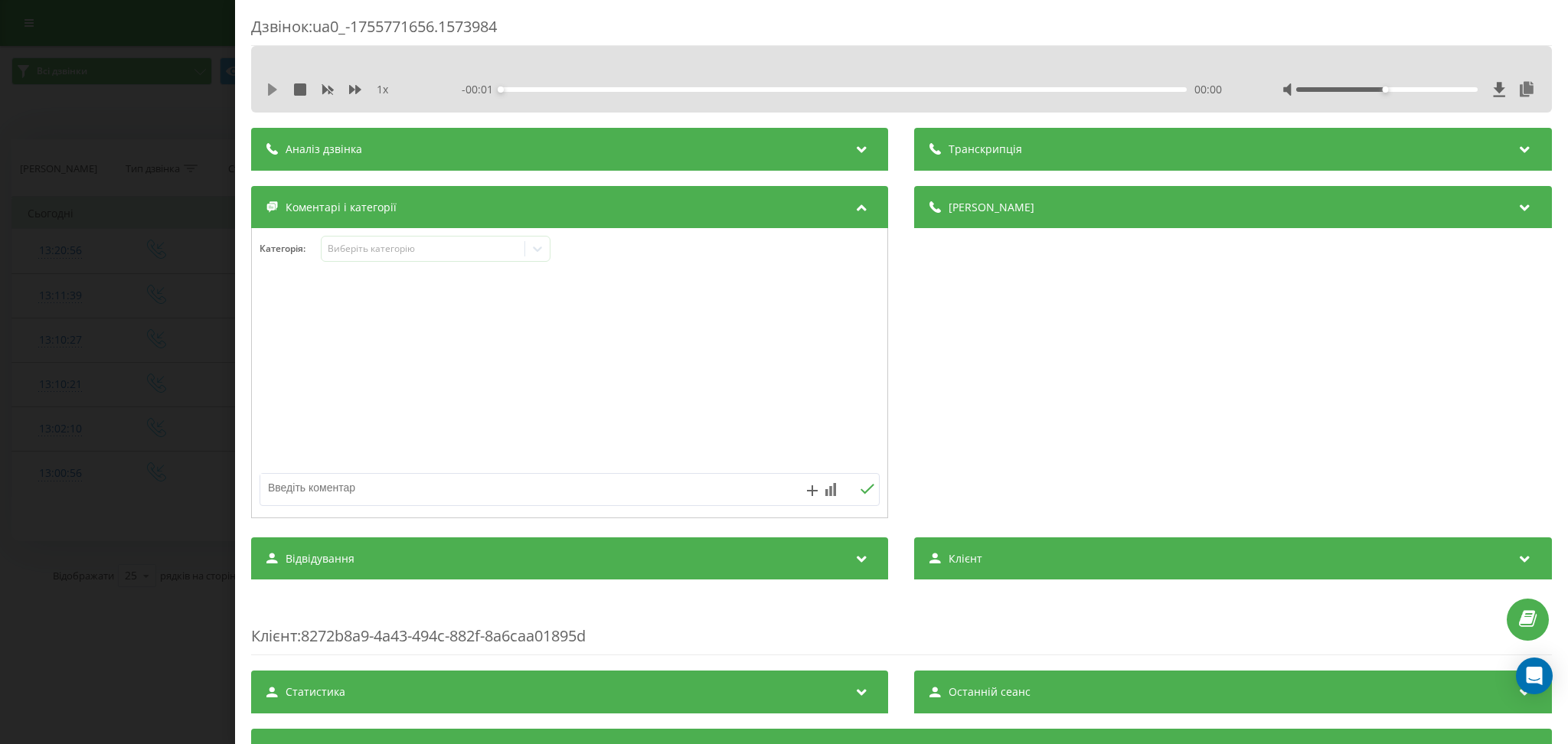
click at [272, 87] on icon at bounding box center [272, 90] width 9 height 12
click at [532, 257] on div at bounding box center [538, 249] width 25 height 25
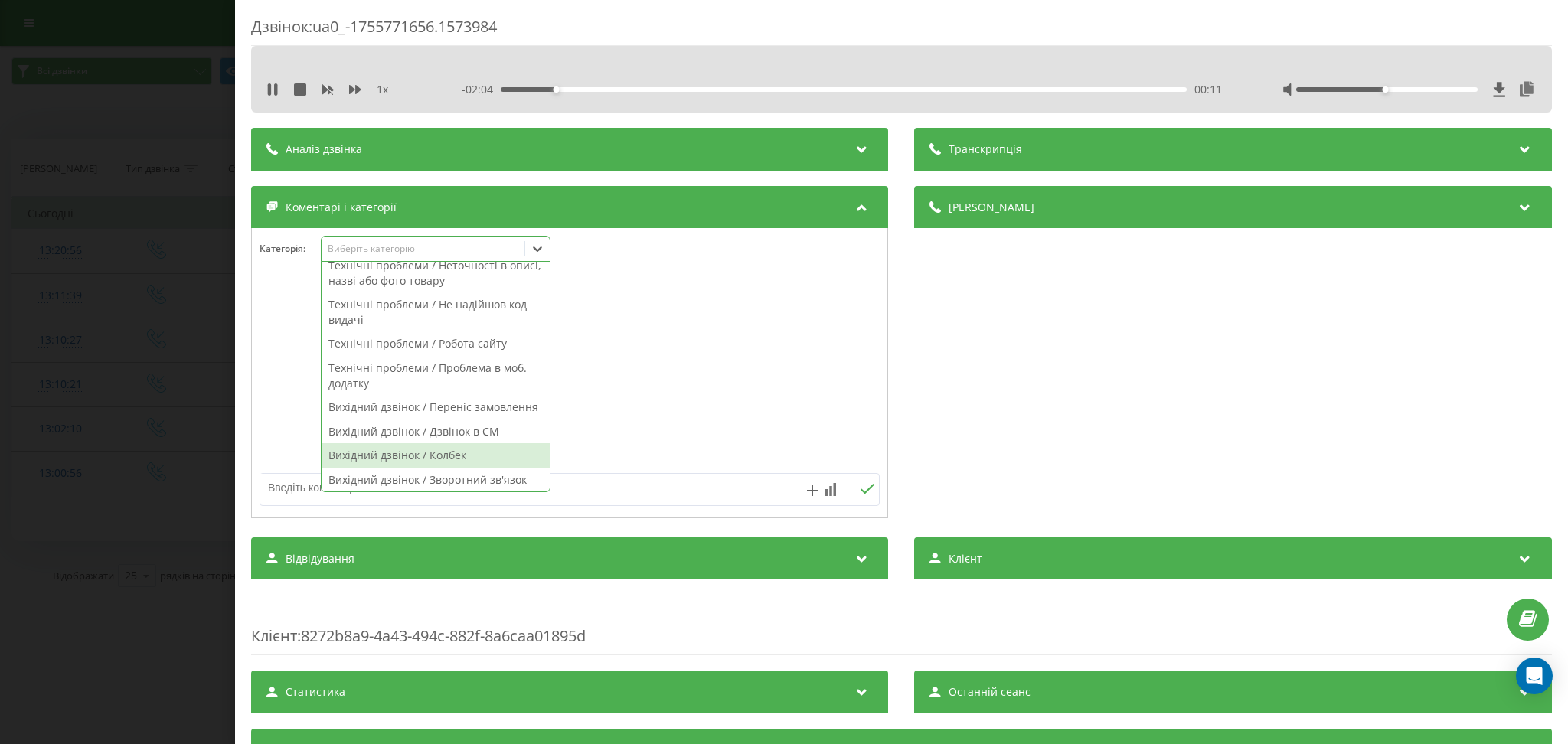
scroll to position [1085, 0]
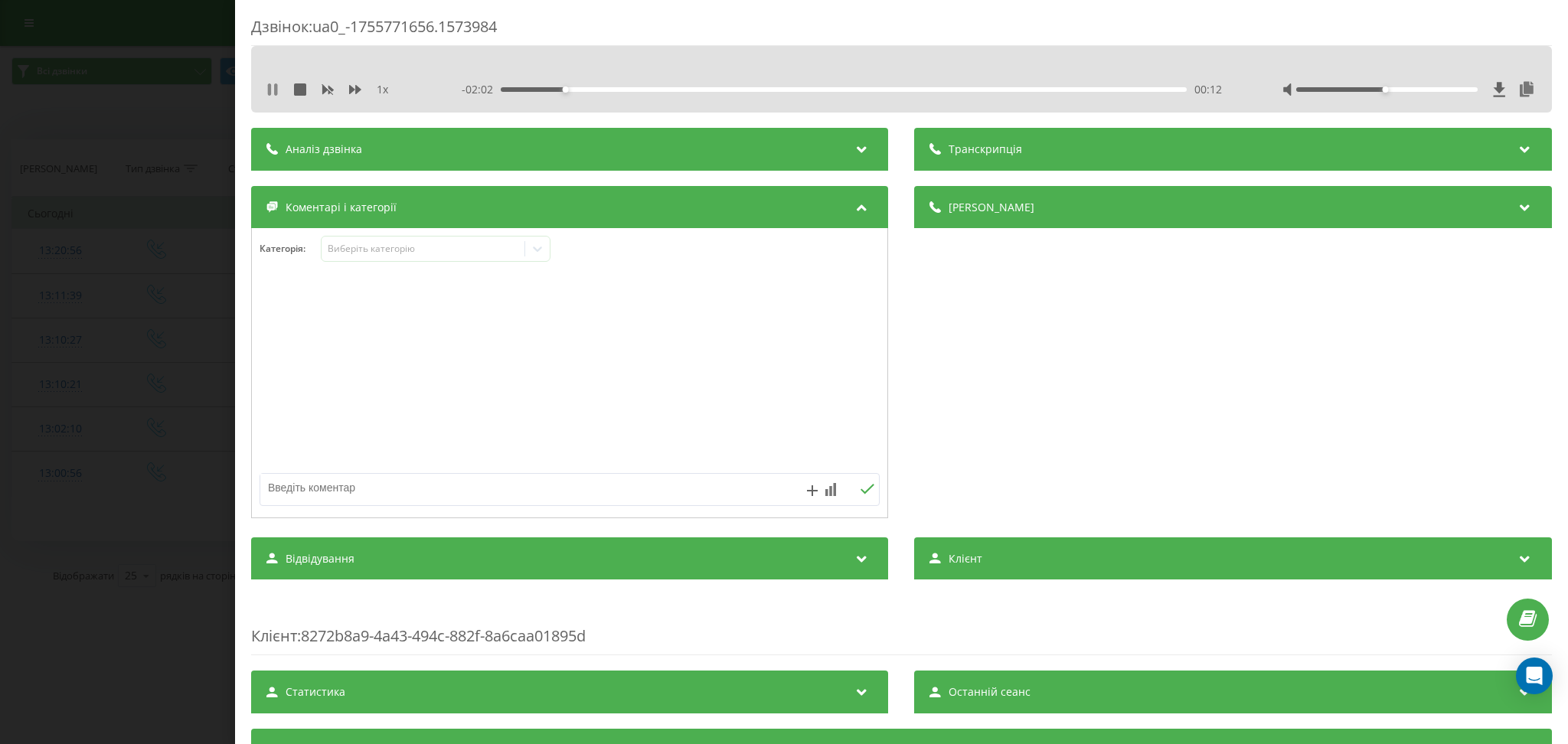
click at [272, 88] on icon at bounding box center [272, 90] width 12 height 12
click at [466, 250] on div "Виберіть категорію" at bounding box center [423, 249] width 192 height 12
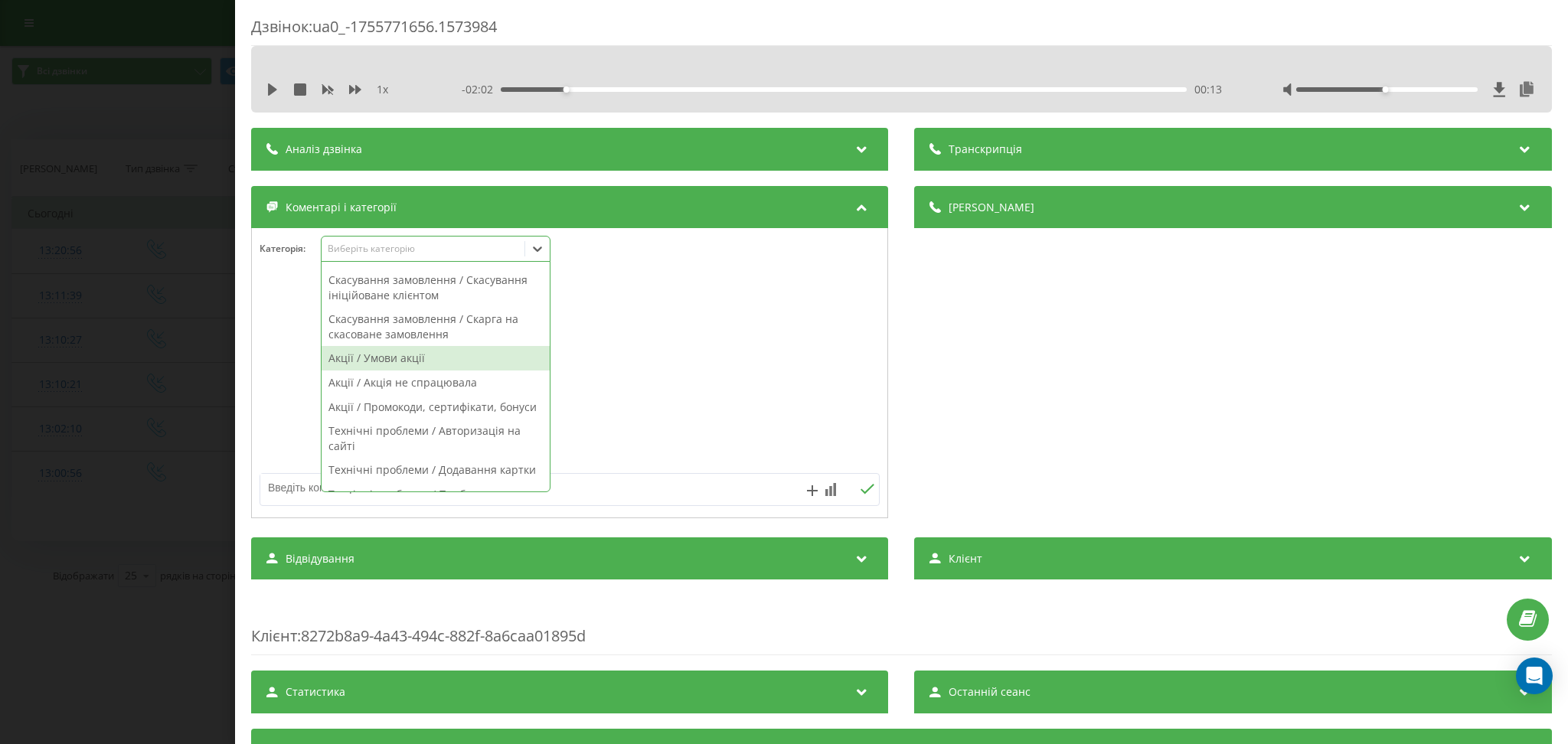
scroll to position [816, 0]
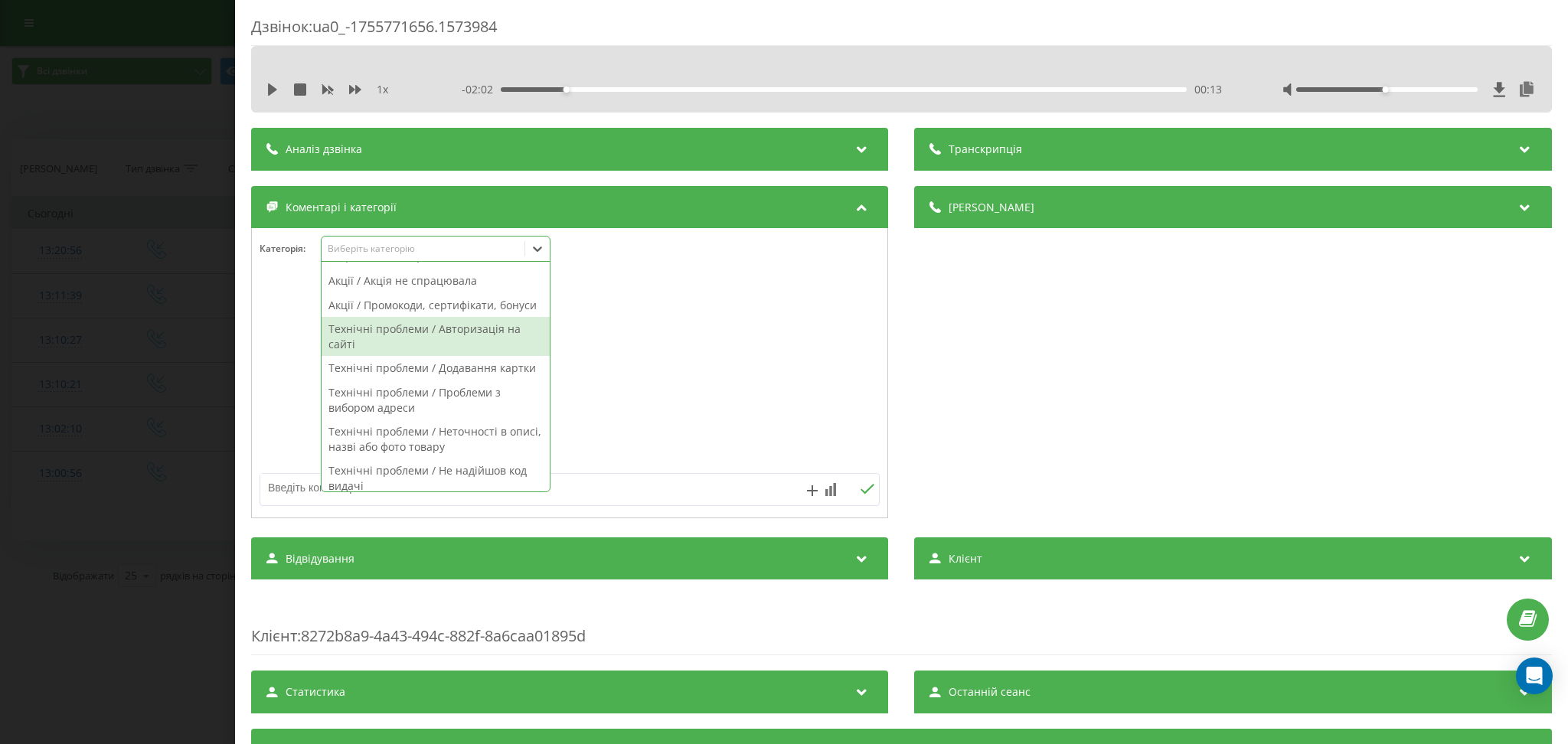
click at [496, 356] on div "Технічні проблеми / Авторизація на сайті" at bounding box center [435, 336] width 228 height 39
click at [642, 490] on textarea at bounding box center [508, 488] width 496 height 28
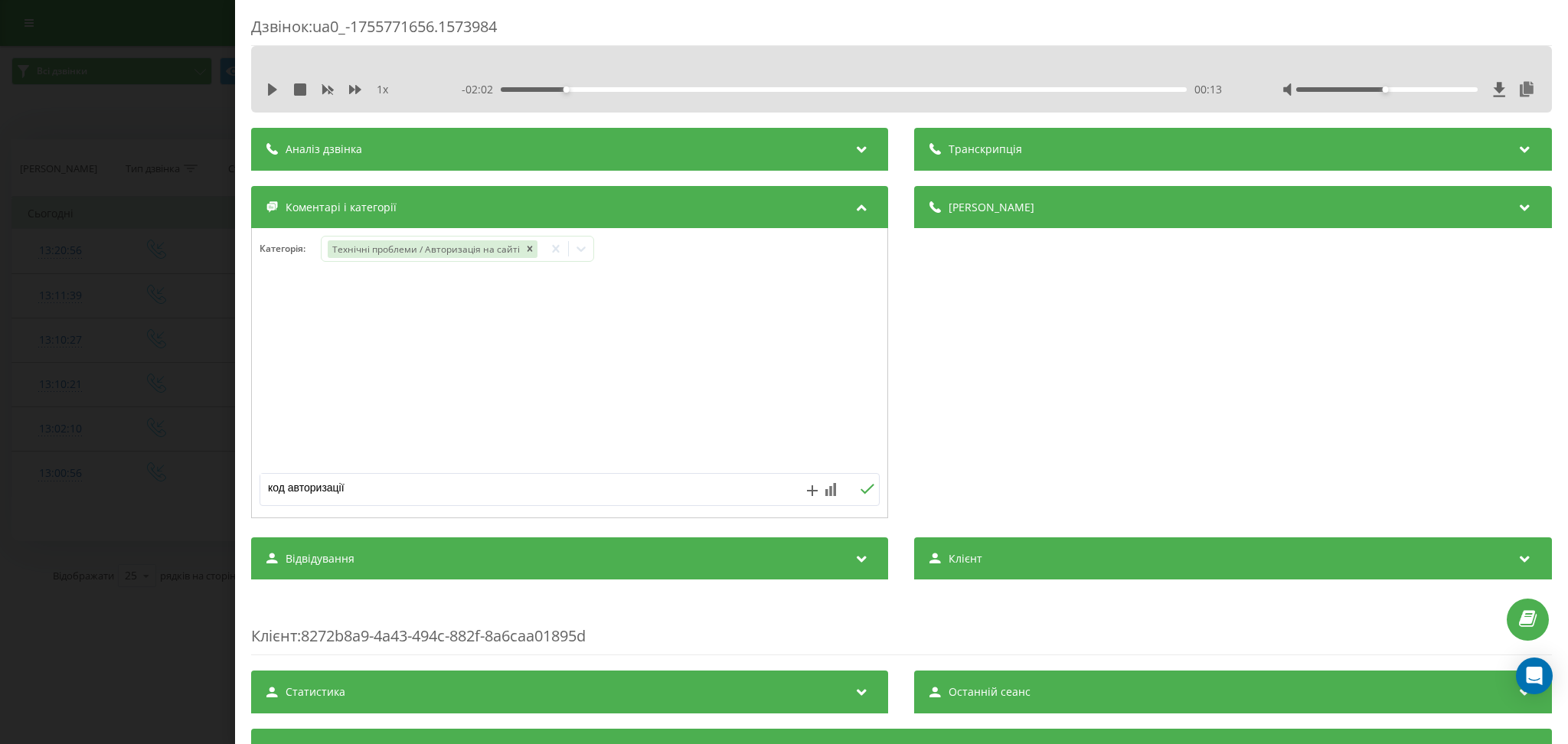
type textarea "код авторизації"
click at [149, 124] on div "Дзвінок : ua0_-1755771656.1573984 1 x - 02:02 00:13 00:13 Транскрипція Для AI-а…" at bounding box center [784, 372] width 1568 height 744
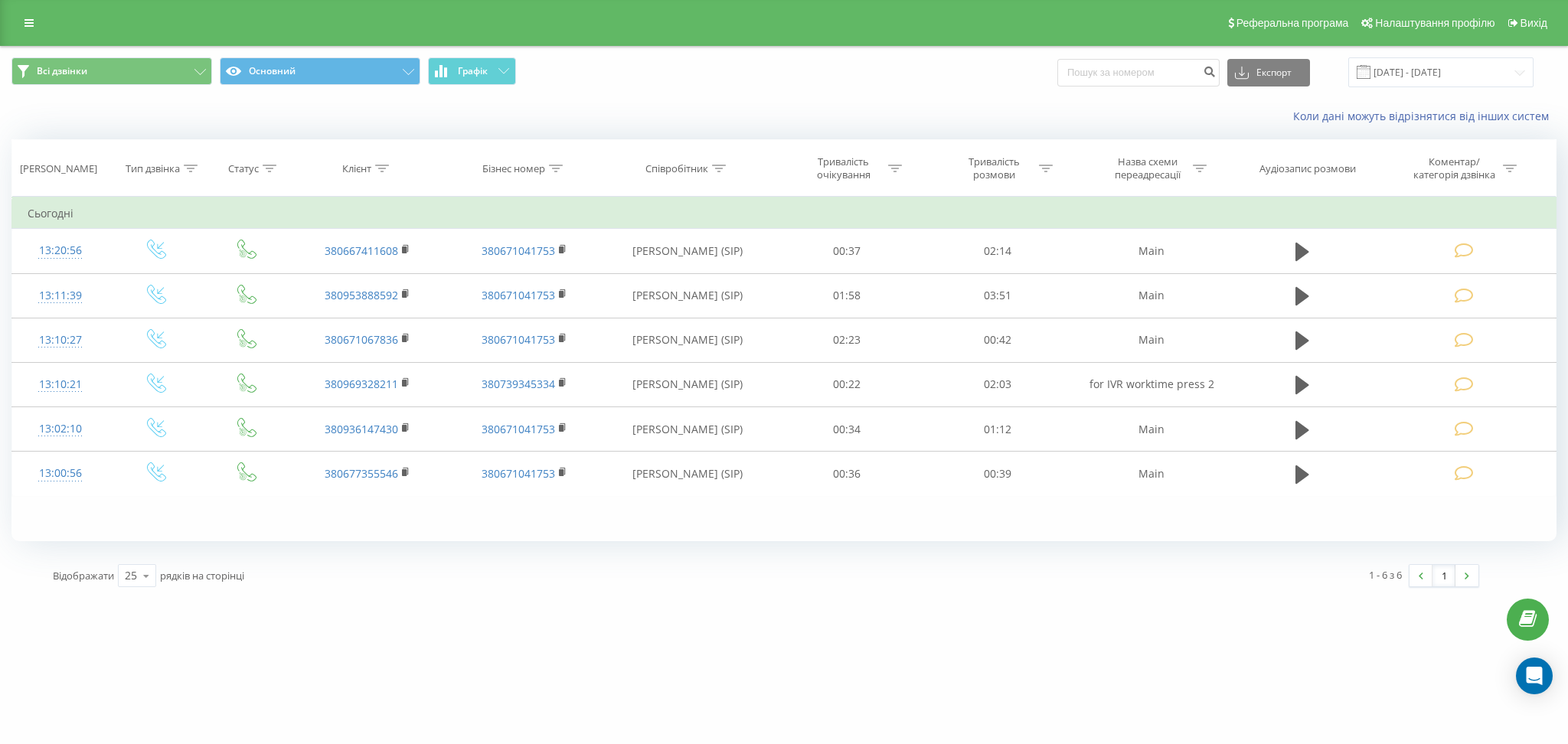
drag, startPoint x: 723, startPoint y: 721, endPoint x: 723, endPoint y: 713, distance: 8.0
click at [723, 720] on div "[DOMAIN_NAME] Проекти [DOMAIN_NAME] Центр звернень Журнал дзвінків Журнал повід…" at bounding box center [784, 372] width 1568 height 744
